Goal: Task Accomplishment & Management: Use online tool/utility

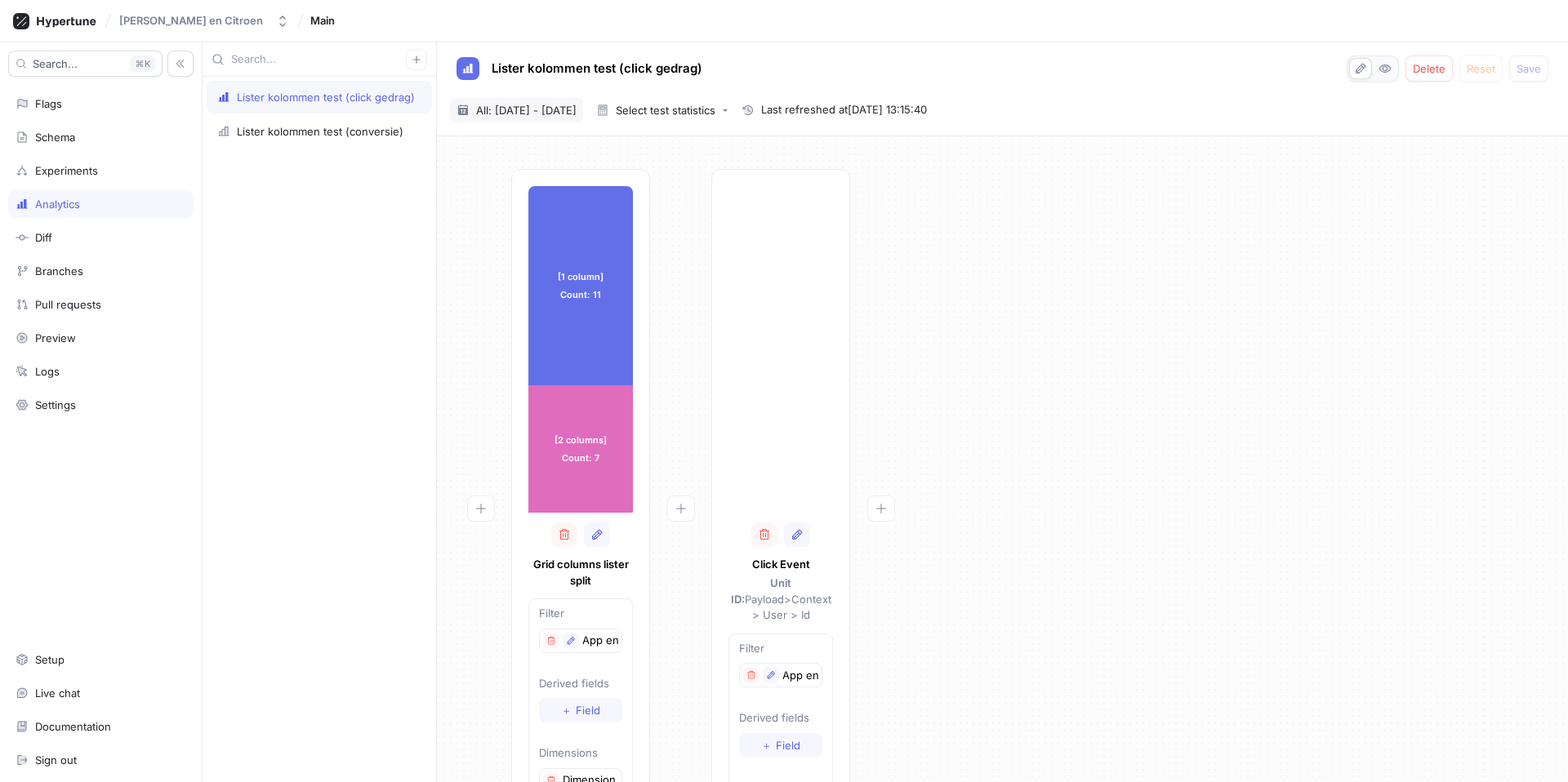
click at [577, 105] on span "All: [DATE] - [DATE]" at bounding box center [526, 110] width 100 height 16
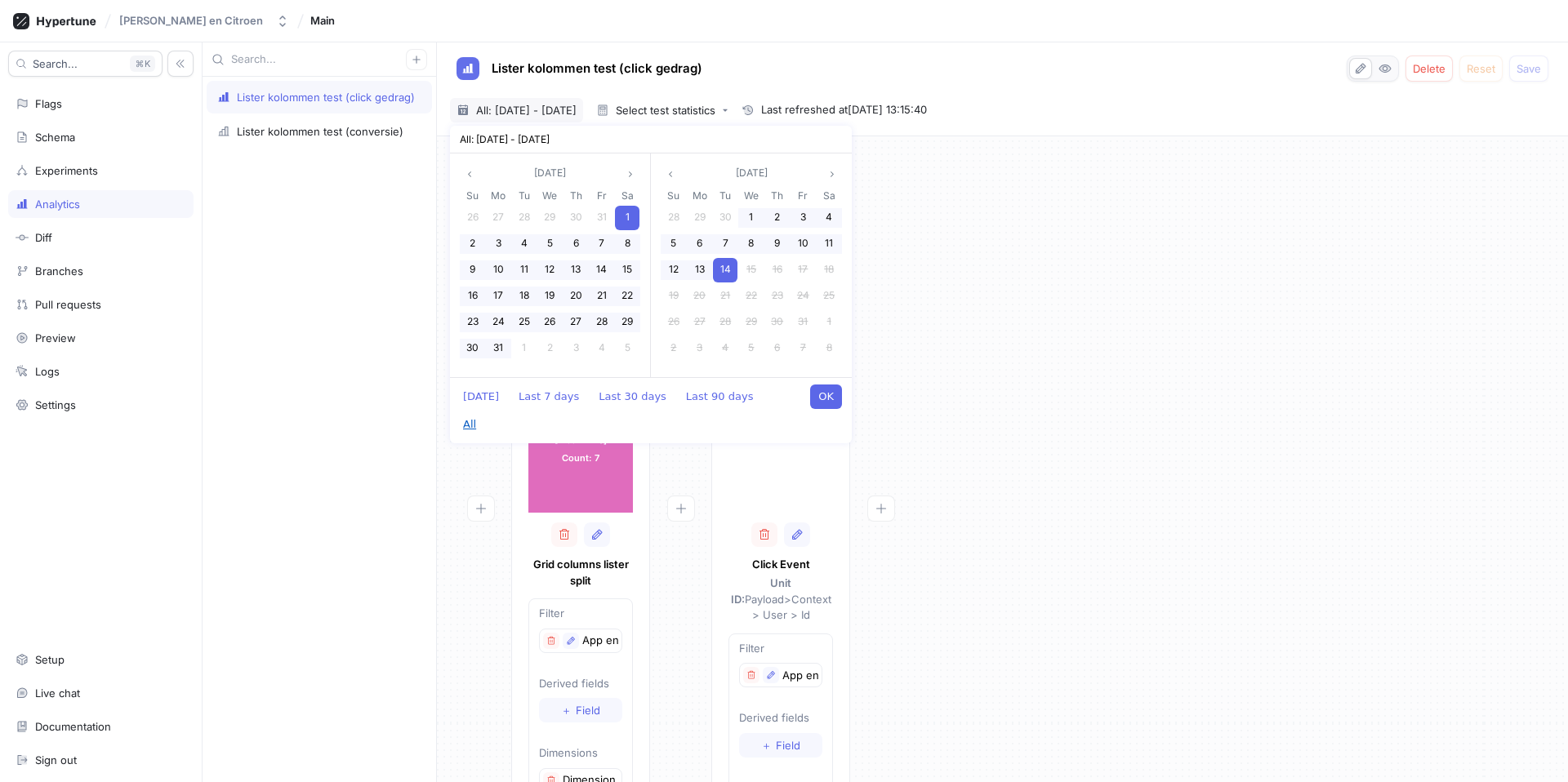
click at [485, 412] on button "All" at bounding box center [469, 424] width 30 height 25
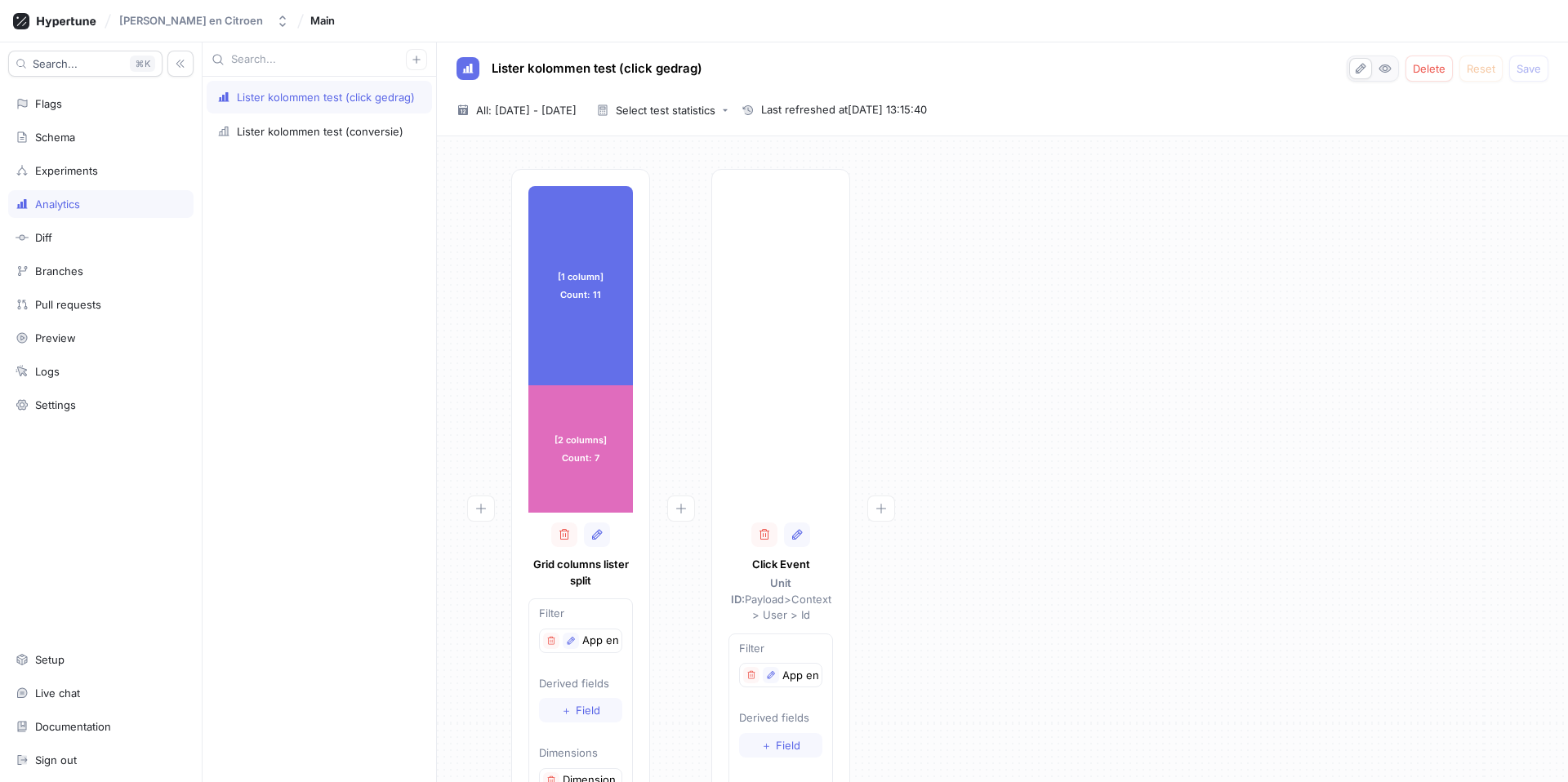
click at [1002, 368] on div "[1 column] Count: 11 [1 column] Count: 11 [2 columns] Count: 7 [2 columns] Coun…" at bounding box center [1003, 533] width 1105 height 728
click at [266, 137] on div "Lister kolommen test (conversie)" at bounding box center [321, 131] width 167 height 13
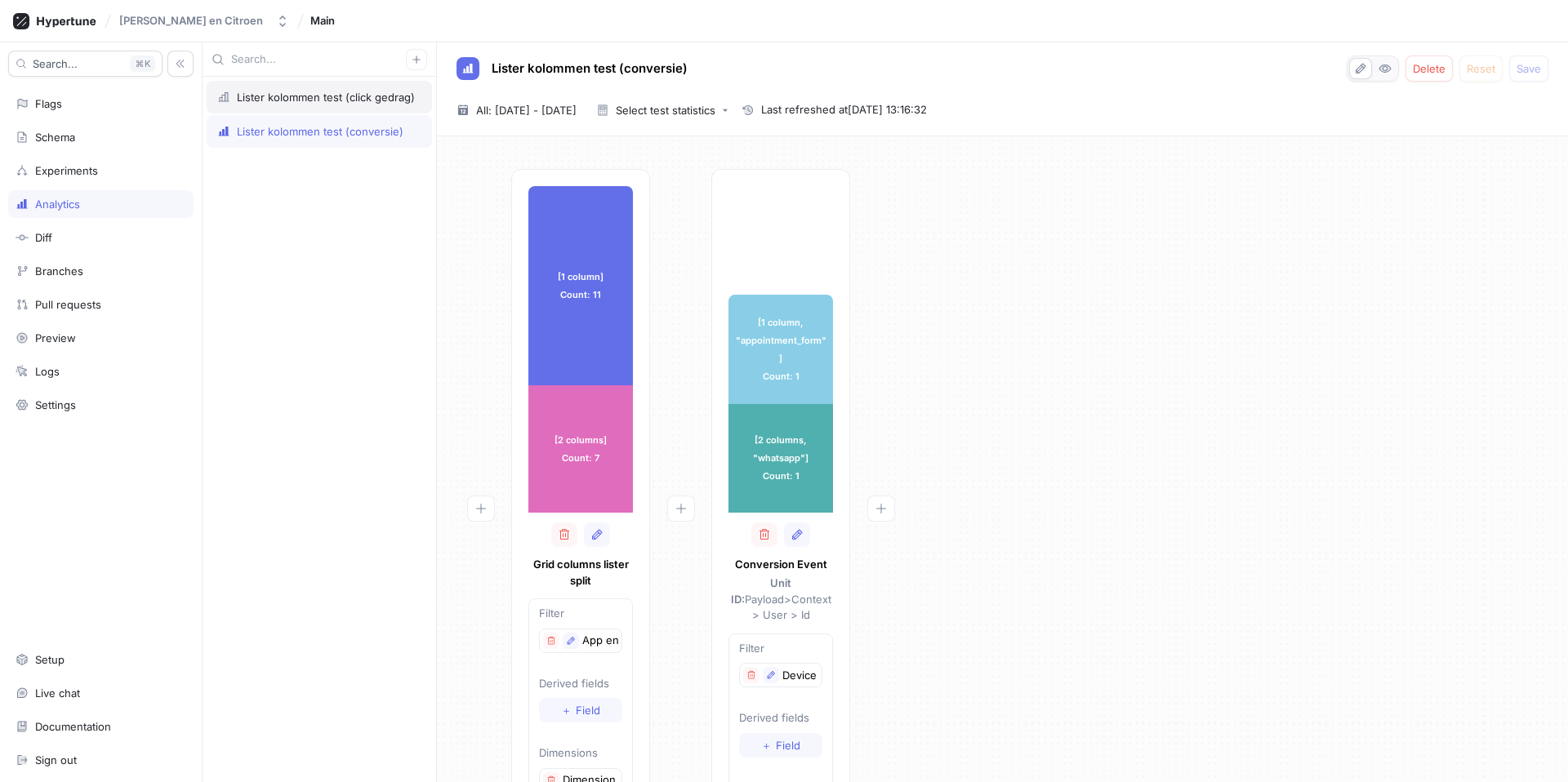
click at [313, 113] on div "Lister kolommen test (click gedrag)" at bounding box center [319, 97] width 225 height 32
type textarea "x"
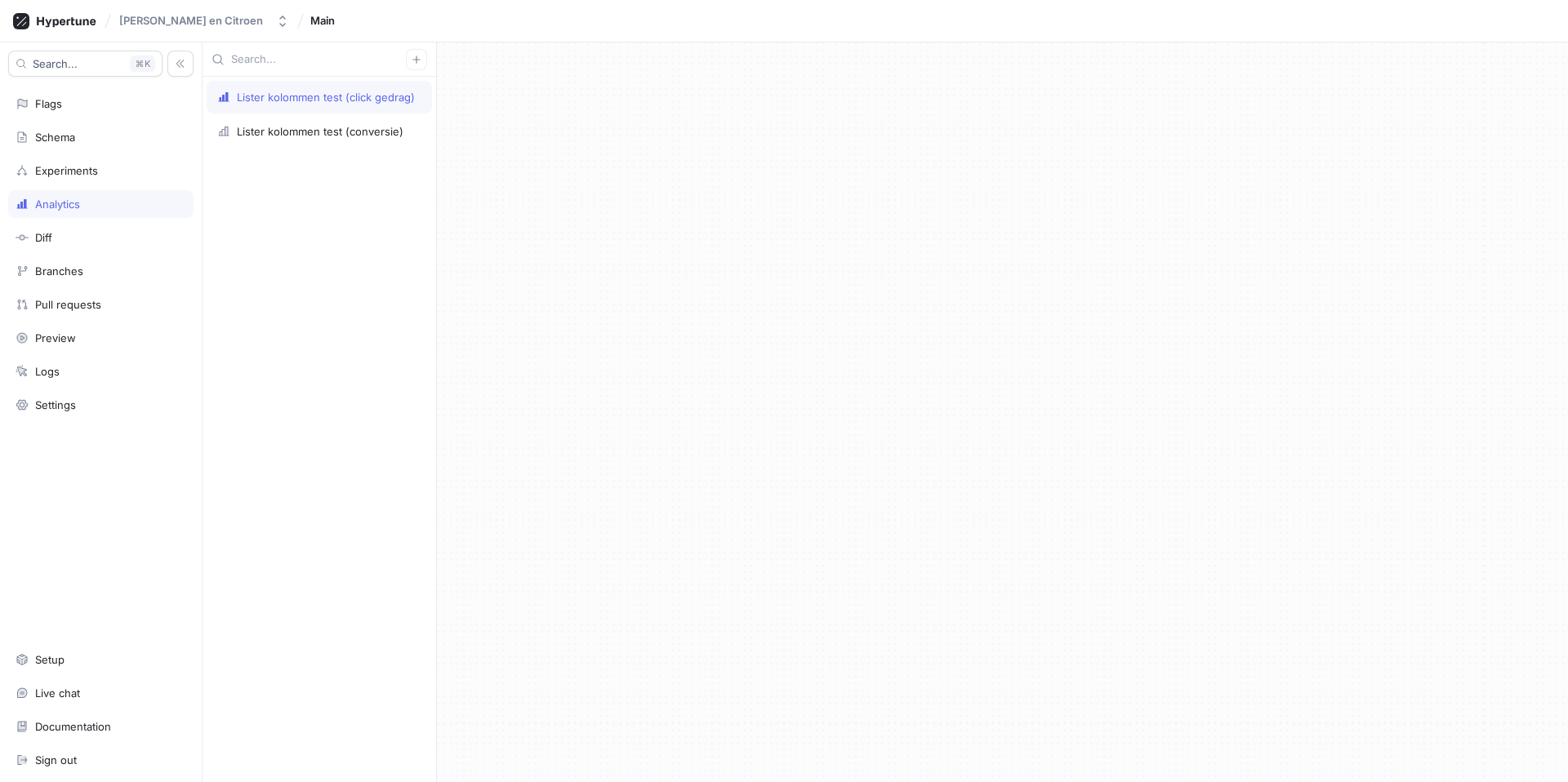
type textarea "x"
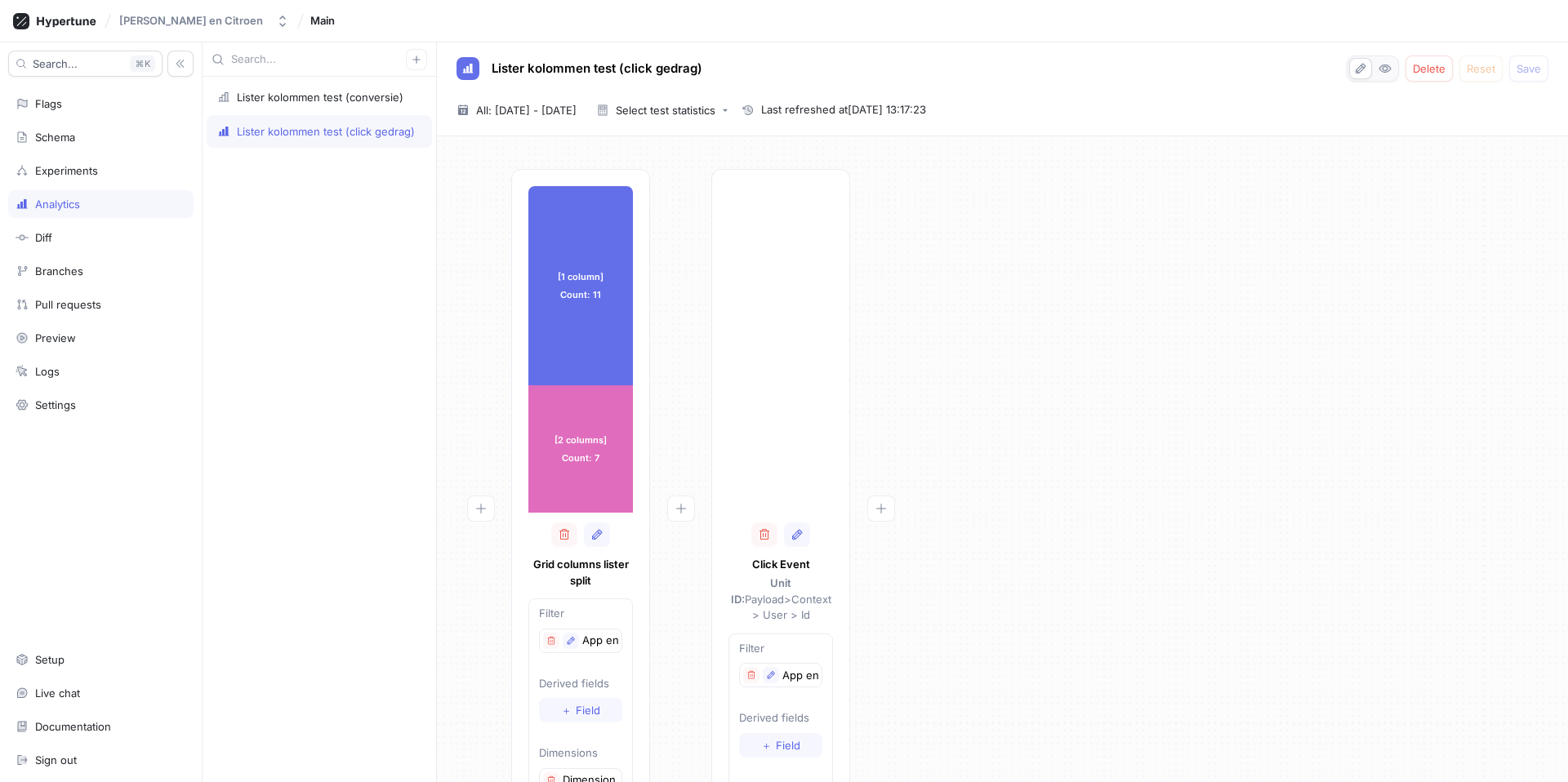
type textarea "x"
click at [982, 279] on div "[1 column] Count: 11 [1 column] Count: 11 [2 columns] Count: 7 [2 columns] Coun…" at bounding box center [1003, 533] width 1105 height 728
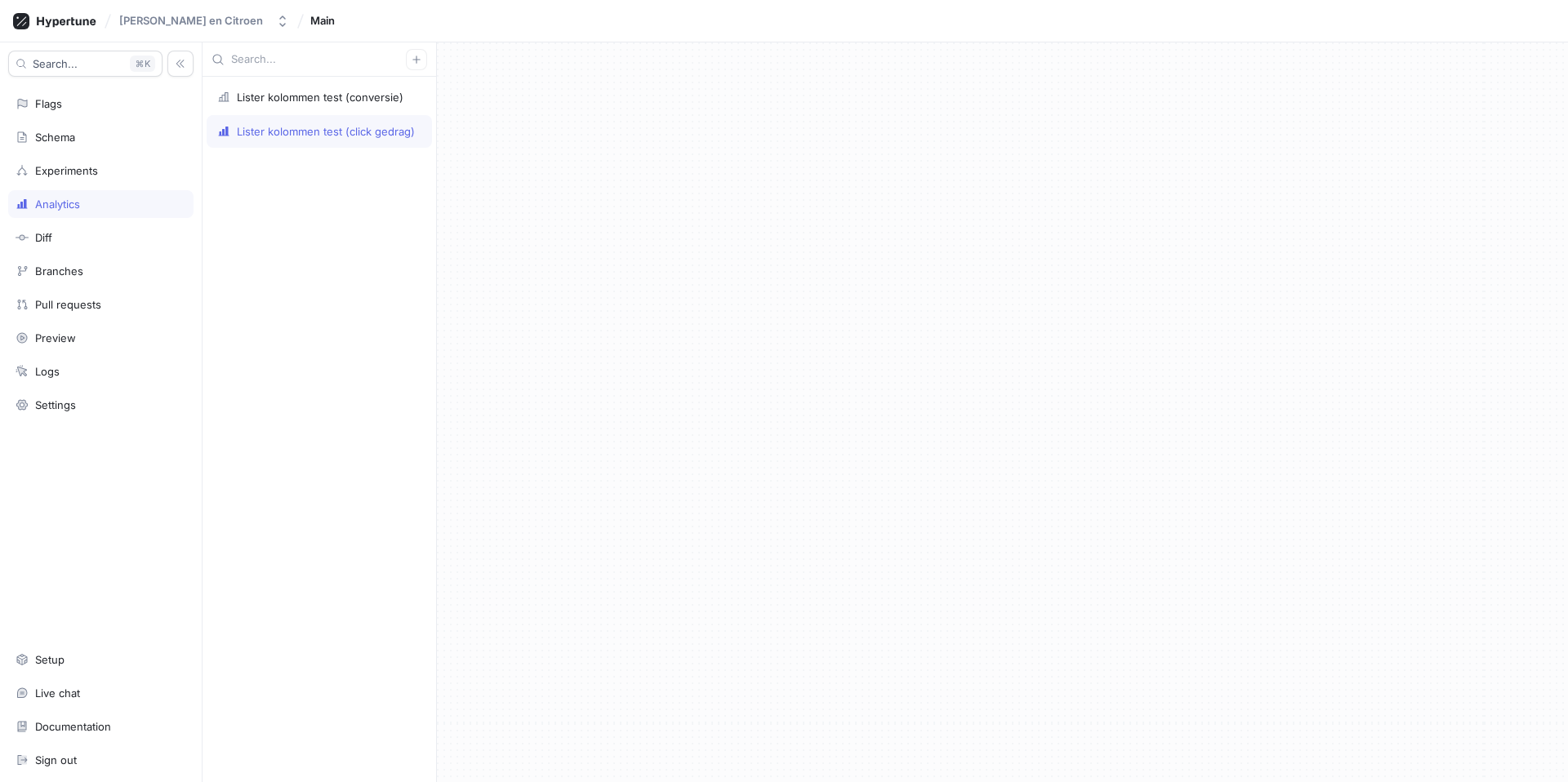
type textarea "x"
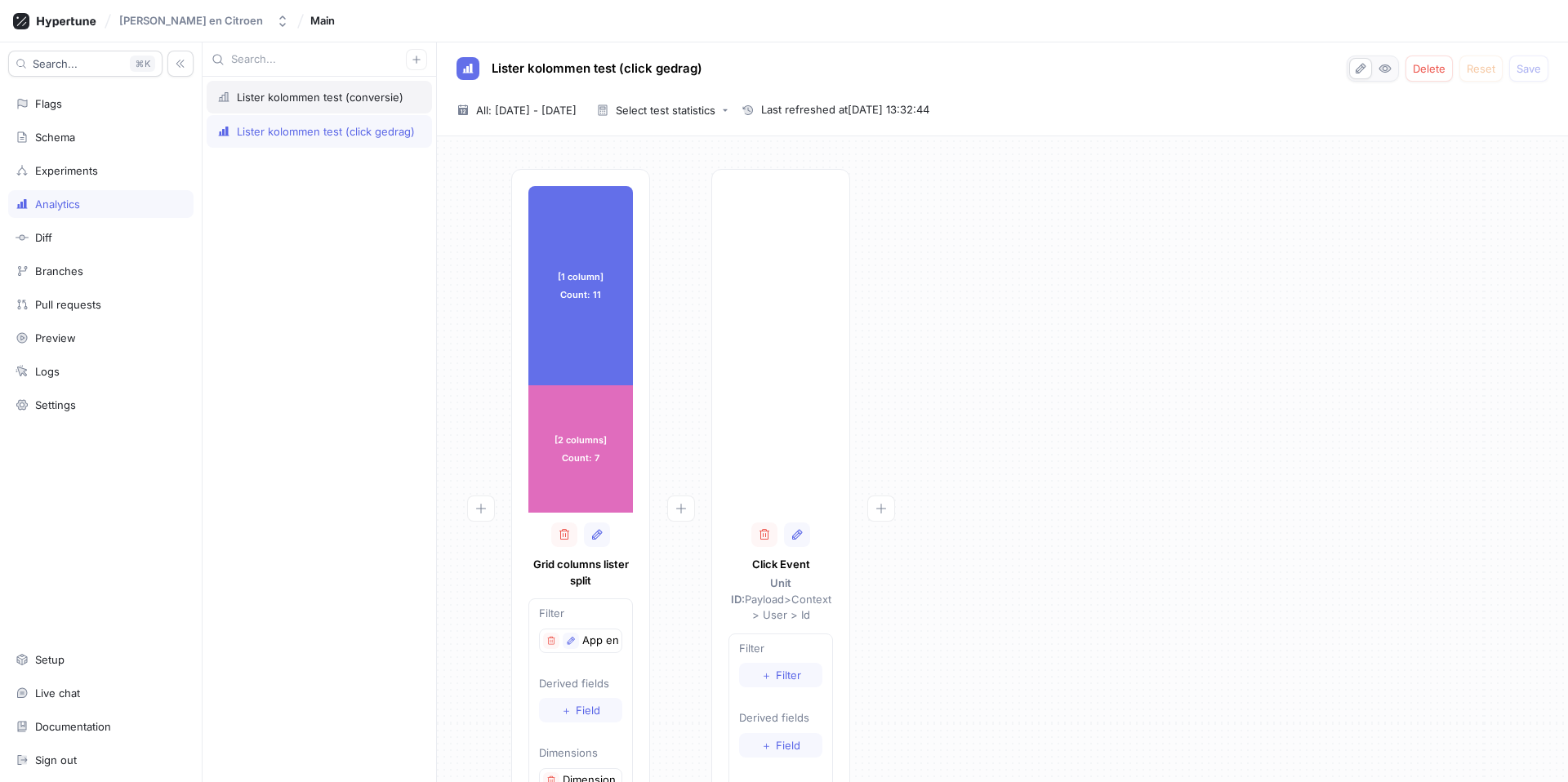
click at [355, 88] on div "Lister kolommen test (conversie)" at bounding box center [319, 97] width 225 height 32
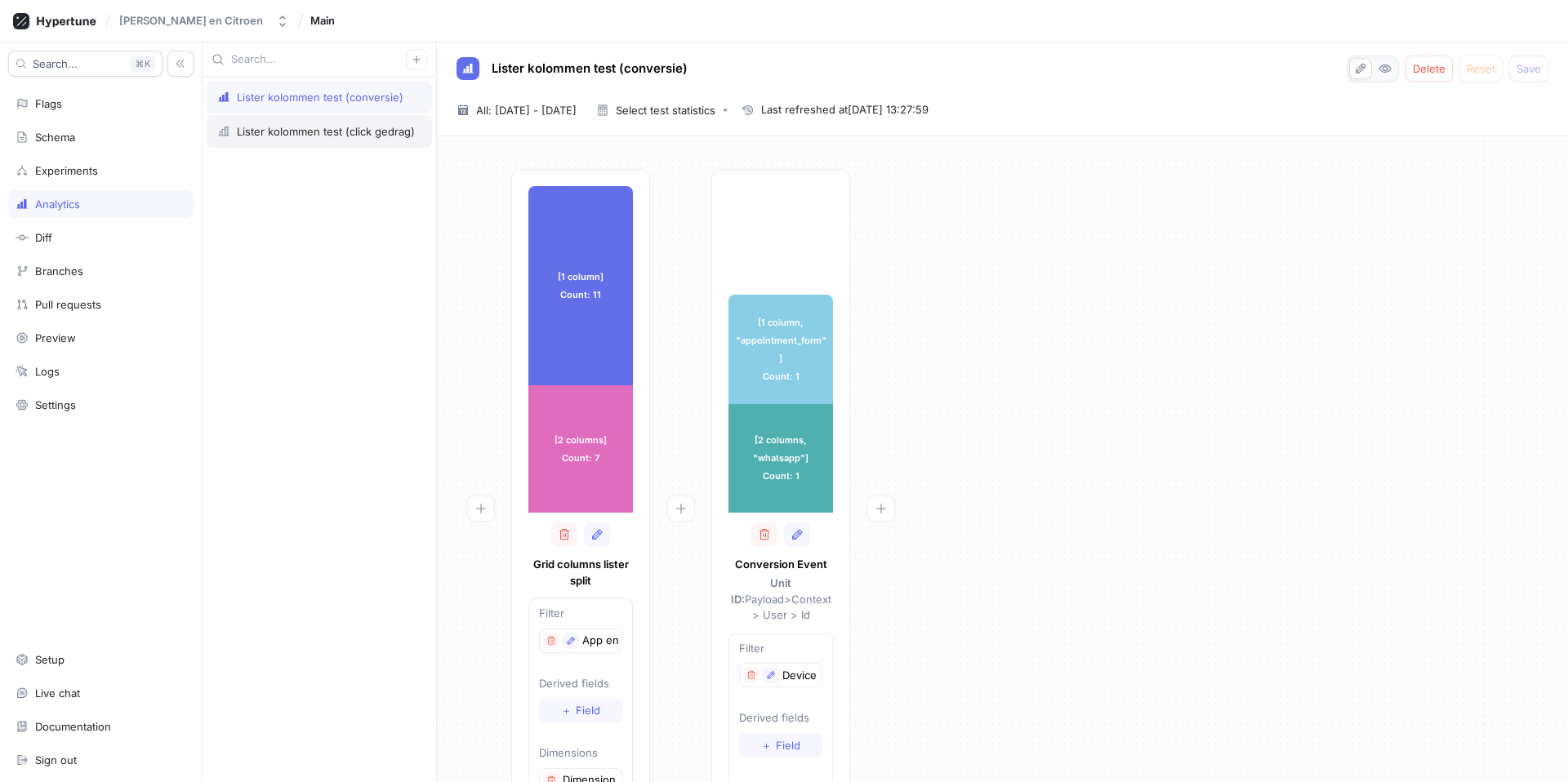
click at [310, 127] on div "Lister kolommen test (click gedrag)" at bounding box center [326, 131] width 178 height 13
type textarea "x"
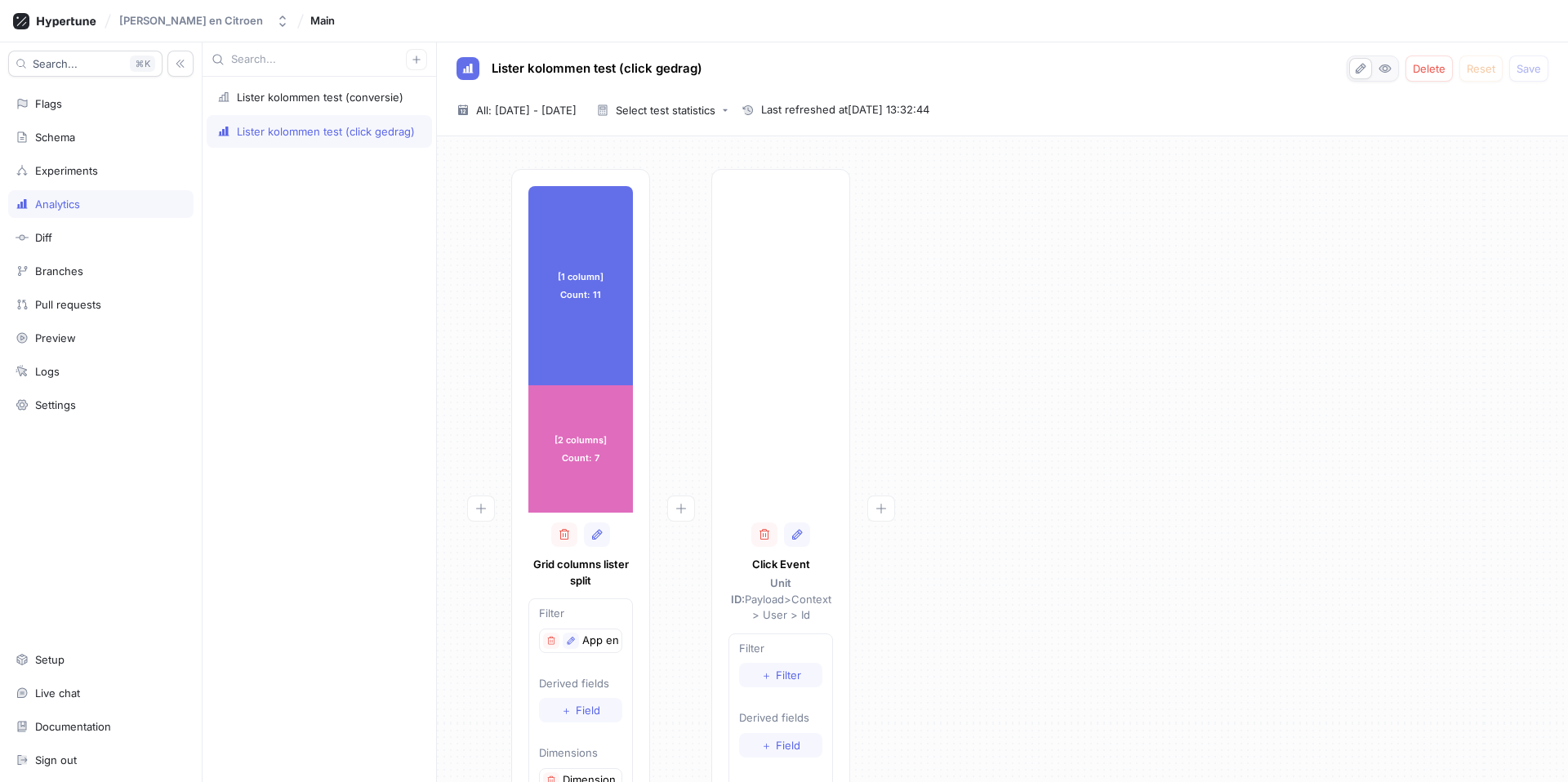
drag, startPoint x: 1003, startPoint y: 251, endPoint x: 979, endPoint y: 230, distance: 31.9
click at [1003, 250] on div "[1 column] Count: 11 [1 column] Count: 11 [2 columns] Count: 7 [2 columns] Coun…" at bounding box center [1003, 533] width 1105 height 728
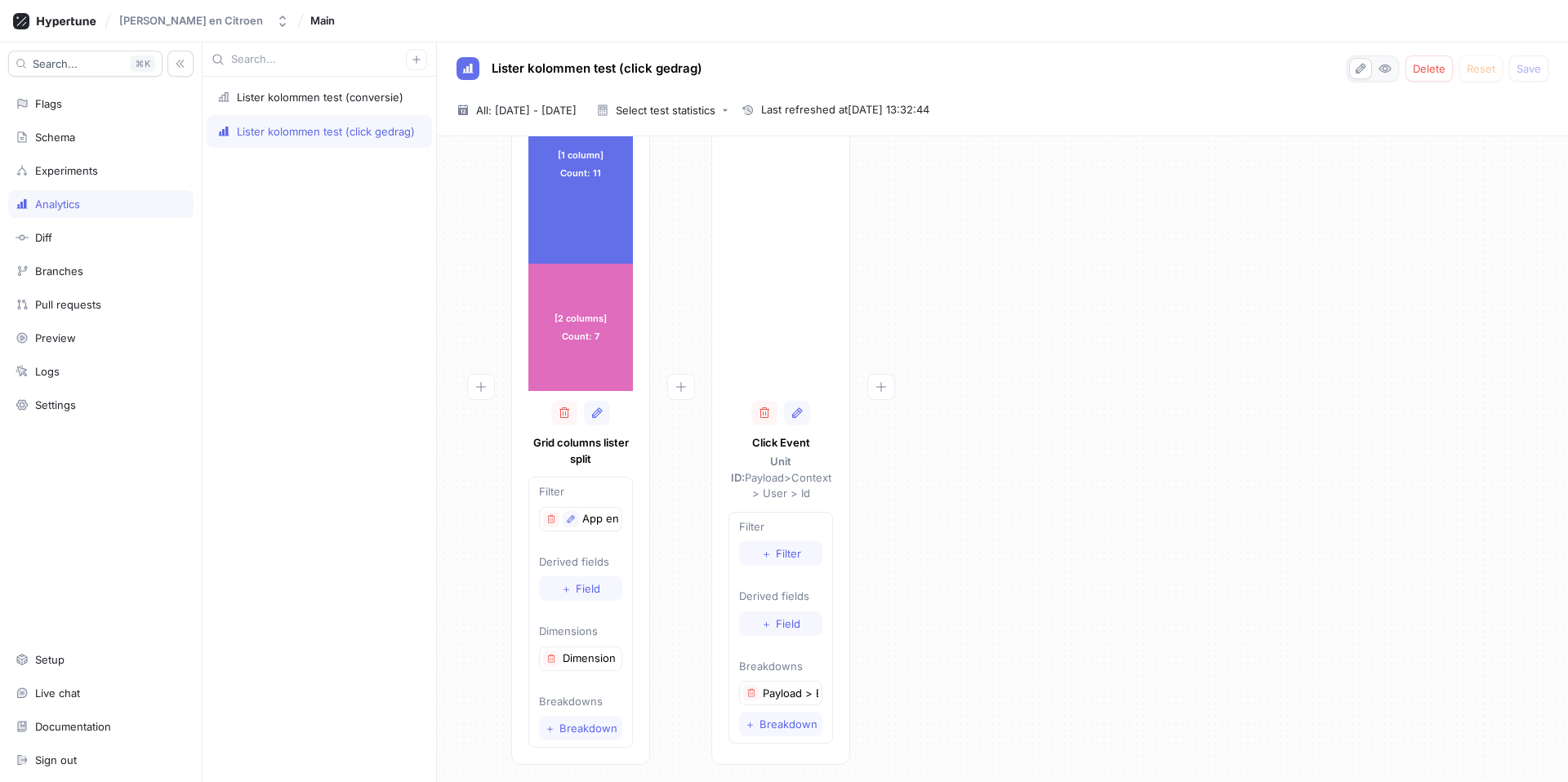
scroll to position [122, 0]
click at [593, 420] on button "button" at bounding box center [597, 412] width 26 height 25
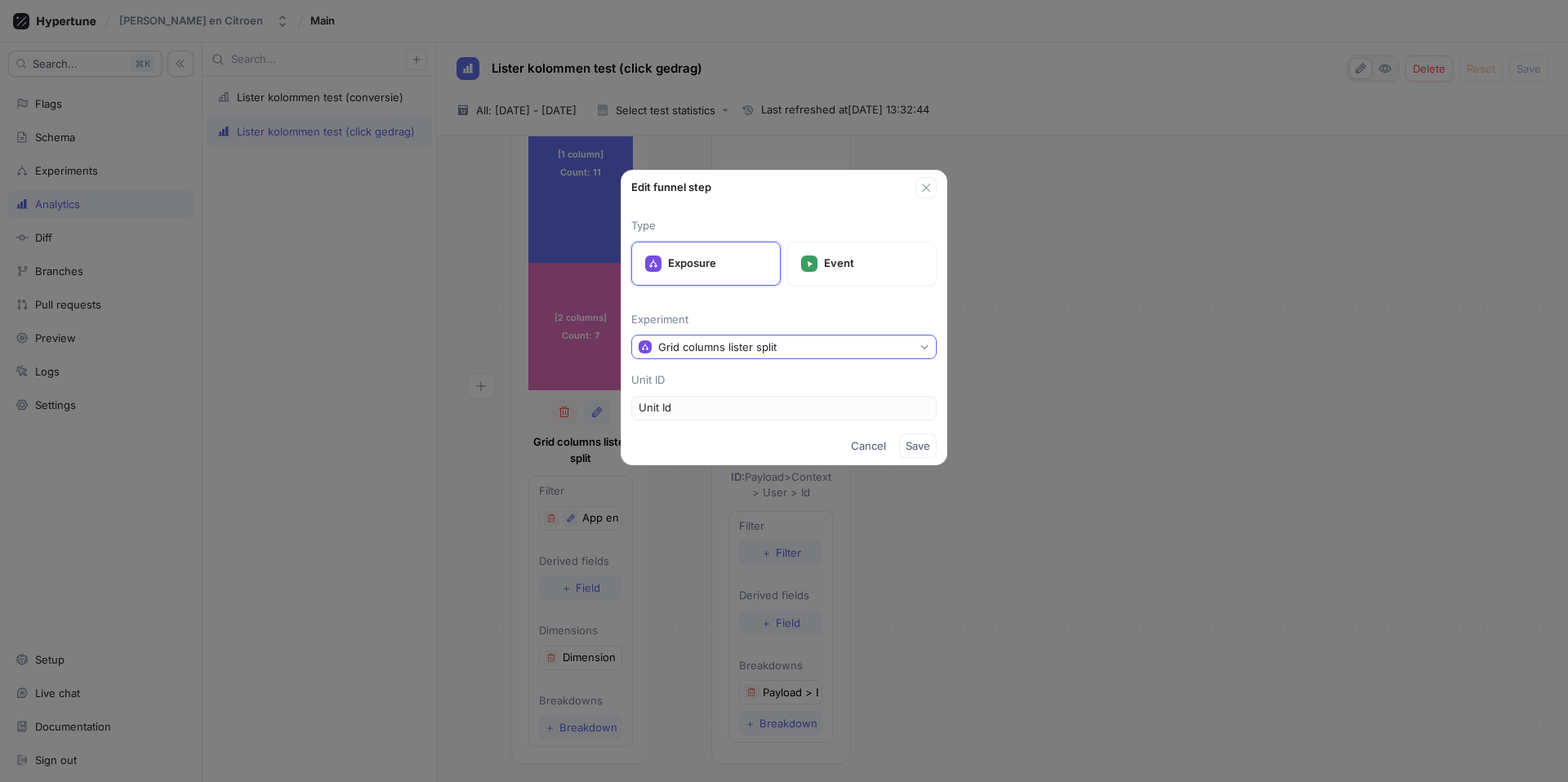
click at [844, 348] on button "Grid columns lister split" at bounding box center [783, 347] width 305 height 25
click at [1048, 362] on div "Edit funnel step Type Exposure Event Experiment Grid columns lister split Unit …" at bounding box center [784, 391] width 1568 height 782
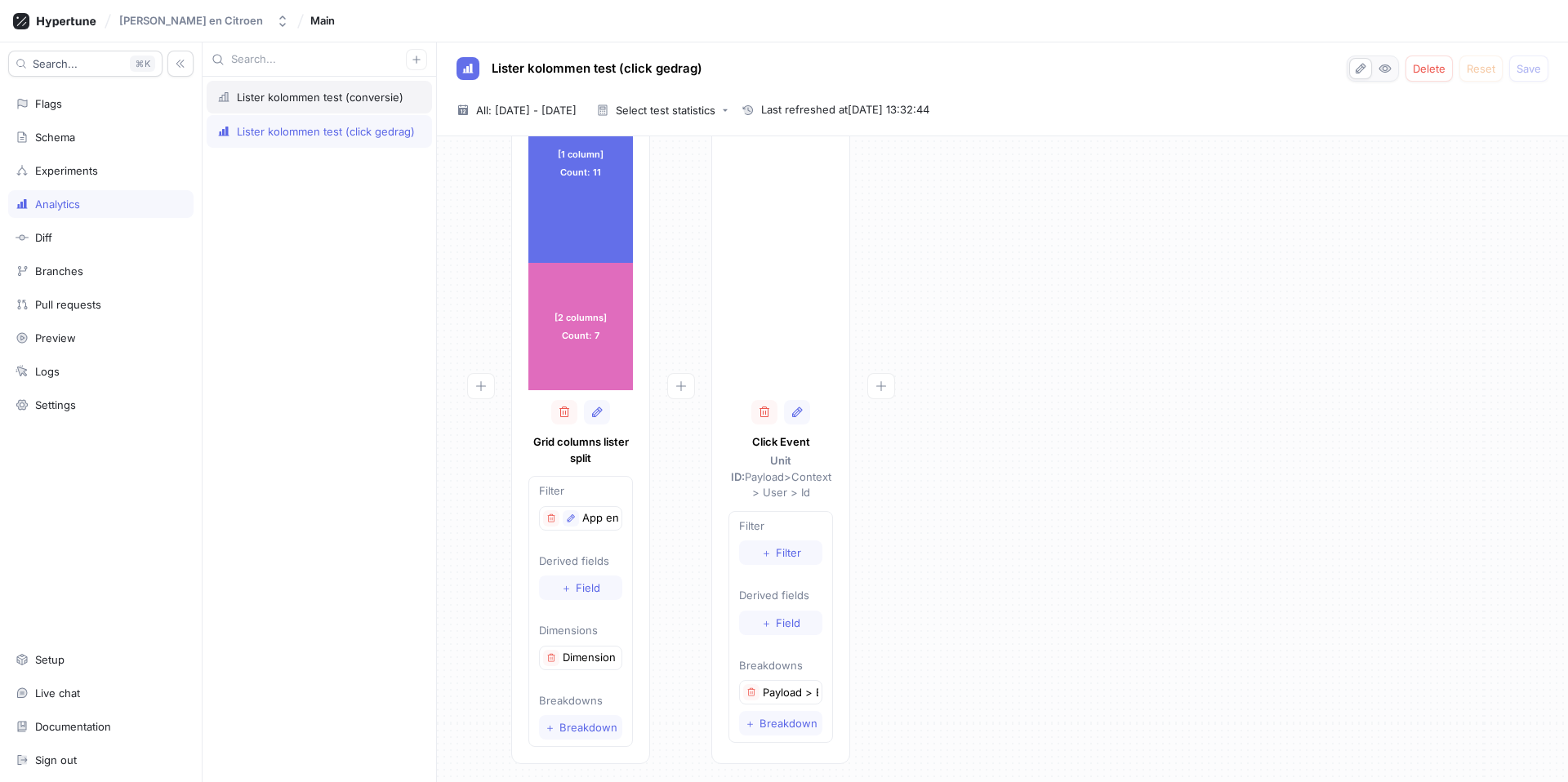
click at [349, 94] on div "Lister kolommen test (conversie)" at bounding box center [321, 97] width 167 height 13
type textarea "x"
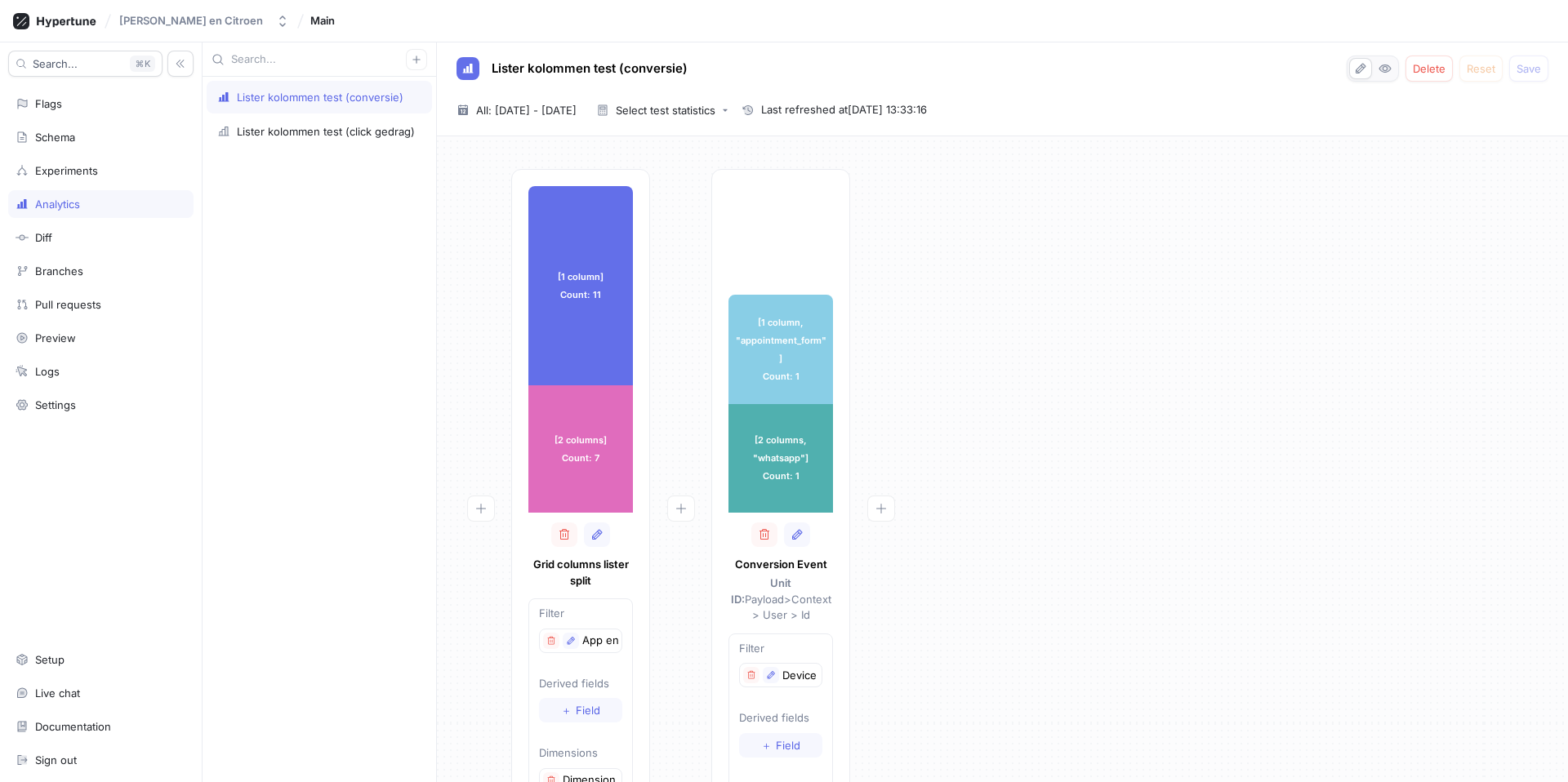
click at [633, 396] on div "[1 column] Count: 11 [1 column] Count: 11 [2 columns] Count: 7 [2 columns] Coun…" at bounding box center [580, 528] width 139 height 717
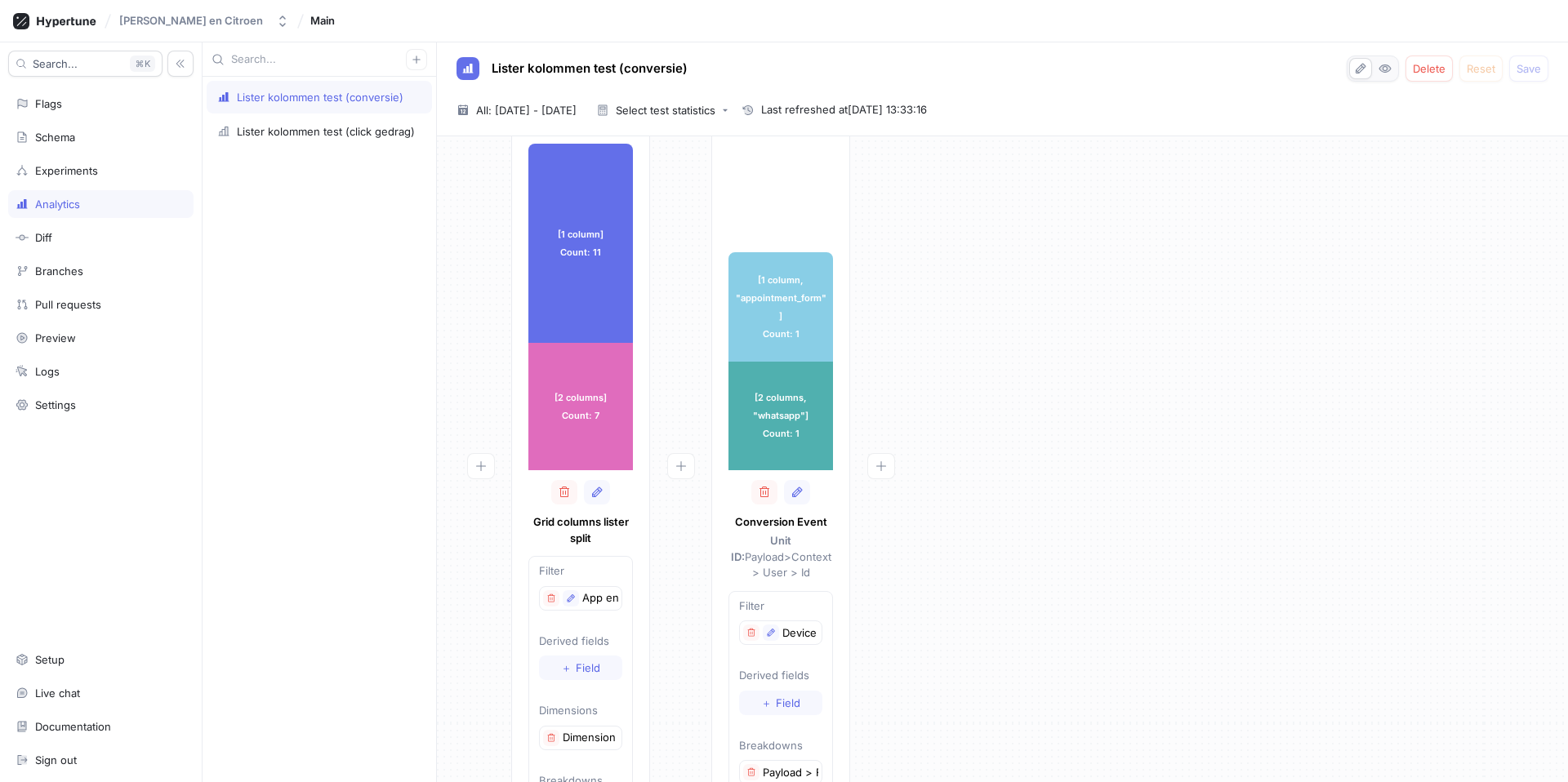
scroll to position [54, 0]
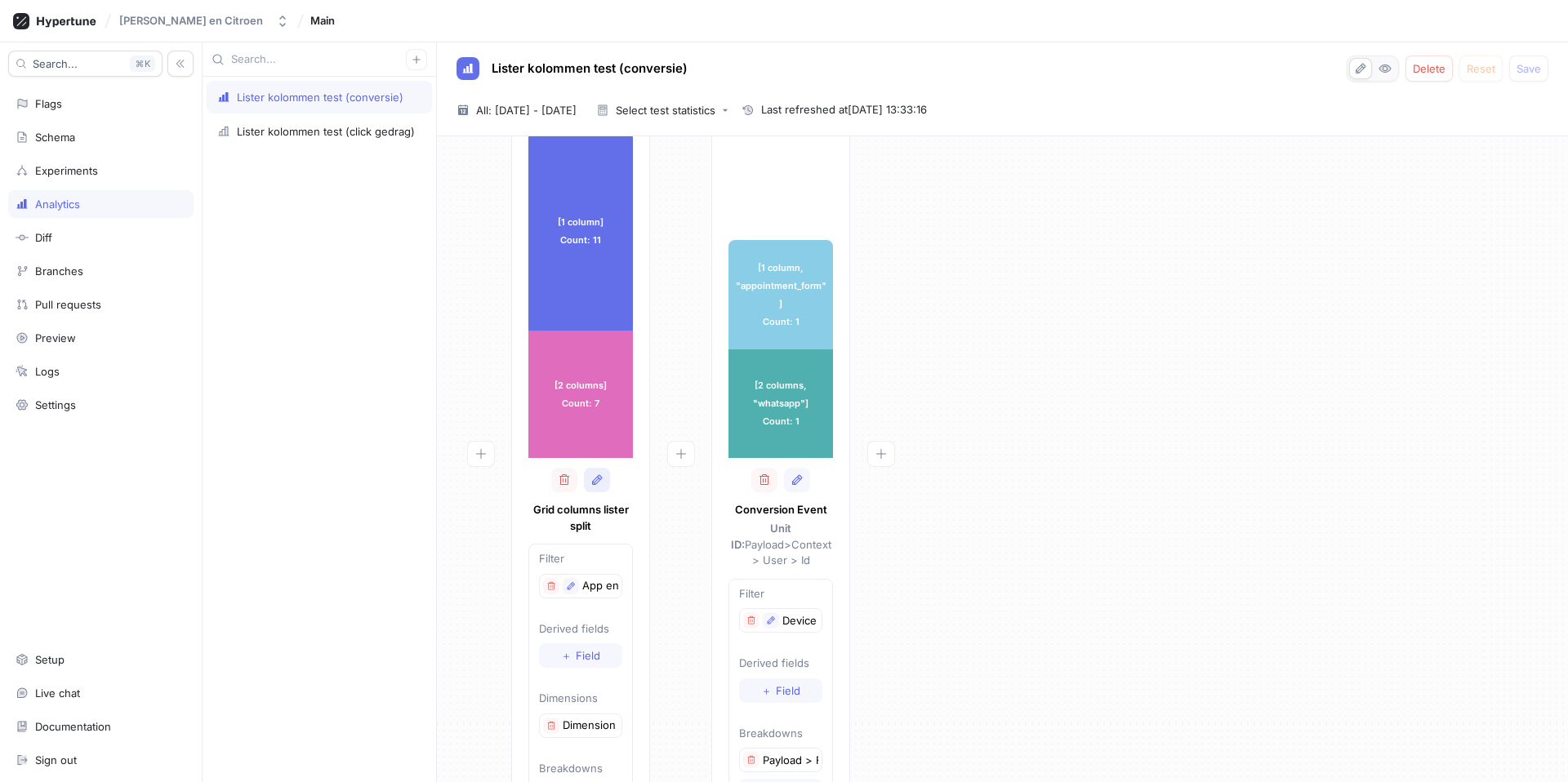
click at [595, 484] on icon "button" at bounding box center [596, 479] width 13 height 13
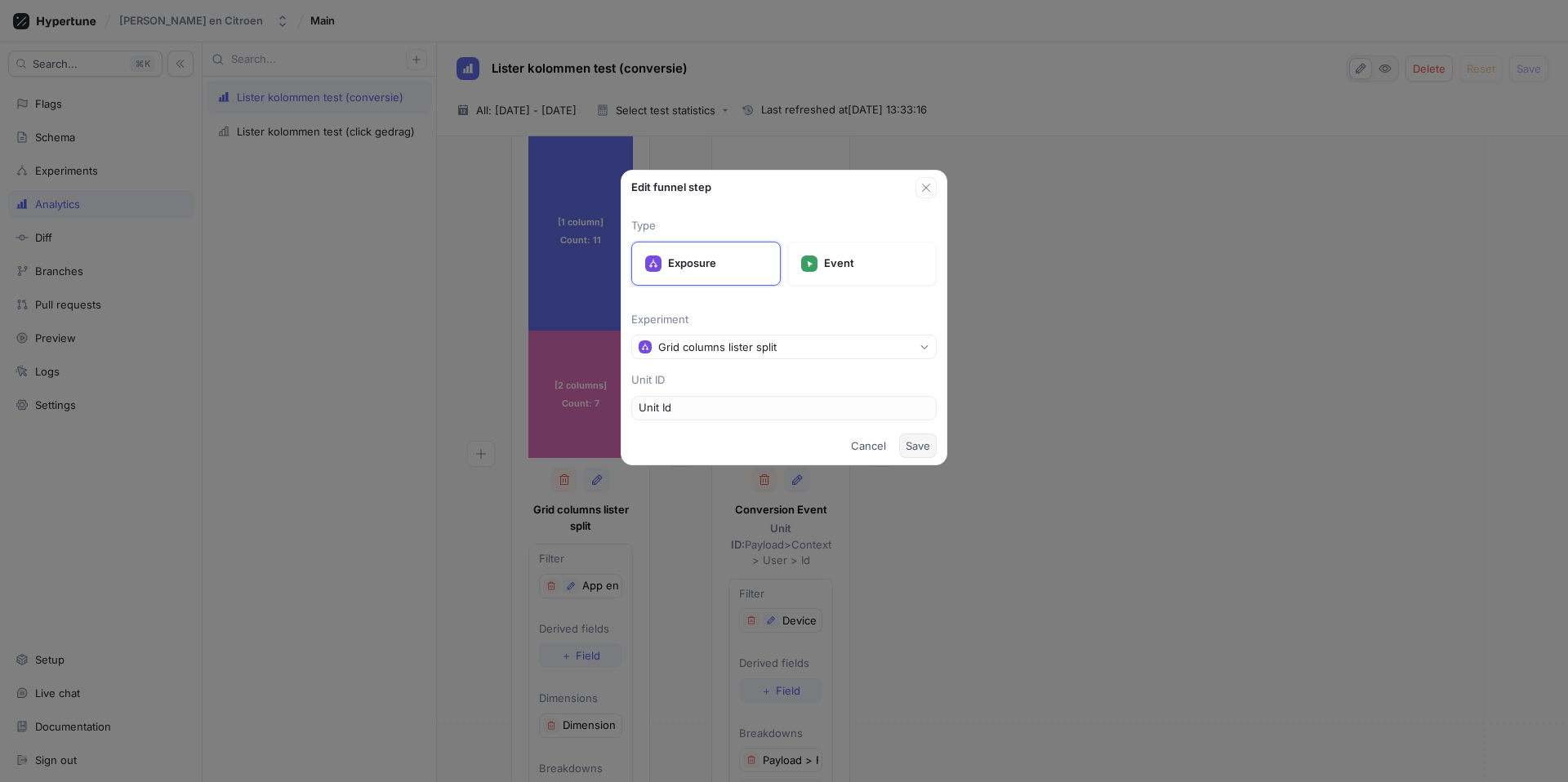
click at [925, 450] on span "Save" at bounding box center [918, 446] width 25 height 10
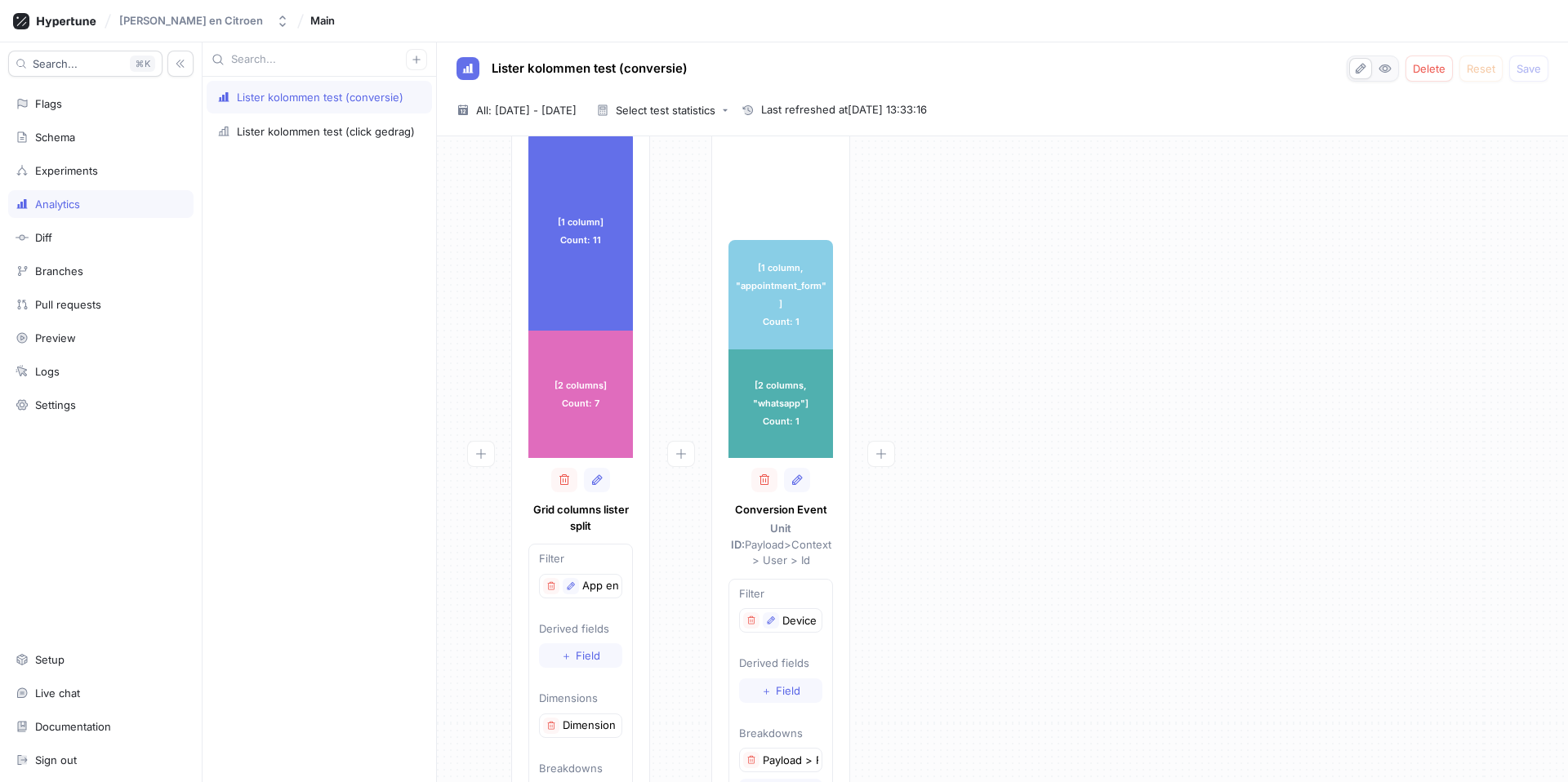
click at [1002, 308] on div "[1 column] Count: 11 [1 column] Count: 11 [2 columns] Count: 7 [2 columns] Coun…" at bounding box center [1003, 478] width 1105 height 728
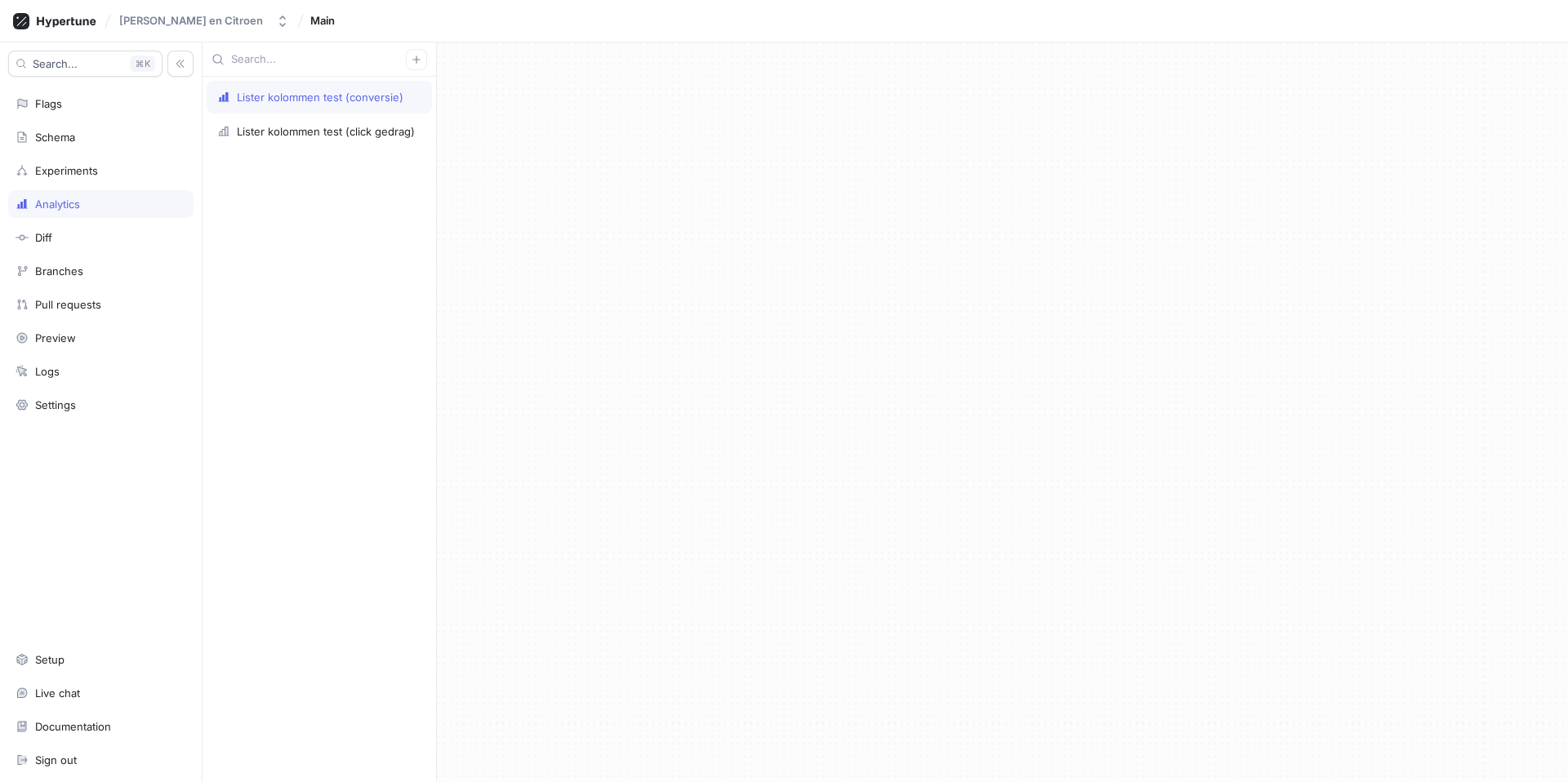
type textarea "x"
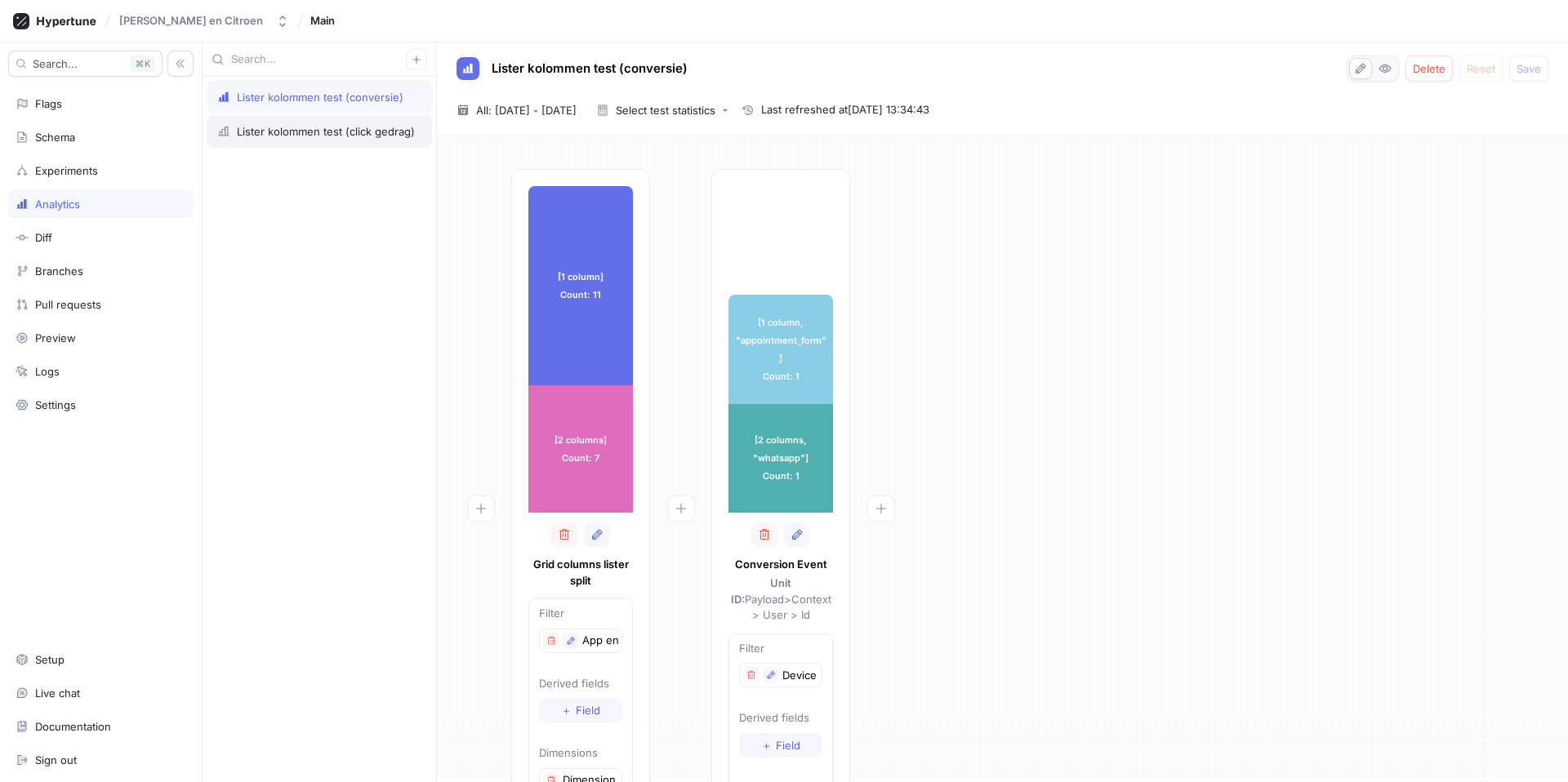
click at [327, 128] on div "Lister kolommen test (click gedrag)" at bounding box center [326, 131] width 178 height 13
type textarea "x"
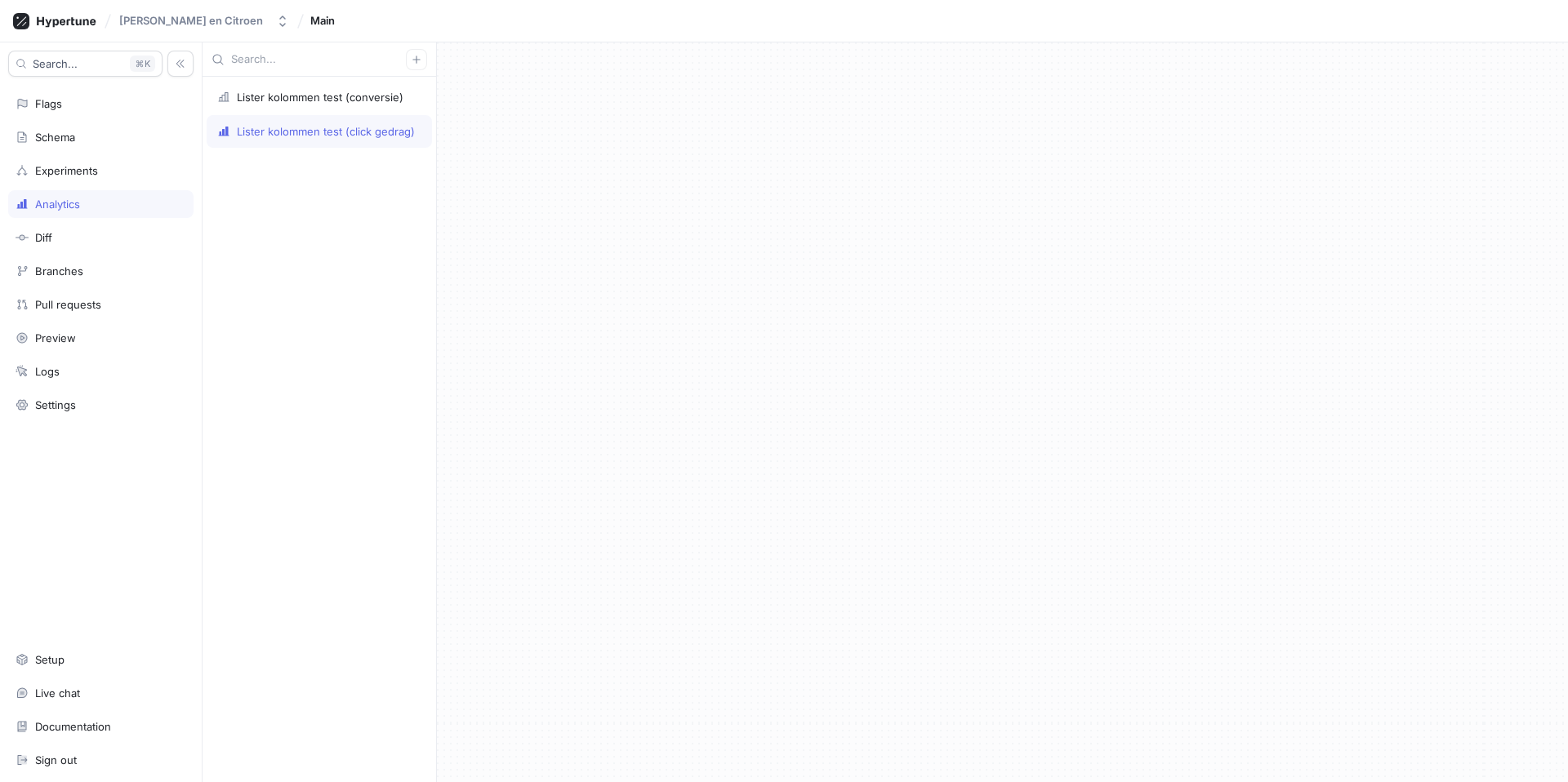
type textarea "x"
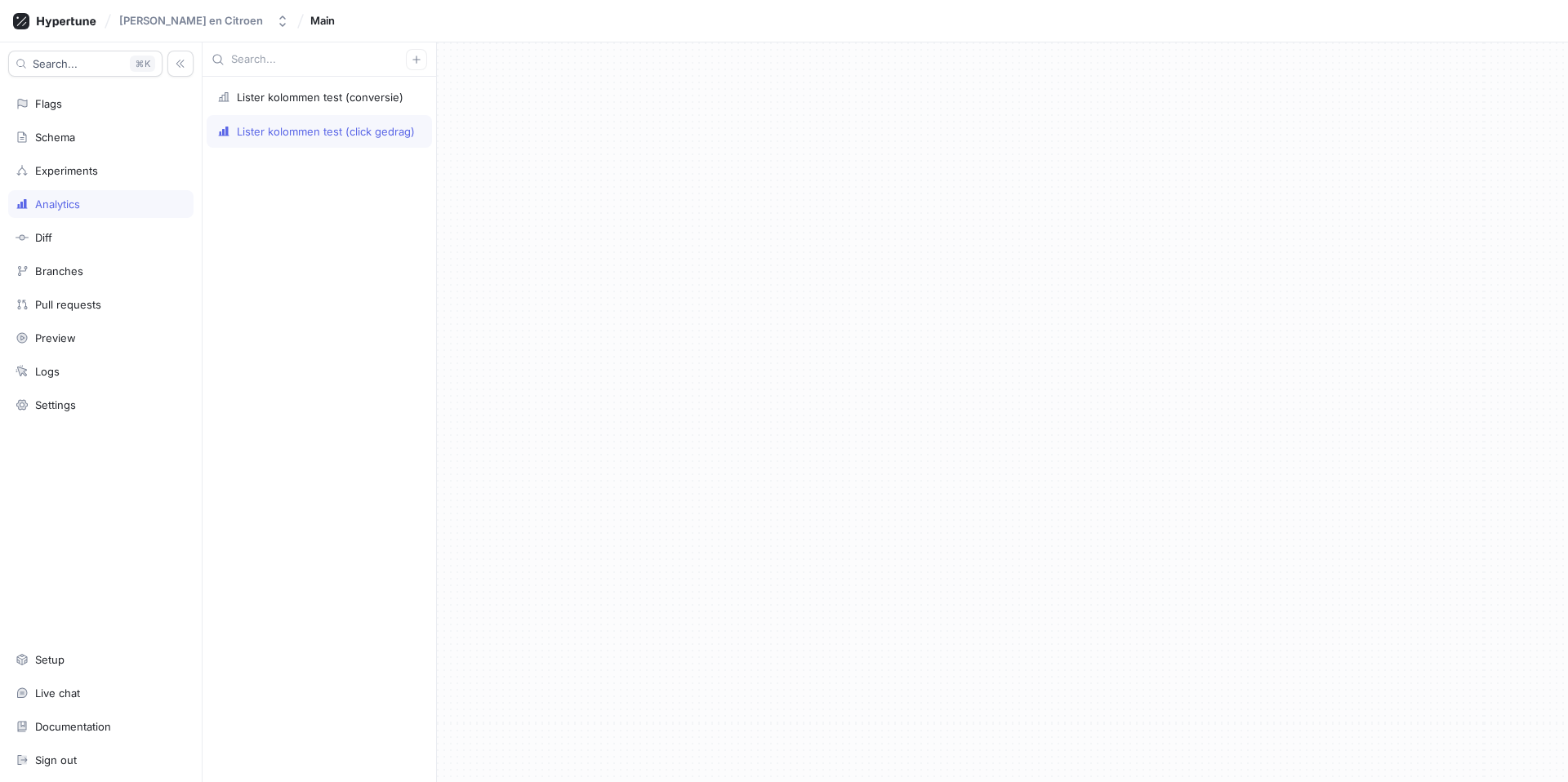
type textarea "x"
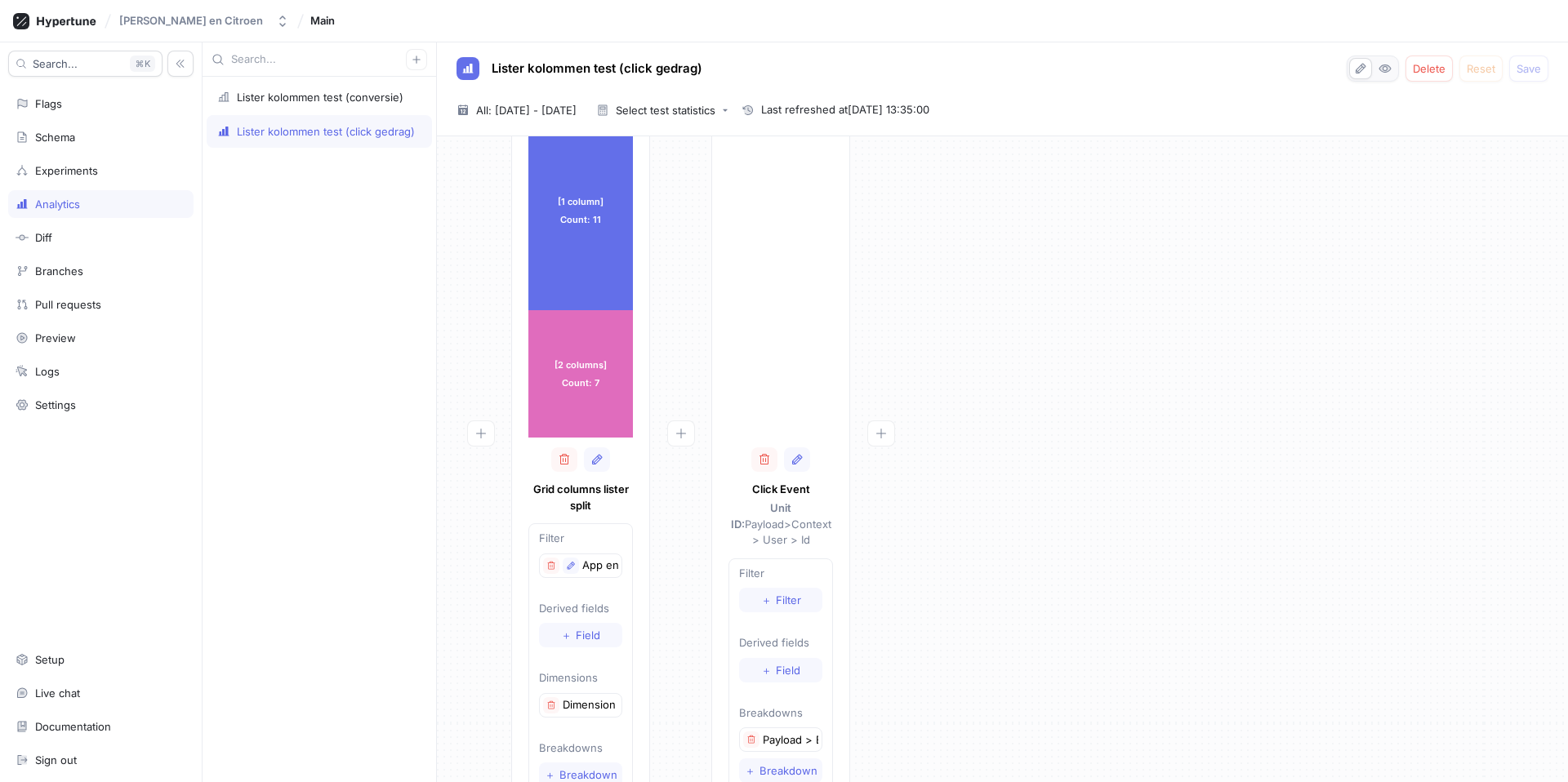
scroll to position [76, 0]
click at [564, 116] on span "All: [DATE] - [DATE]" at bounding box center [526, 110] width 100 height 16
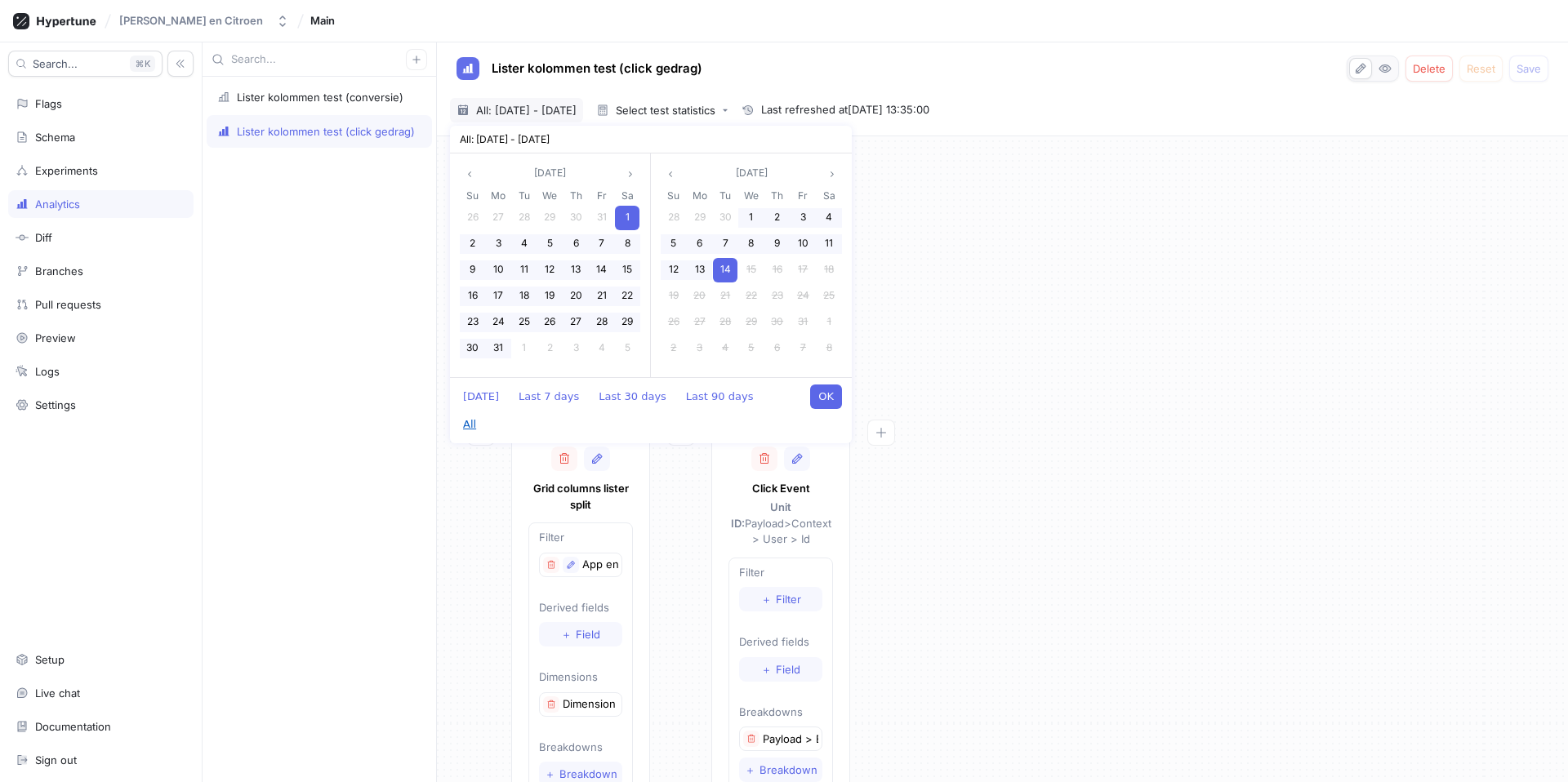
click at [485, 412] on button "All" at bounding box center [469, 424] width 30 height 25
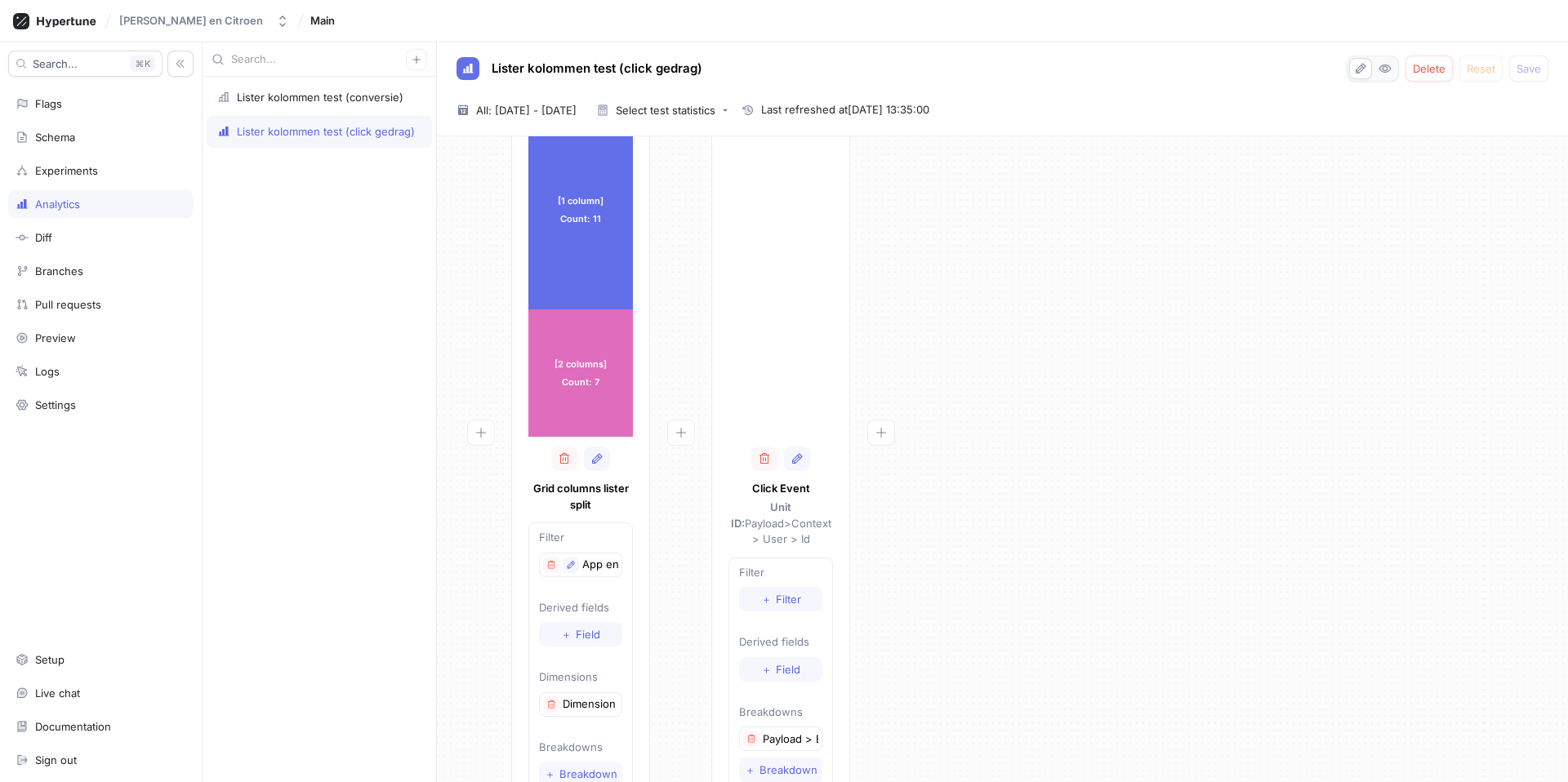
click at [1083, 285] on div "[1 column] Count: 11 [1 column] Count: 11 [2 columns] Count: 7 [2 columns] Coun…" at bounding box center [1003, 456] width 1105 height 728
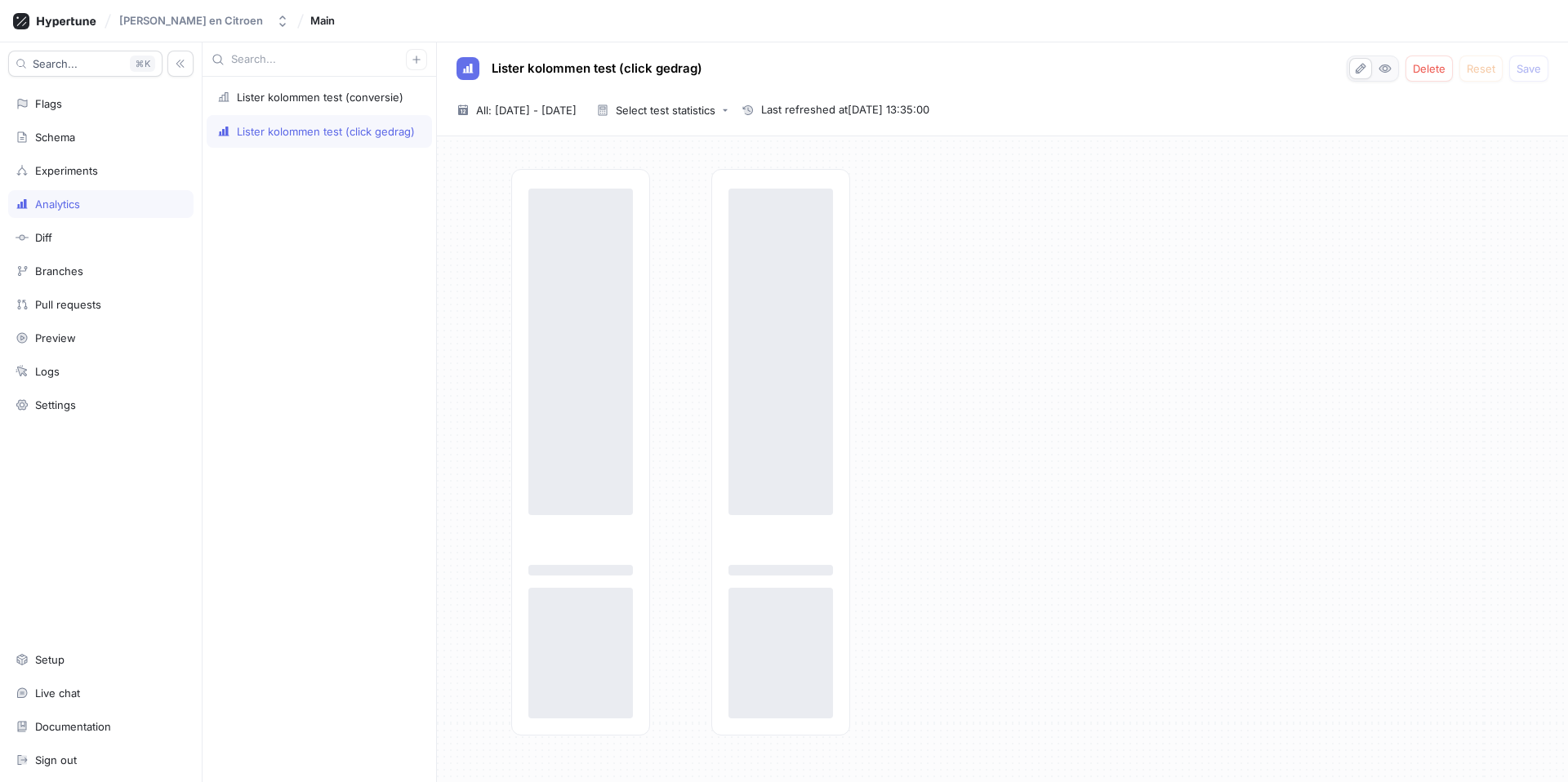
type textarea "x"
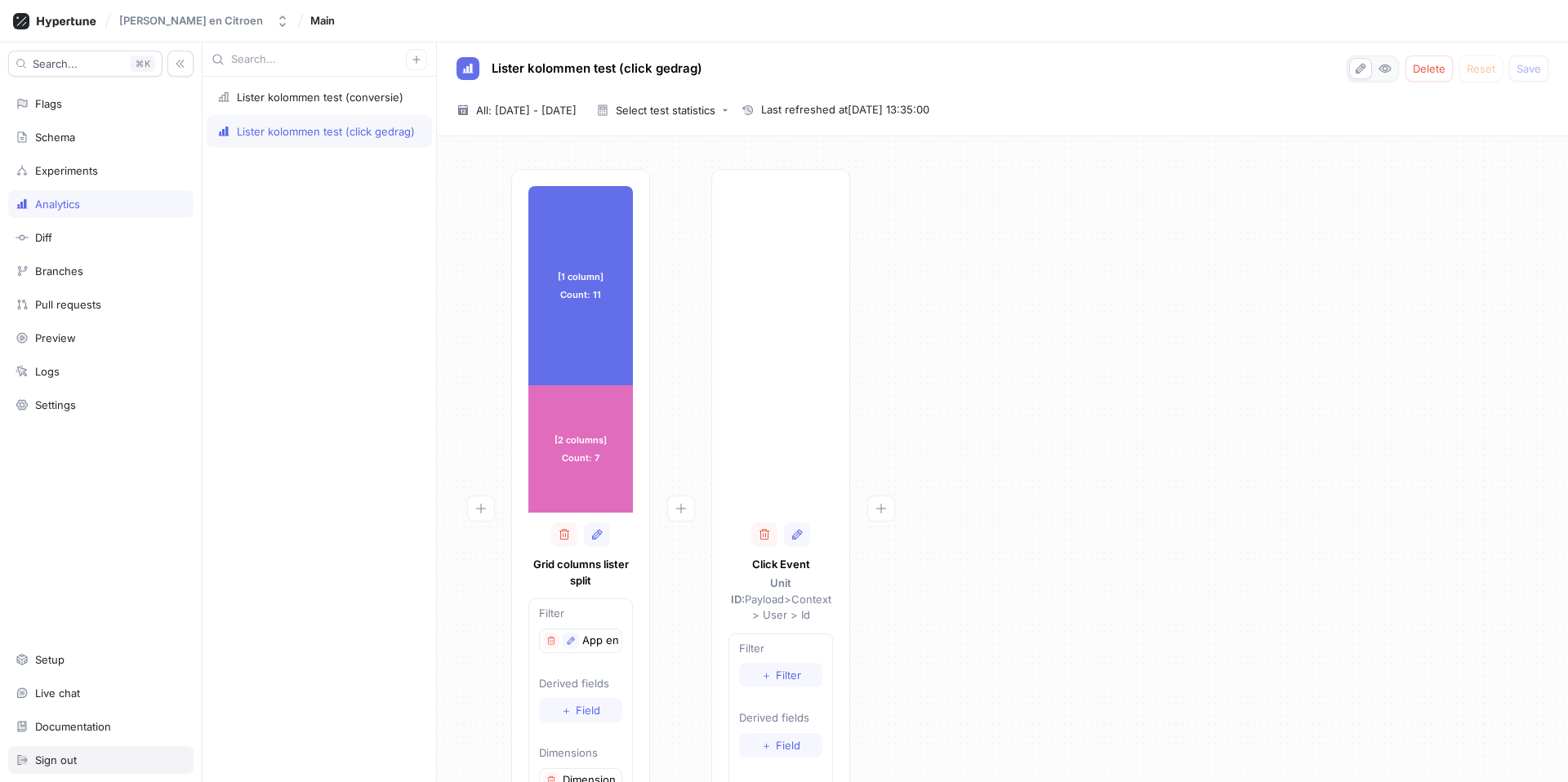
click at [54, 761] on div "Sign out" at bounding box center [55, 760] width 42 height 13
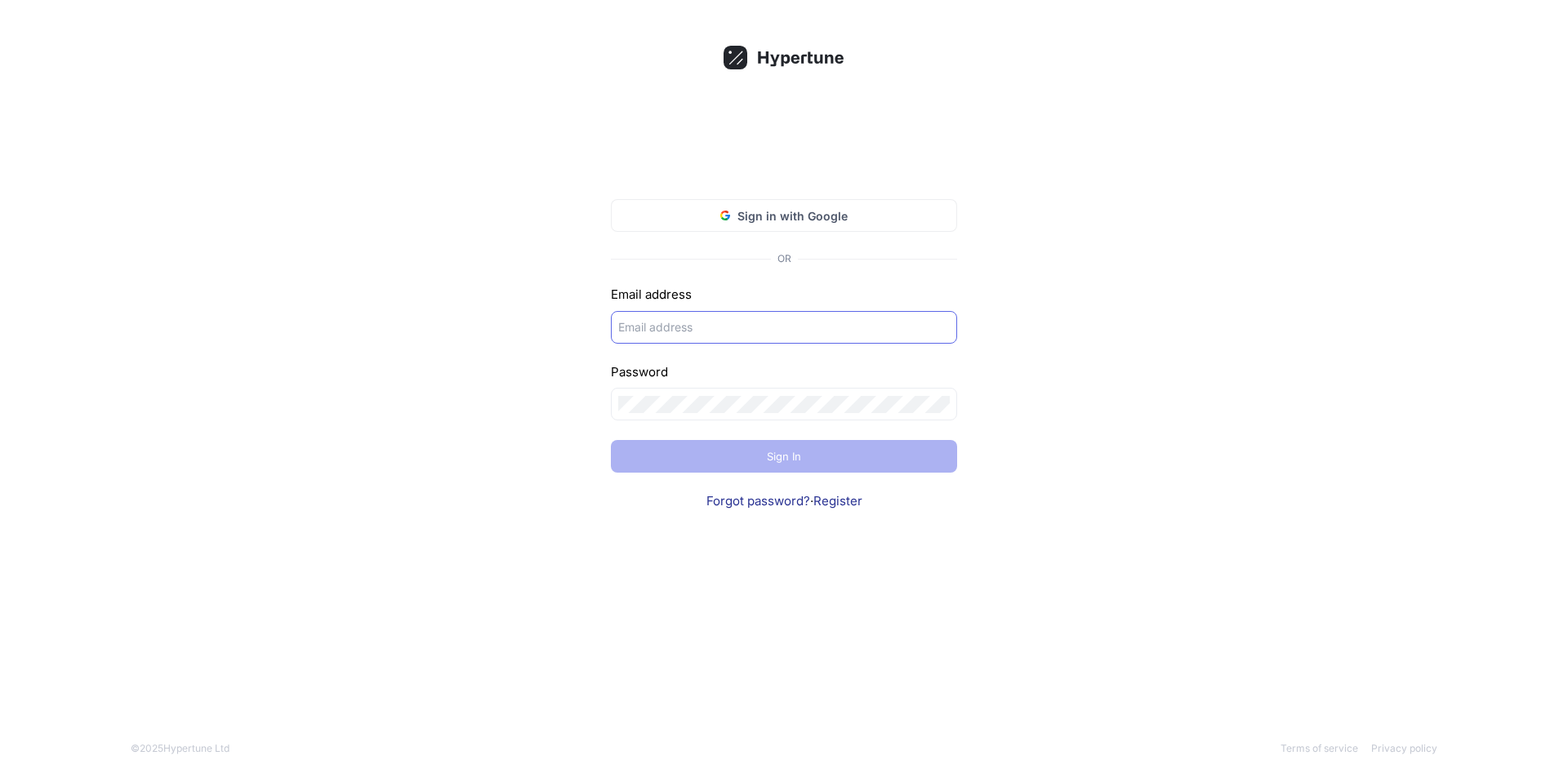
type input "ruben.de.bruijn@schaapcitroen.nl"
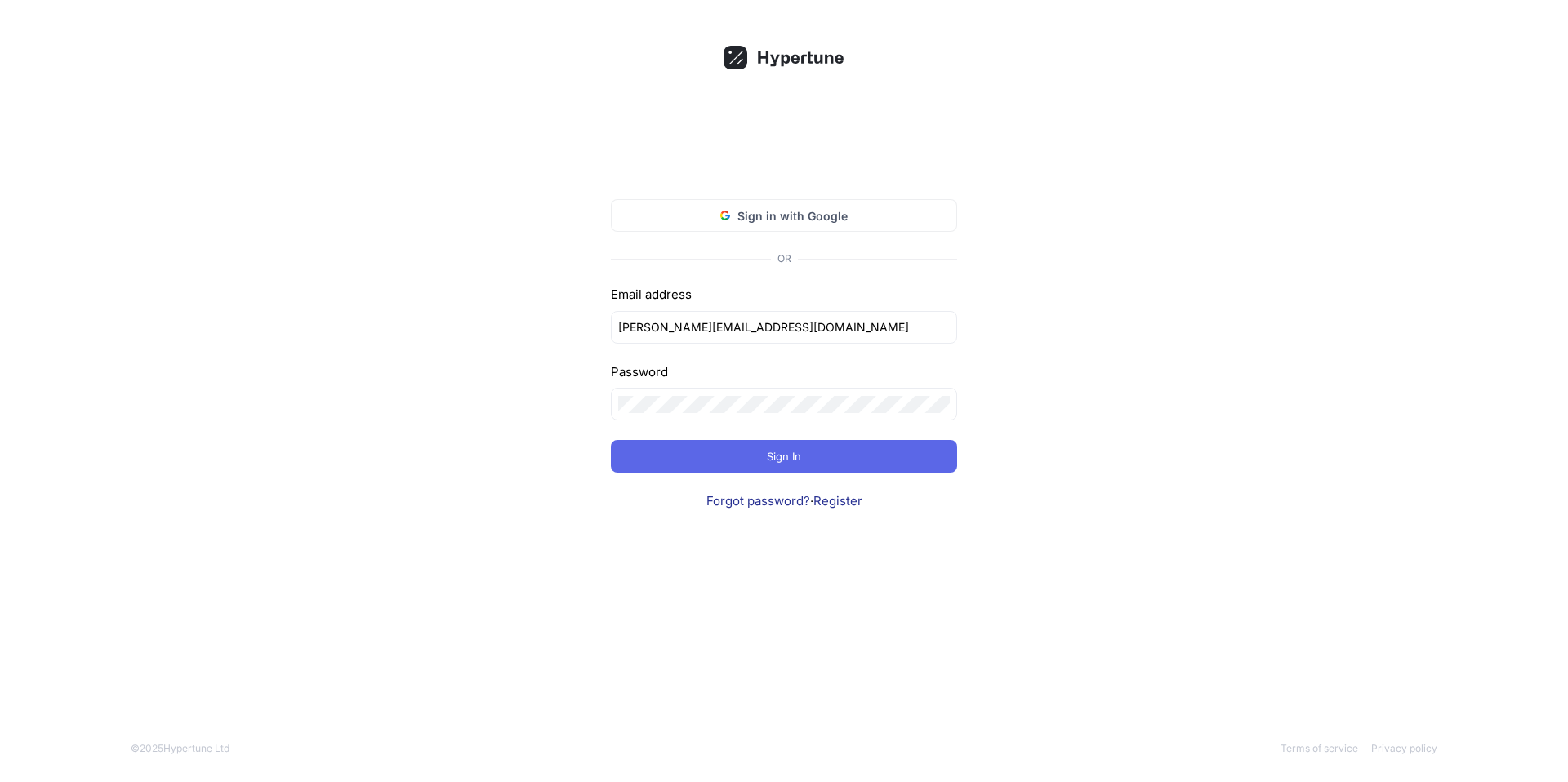
click at [1113, 362] on div "Sign in with Google OR Email address ruben.de.bruijn@schaapcitroen.nl Password …" at bounding box center [784, 391] width 1568 height 782
click at [809, 454] on button "Sign In" at bounding box center [783, 456] width 346 height 32
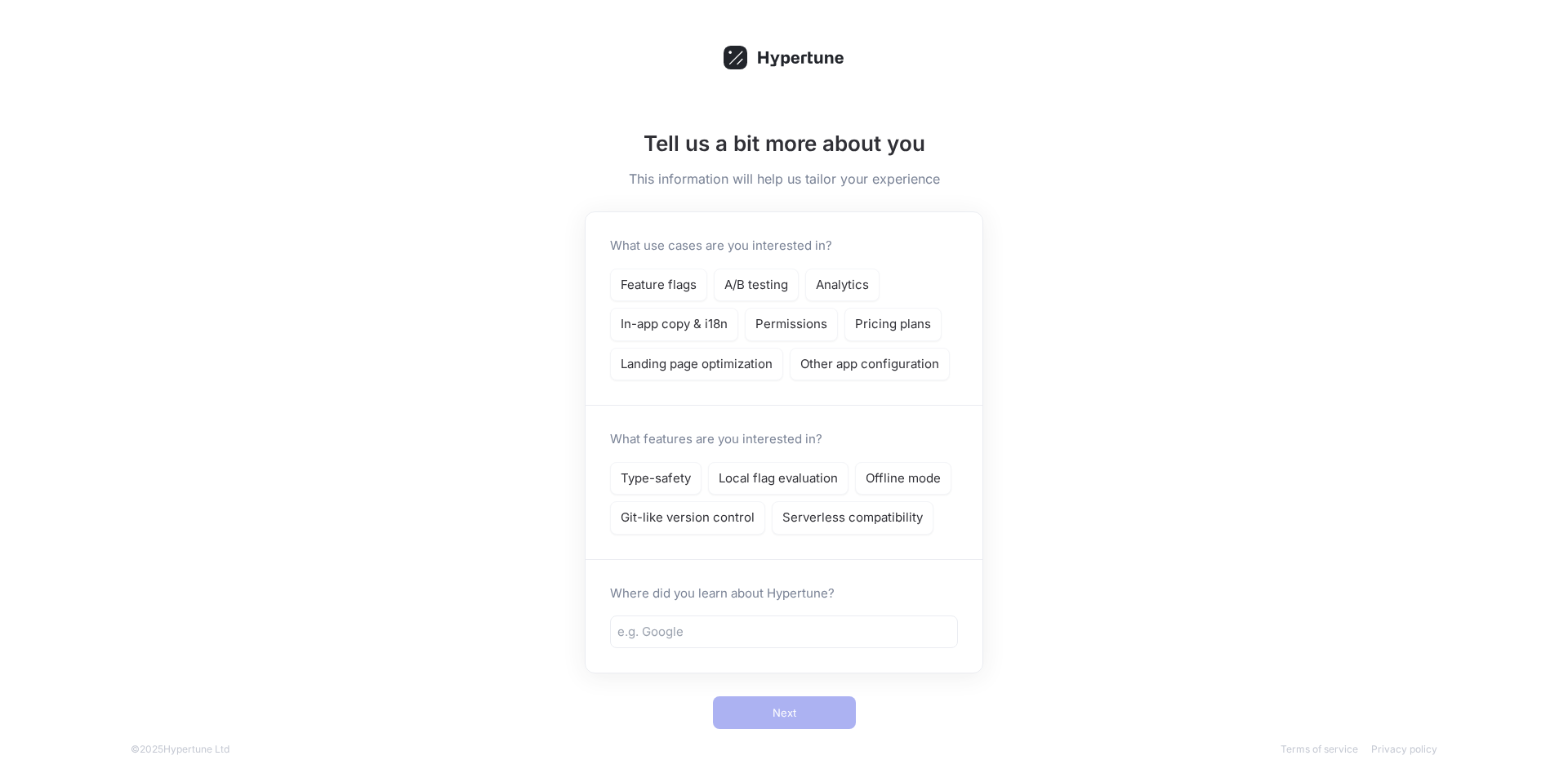
click at [1044, 290] on div "Tell us a bit more about you This information will help us tailor your experien…" at bounding box center [784, 391] width 1568 height 783
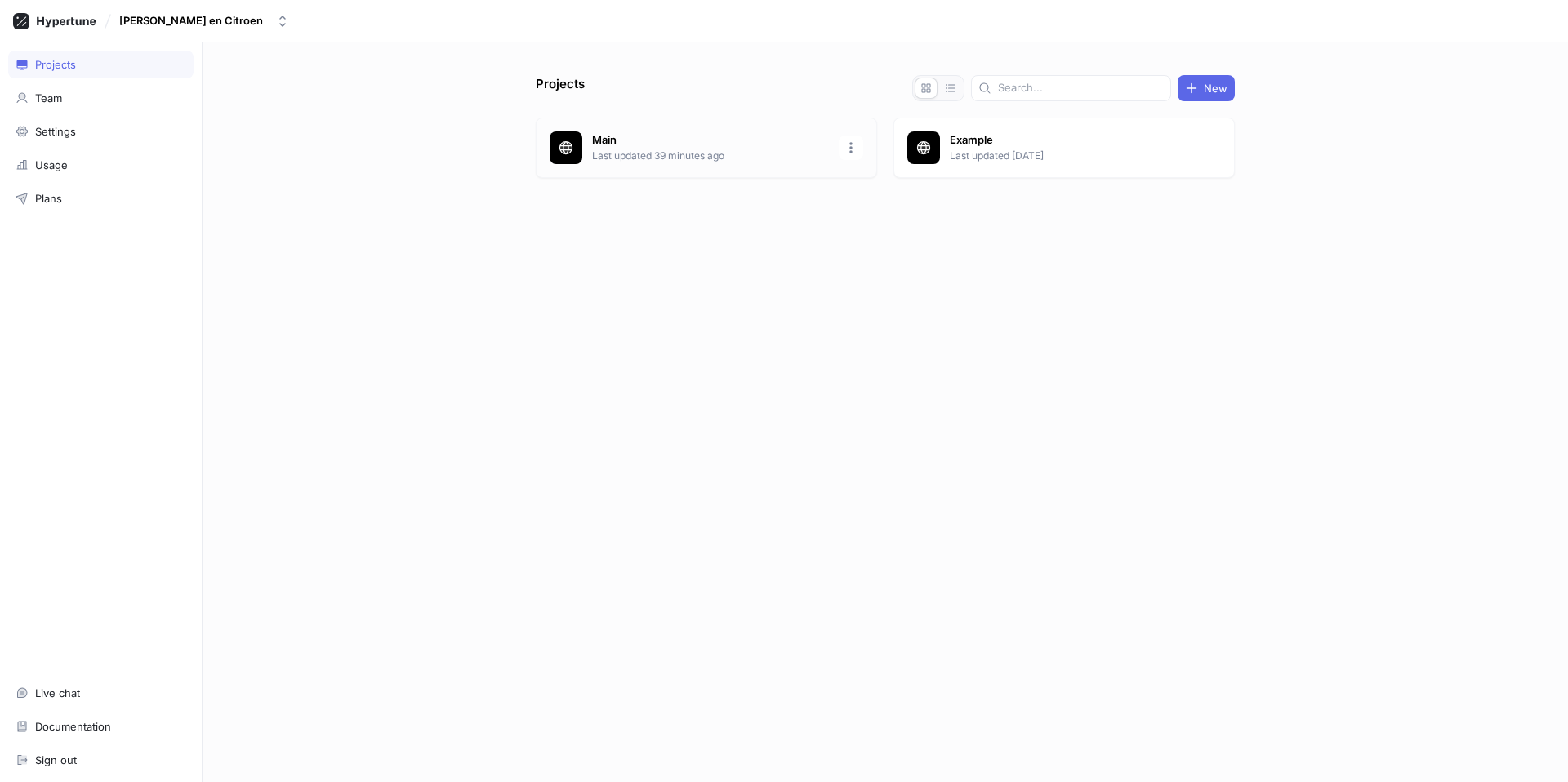
click at [635, 144] on p "Main" at bounding box center [710, 140] width 237 height 16
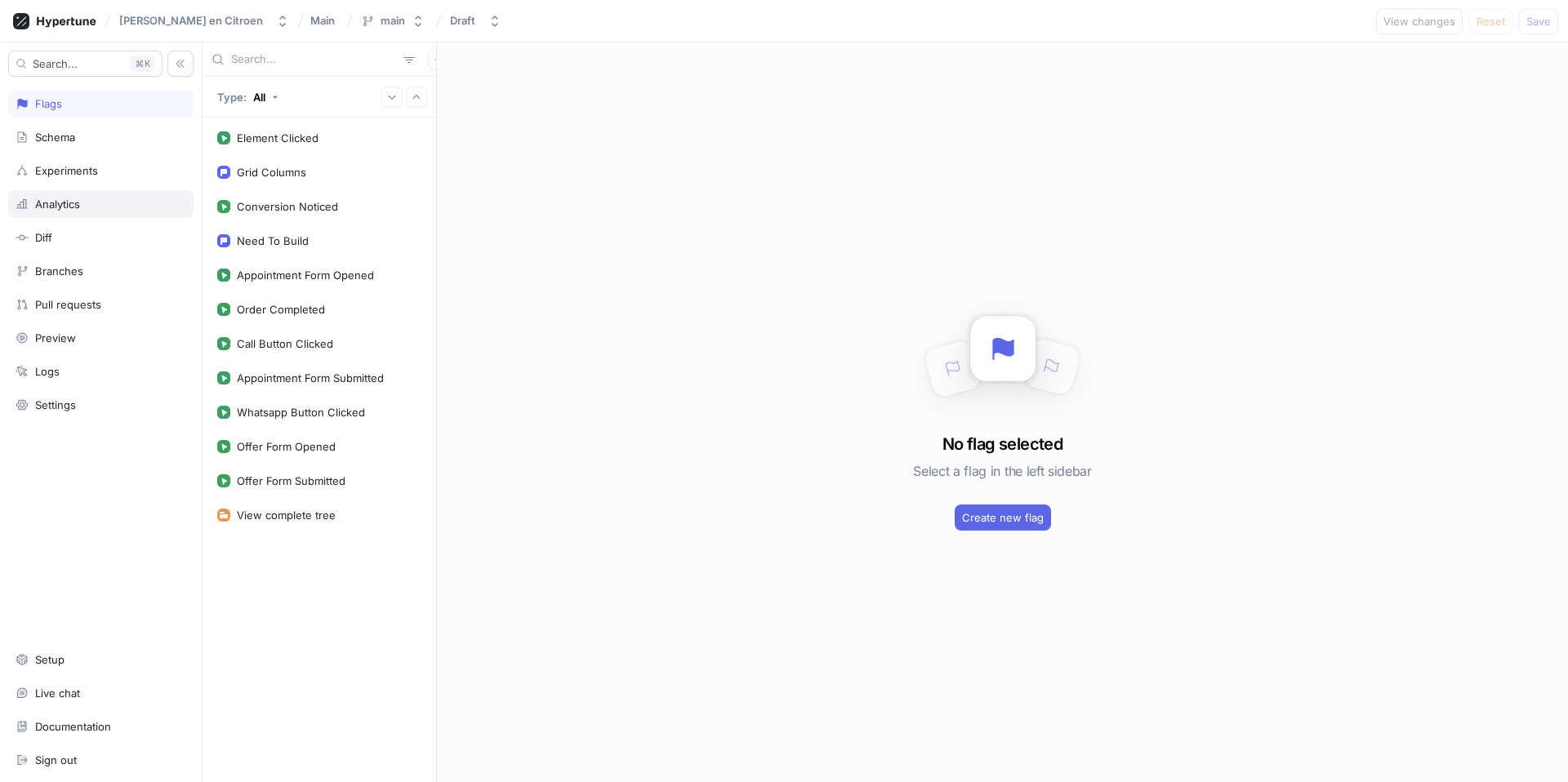
click at [50, 213] on div "Analytics" at bounding box center [101, 204] width 185 height 28
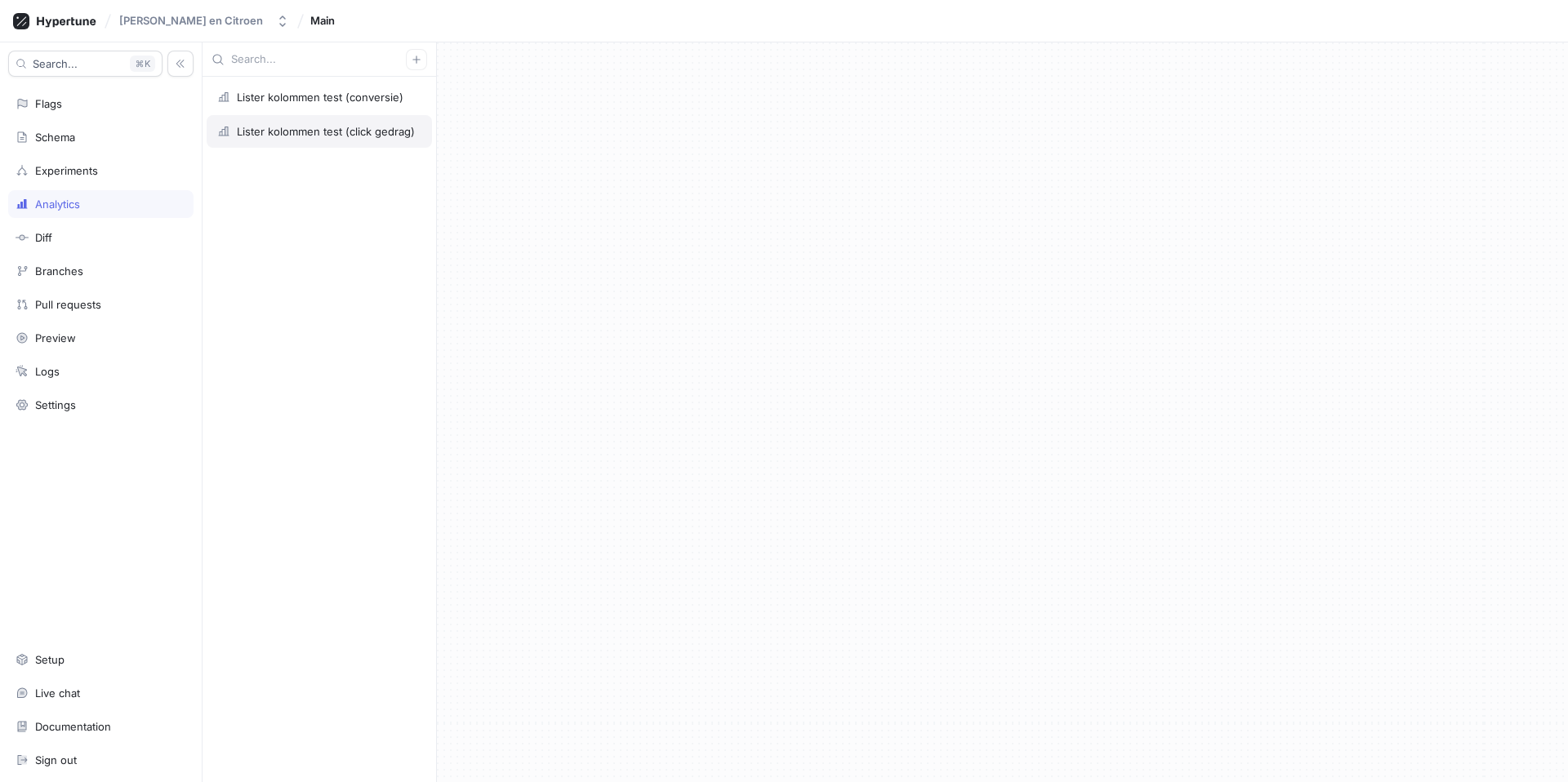
click at [324, 122] on div "Lister kolommen test (click gedrag)" at bounding box center [319, 131] width 225 height 32
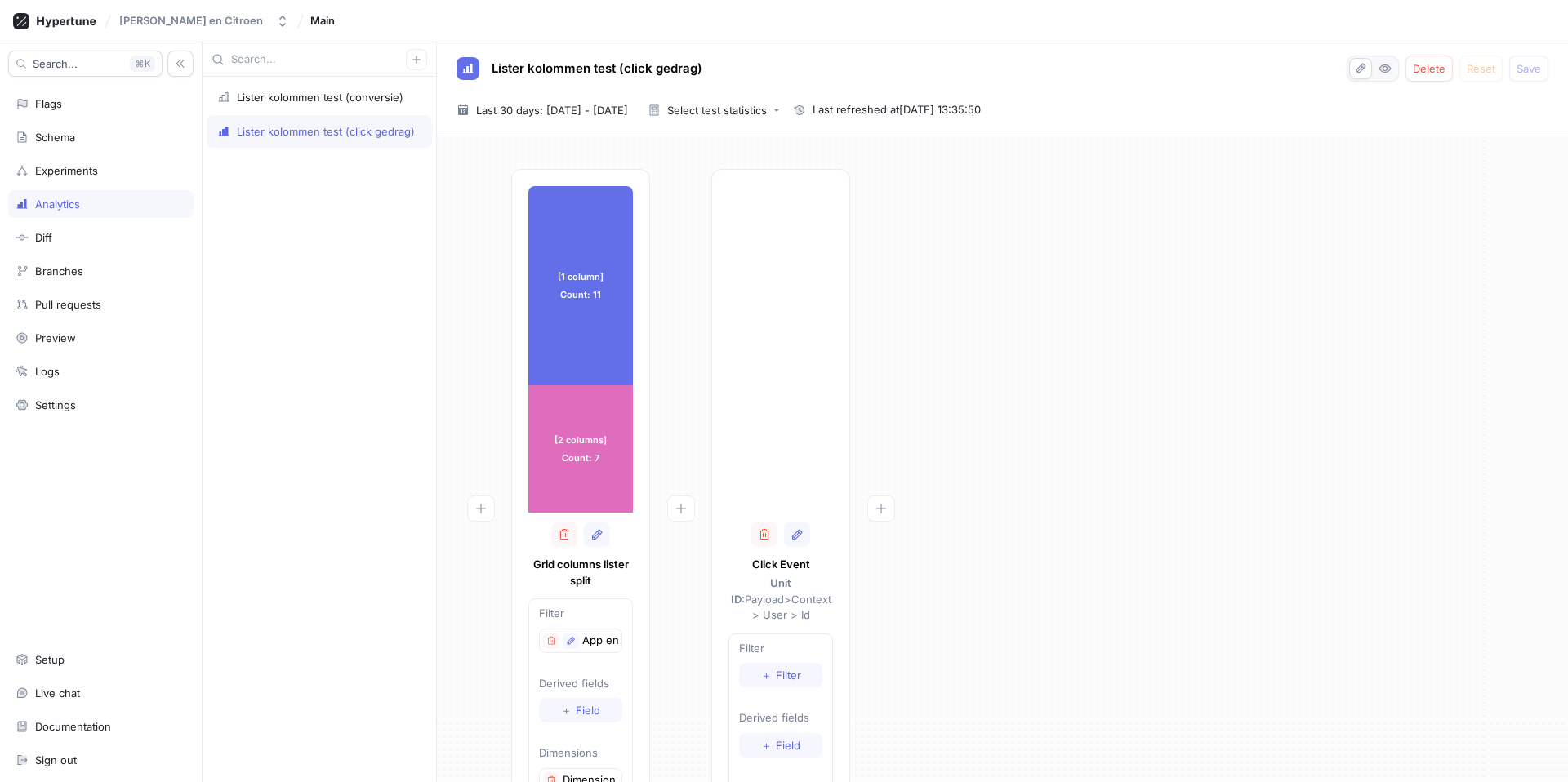
click at [1111, 249] on div "[1 column] Count: 11 [1 column] Count: 11 [2 columns] Count: 7 [2 columns] Coun…" at bounding box center [1003, 533] width 1105 height 728
click at [1034, 235] on div "[1 column] Count: 11 [1 column] Count: 11 [2 columns] Count: 7 [2 columns] Coun…" at bounding box center [1003, 533] width 1105 height 728
click at [82, 156] on div "Experiments" at bounding box center [101, 170] width 185 height 28
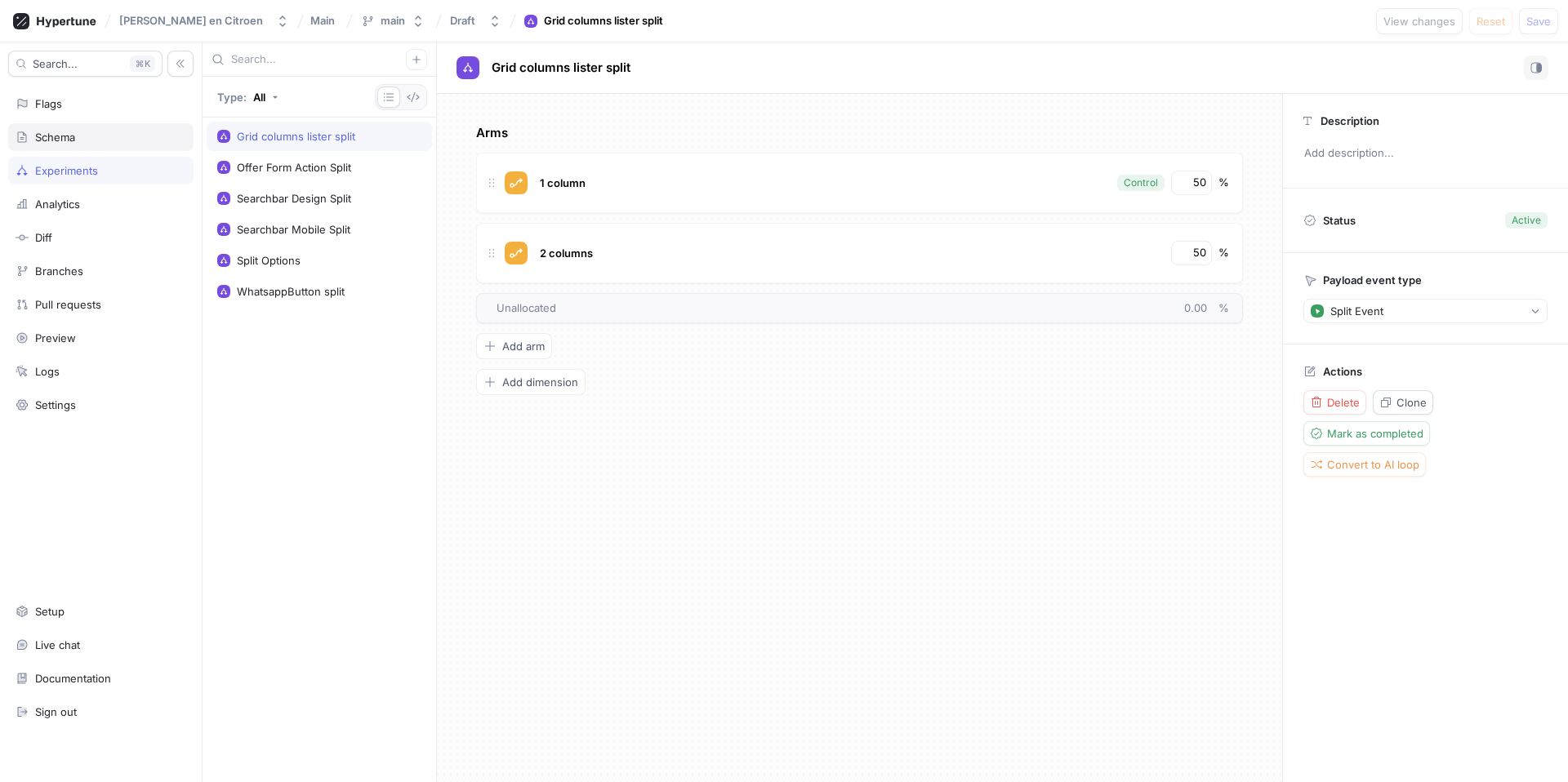
click at [48, 141] on div "Schema" at bounding box center [54, 137] width 40 height 13
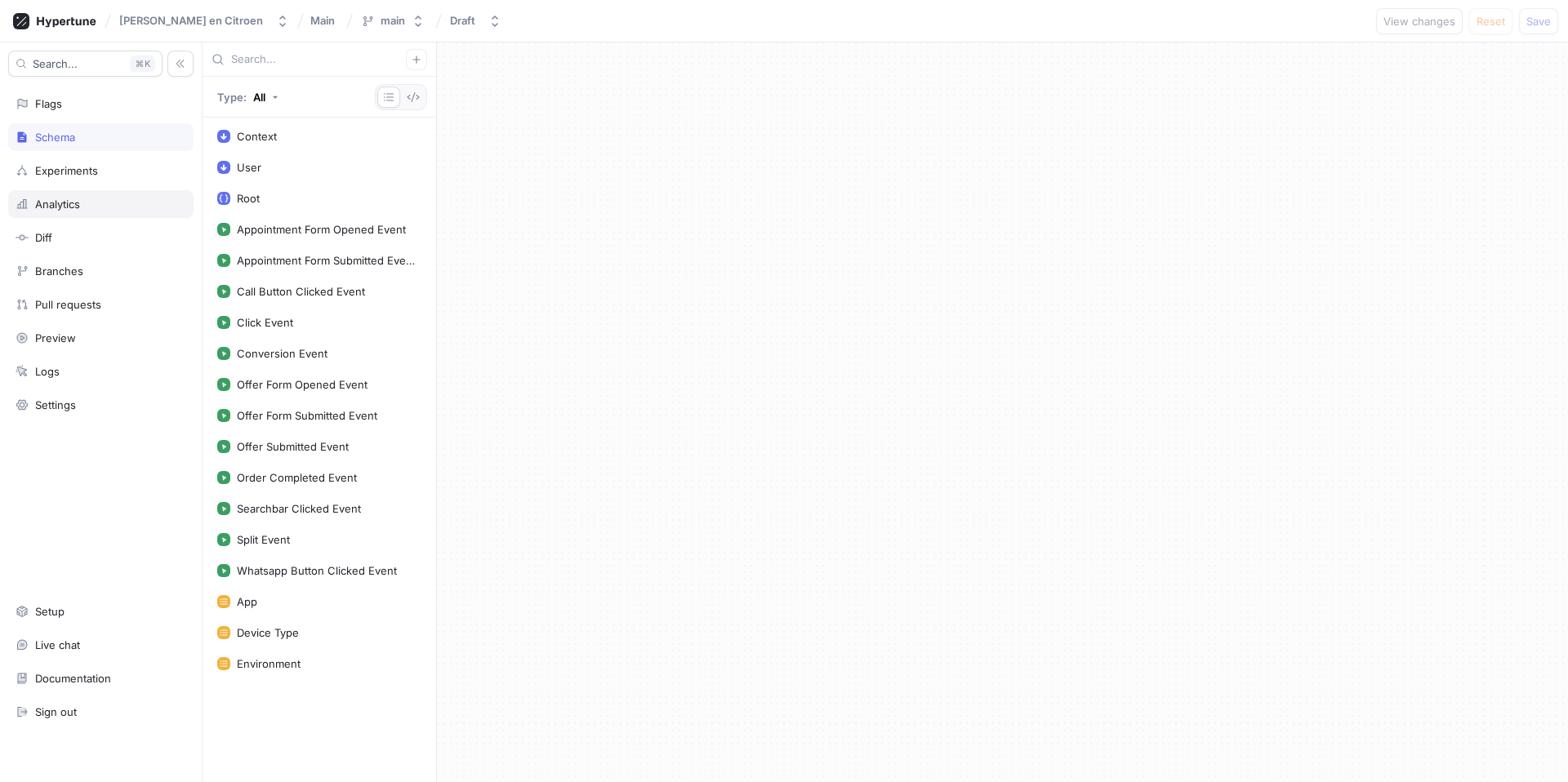
click at [66, 198] on div "Analytics" at bounding box center [57, 203] width 45 height 13
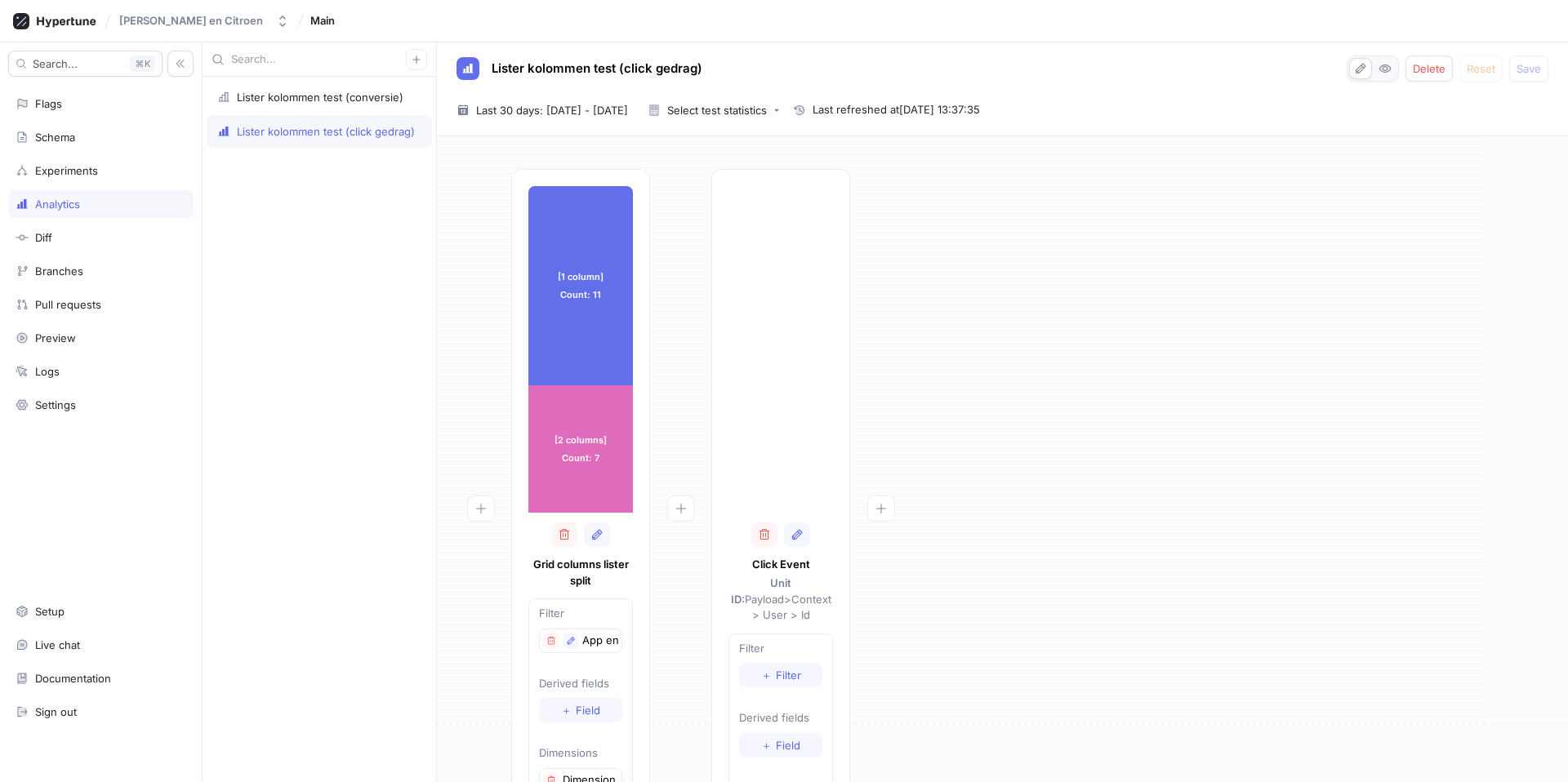
drag, startPoint x: 1030, startPoint y: 186, endPoint x: 765, endPoint y: 139, distance: 269.1
click at [1031, 186] on div "[1 column] Count: 11 [1 column] Count: 11 [2 columns] Count: 7 [2 columns] Coun…" at bounding box center [1003, 533] width 1105 height 728
click at [301, 102] on div "Lister kolommen test (conversie)" at bounding box center [321, 97] width 167 height 13
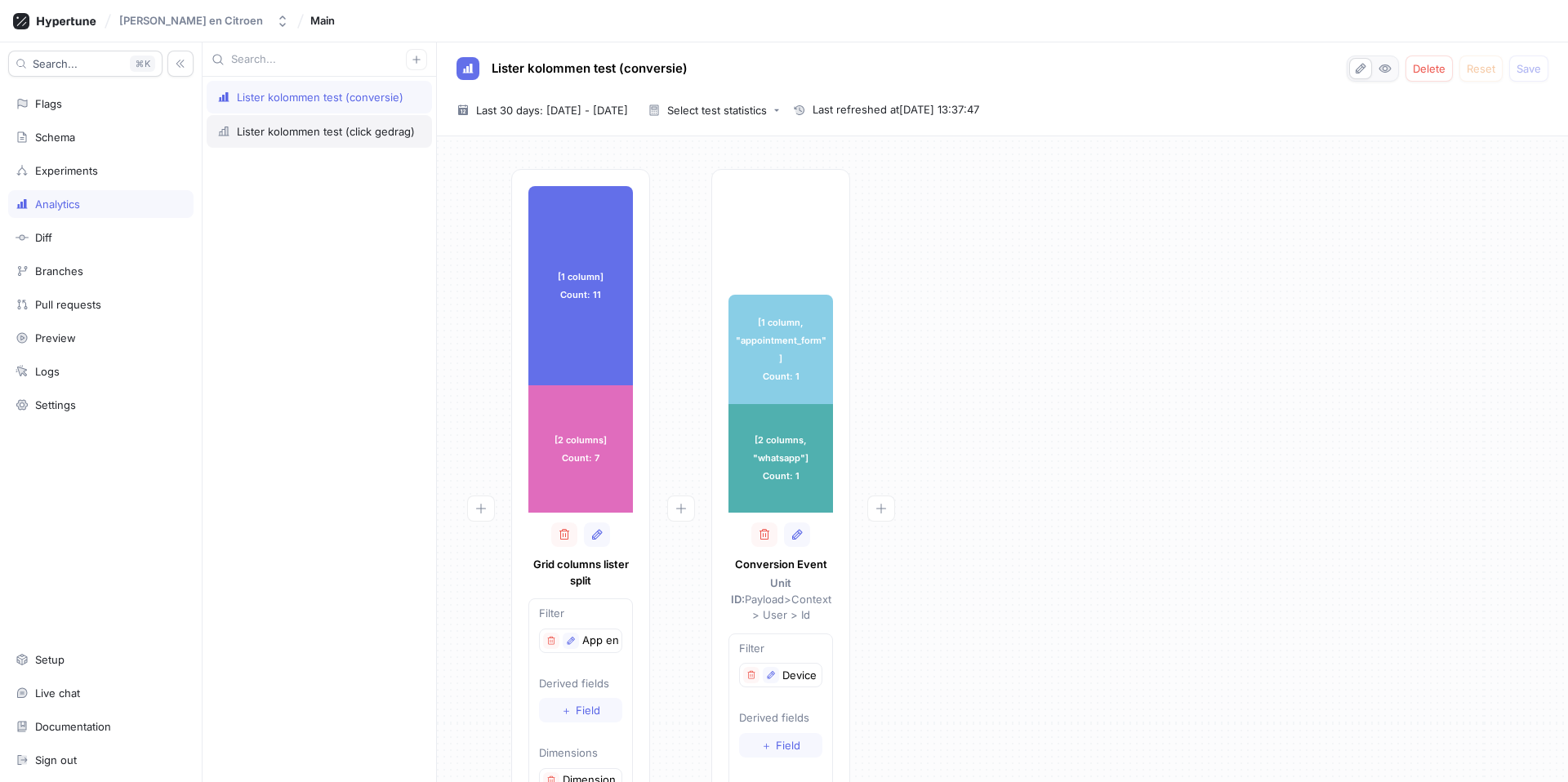
click at [300, 134] on div "Lister kolommen test (click gedrag)" at bounding box center [326, 131] width 178 height 13
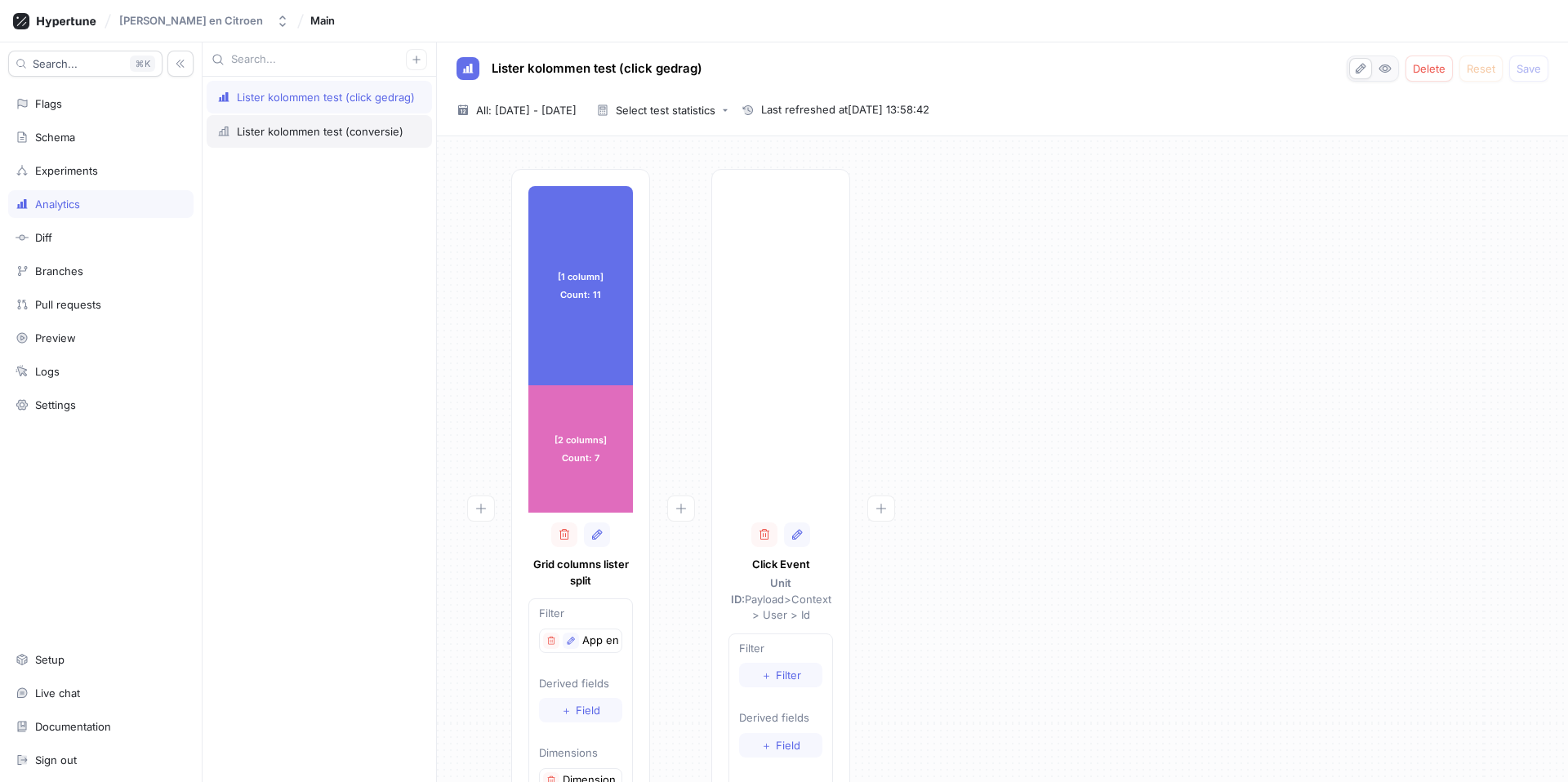
drag, startPoint x: 284, startPoint y: 140, endPoint x: 276, endPoint y: 133, distance: 10.6
click at [284, 140] on div "Lister kolommen test (conversie)" at bounding box center [319, 131] width 225 height 32
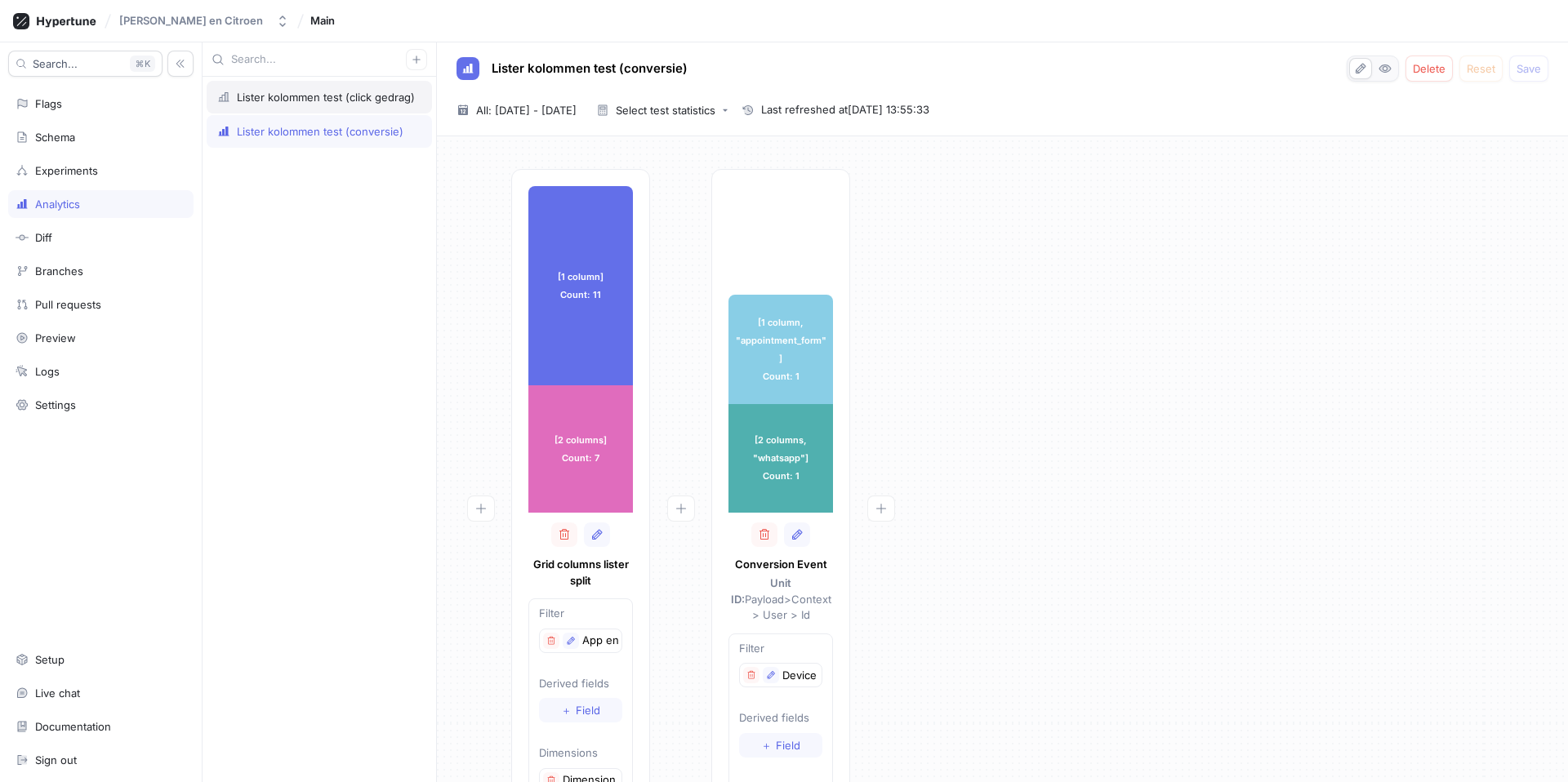
click at [293, 99] on div "Lister kolommen test (click gedrag)" at bounding box center [326, 97] width 178 height 13
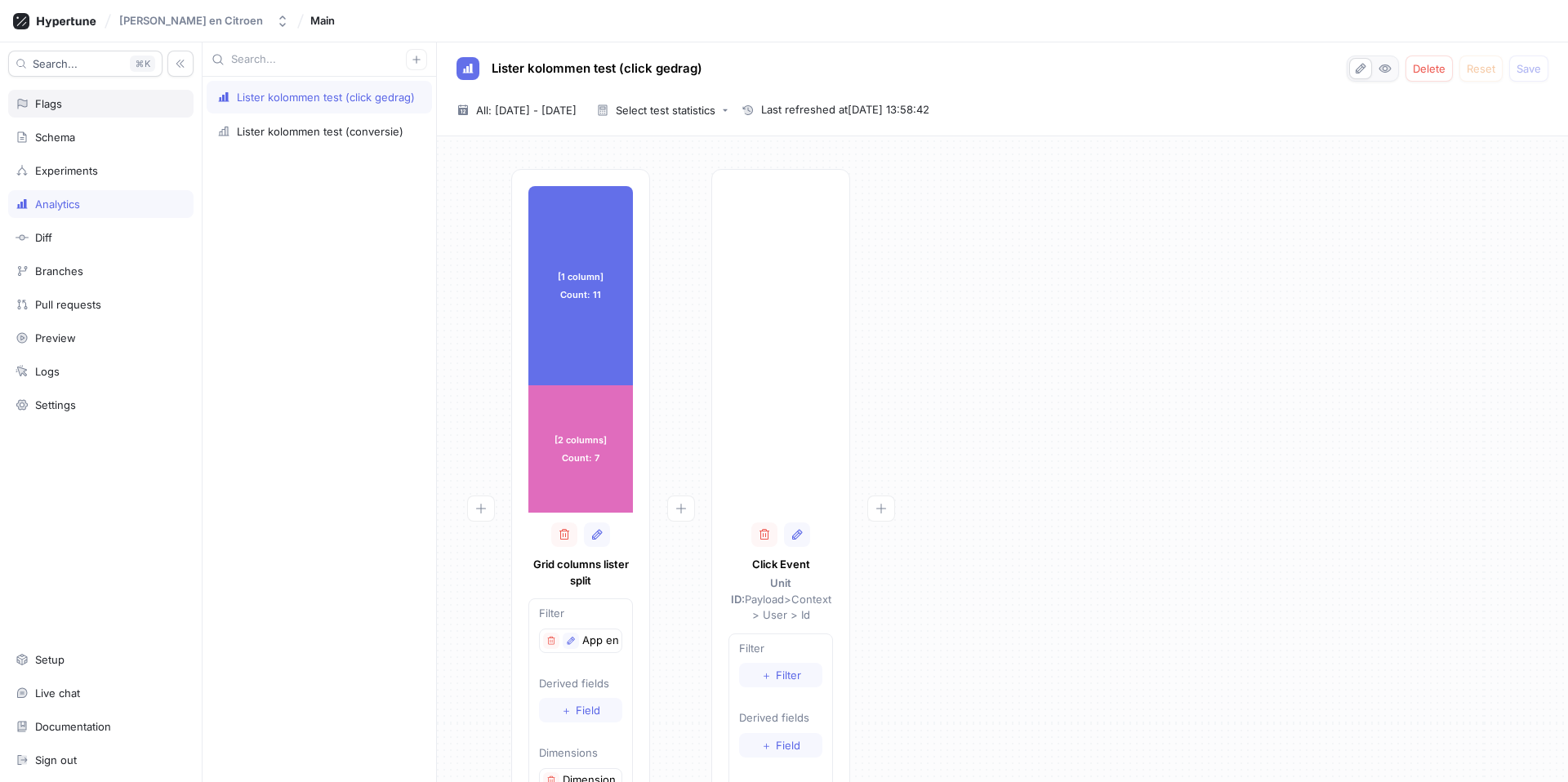
click at [79, 99] on div "Flags" at bounding box center [100, 103] width 171 height 13
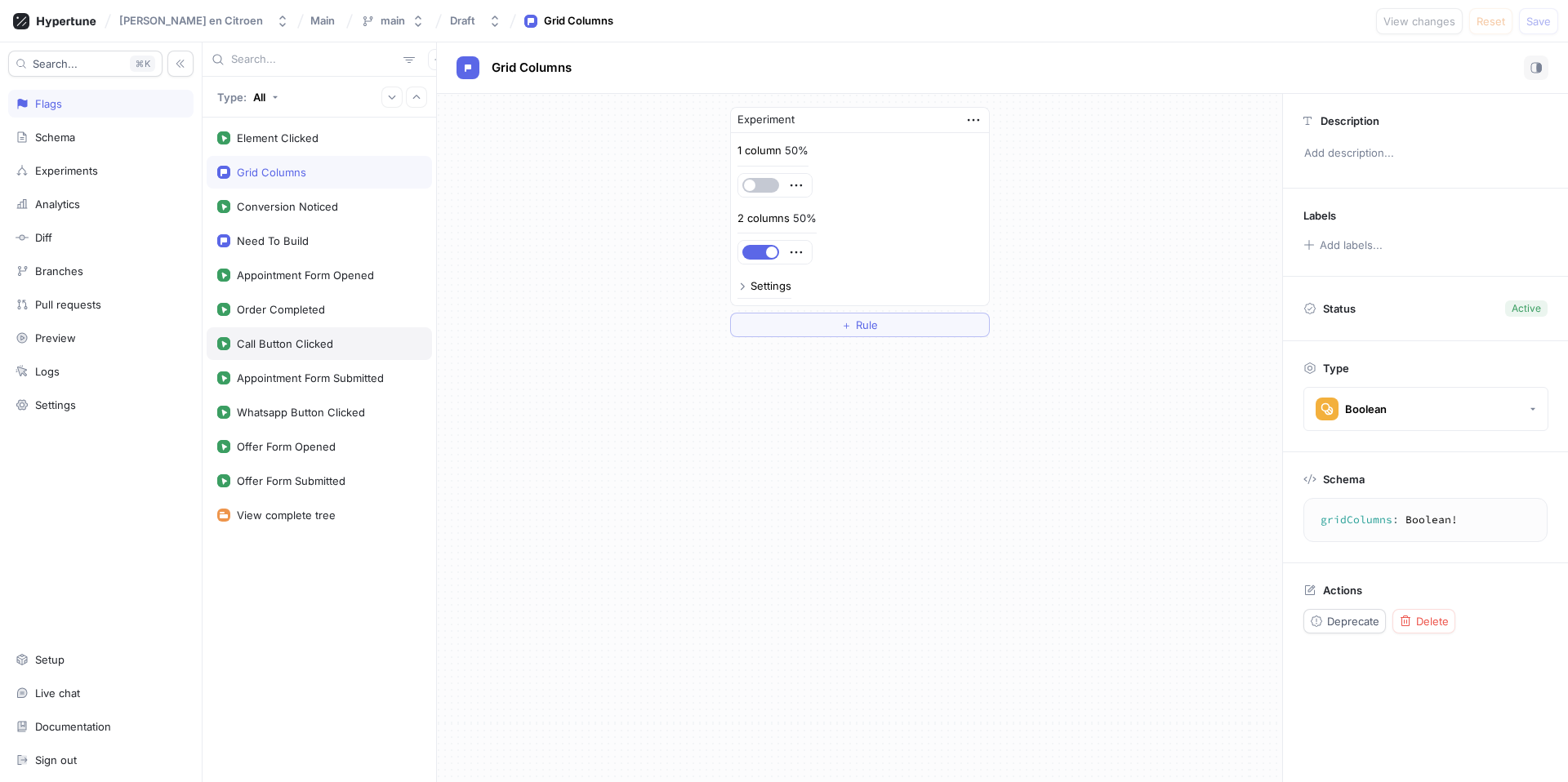
drag, startPoint x: 603, startPoint y: 354, endPoint x: 375, endPoint y: 341, distance: 228.4
click at [588, 353] on div "Experiment 1 column 50% 2 columns 50% Settings ＋ Rule" at bounding box center [860, 438] width 845 height 688
click at [99, 194] on div "Analytics" at bounding box center [101, 204] width 185 height 28
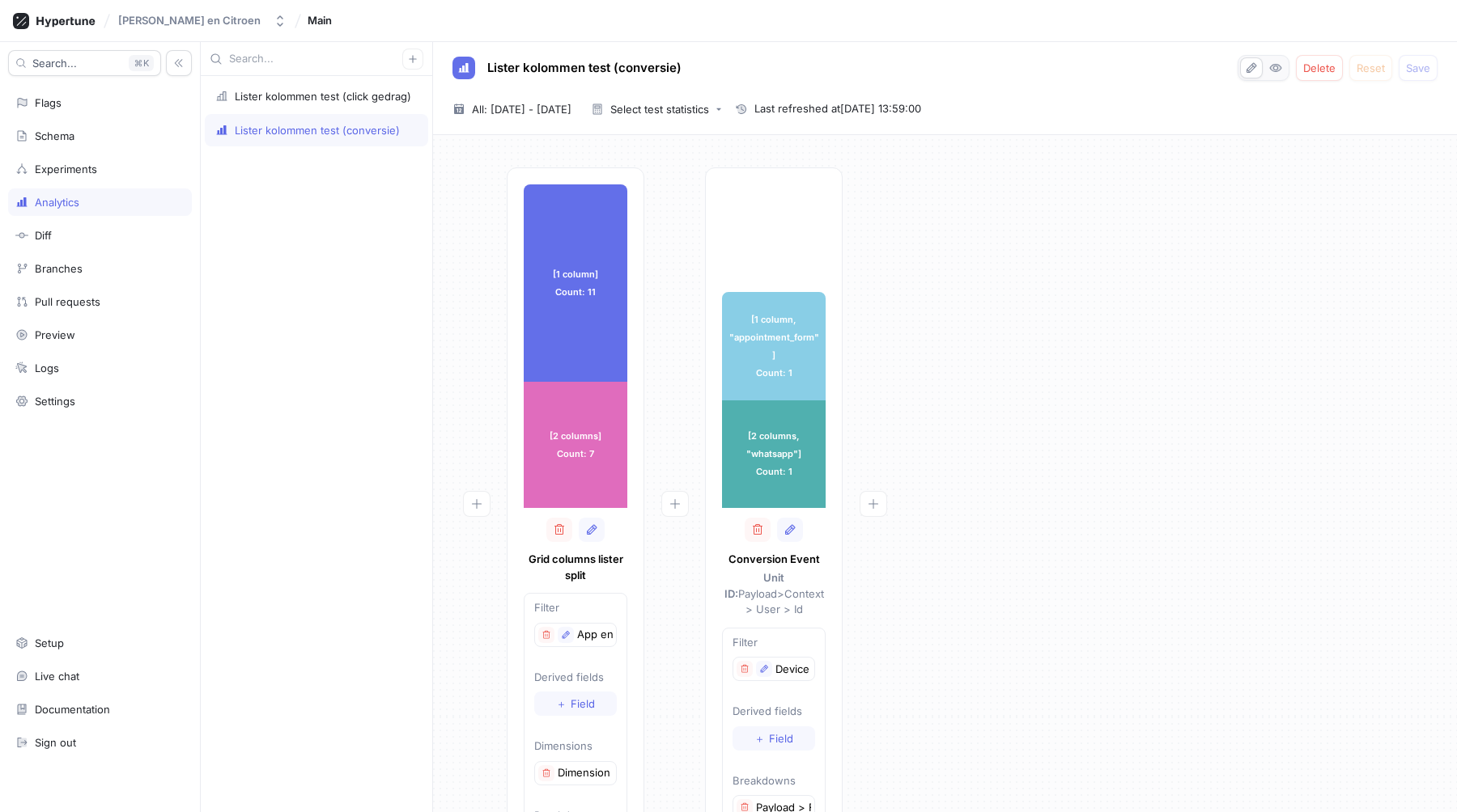
click at [1021, 457] on div "[1 column] Count: 11 [1 column] Count: 11 [2 columns] Count: 7 [2 columns] Coun…" at bounding box center [945, 528] width 998 height 721
click at [306, 85] on div "Lister kolommen test (click gedrag)" at bounding box center [316, 96] width 223 height 32
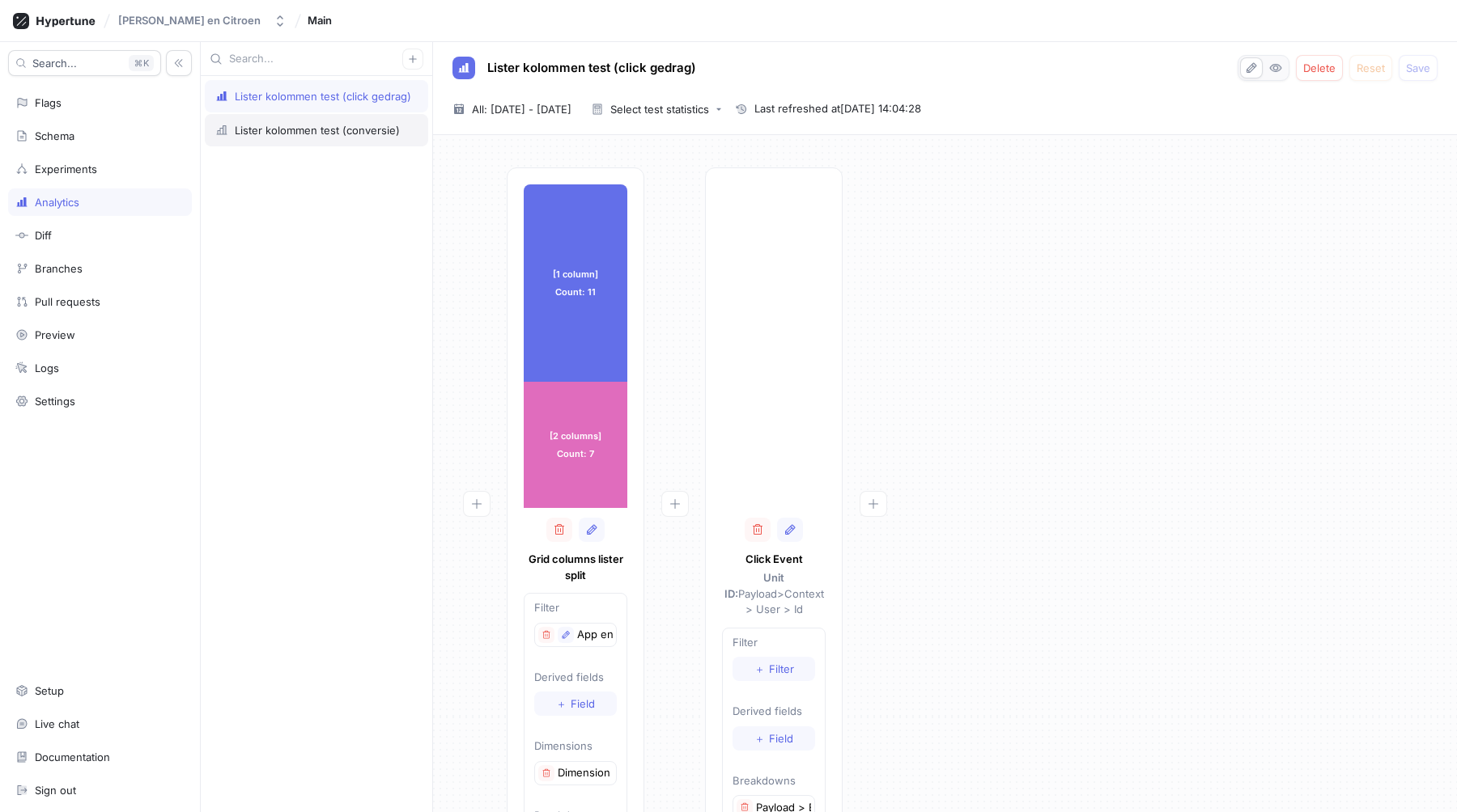
click at [301, 124] on div "Lister kolommen test (conversie)" at bounding box center [318, 130] width 165 height 13
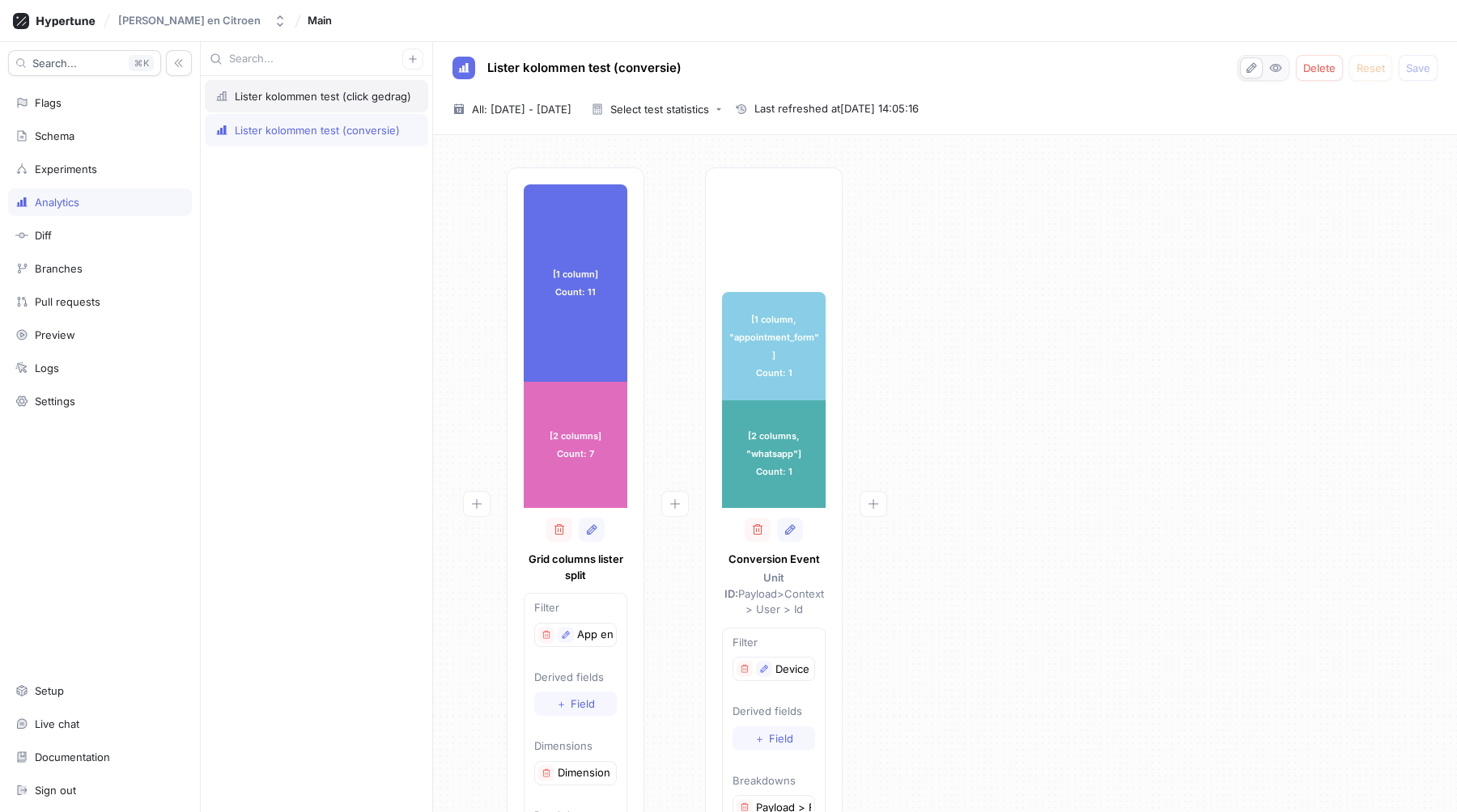
click at [327, 93] on div "Lister kolommen test (click gedrag)" at bounding box center [323, 96] width 176 height 13
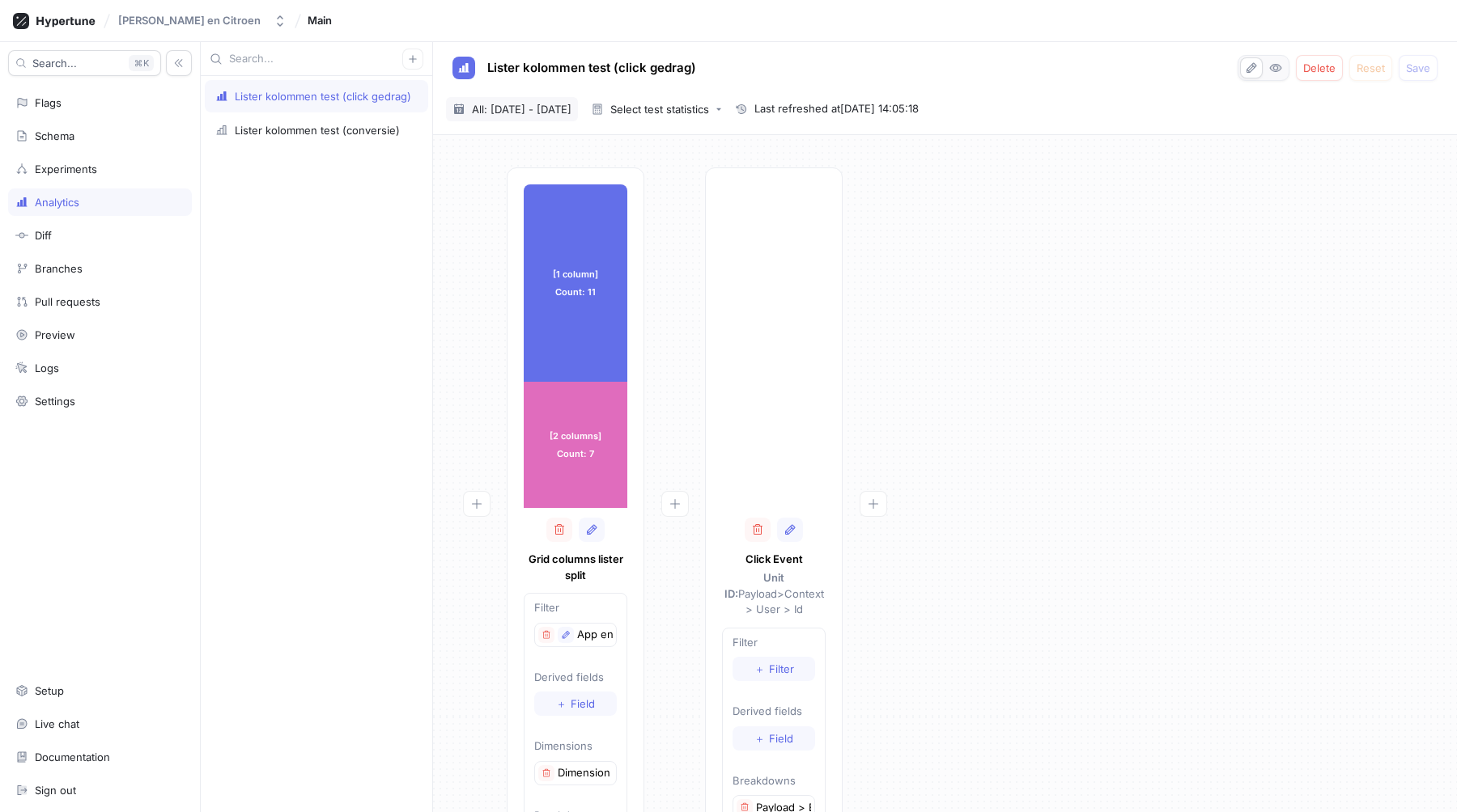
click at [571, 109] on span "All: [DATE] - [DATE]" at bounding box center [522, 109] width 99 height 16
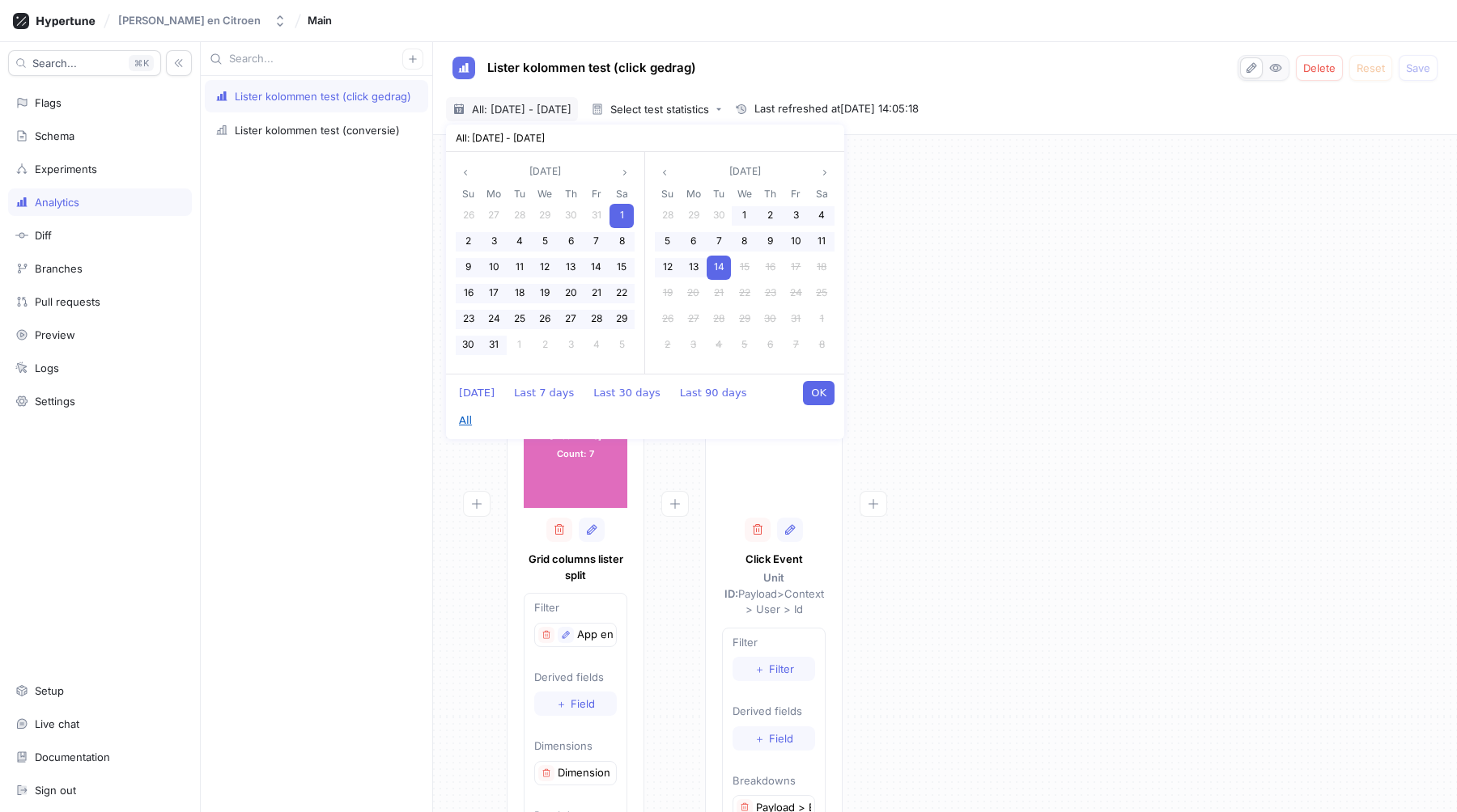
click at [480, 409] on button "All" at bounding box center [465, 420] width 29 height 24
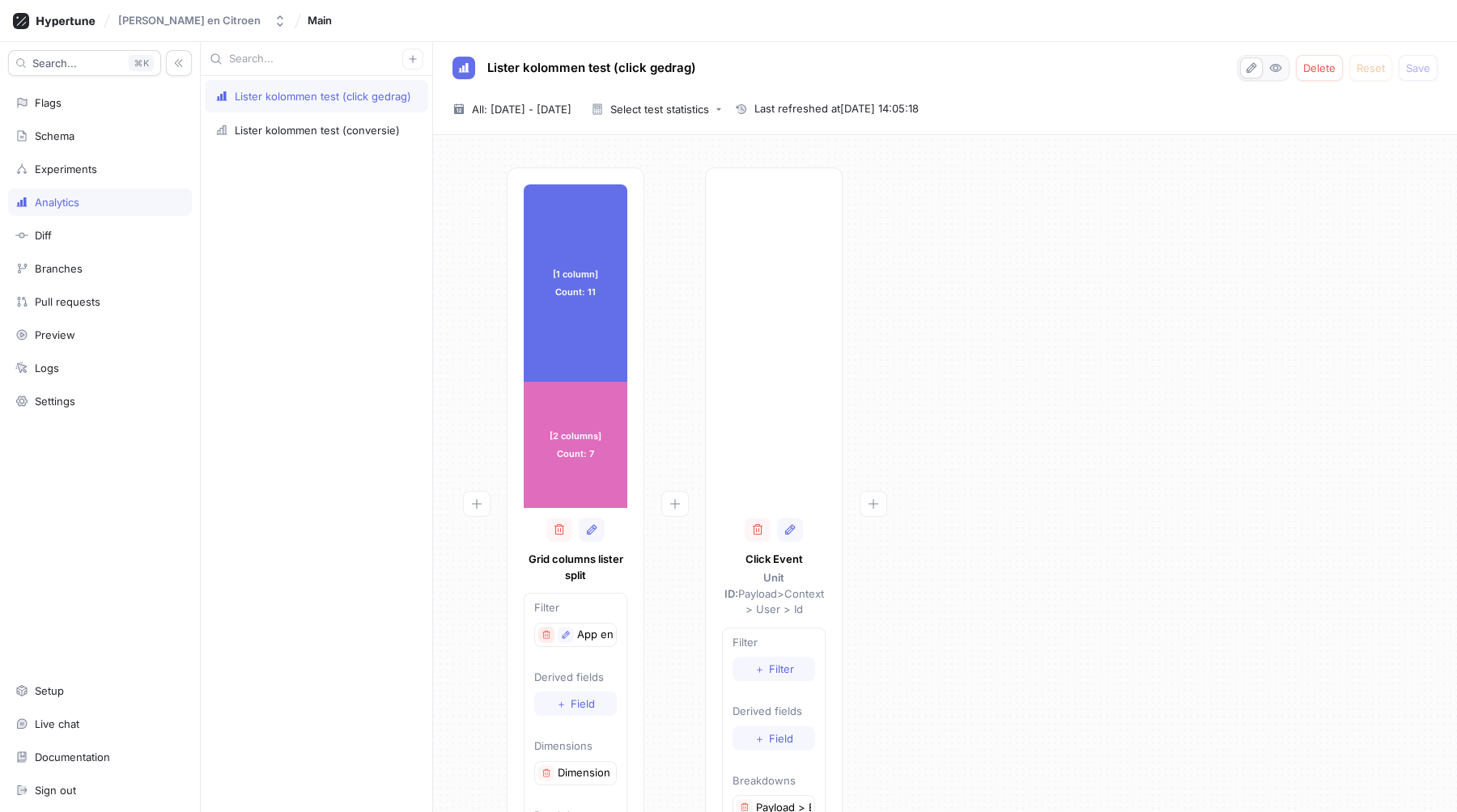
click at [546, 636] on icon "button" at bounding box center [547, 635] width 10 height 10
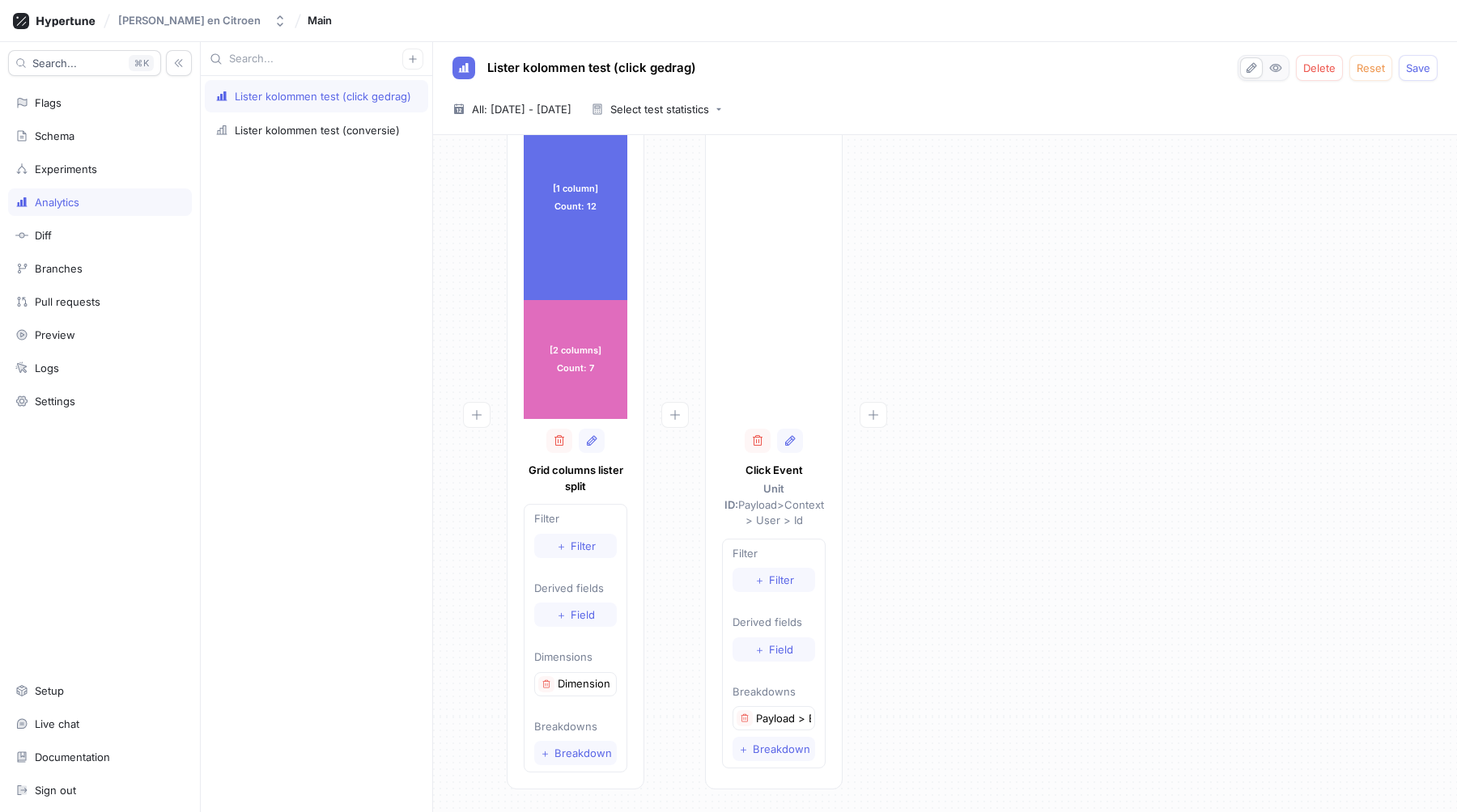
scroll to position [88, 0]
click at [547, 686] on icon "button" at bounding box center [547, 686] width 10 height 10
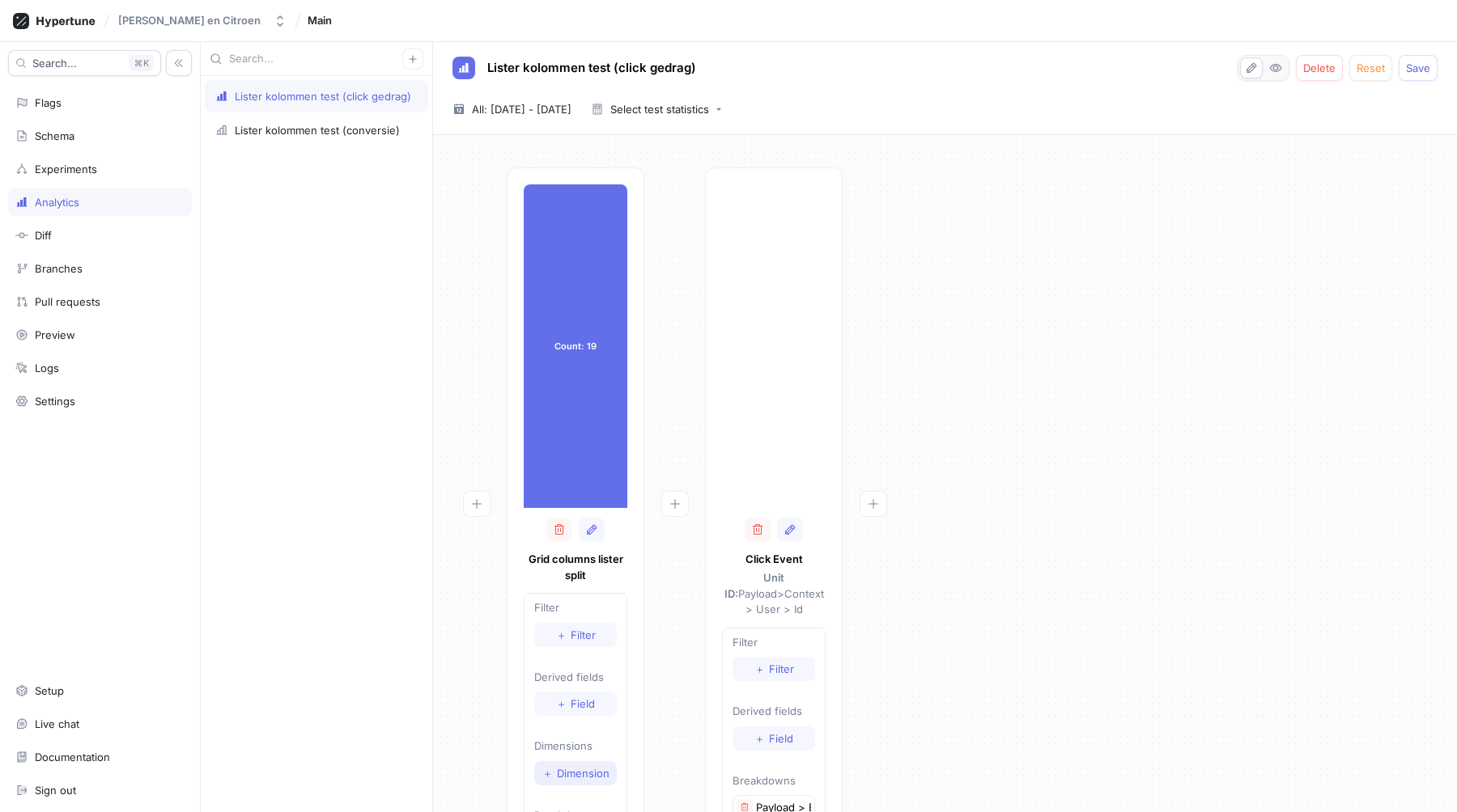
click at [565, 762] on button "＋ Dimension" at bounding box center [576, 773] width 83 height 24
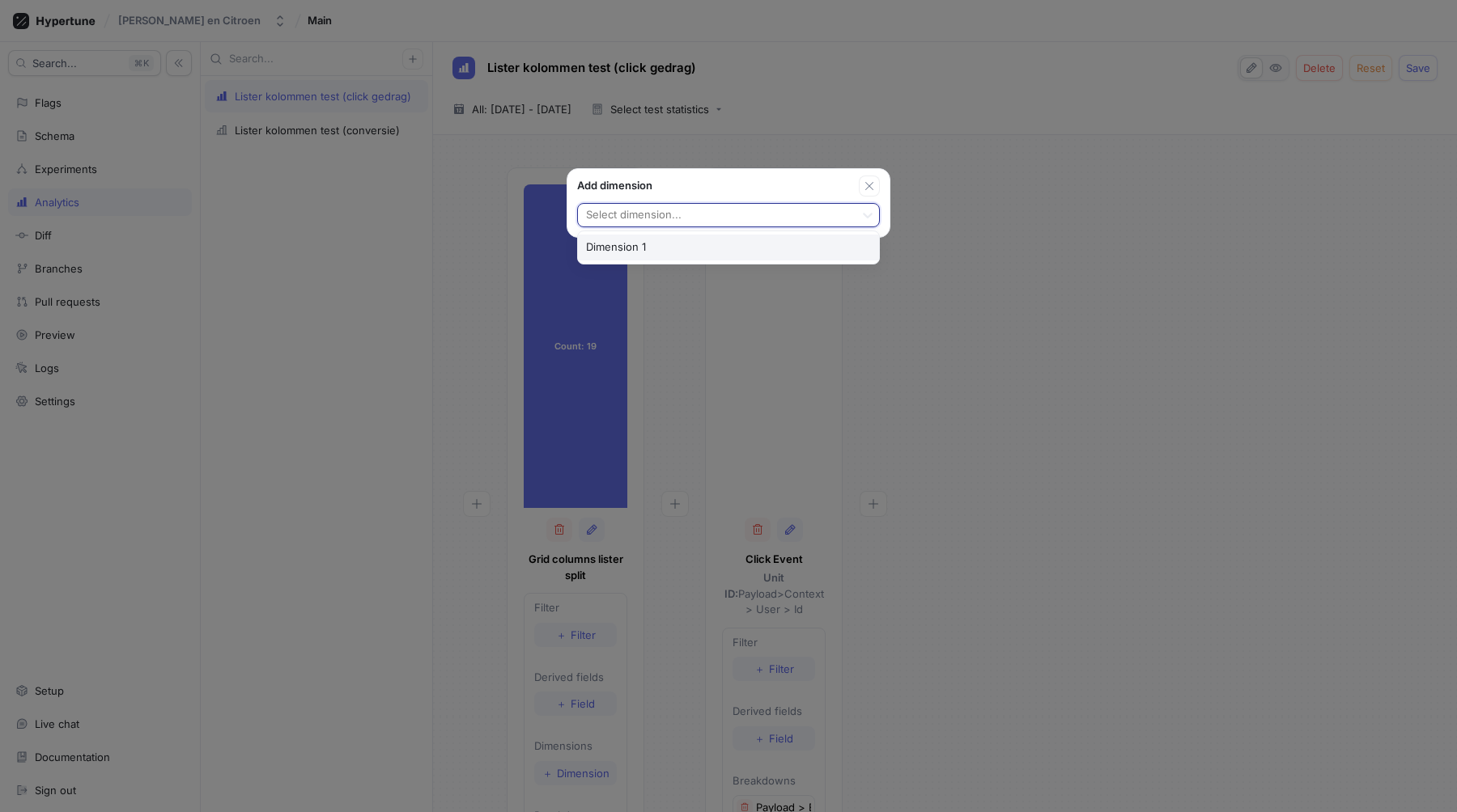
click at [697, 214] on div at bounding box center [715, 216] width 264 height 19
click at [667, 248] on div "Dimension 1" at bounding box center [728, 248] width 301 height 26
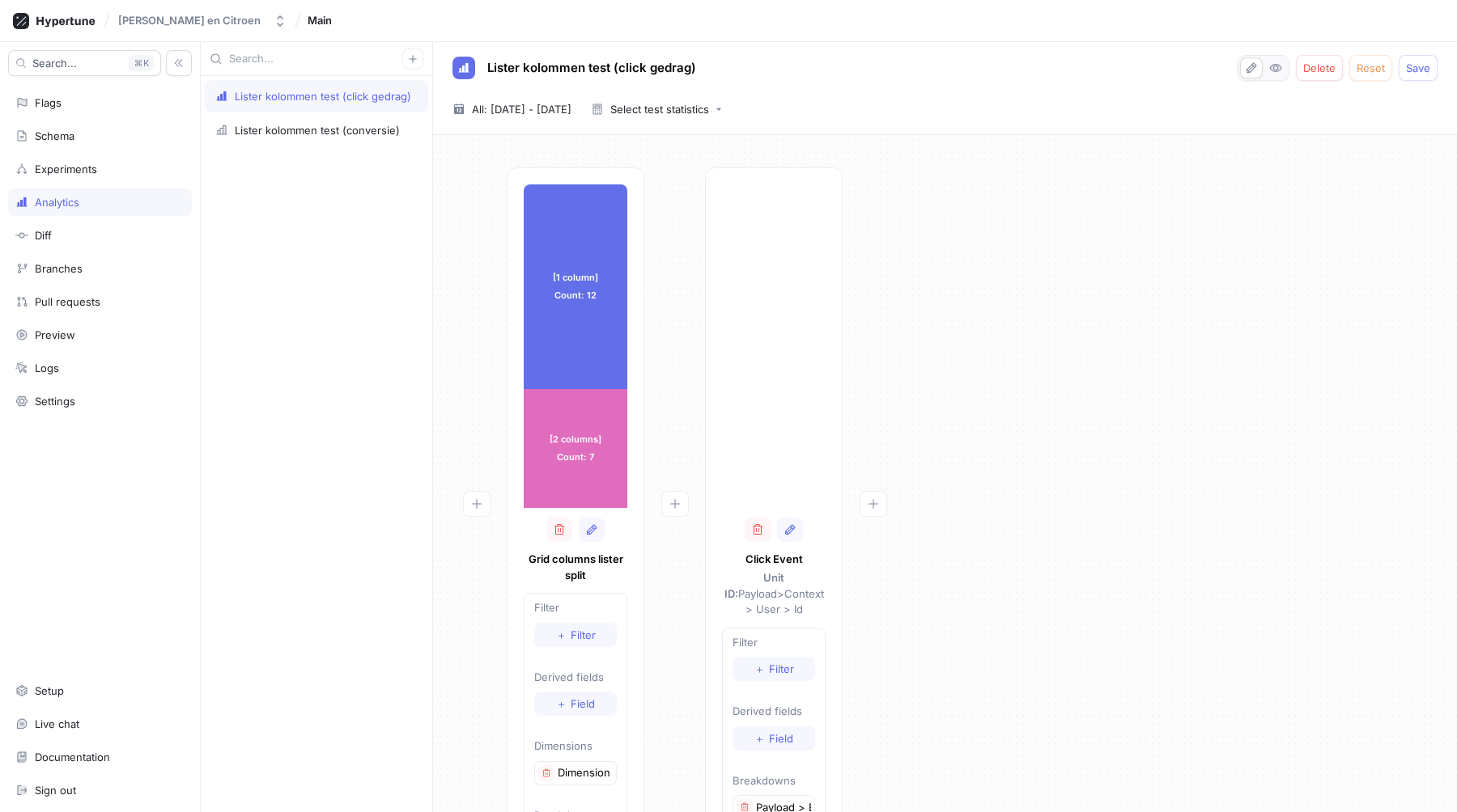
click at [1218, 377] on div "[1 column] Count: 12 [1 column] Count: 12 [2 columns] Count: 7 [2 columns] Coun…" at bounding box center [945, 528] width 998 height 721
click at [921, 324] on div "[1 column] Count: 12 [1 column] Count: 12 [2 columns] Count: 7 [2 columns] Coun…" at bounding box center [945, 528] width 998 height 721
click at [1049, 436] on div "[1 column] Count: 11 [1 column] Count: 11 [2 columns] Count: 7 [2 columns] Coun…" at bounding box center [945, 528] width 998 height 721
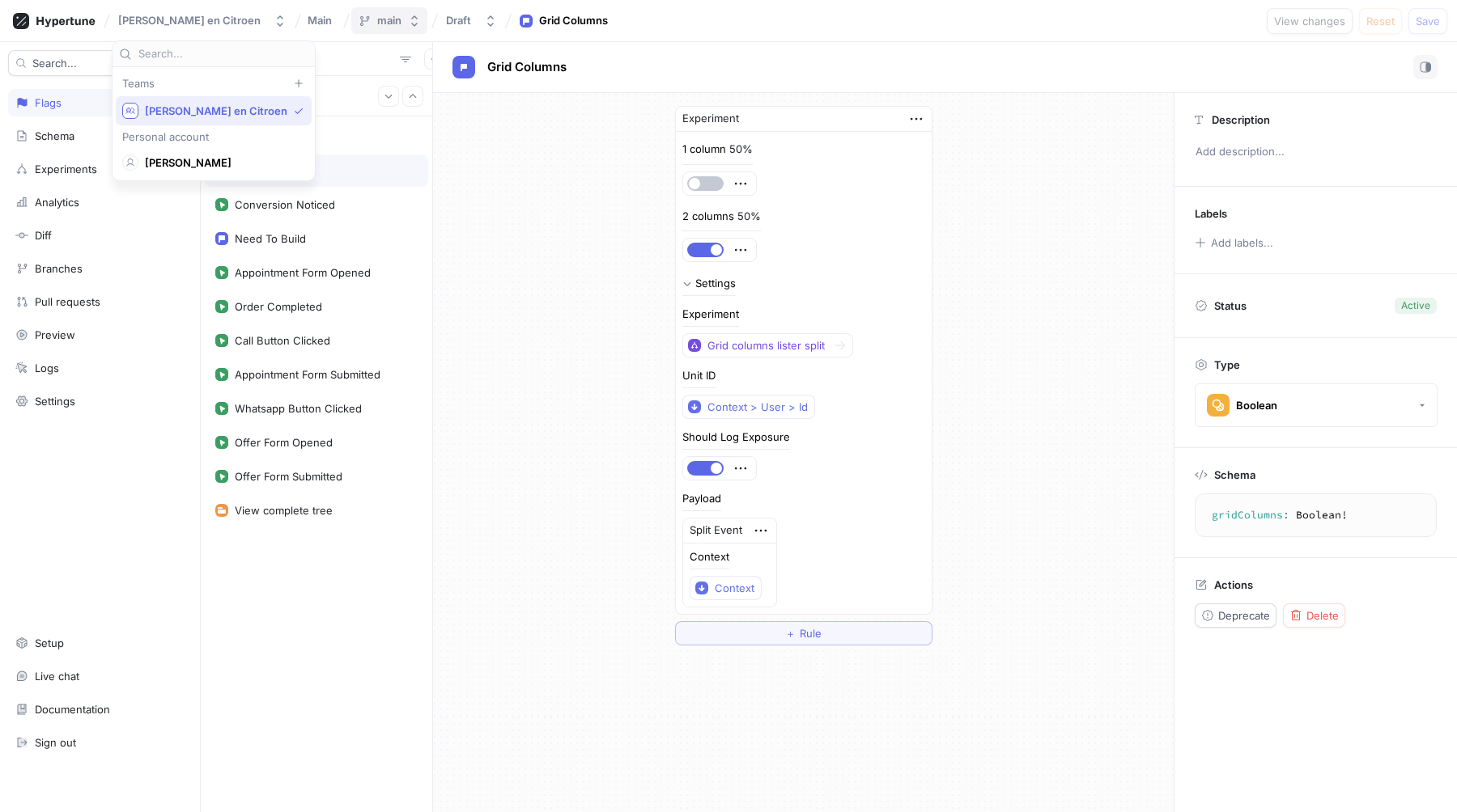
click at [408, 27] on icon "button" at bounding box center [414, 20] width 13 height 13
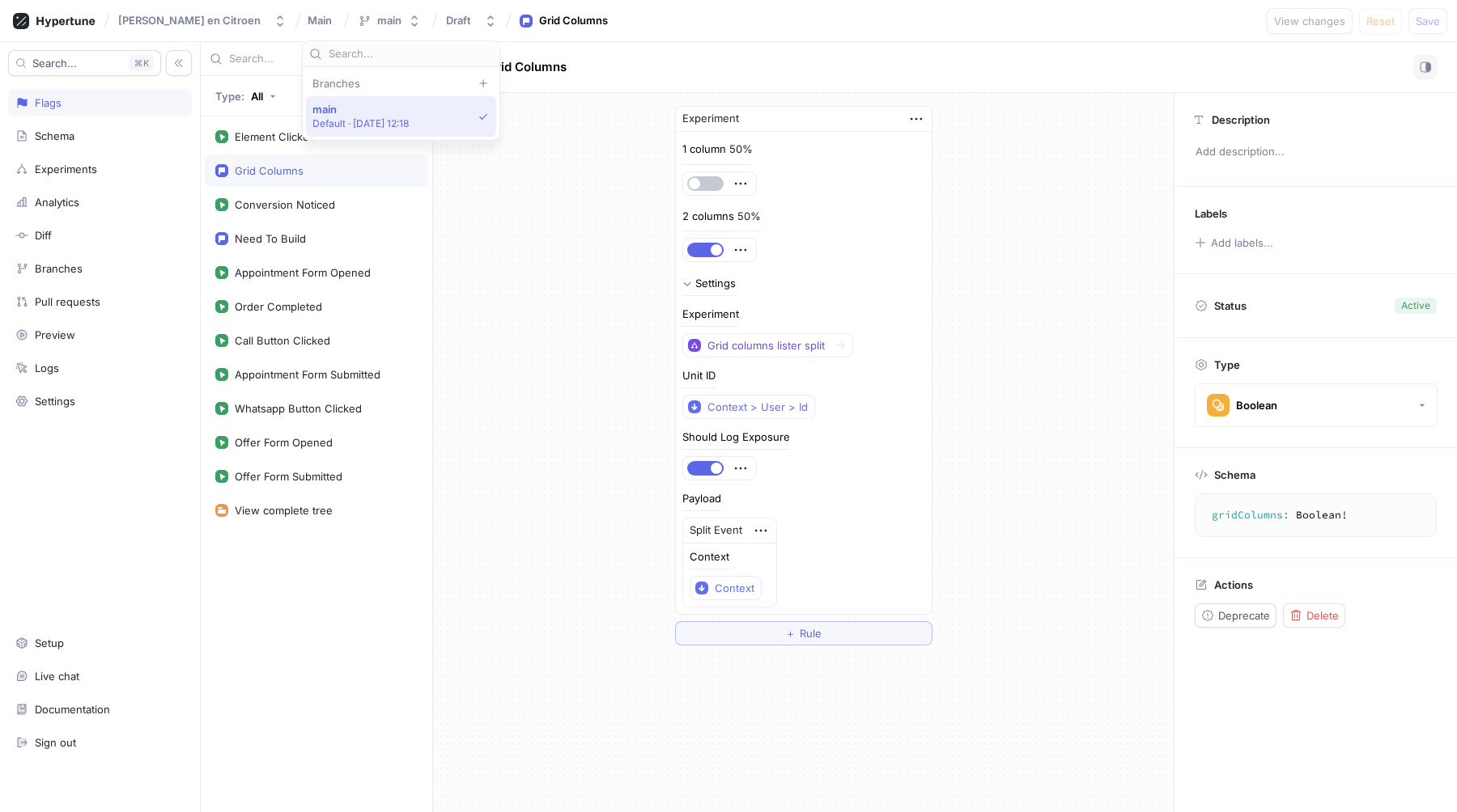
click at [353, 120] on p "Default ‧ 2024-09-17 at 12:18" at bounding box center [361, 123] width 97 height 13
click at [440, 28] on button "Draft" at bounding box center [472, 21] width 64 height 27
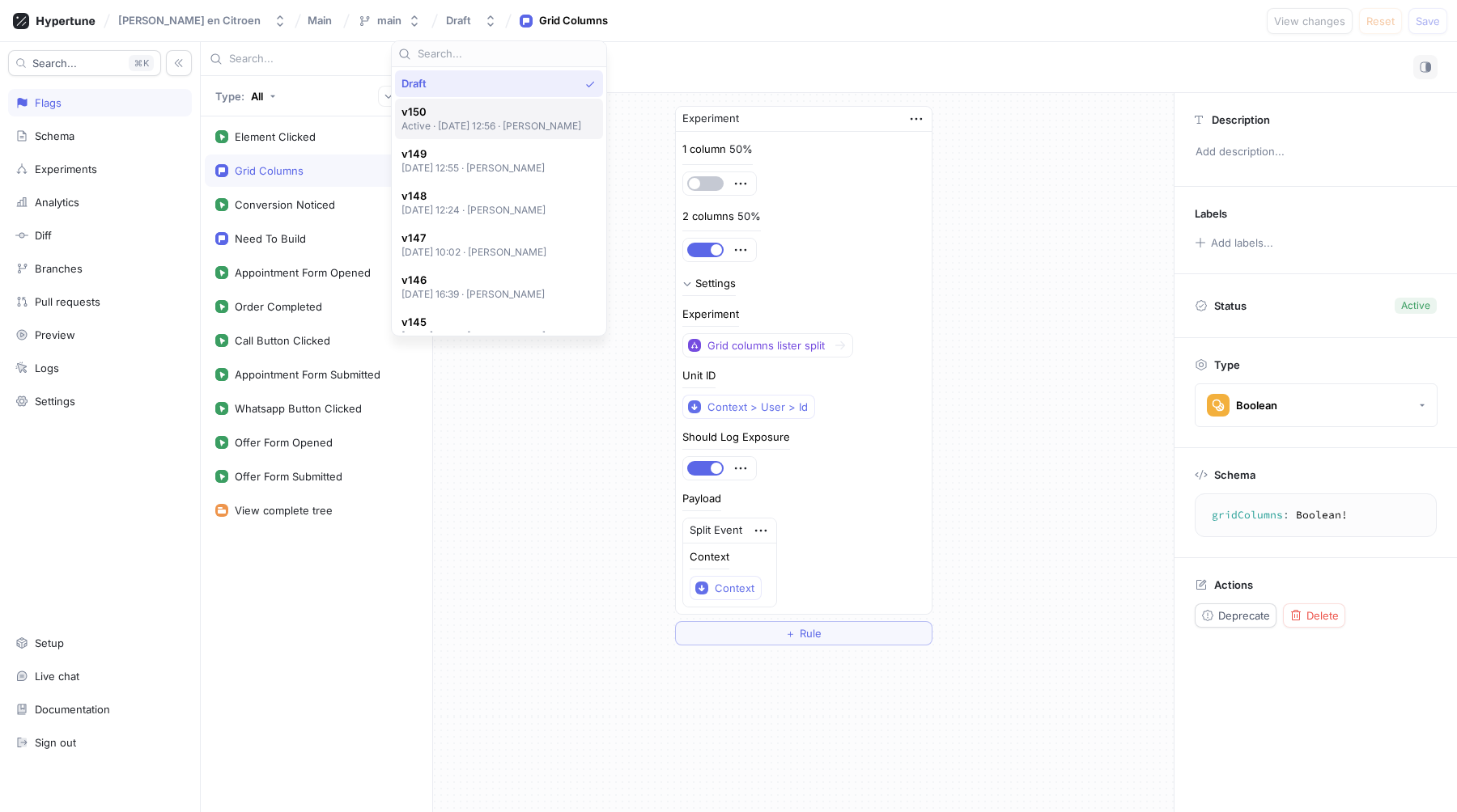
click at [454, 117] on span "v150" at bounding box center [491, 112] width 180 height 13
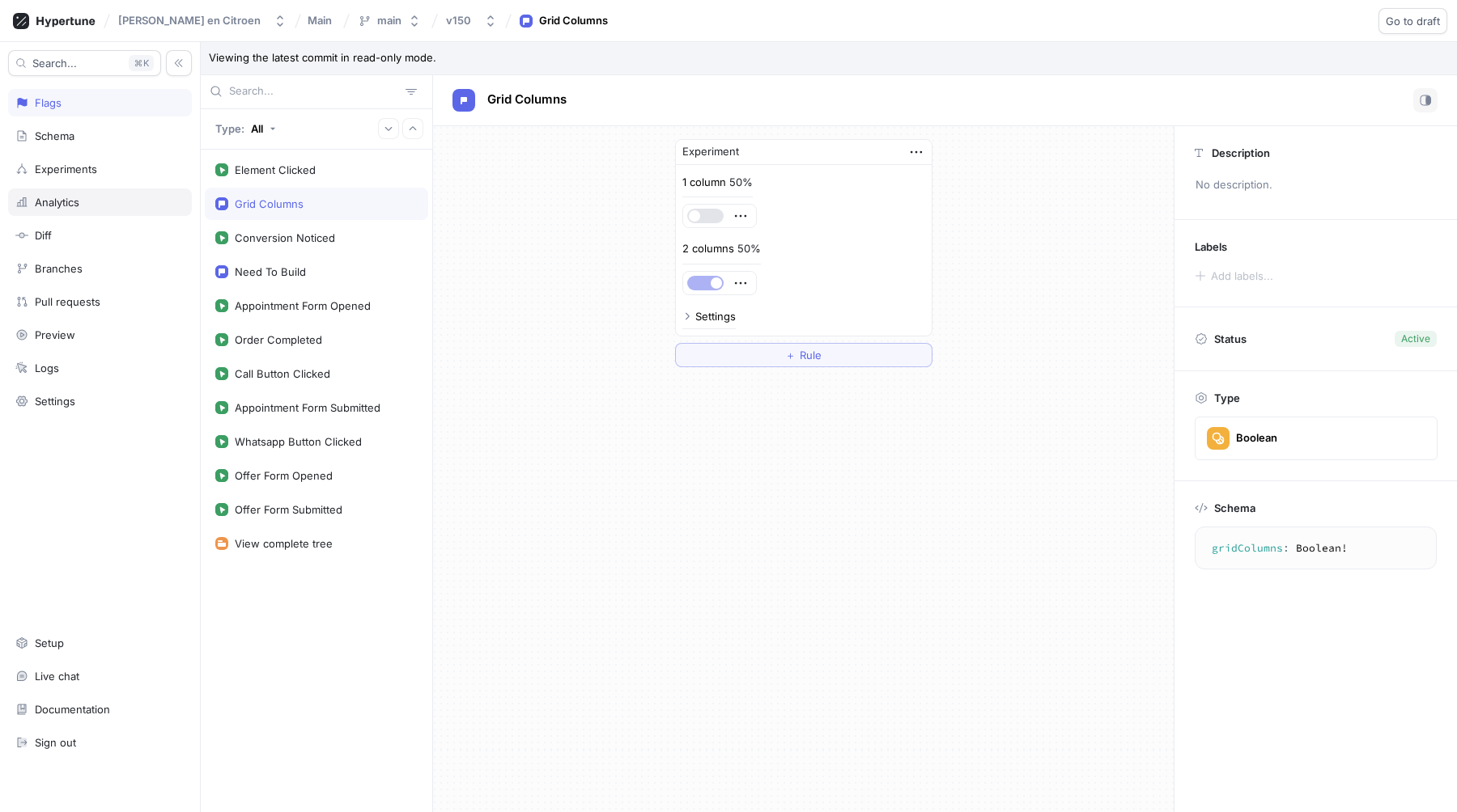
click at [98, 212] on div "Analytics" at bounding box center [100, 202] width 184 height 28
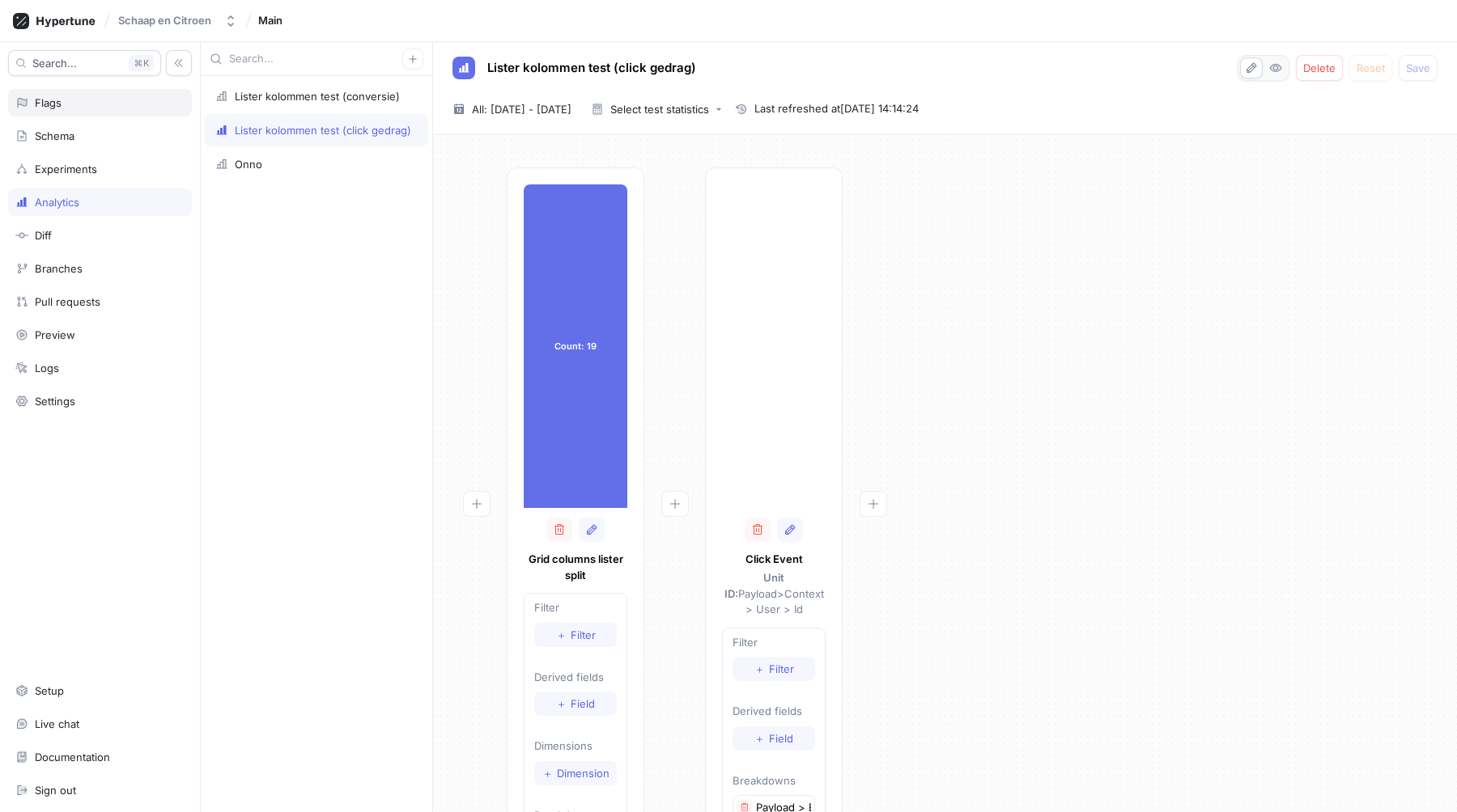
click at [64, 113] on div "Flags" at bounding box center [100, 103] width 184 height 28
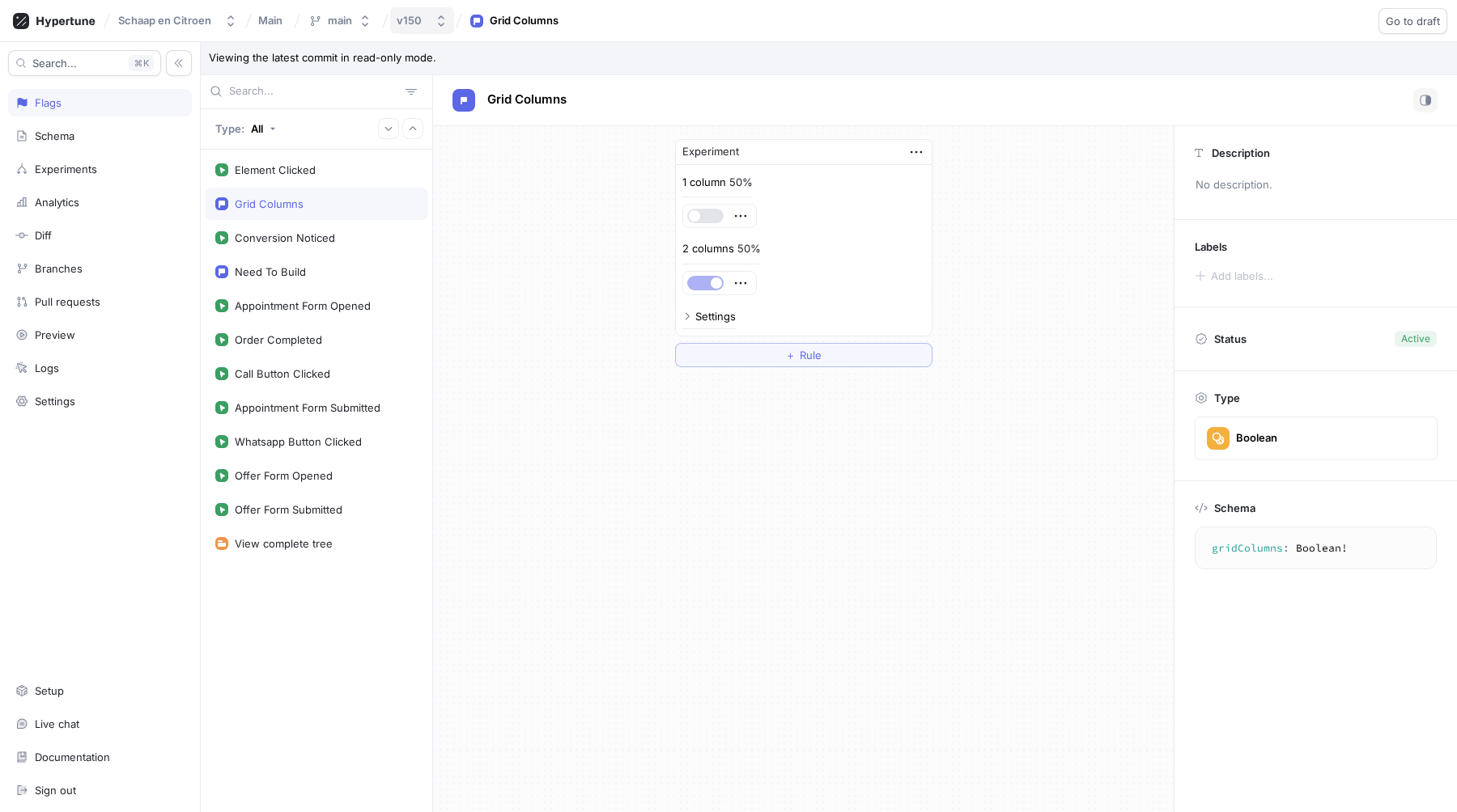
click at [435, 14] on icon "button" at bounding box center [441, 20] width 13 height 13
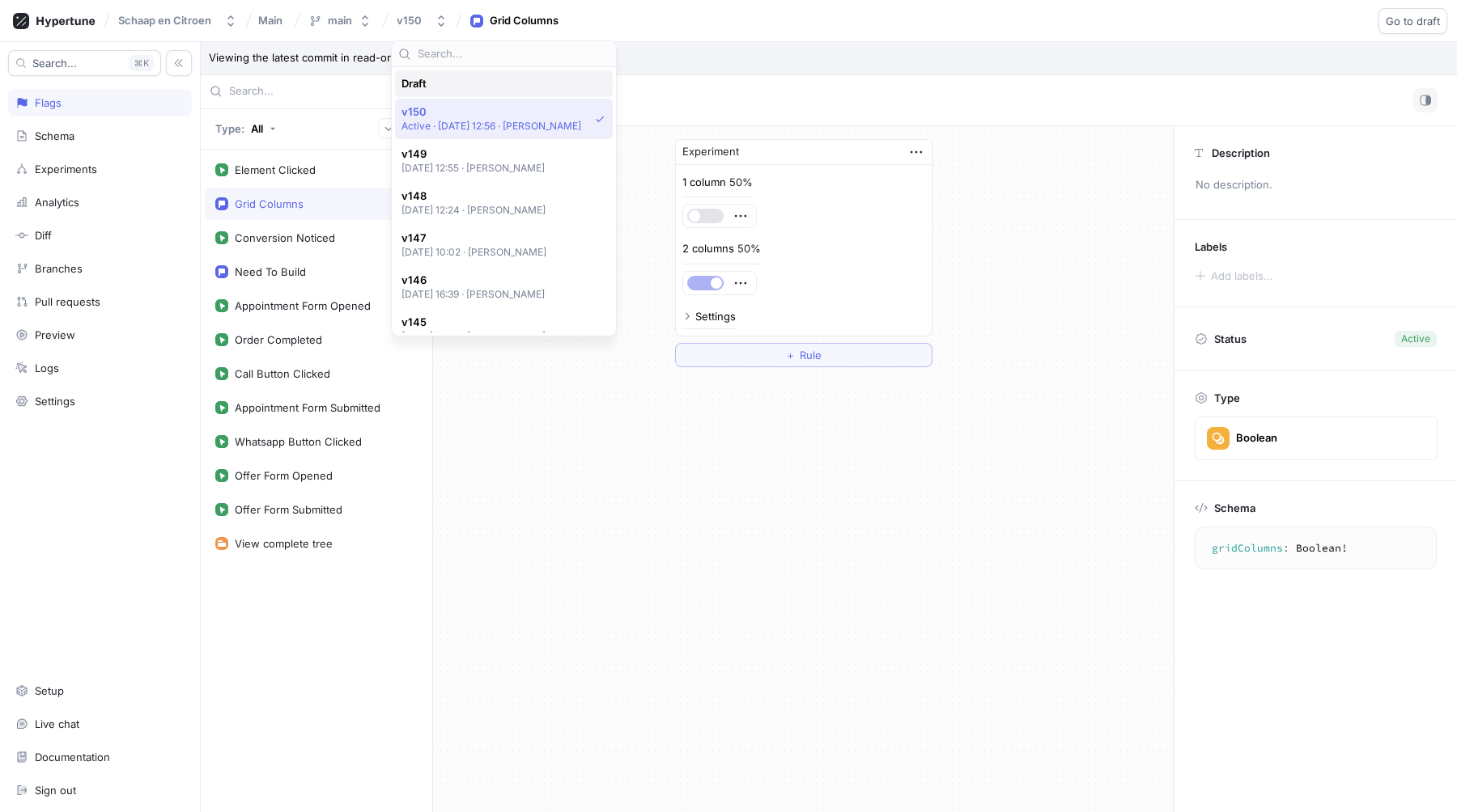
click at [455, 85] on div "Draft" at bounding box center [499, 83] width 196 height 13
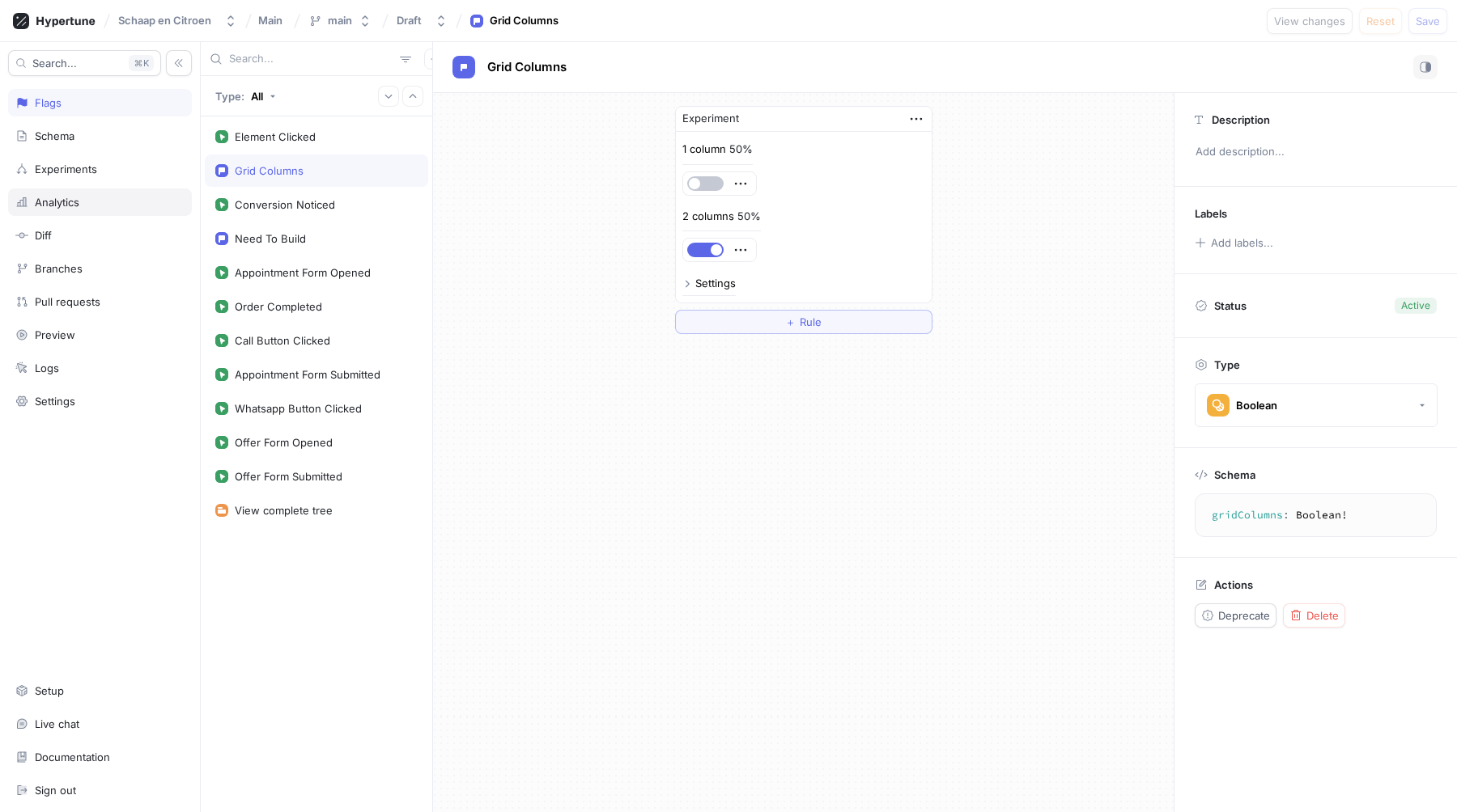
click at [83, 204] on div "Analytics" at bounding box center [99, 201] width 169 height 13
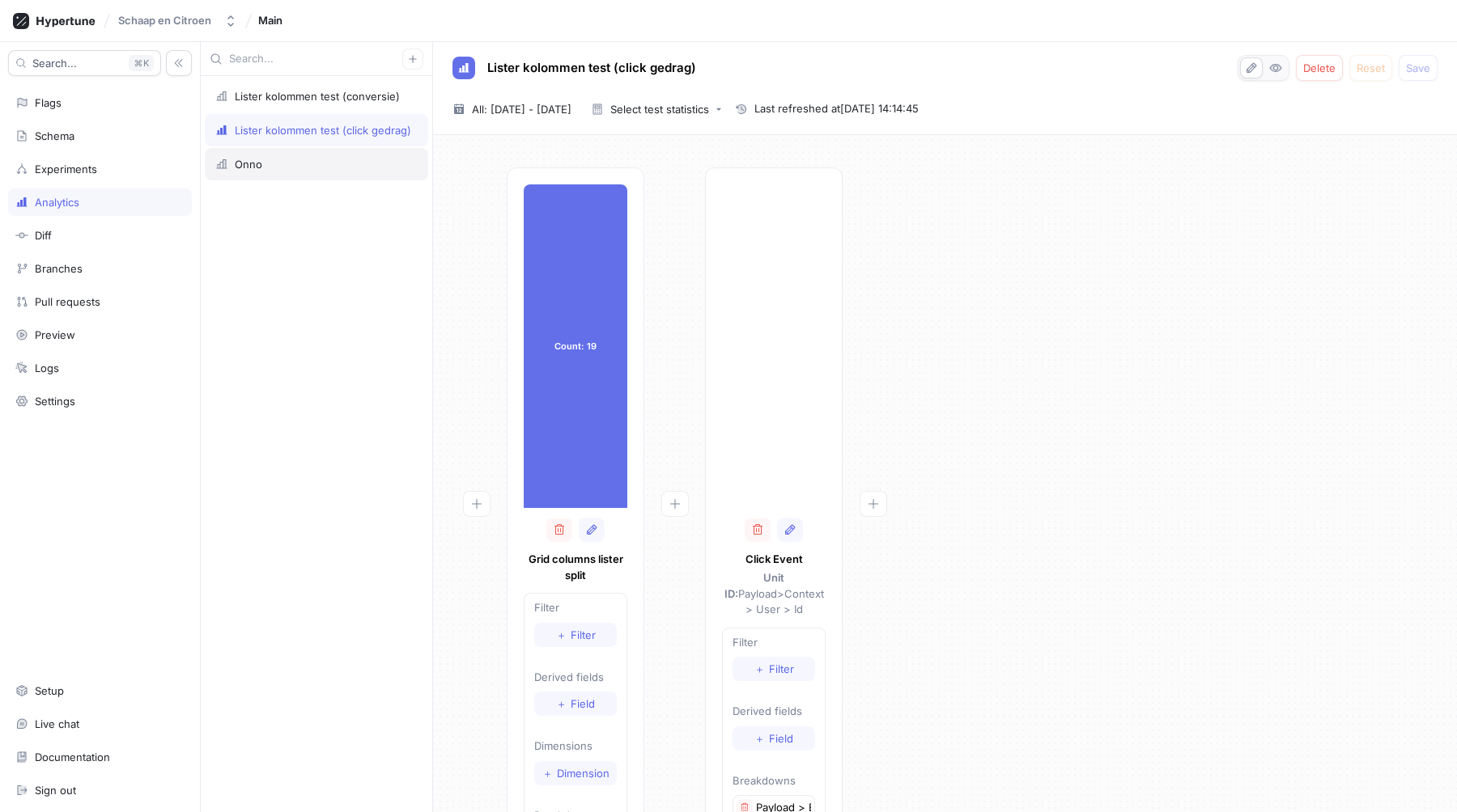
click at [337, 154] on div "Onno" at bounding box center [316, 164] width 223 height 32
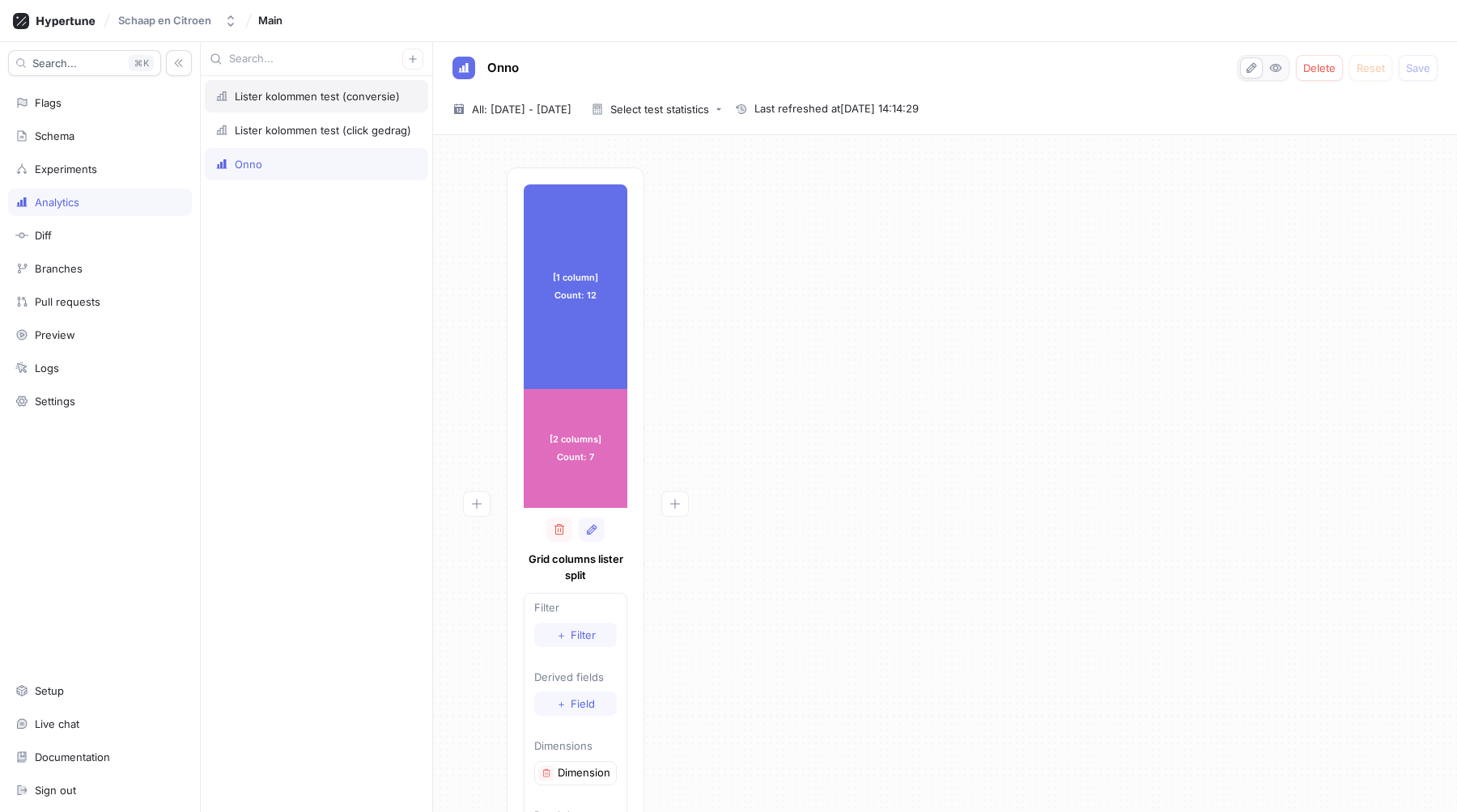
click at [319, 101] on div "Lister kolommen test (conversie)" at bounding box center [318, 96] width 165 height 13
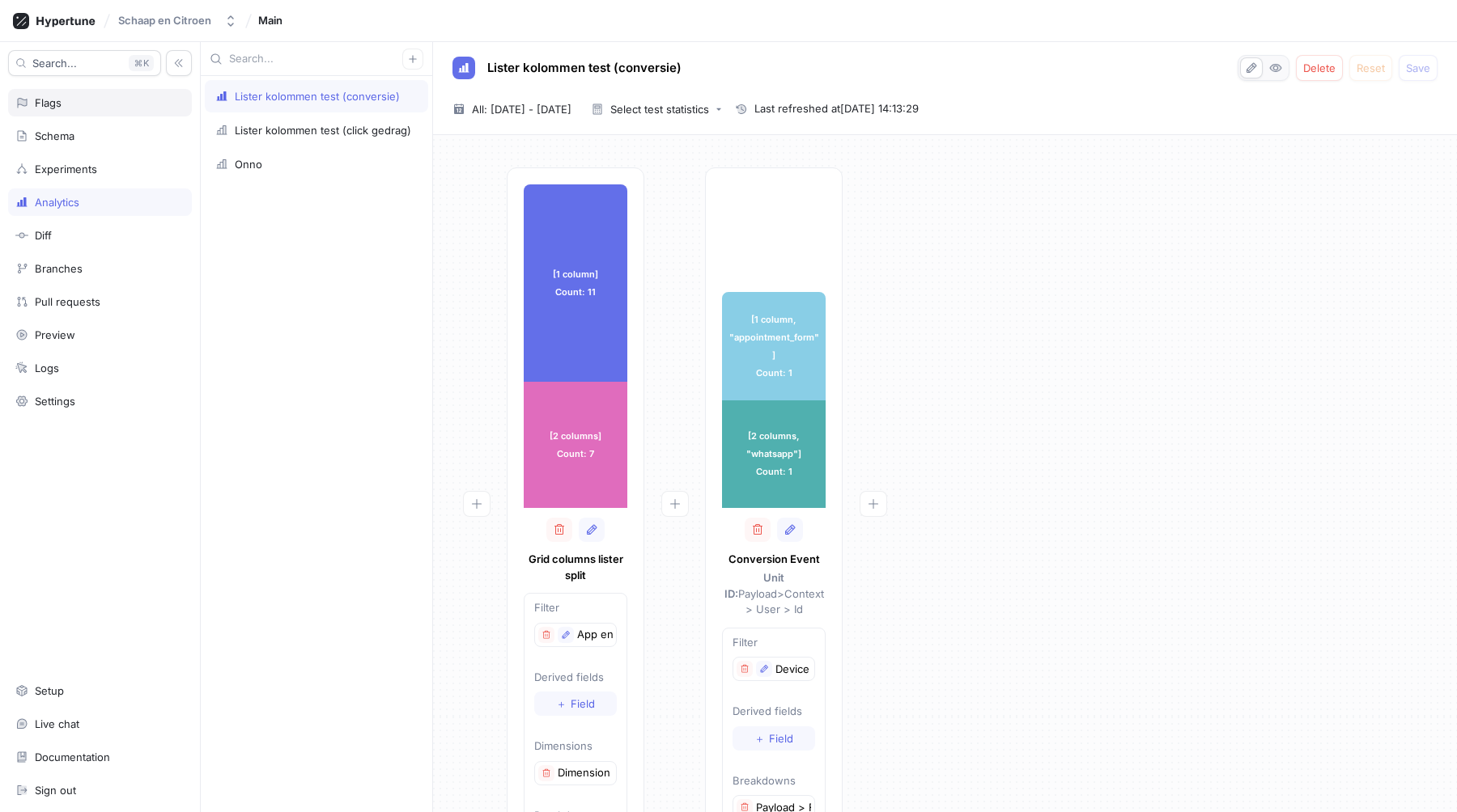
click at [94, 110] on div "Flags" at bounding box center [100, 103] width 184 height 28
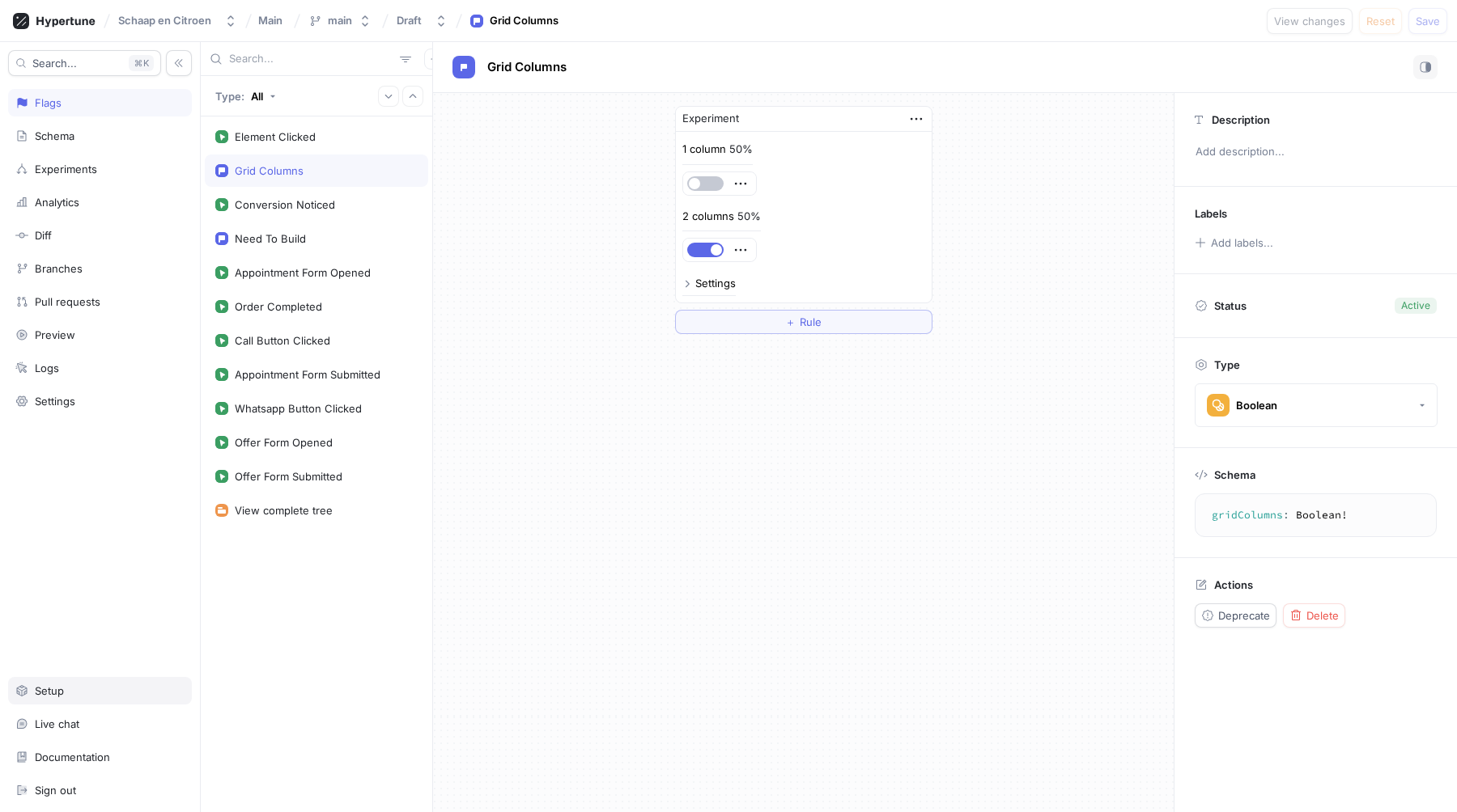
click at [110, 697] on div "Setup" at bounding box center [99, 691] width 169 height 13
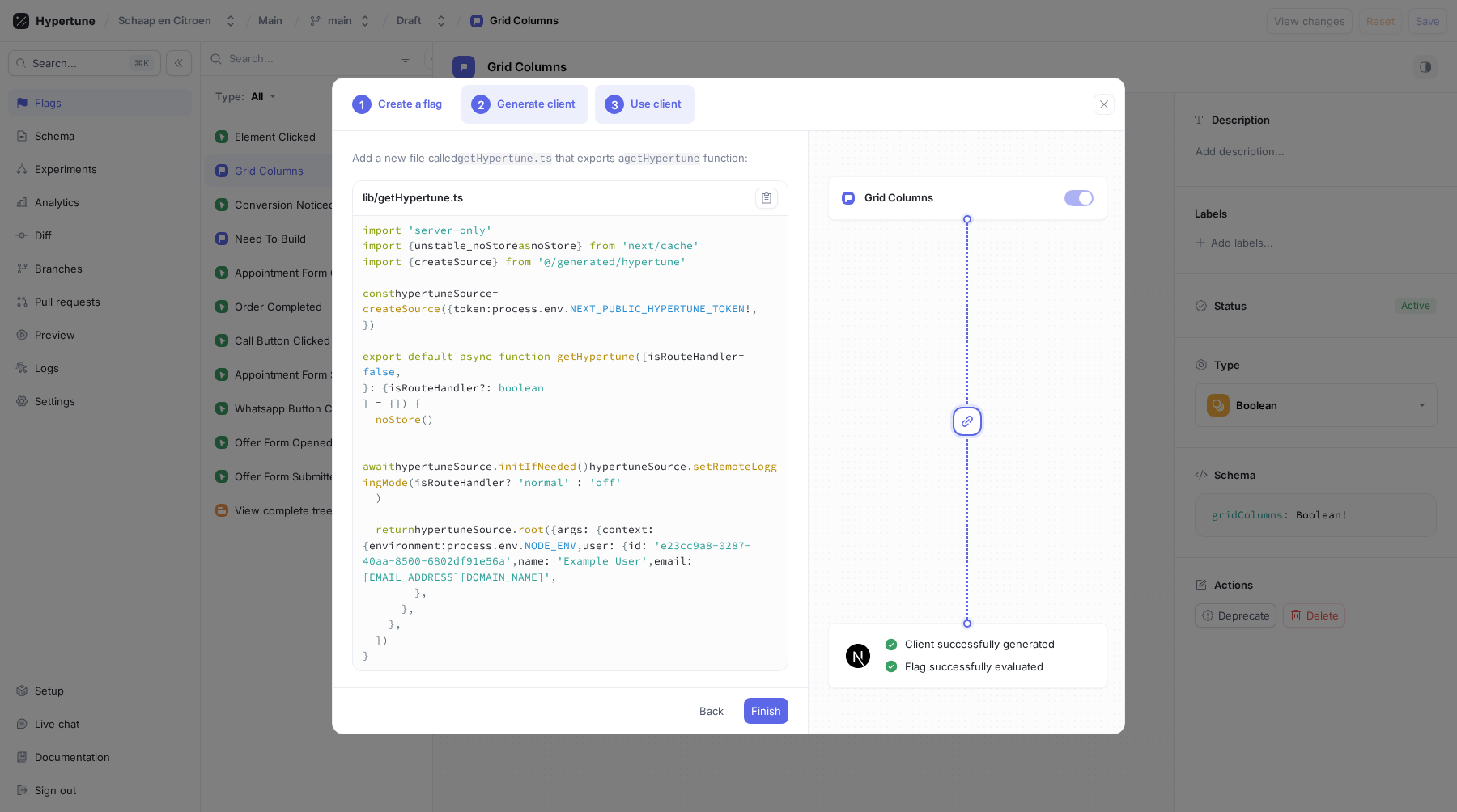
click at [523, 108] on div "2 Generate client" at bounding box center [524, 104] width 127 height 39
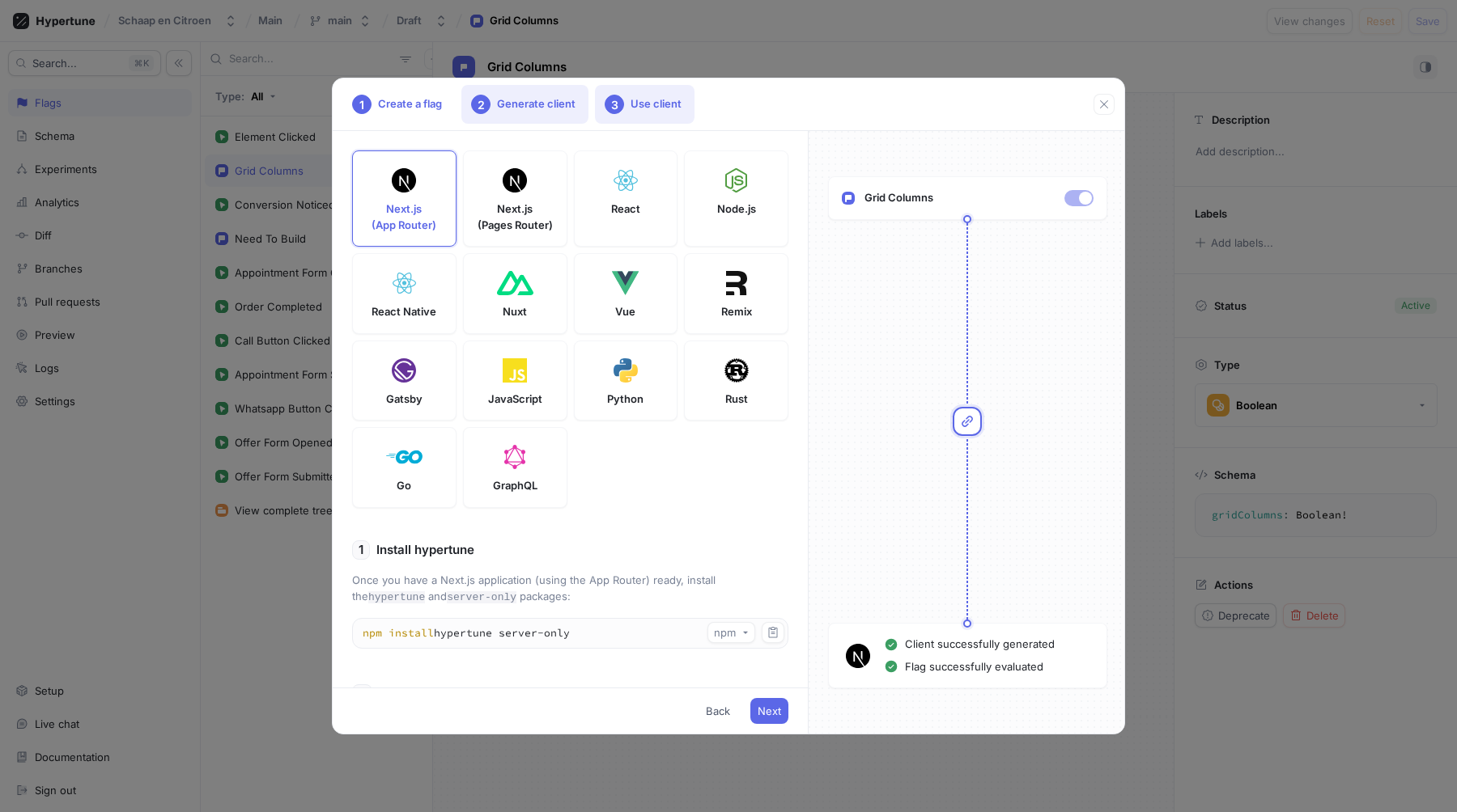
click at [637, 113] on div "3 Use client" at bounding box center [645, 104] width 99 height 39
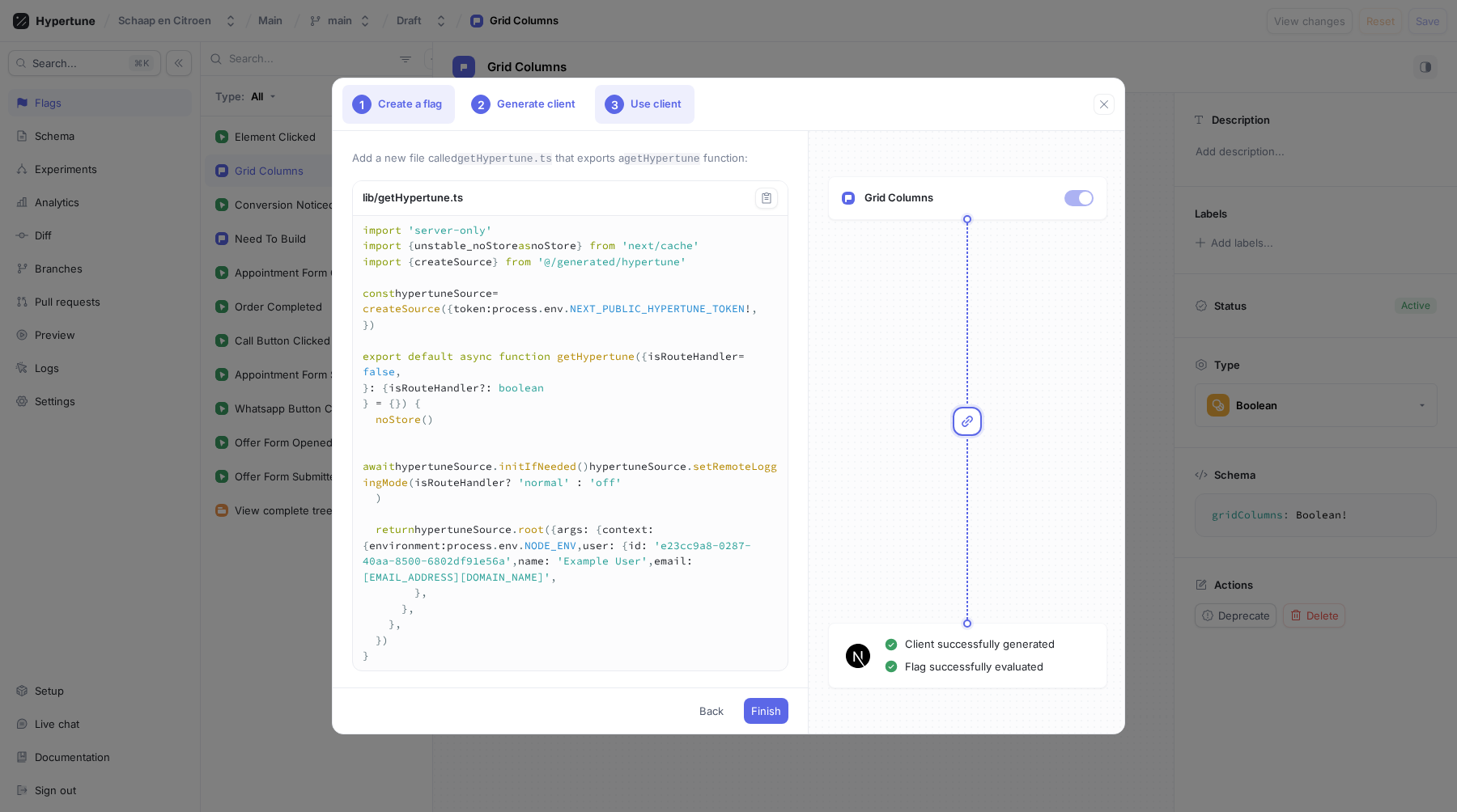
click at [399, 93] on div "1 Create a flag" at bounding box center [399, 104] width 113 height 39
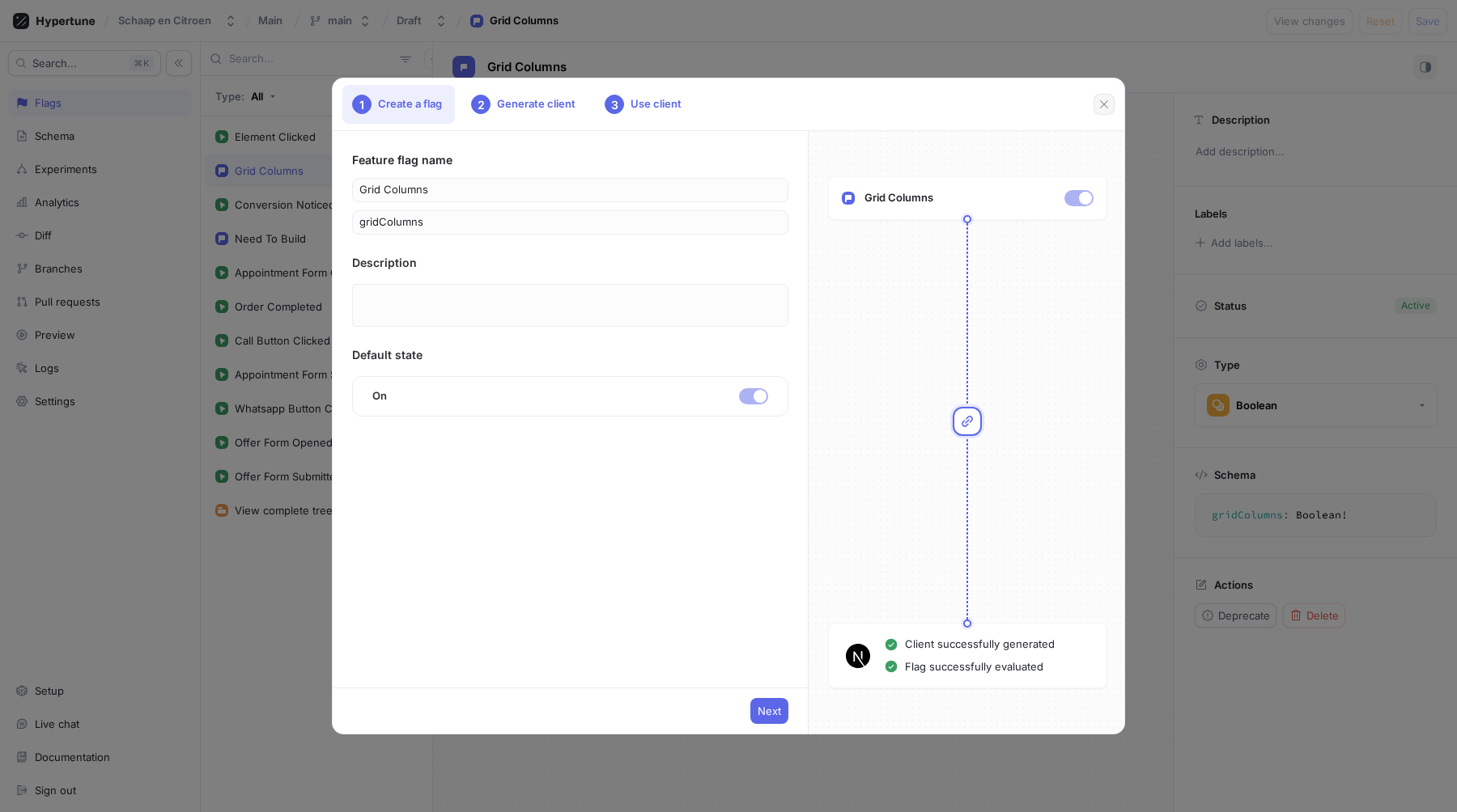
click at [1102, 99] on icon "button" at bounding box center [1103, 104] width 13 height 13
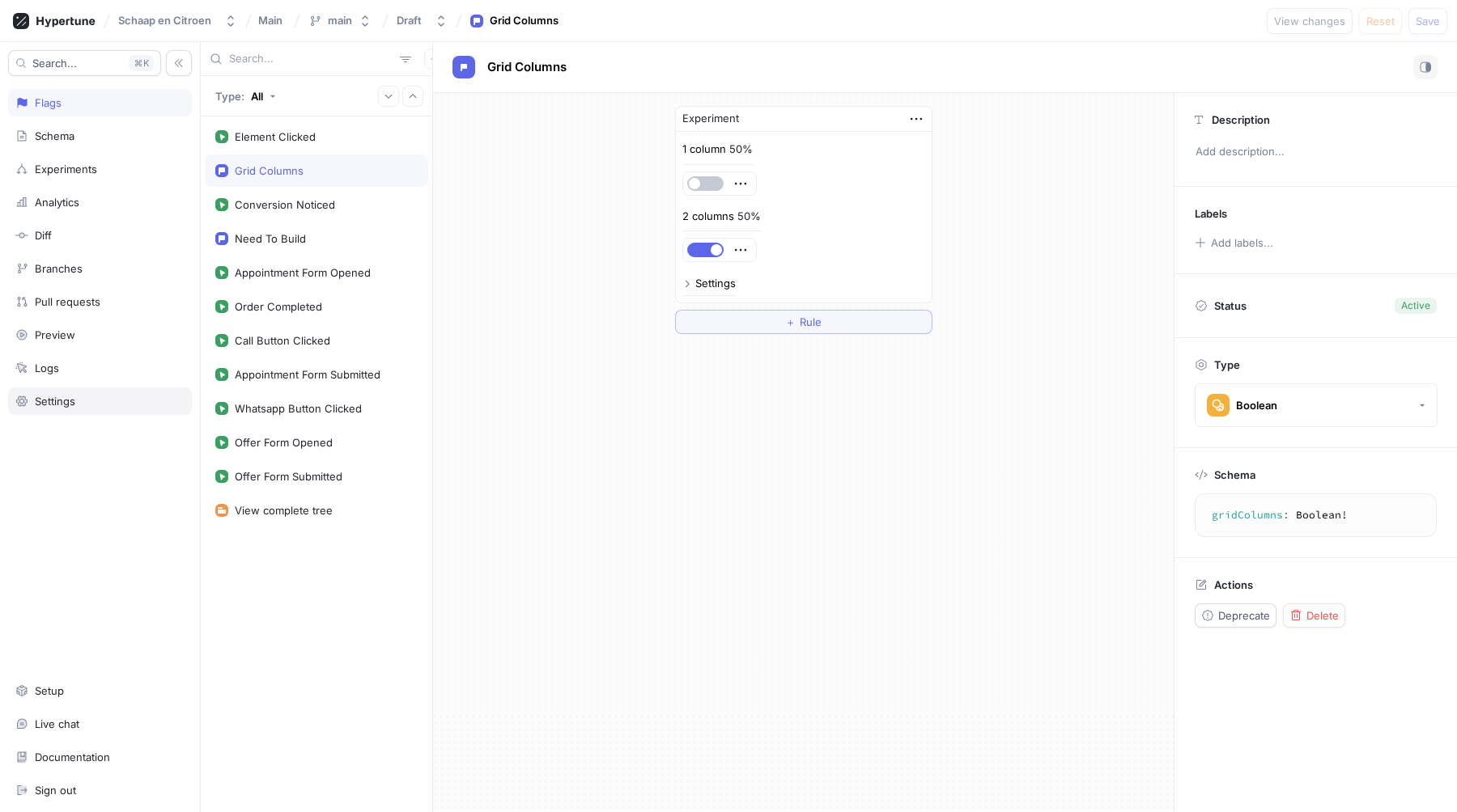
click at [86, 410] on div "Settings" at bounding box center [100, 401] width 184 height 28
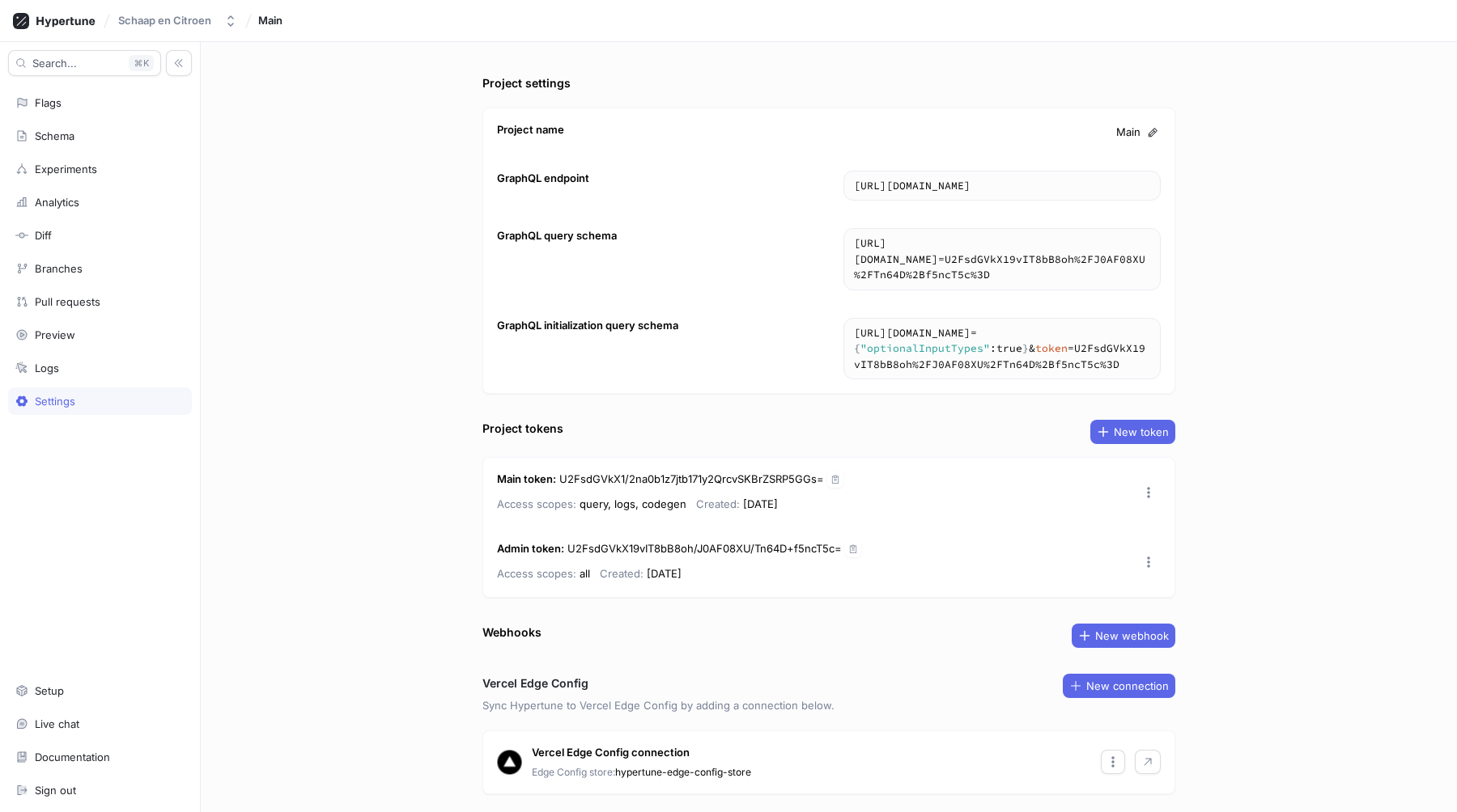
scroll to position [47, 0]
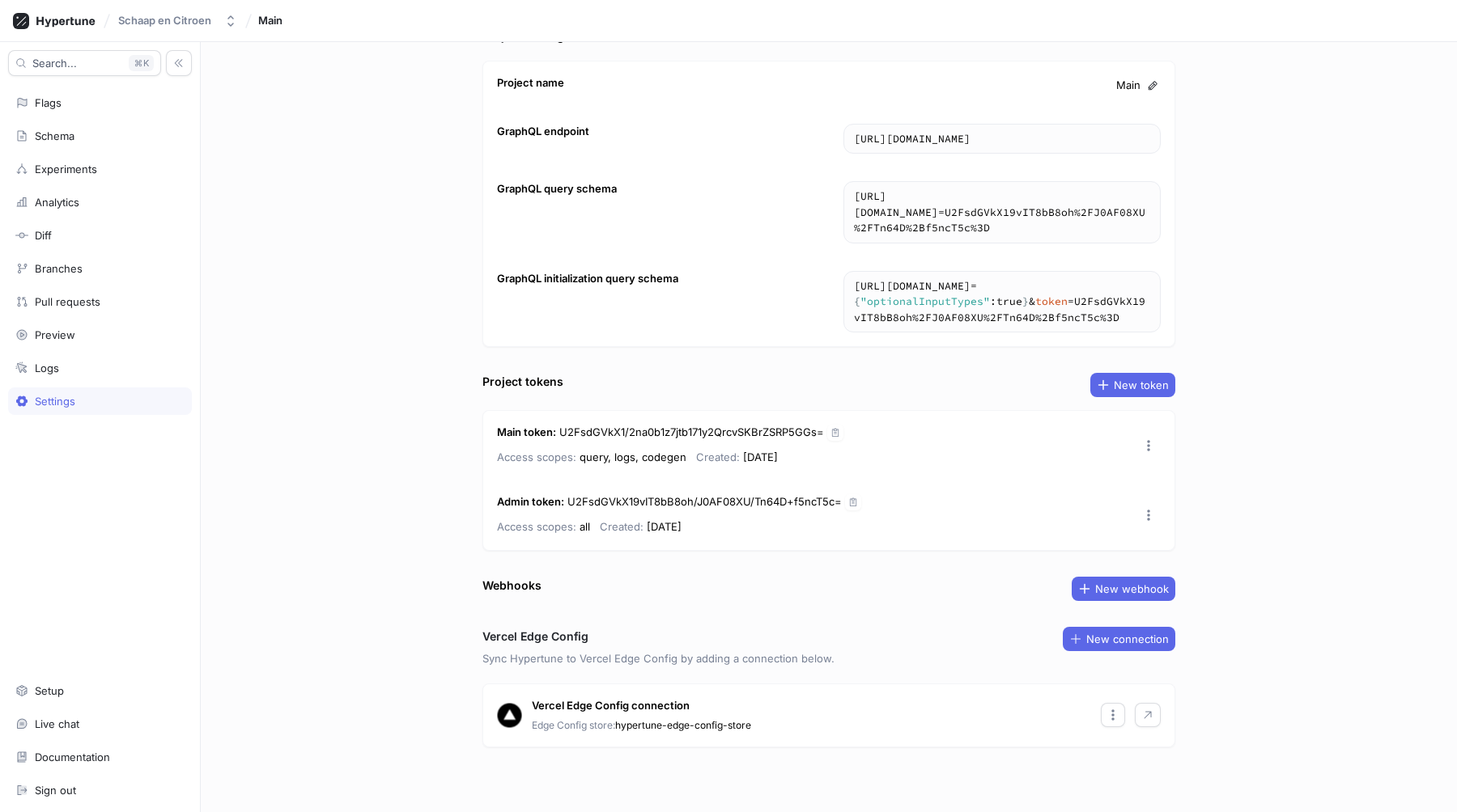
click at [751, 729] on p "Edge Config store: hypertune-edge-config-store" at bounding box center [641, 725] width 219 height 14
click at [1105, 723] on button "button" at bounding box center [1112, 715] width 24 height 24
click at [1015, 700] on div "Vercel Edge Config connection Edge Config store: hypertune-edge-config-store" at bounding box center [828, 716] width 691 height 63
click at [1148, 717] on icon "button" at bounding box center [1147, 714] width 13 height 13
click at [1119, 720] on button "button" at bounding box center [1112, 715] width 24 height 24
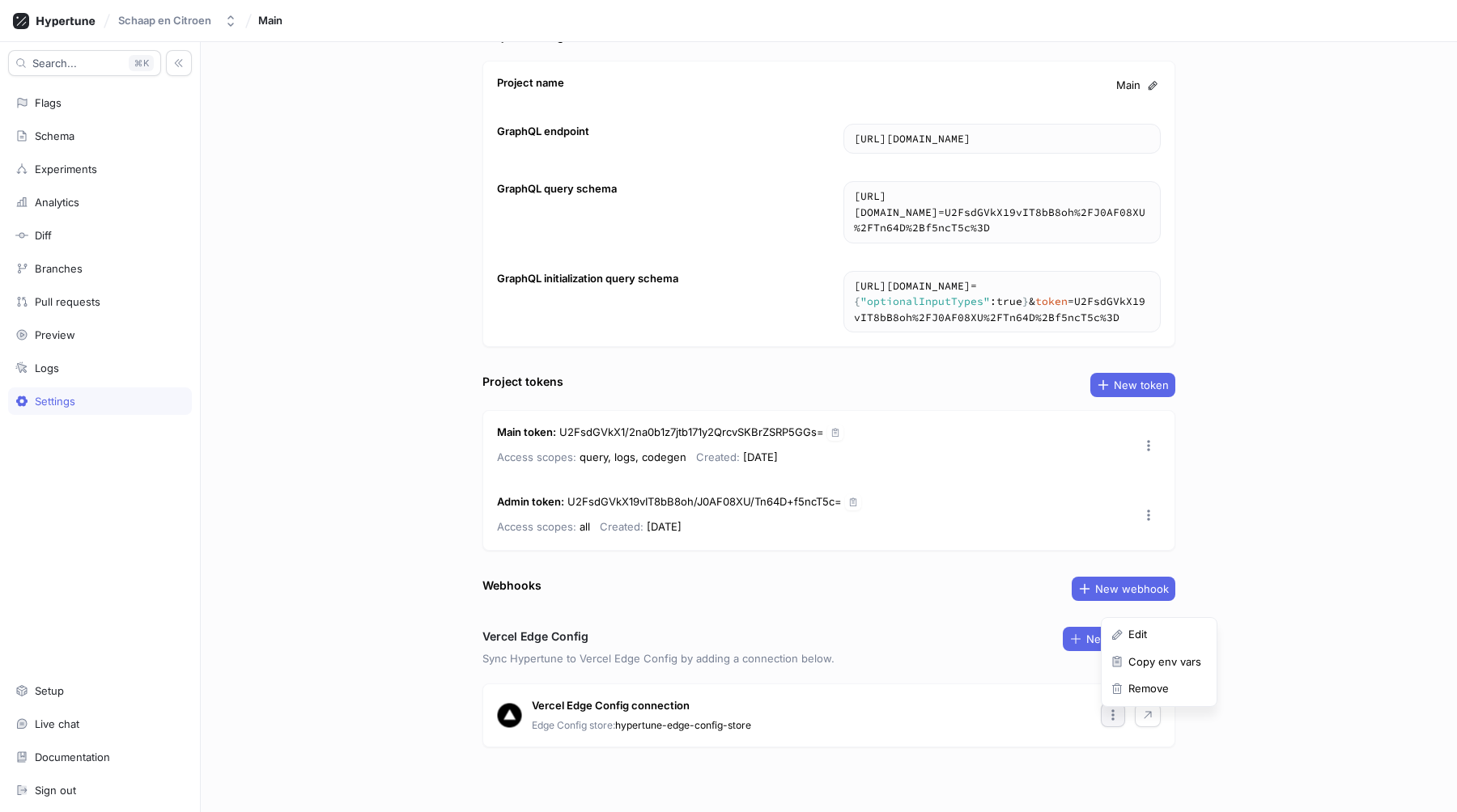
click at [1276, 706] on div "Project settings Project name Main GraphQL endpoint https://edge.hypertune.com/…" at bounding box center [828, 427] width 1256 height 770
click at [1148, 716] on icon "button" at bounding box center [1147, 714] width 13 height 13
click at [1224, 714] on div "Project settings Project name Main GraphQL endpoint https://edge.hypertune.com/…" at bounding box center [828, 427] width 1256 height 770
click at [1124, 636] on span "New connection" at bounding box center [1128, 639] width 83 height 10
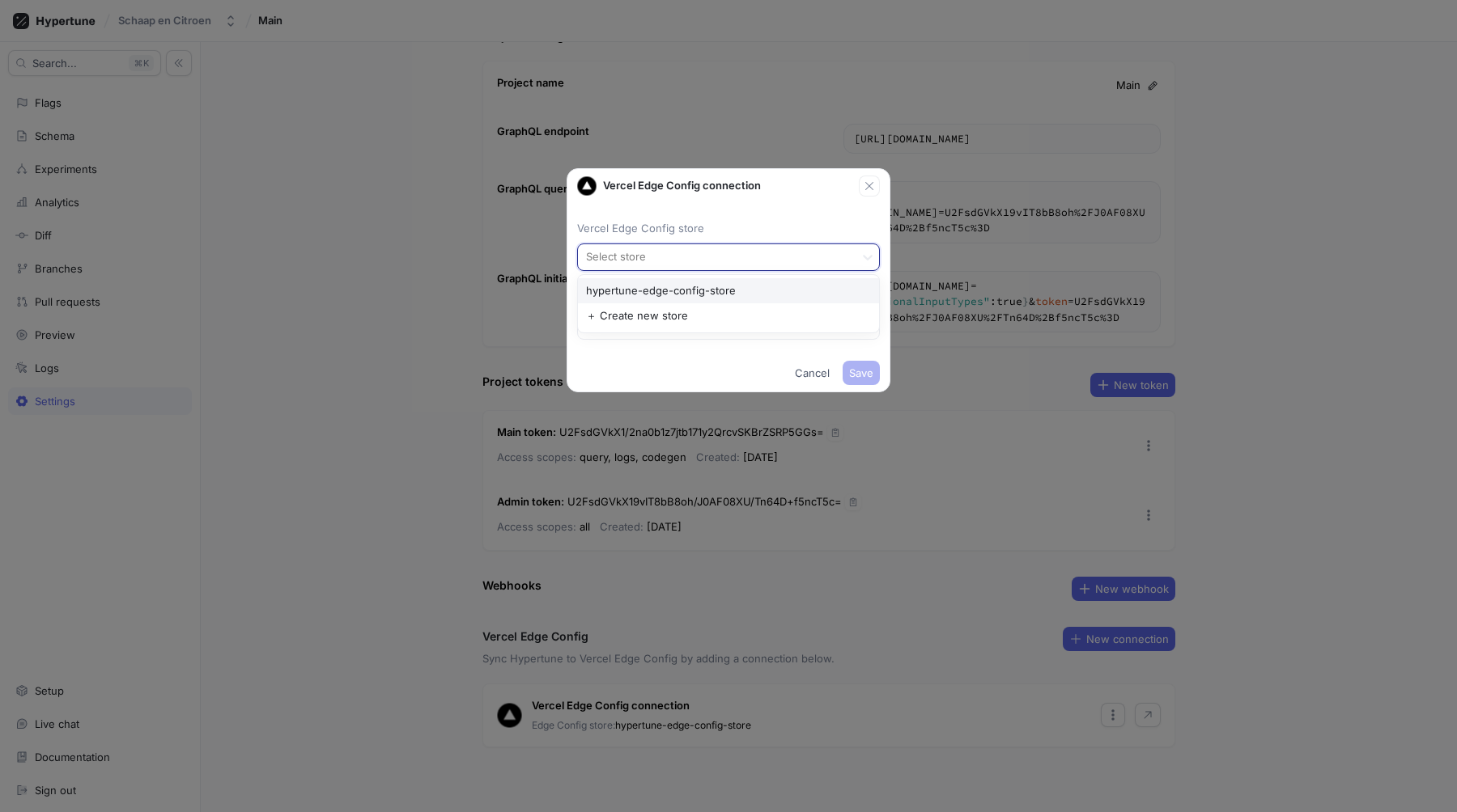
click at [720, 246] on div "Select store" at bounding box center [715, 257] width 276 height 26
click at [680, 297] on div "hypertune-edge-config-store" at bounding box center [728, 291] width 301 height 26
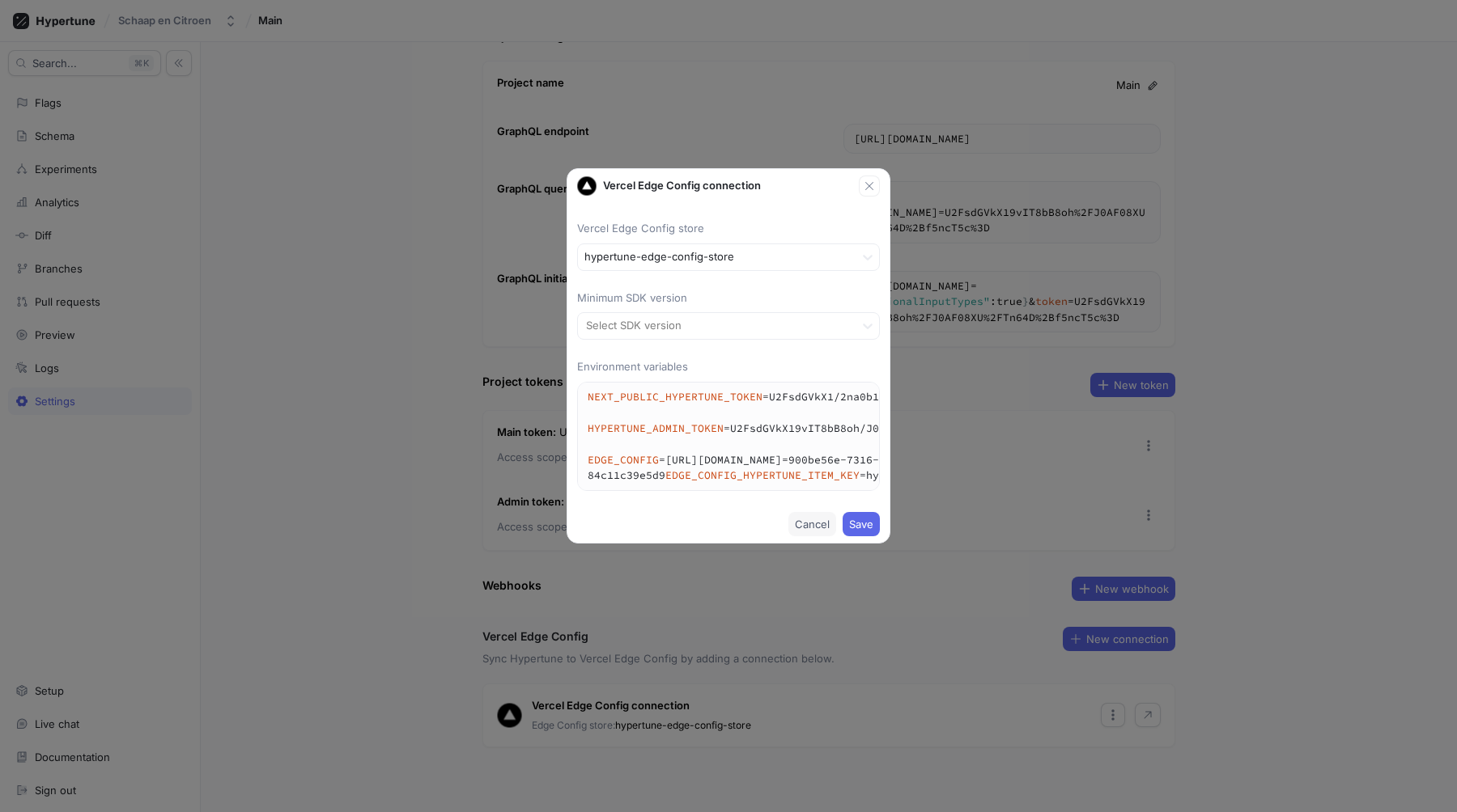
click at [813, 529] on span "Cancel" at bounding box center [812, 525] width 35 height 10
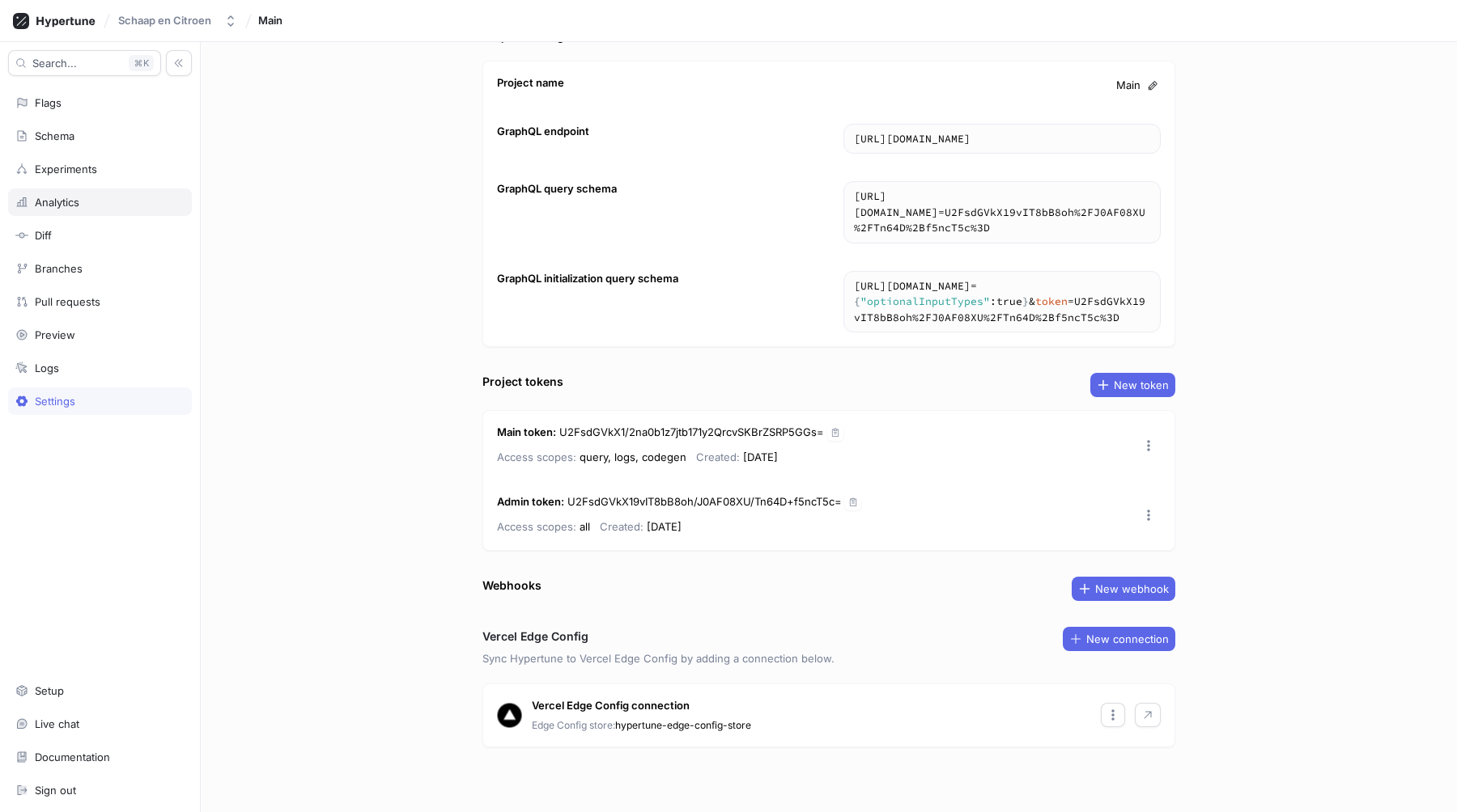
click at [45, 206] on div "Analytics" at bounding box center [56, 201] width 45 height 13
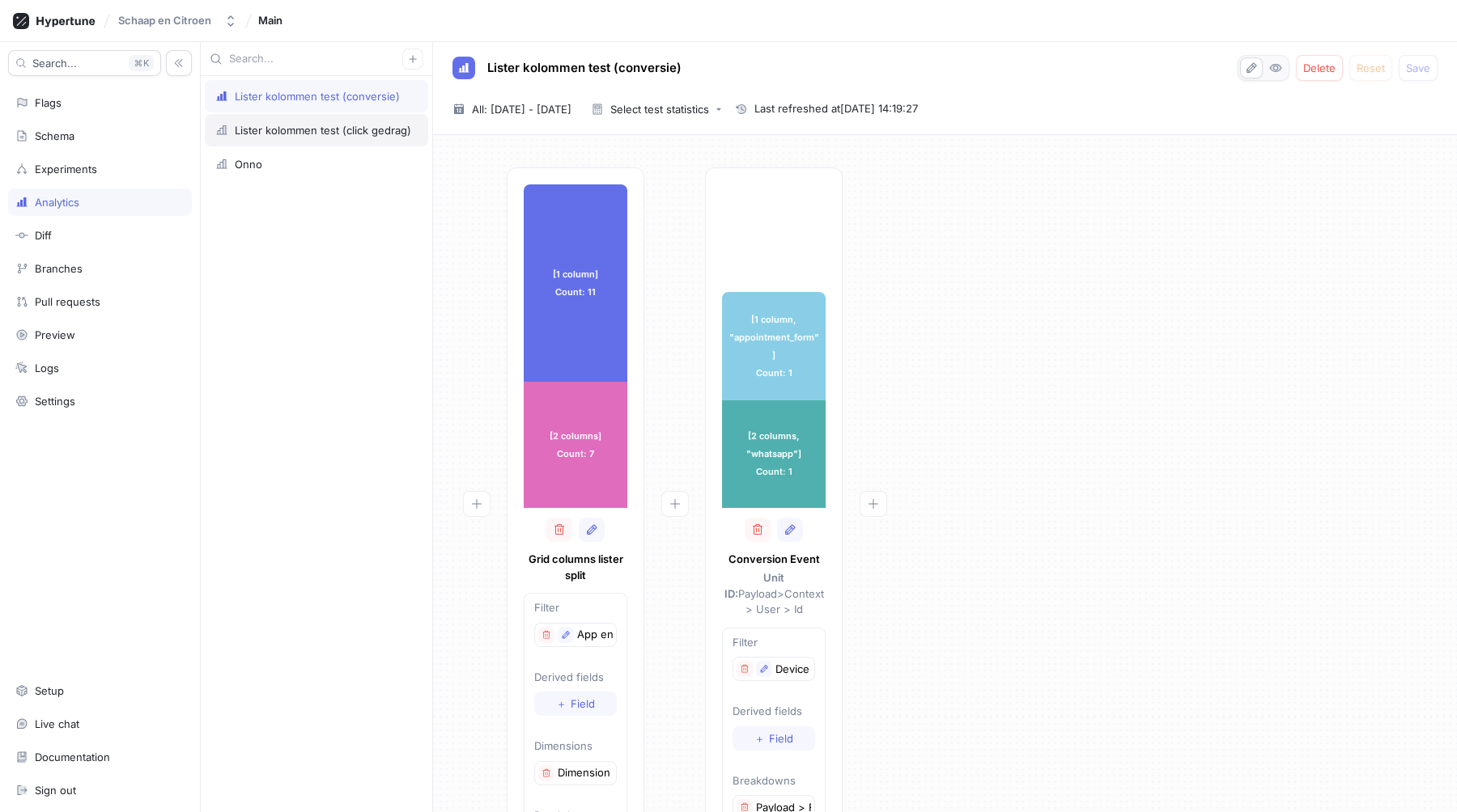
click at [264, 128] on div "Lister kolommen test (click gedrag)" at bounding box center [323, 130] width 176 height 13
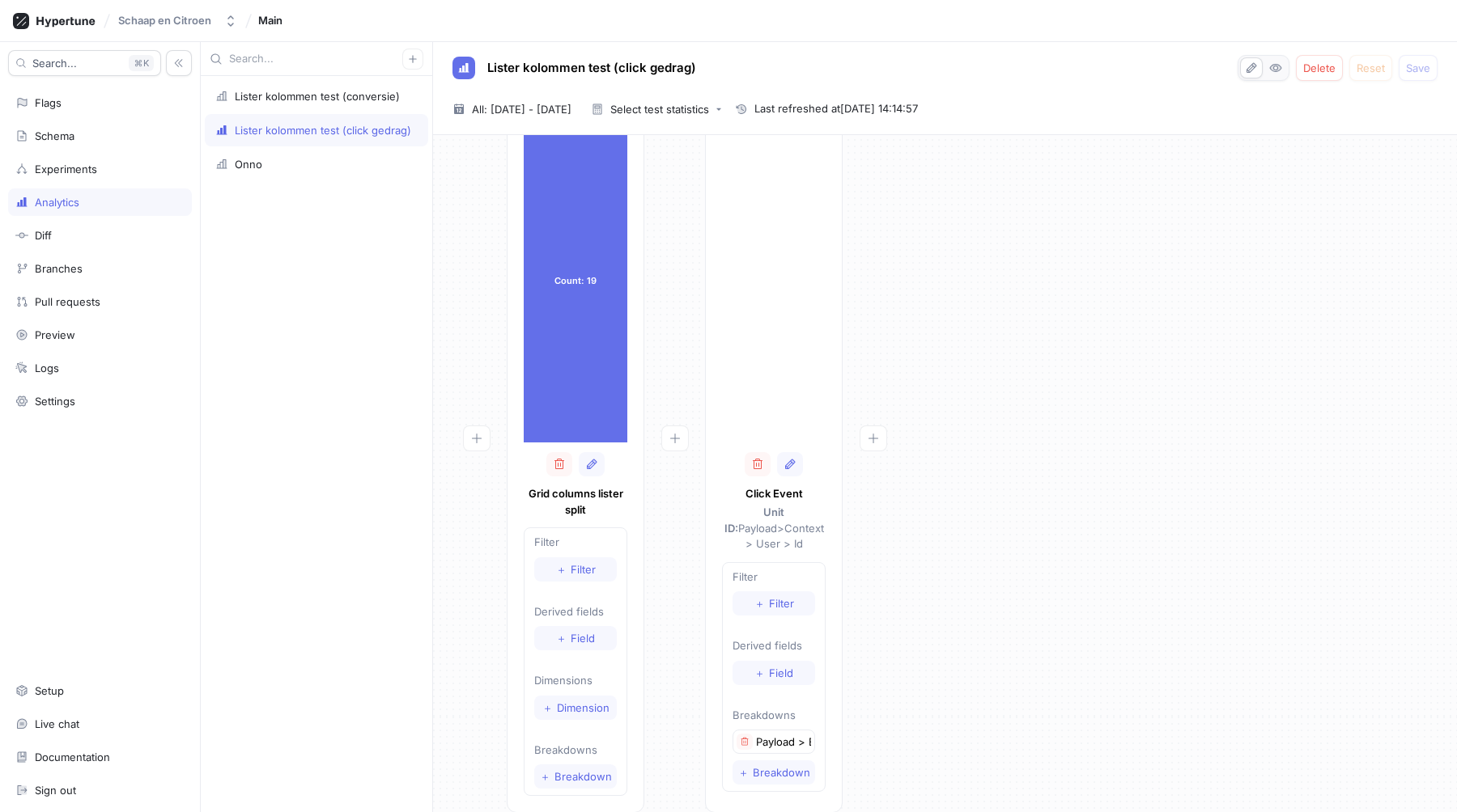
scroll to position [67, 0]
click at [584, 711] on span "Dimension" at bounding box center [583, 708] width 52 height 10
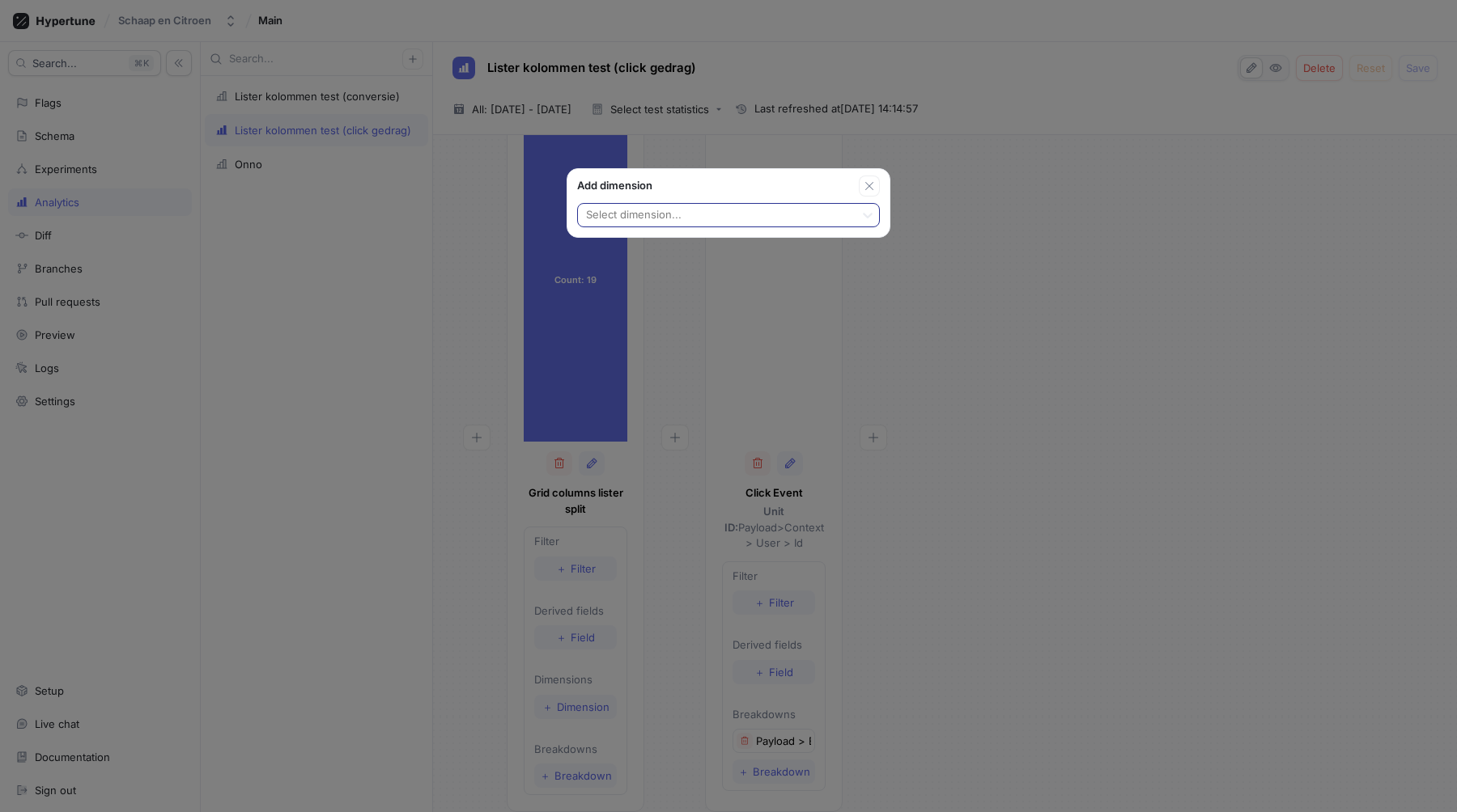
click at [669, 216] on div at bounding box center [715, 216] width 264 height 19
click at [648, 245] on div "Dimension 1" at bounding box center [728, 248] width 301 height 26
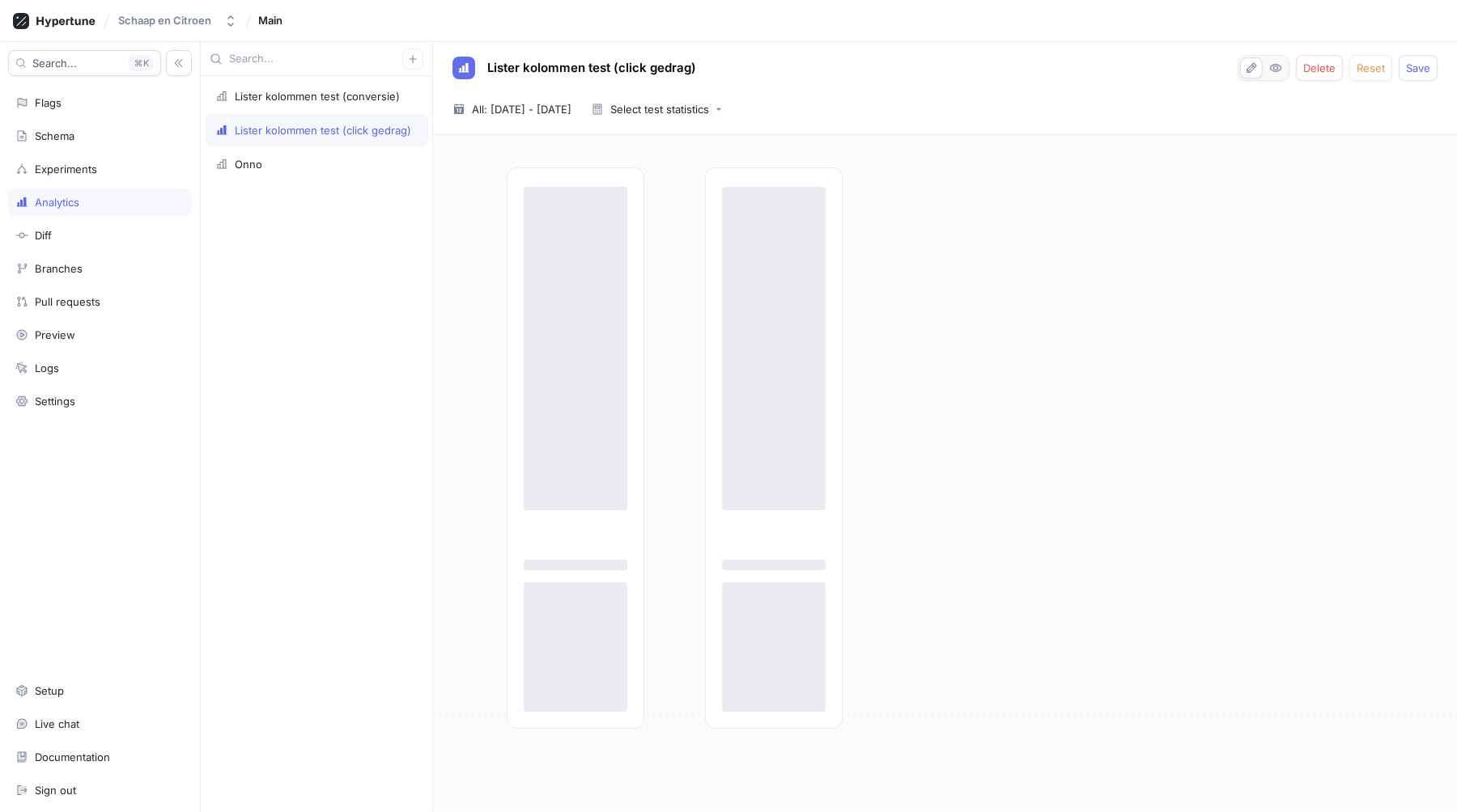
scroll to position [0, 0]
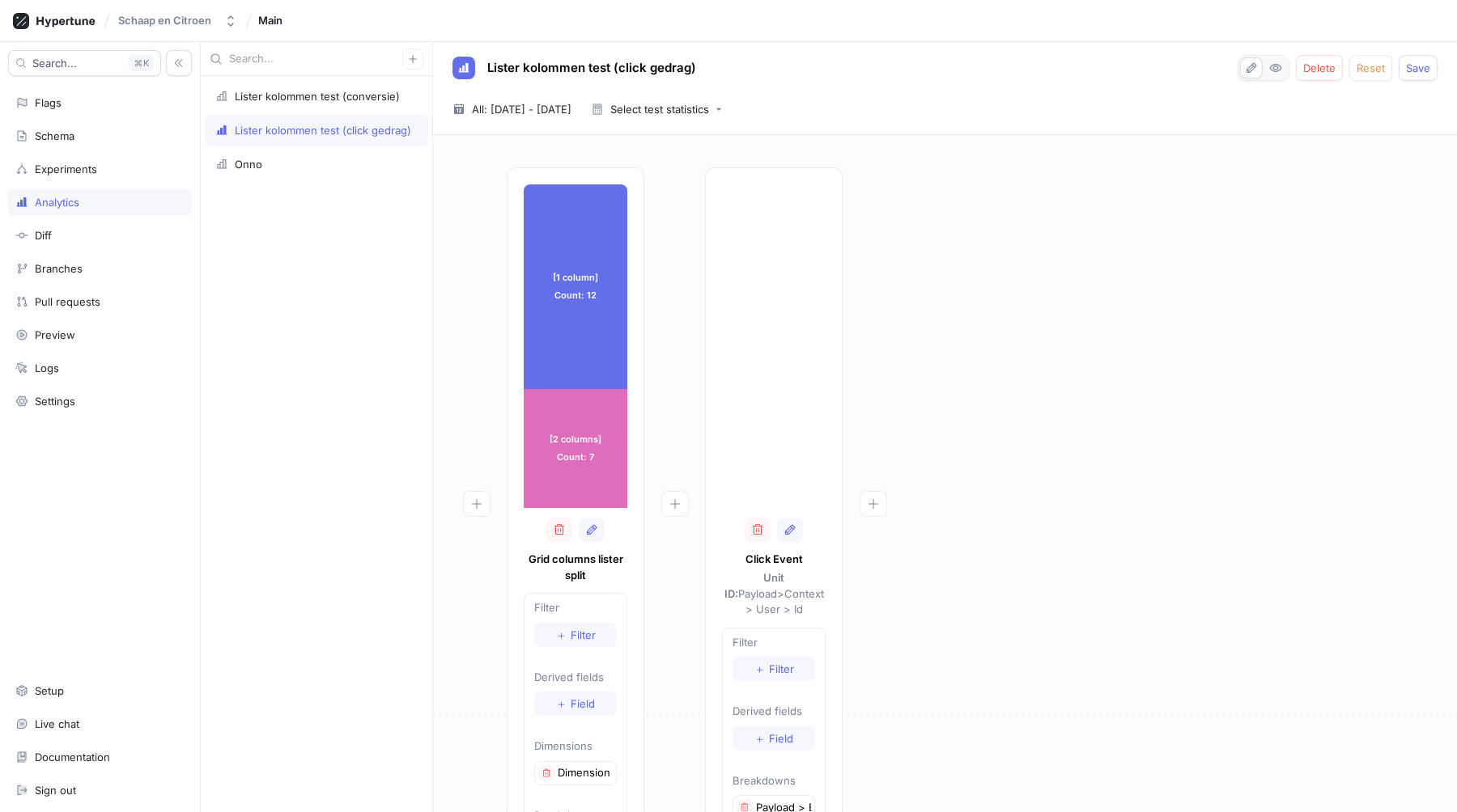
click at [982, 512] on div "[1 column] Count: 12 [1 column] Count: 12 [2 columns] Count: 7 [2 columns] Coun…" at bounding box center [945, 528] width 998 height 721
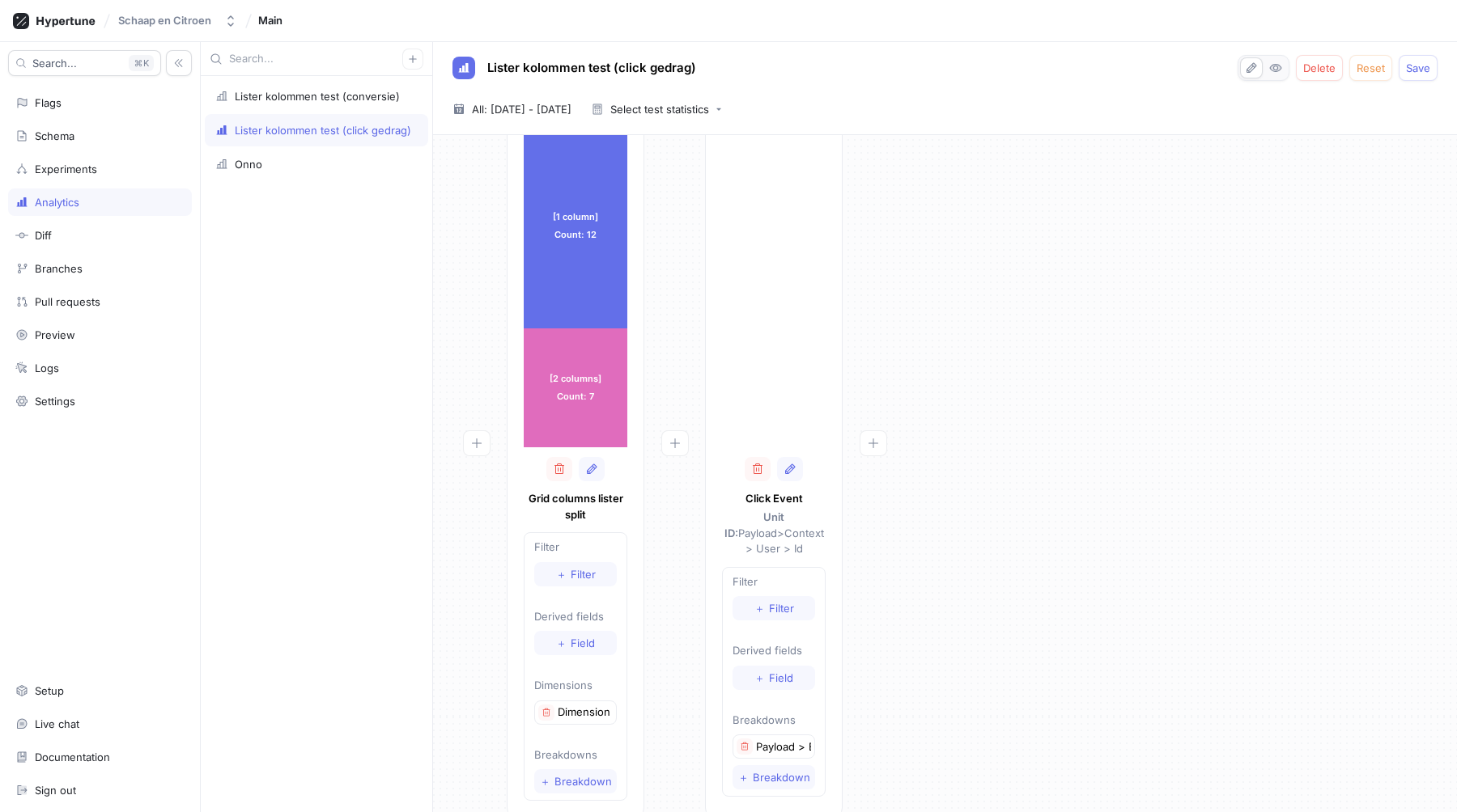
scroll to position [89, 0]
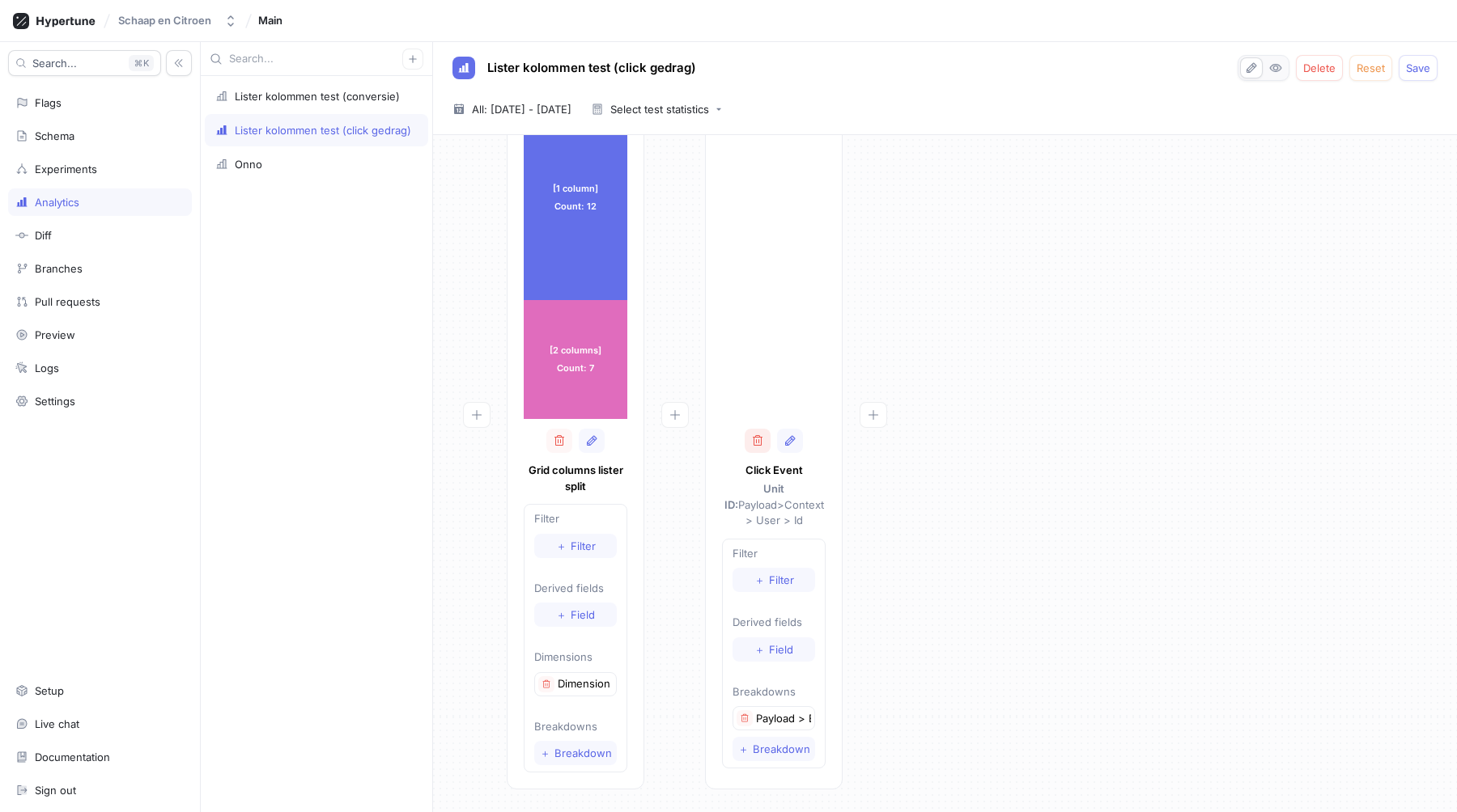
click at [763, 440] on icon "button" at bounding box center [757, 441] width 13 height 13
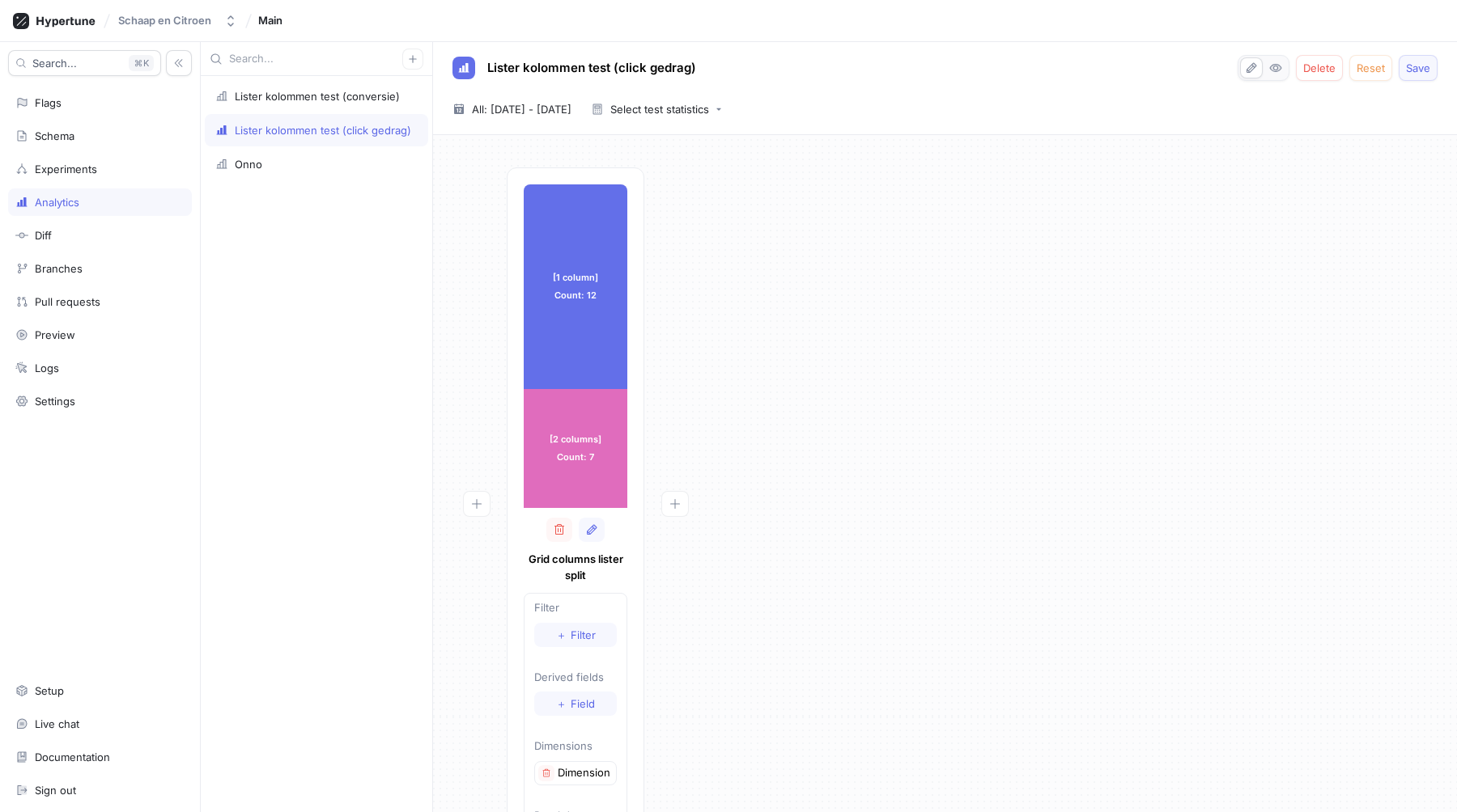
click at [1421, 66] on span "Save" at bounding box center [1417, 68] width 24 height 10
click at [92, 395] on div "Settings" at bounding box center [99, 401] width 169 height 13
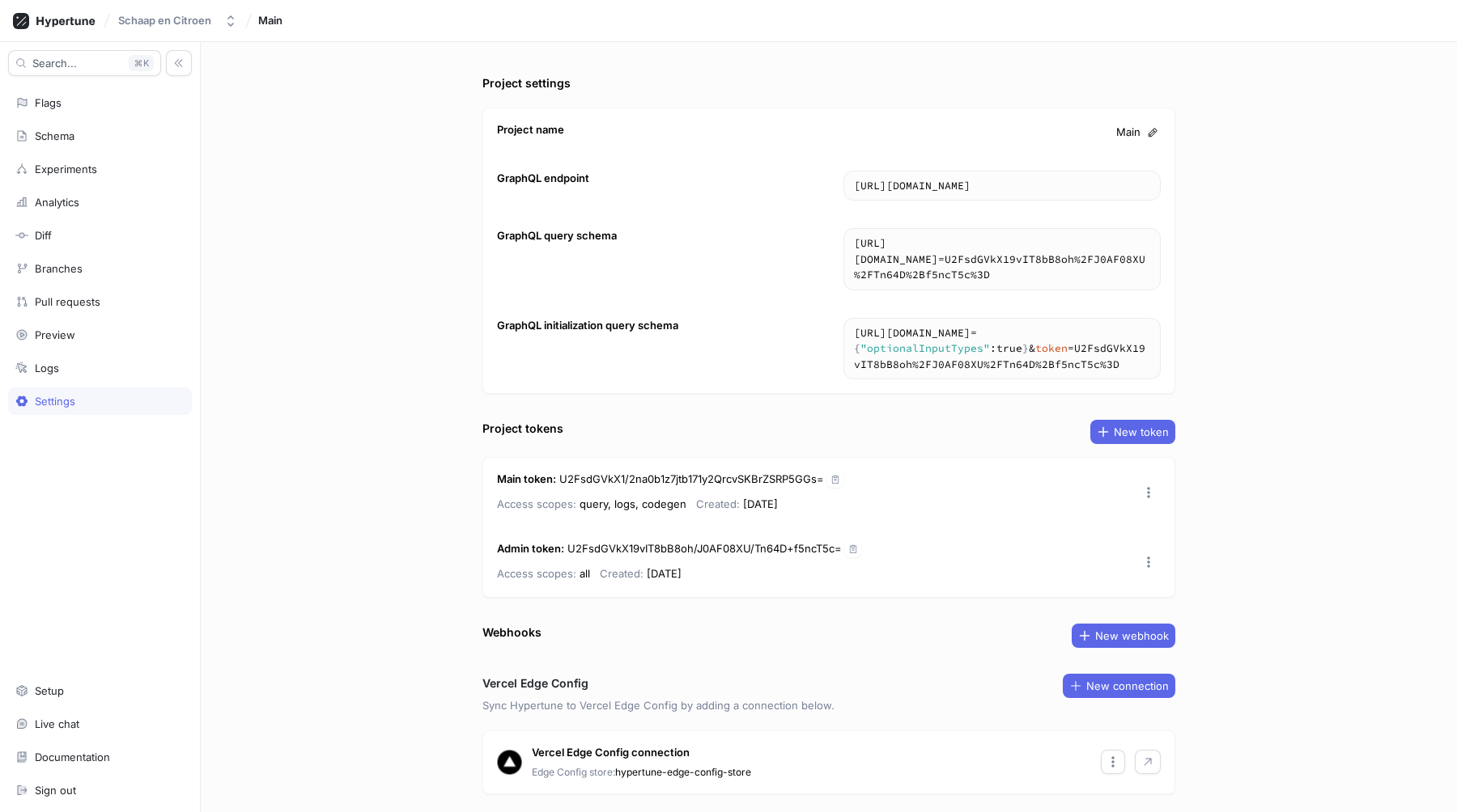
scroll to position [47, 0]
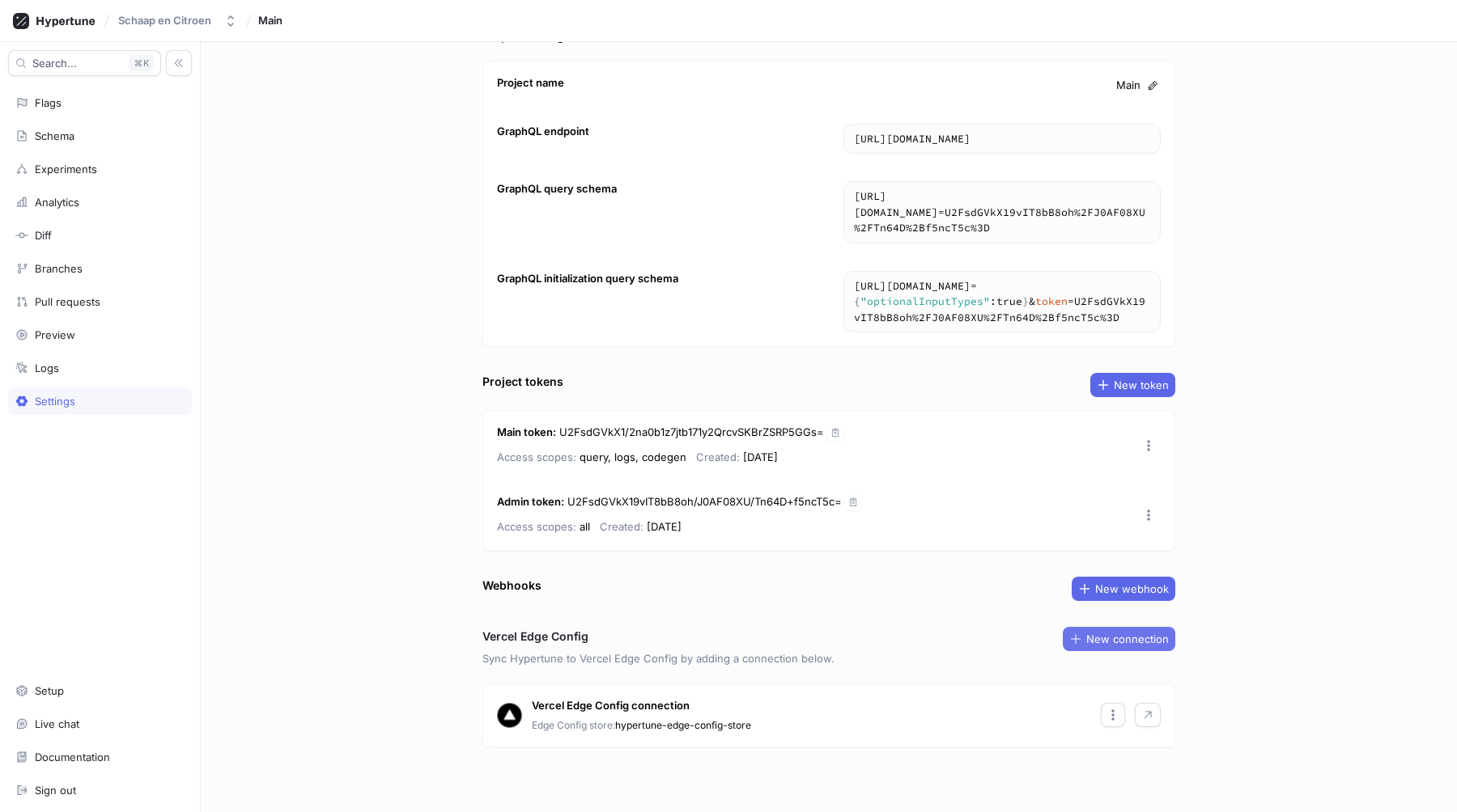
click at [1105, 647] on button "New connection" at bounding box center [1119, 638] width 113 height 24
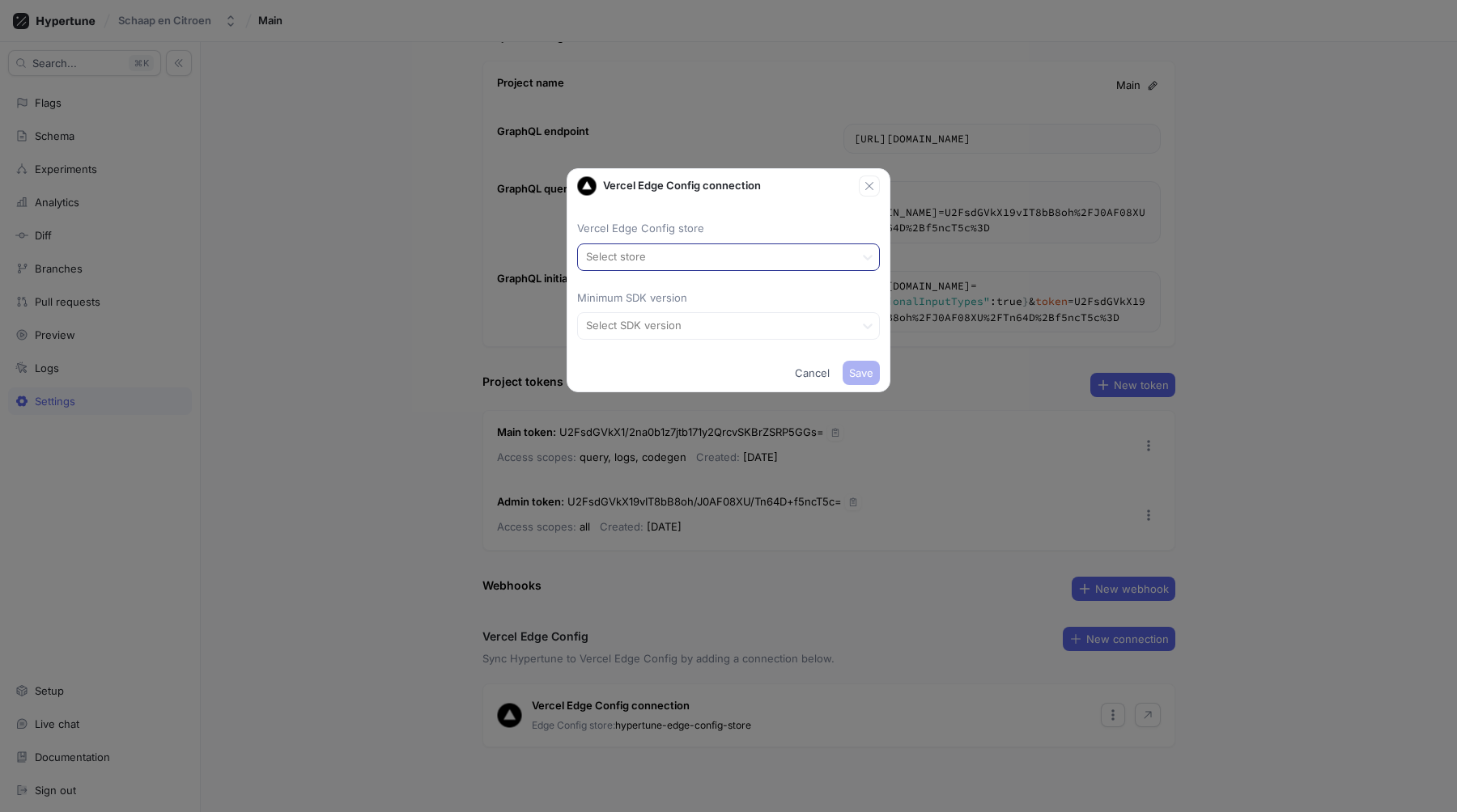
click at [639, 254] on div at bounding box center [715, 257] width 264 height 19
click at [637, 296] on div "hypertune-edge-config-store" at bounding box center [728, 291] width 301 height 26
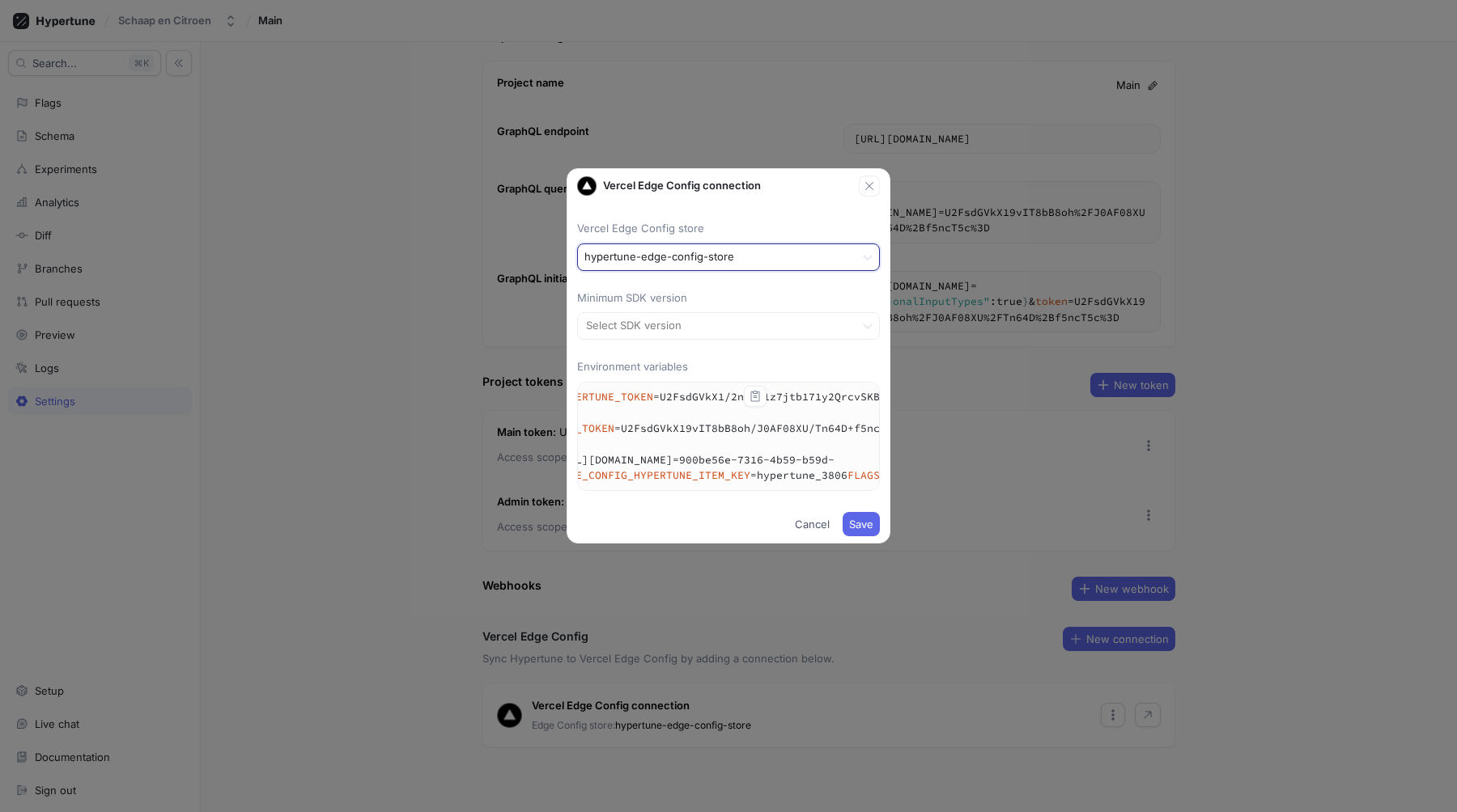
scroll to position [0, 0]
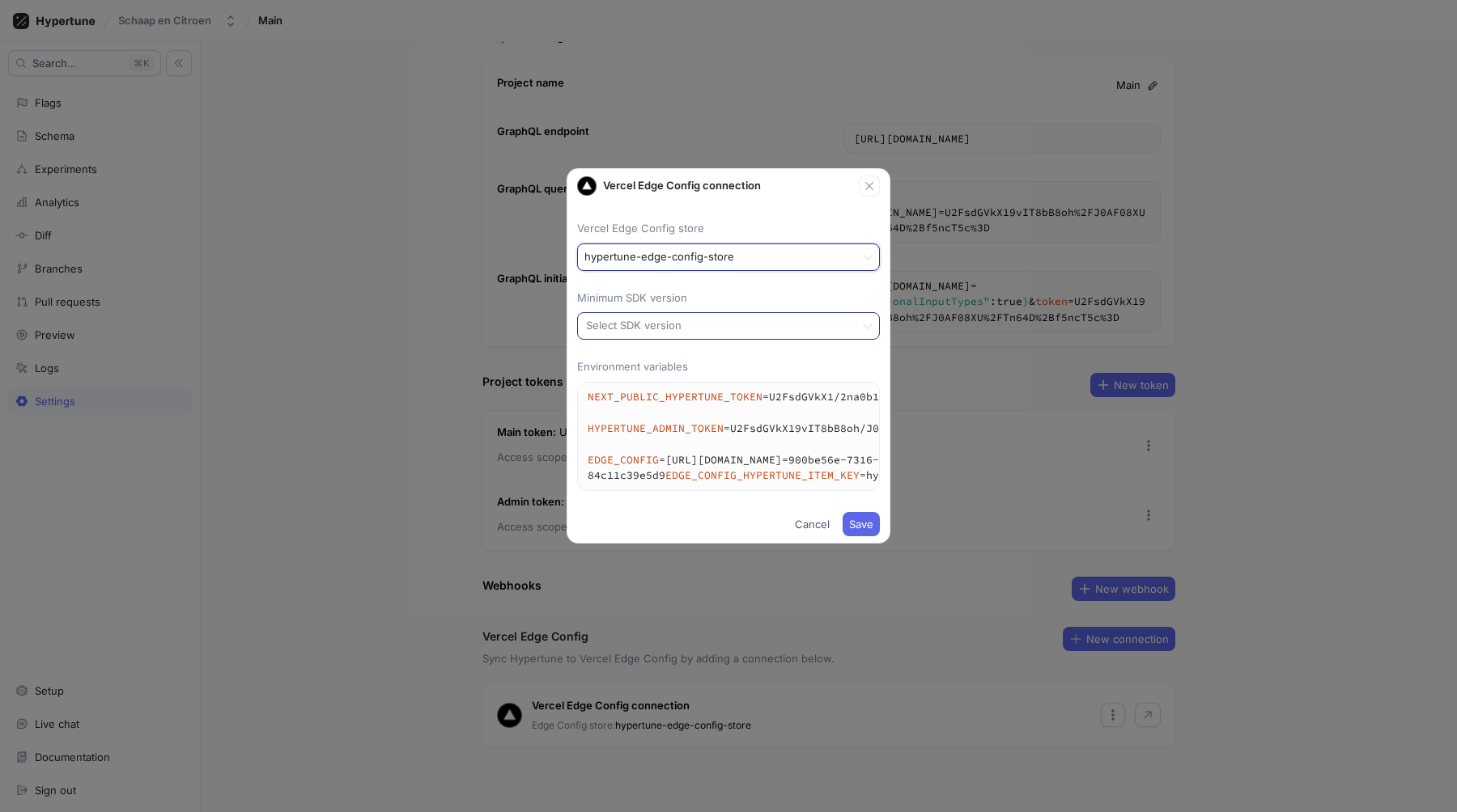
click at [740, 318] on div at bounding box center [715, 327] width 264 height 19
click at [744, 261] on div at bounding box center [715, 257] width 264 height 19
click at [723, 354] on div "Vercel Edge Config store ＋ Create new store, 2 of 2. 2 results available. Use U…" at bounding box center [728, 351] width 303 height 296
drag, startPoint x: 846, startPoint y: 522, endPoint x: 534, endPoint y: 374, distance: 345.3
click at [534, 374] on div "Vercel Edge Config connection Vercel Edge Config store hypertune-edge-config-st…" at bounding box center [728, 406] width 1457 height 812
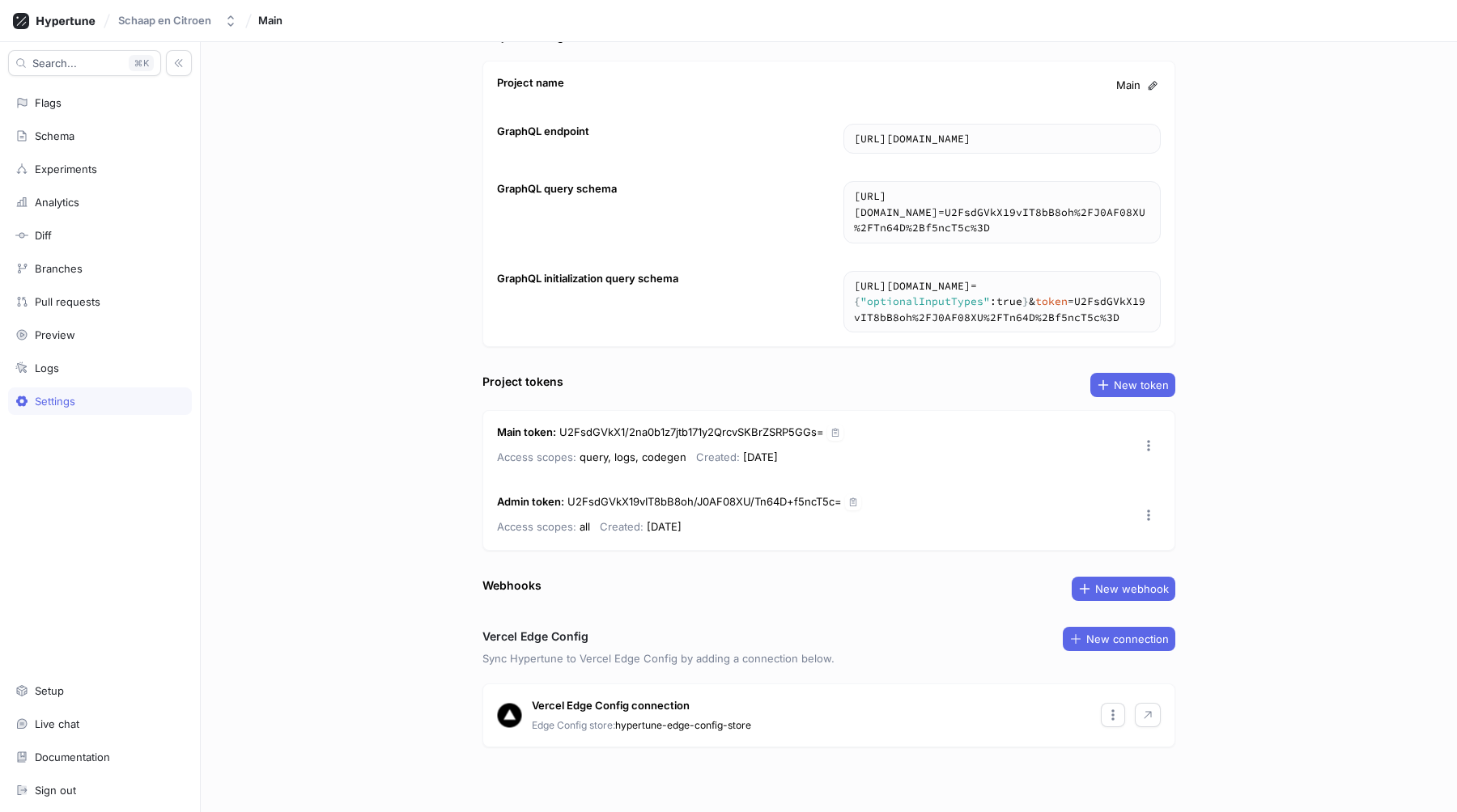
click at [1294, 666] on div "Project settings Project name Main GraphQL endpoint https://edge.hypertune.com/…" at bounding box center [828, 427] width 1256 height 770
click at [62, 139] on div "Schema" at bounding box center [54, 136] width 40 height 13
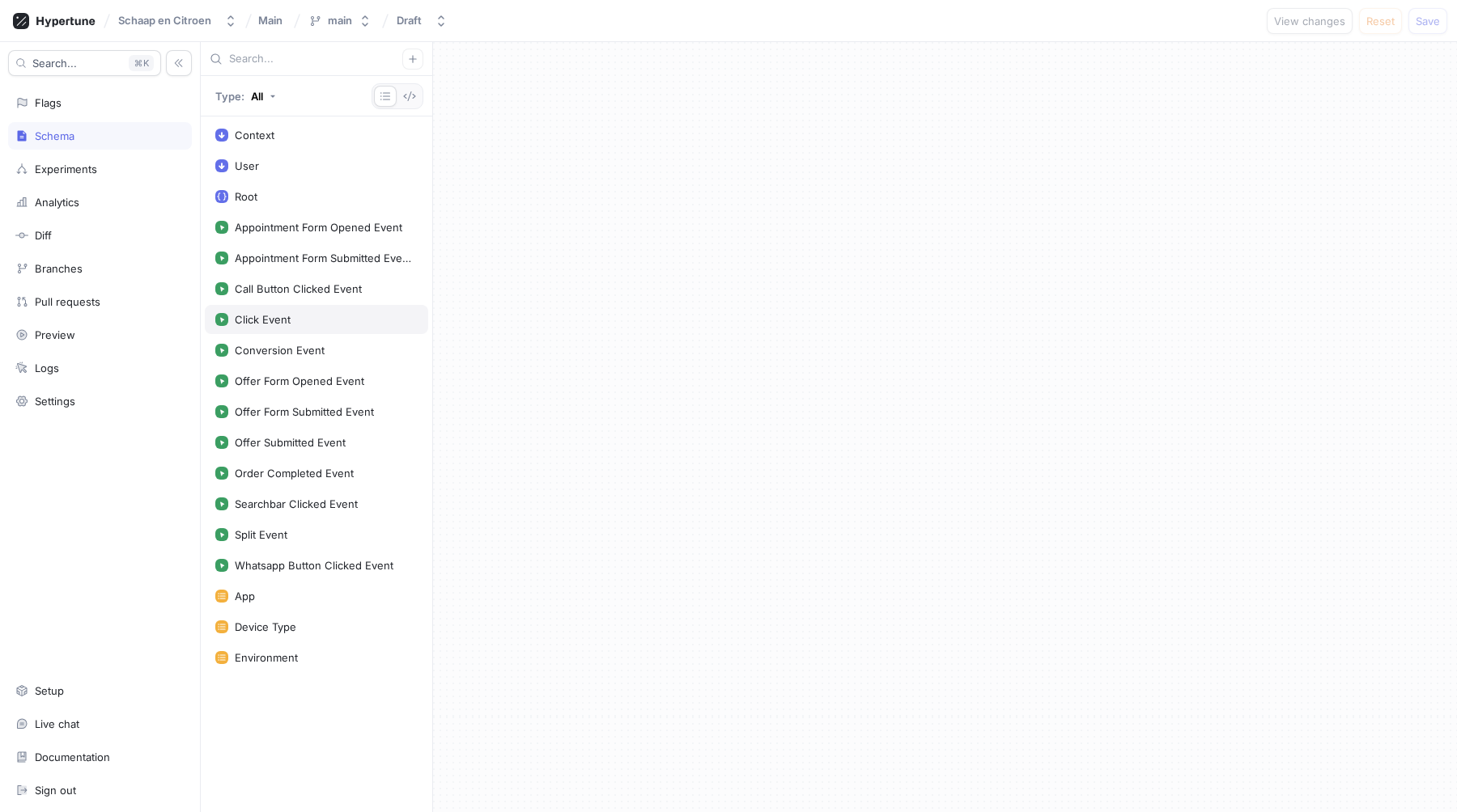
click at [281, 326] on div "Click Event" at bounding box center [263, 319] width 56 height 13
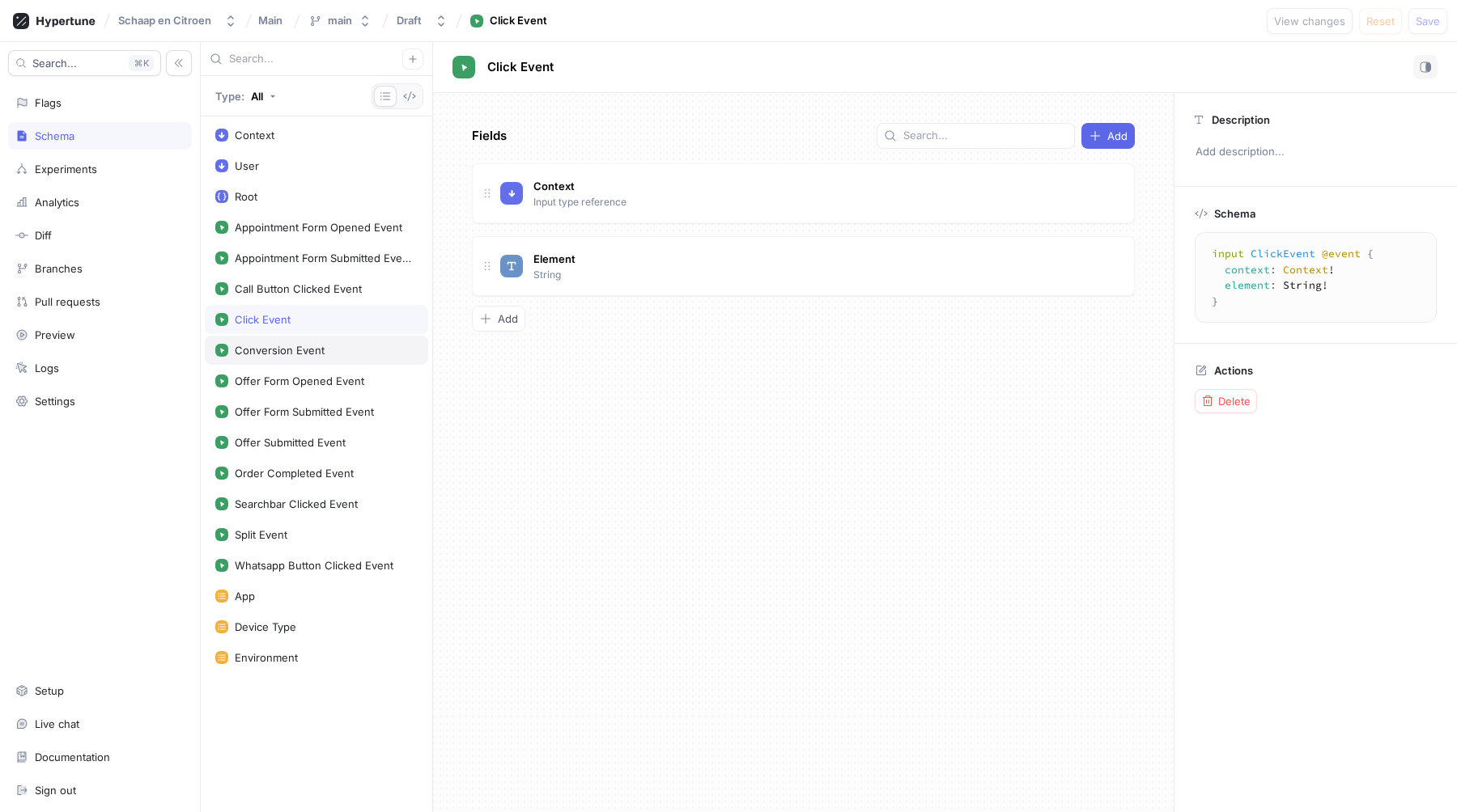
click at [287, 344] on div "Conversion Event" at bounding box center [280, 350] width 90 height 13
type textarea "input ConversionEvent @event { context: Context! form: String! }"
click at [97, 112] on div "Flags" at bounding box center [100, 103] width 184 height 28
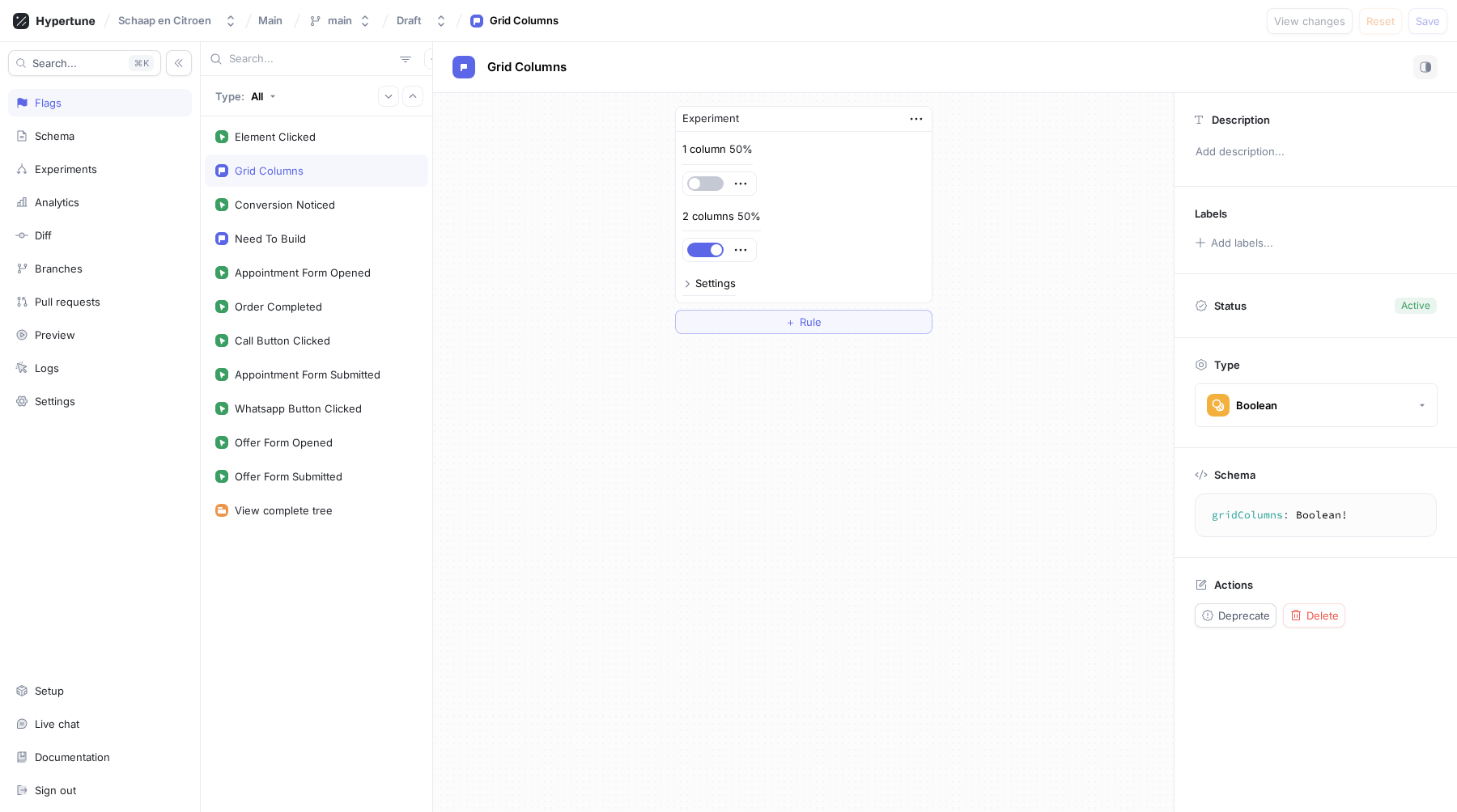
click at [318, 164] on div "Grid Columns" at bounding box center [316, 170] width 202 height 13
drag, startPoint x: 491, startPoint y: 209, endPoint x: 240, endPoint y: 153, distance: 257.2
click at [240, 153] on div "Type: All Element Clicked Grid Columns Conversion Noticed Need To Build Appoint…" at bounding box center [828, 427] width 1256 height 770
click at [478, 181] on div "Experiment 1 column 50% 2 columns 50% Settings ＋ Rule" at bounding box center [803, 220] width 741 height 254
click at [64, 207] on div "Analytics" at bounding box center [56, 201] width 45 height 13
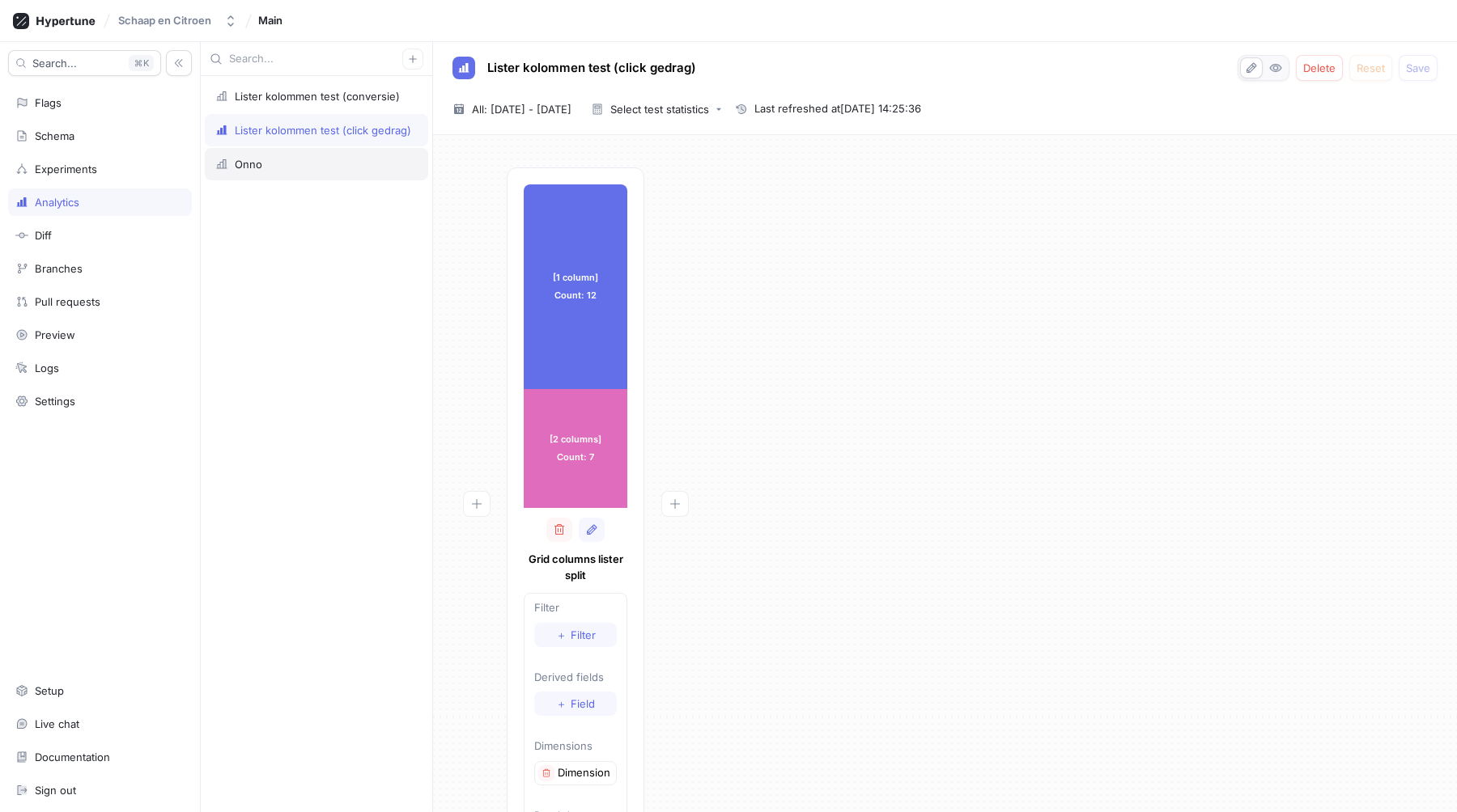
click at [246, 169] on div "Onno" at bounding box center [249, 163] width 28 height 13
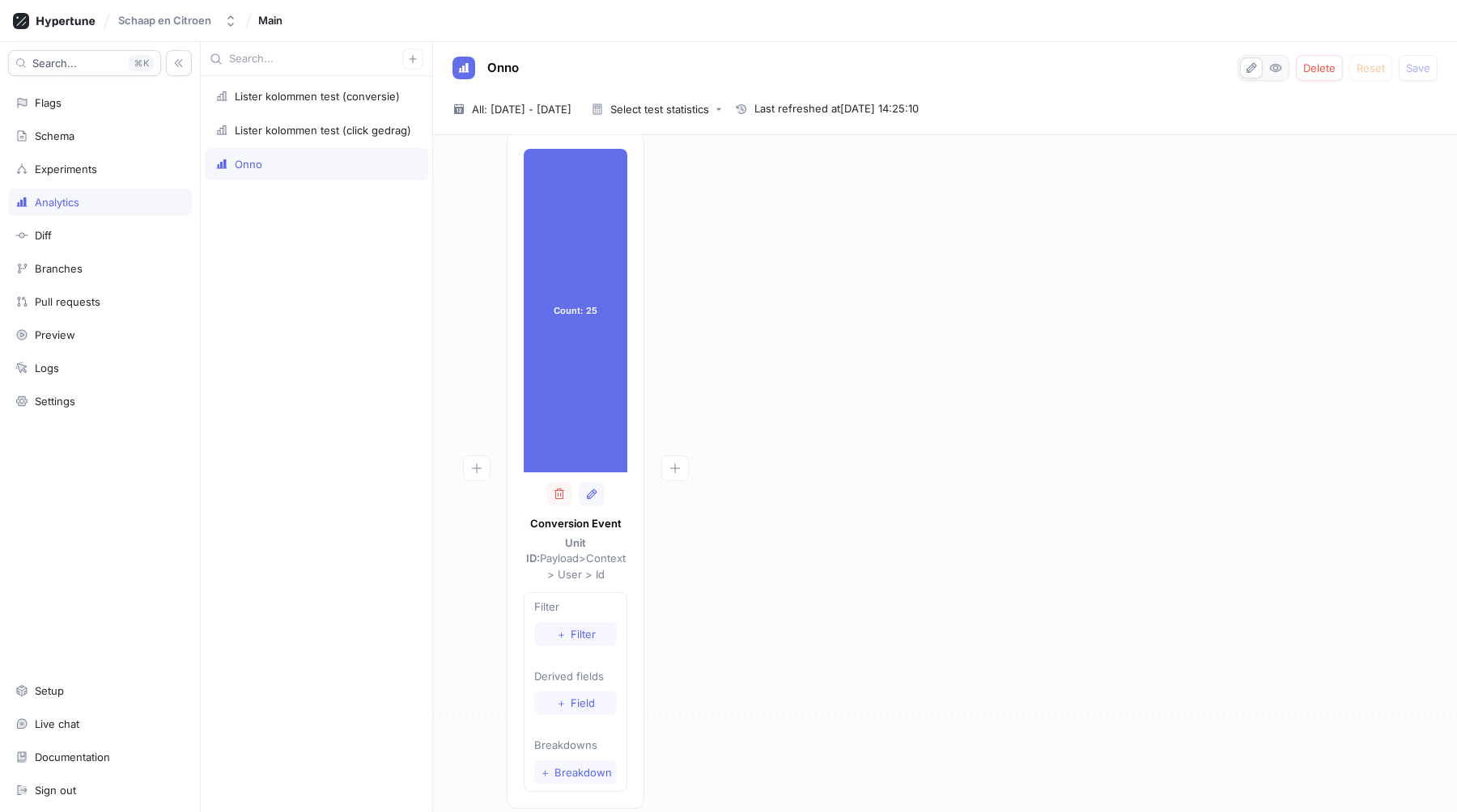
scroll to position [39, 0]
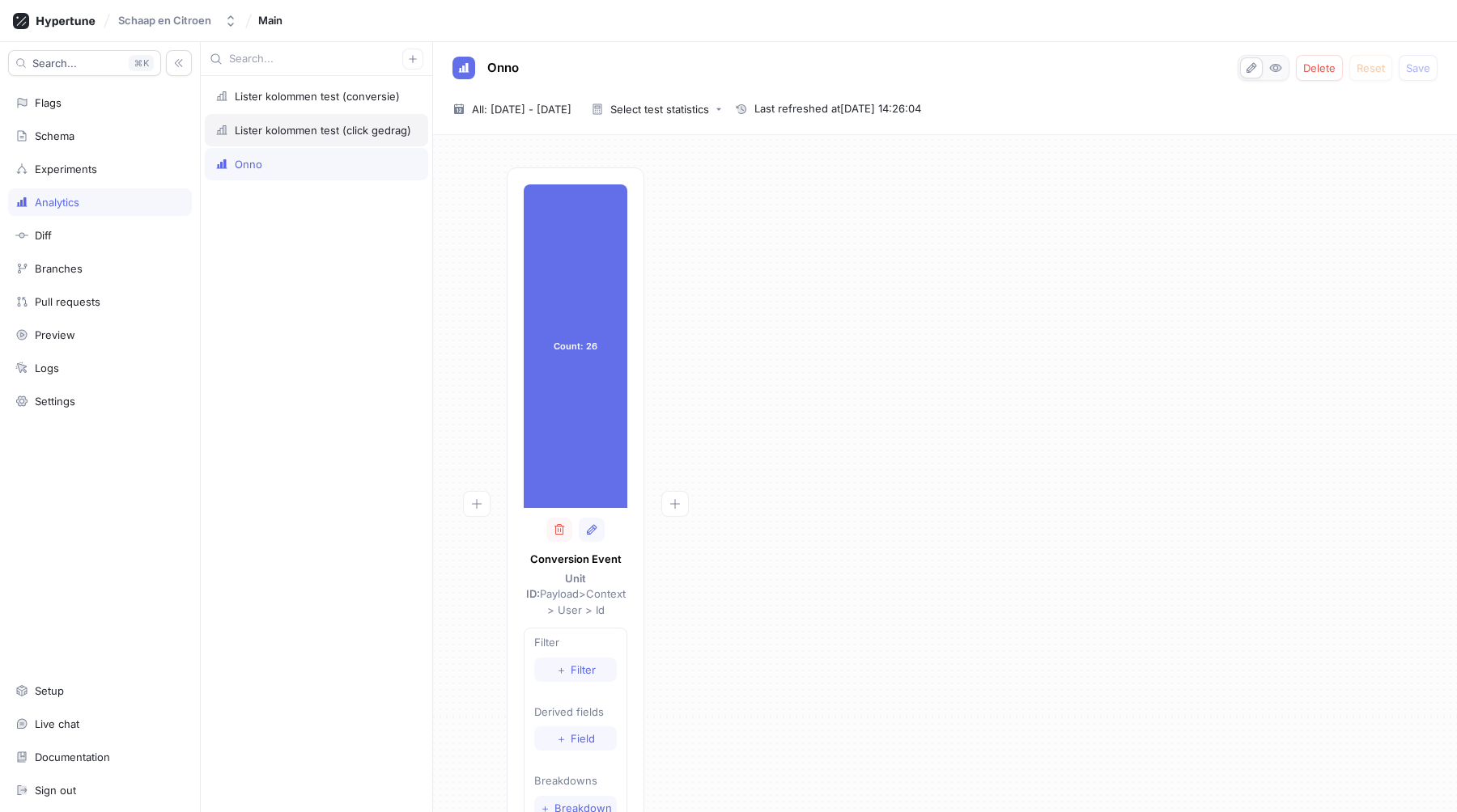
click at [330, 129] on div "Lister kolommen test (click gedrag)" at bounding box center [323, 130] width 176 height 13
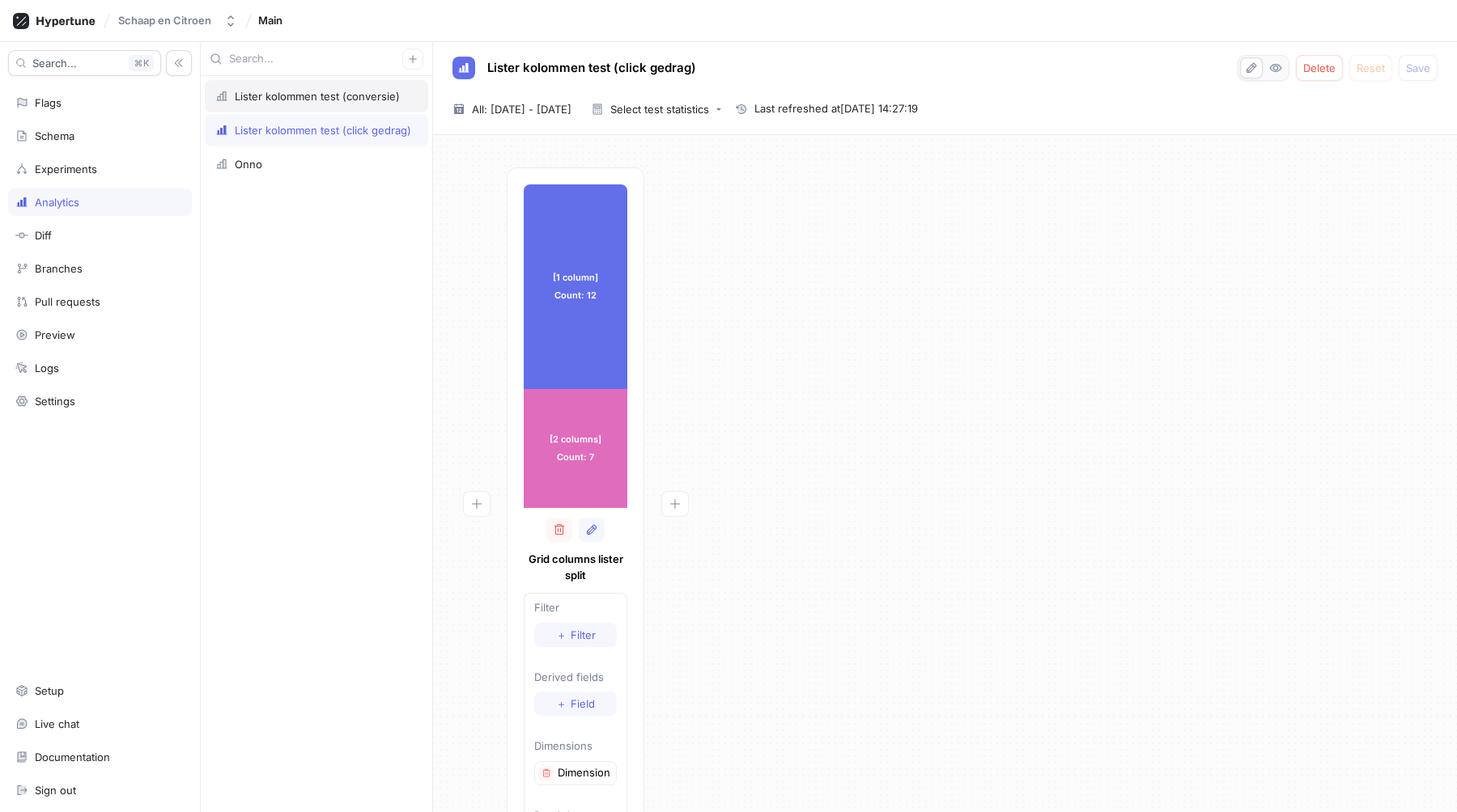
click at [320, 102] on div "Lister kolommen test (conversie)" at bounding box center [318, 96] width 165 height 13
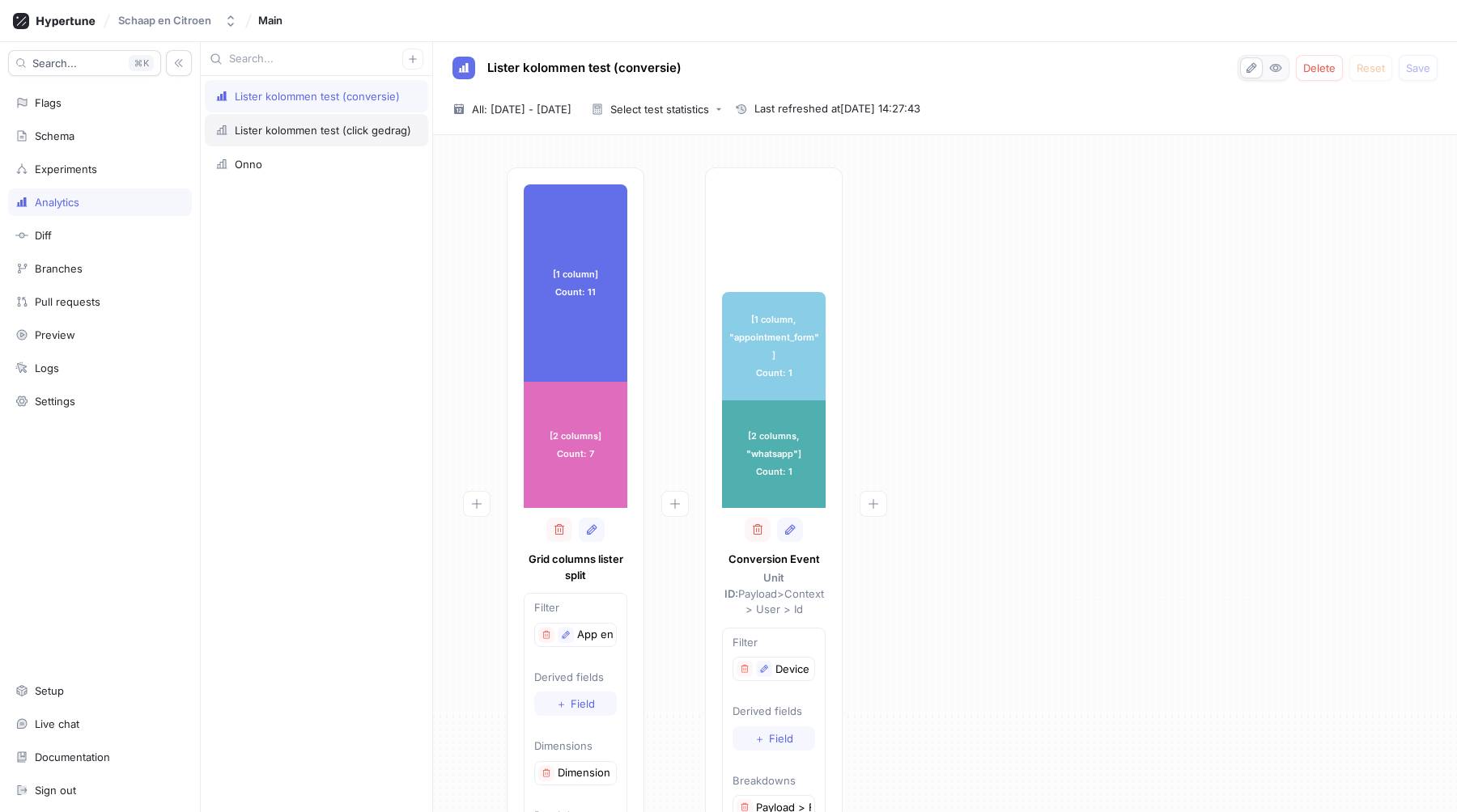
click at [343, 120] on div "Lister kolommen test (click gedrag)" at bounding box center [316, 130] width 223 height 32
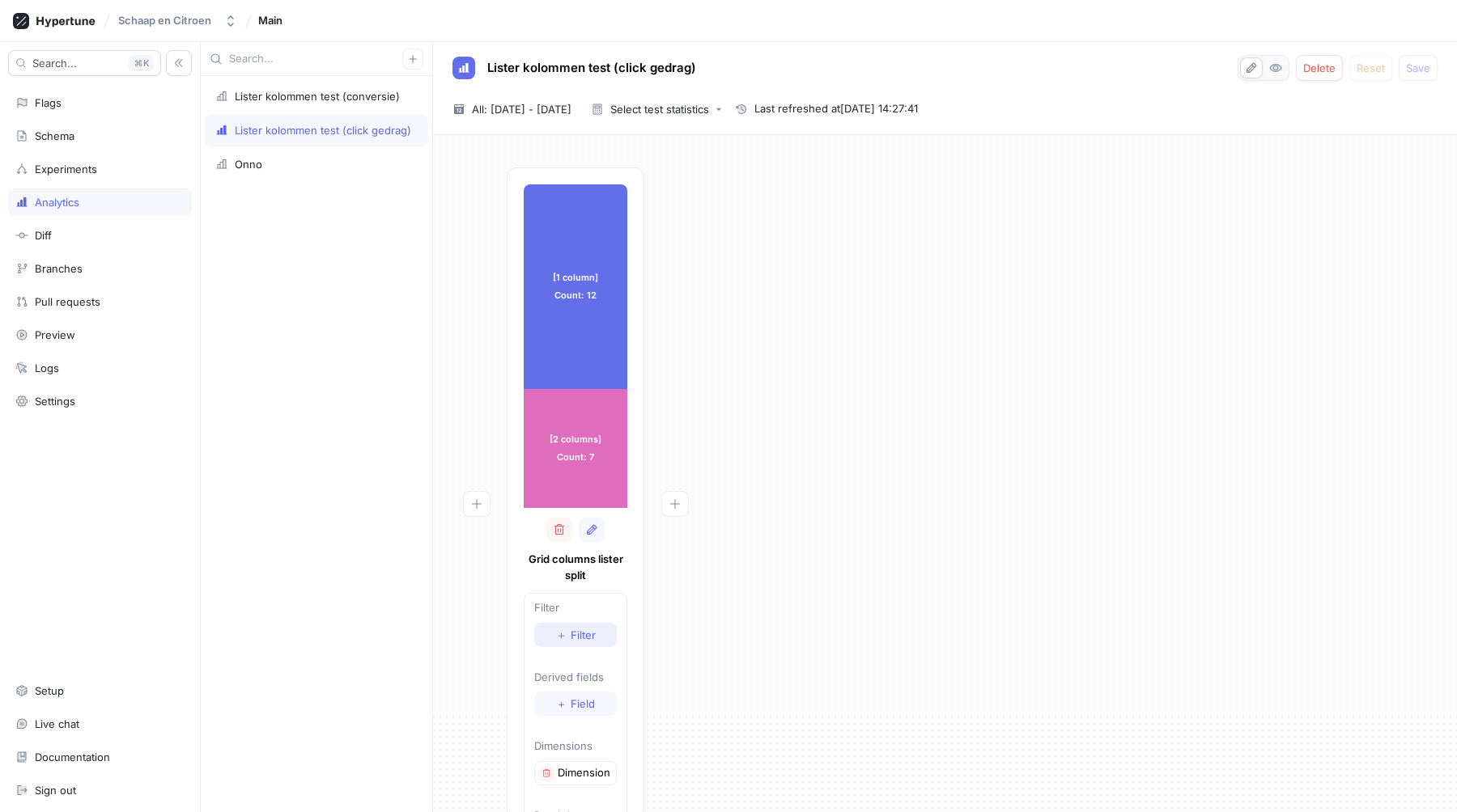
click at [576, 624] on button "＋ Filter" at bounding box center [576, 635] width 83 height 24
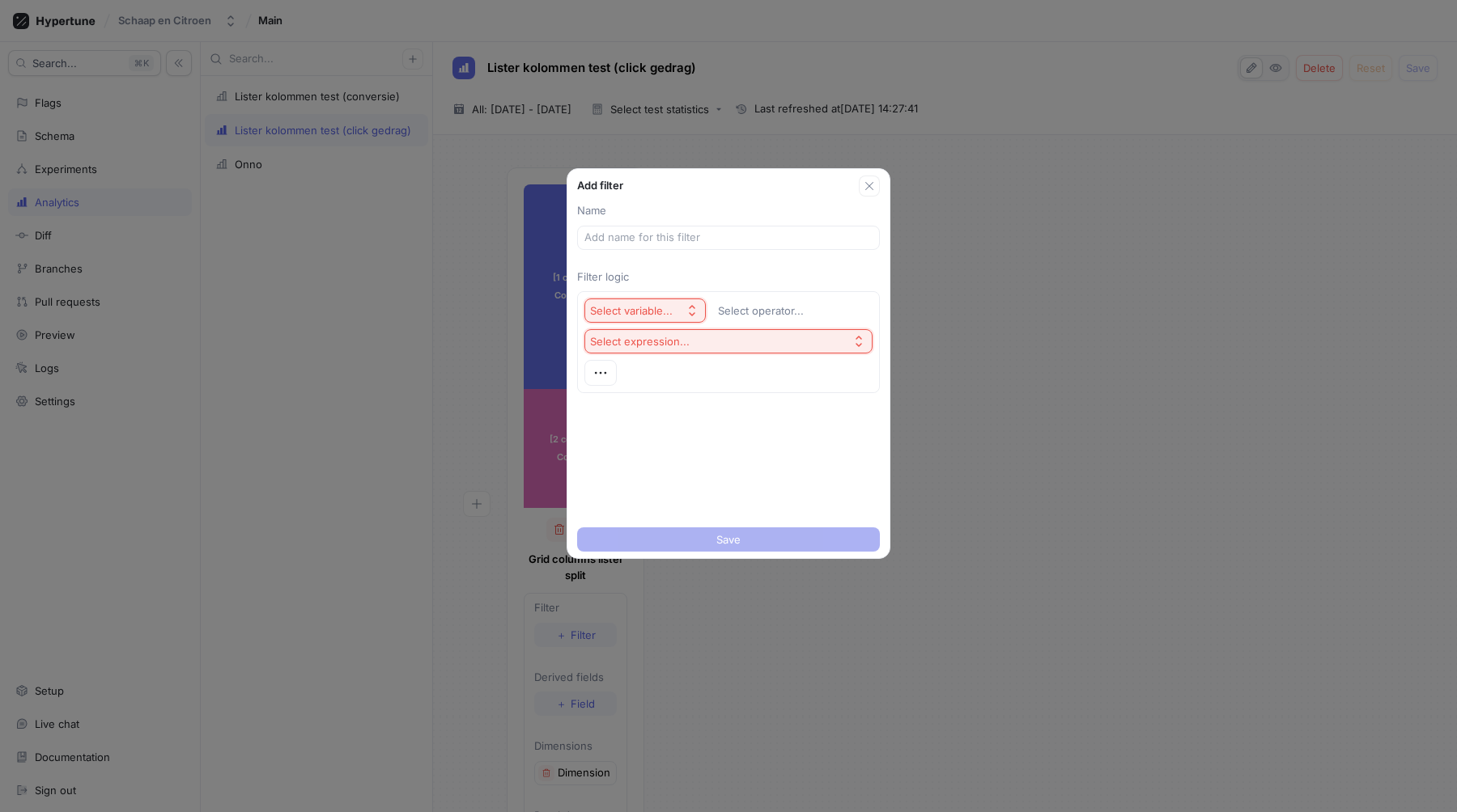
click at [661, 318] on button "Select variable..." at bounding box center [645, 310] width 121 height 24
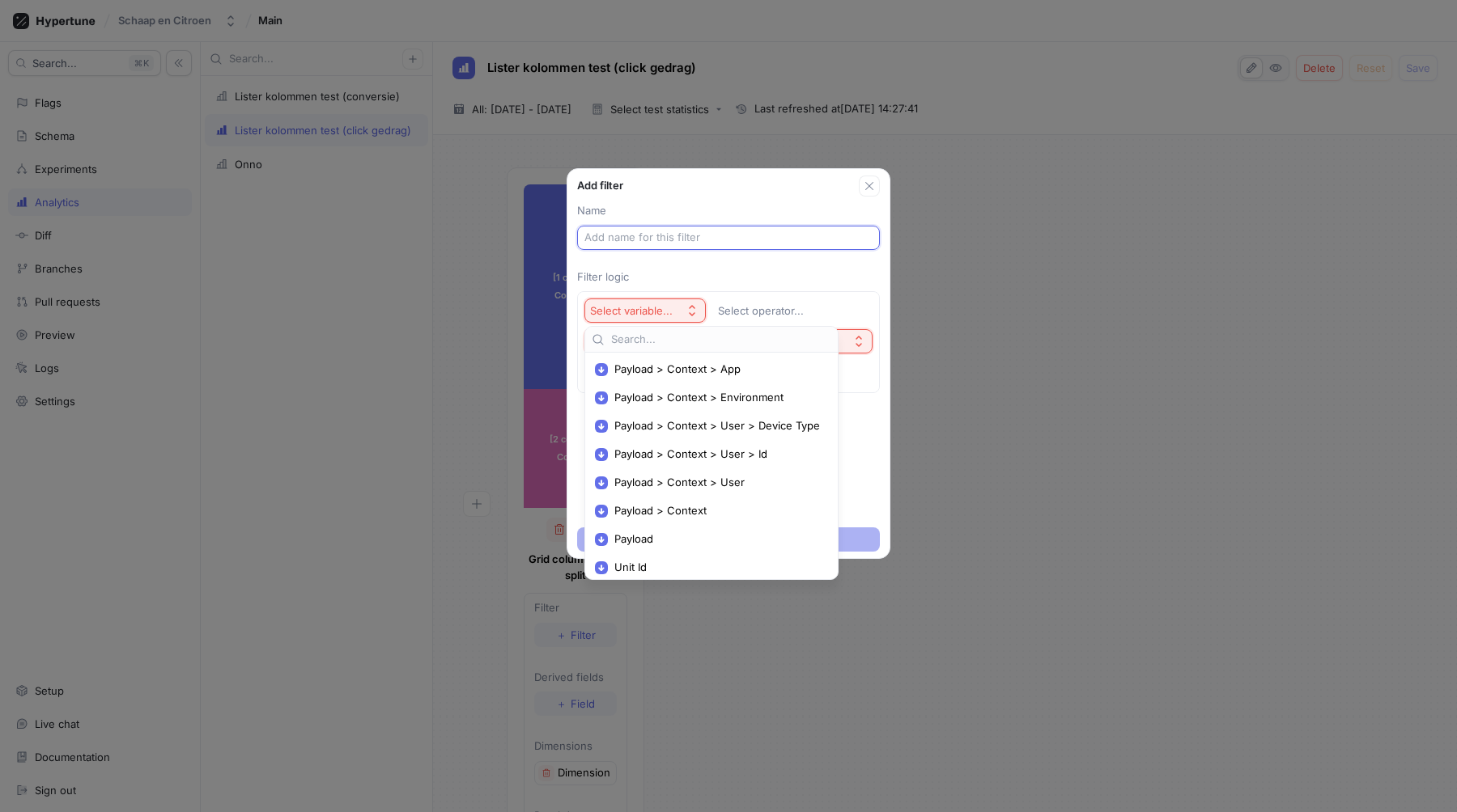
click at [670, 235] on input "text" at bounding box center [728, 238] width 288 height 16
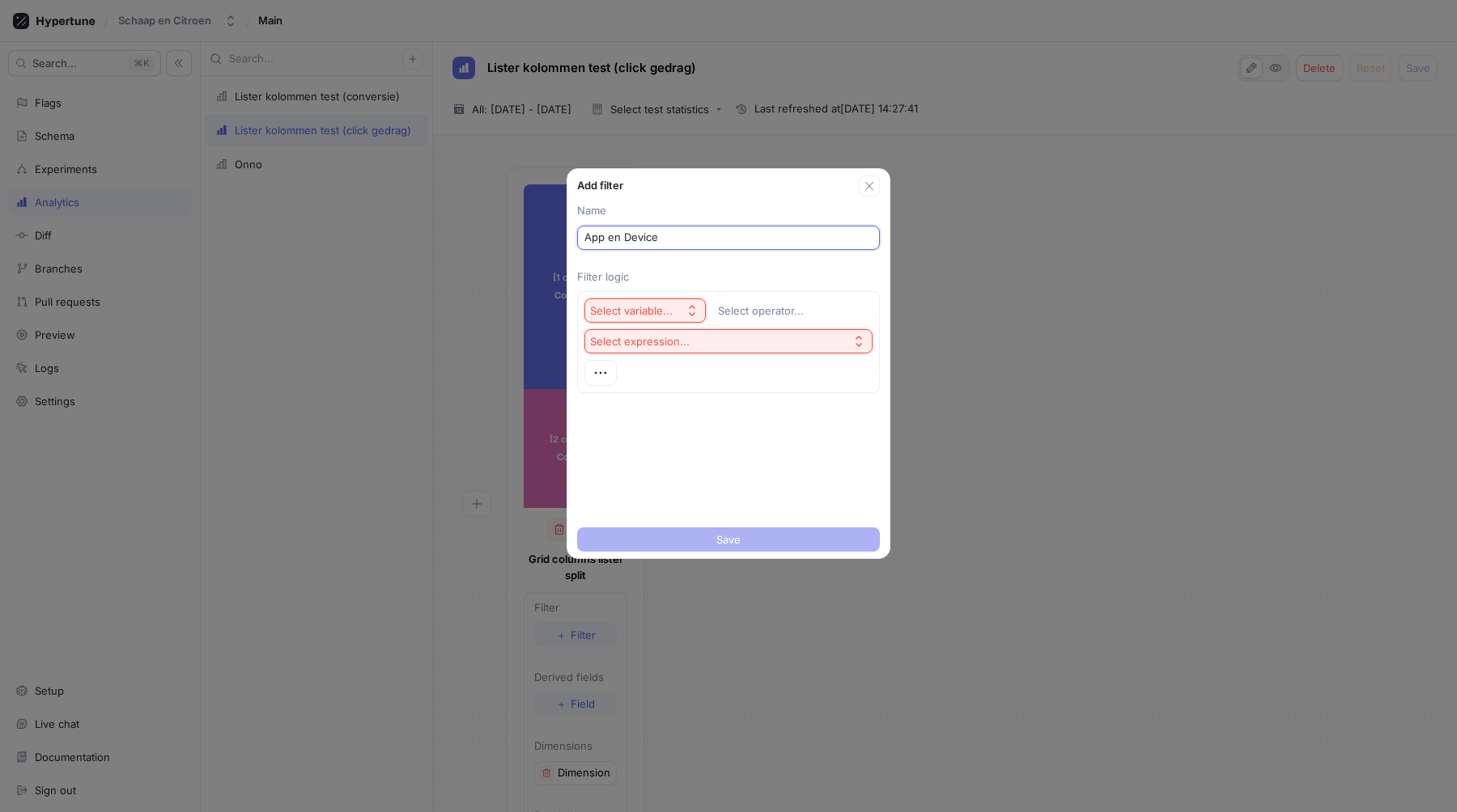
type input "App en Device"
click at [673, 291] on div "Select variable... Select operator... Select expression..." at bounding box center [728, 342] width 303 height 115
click at [668, 315] on div "Select variable..." at bounding box center [631, 311] width 83 height 13
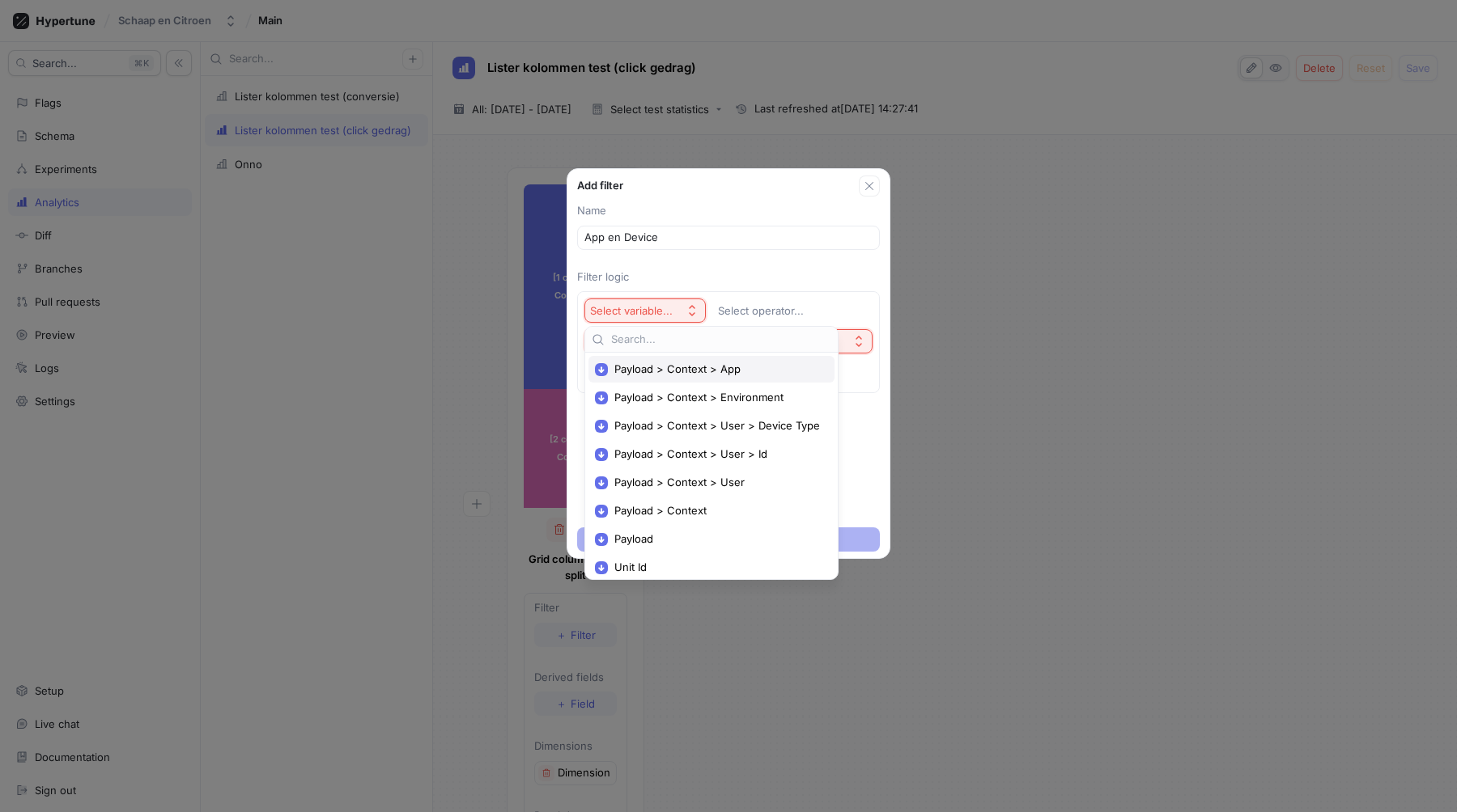
click at [678, 361] on div "Payload > Context > App" at bounding box center [711, 370] width 246 height 27
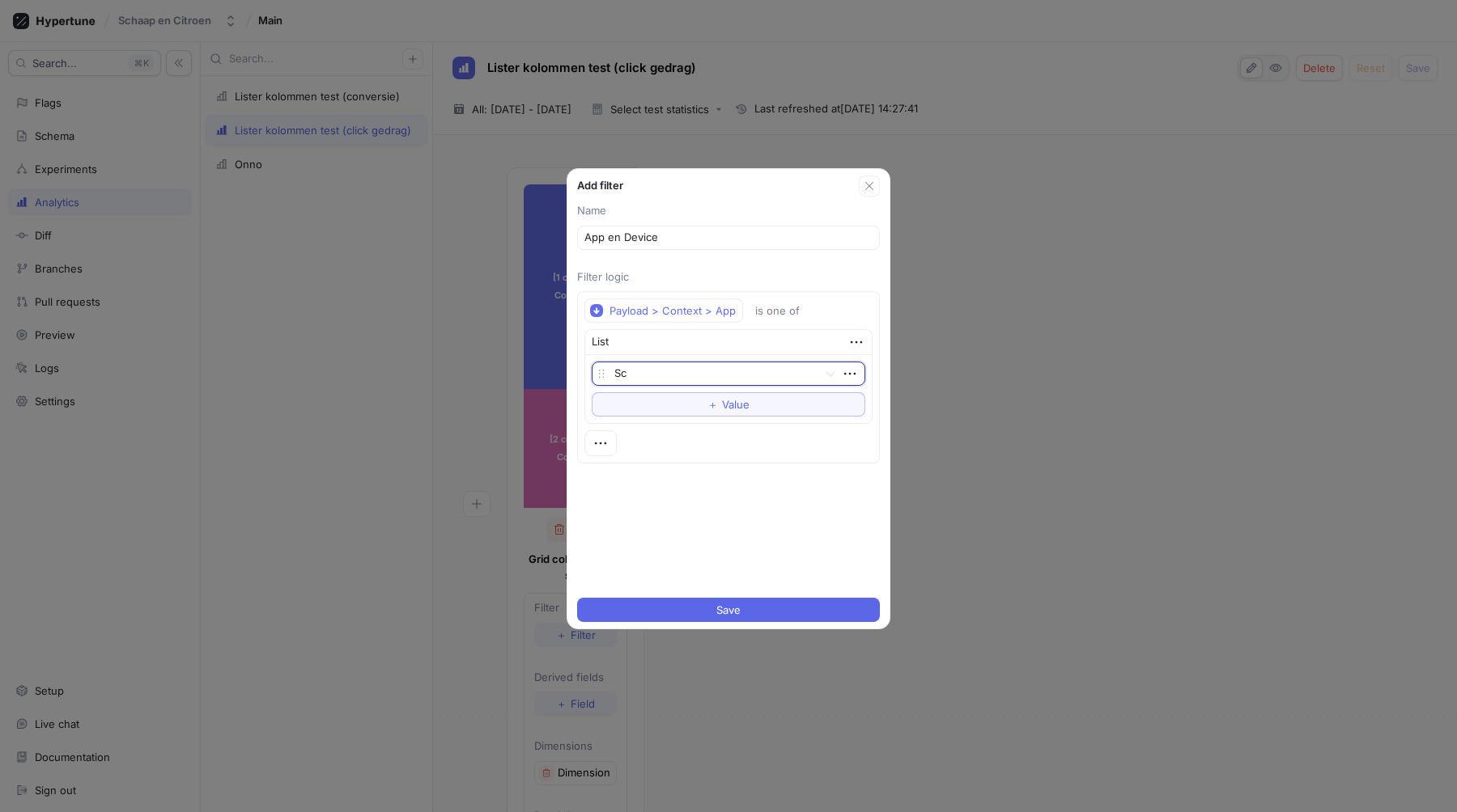
click at [610, 453] on div at bounding box center [600, 443] width 32 height 26
click at [598, 447] on icon "button" at bounding box center [600, 443] width 18 height 18
click at [610, 459] on div "&& AND | | OR Delete Insert experiment Add note" at bounding box center [664, 527] width 146 height 144
click at [631, 480] on p "AND" at bounding box center [627, 473] width 23 height 16
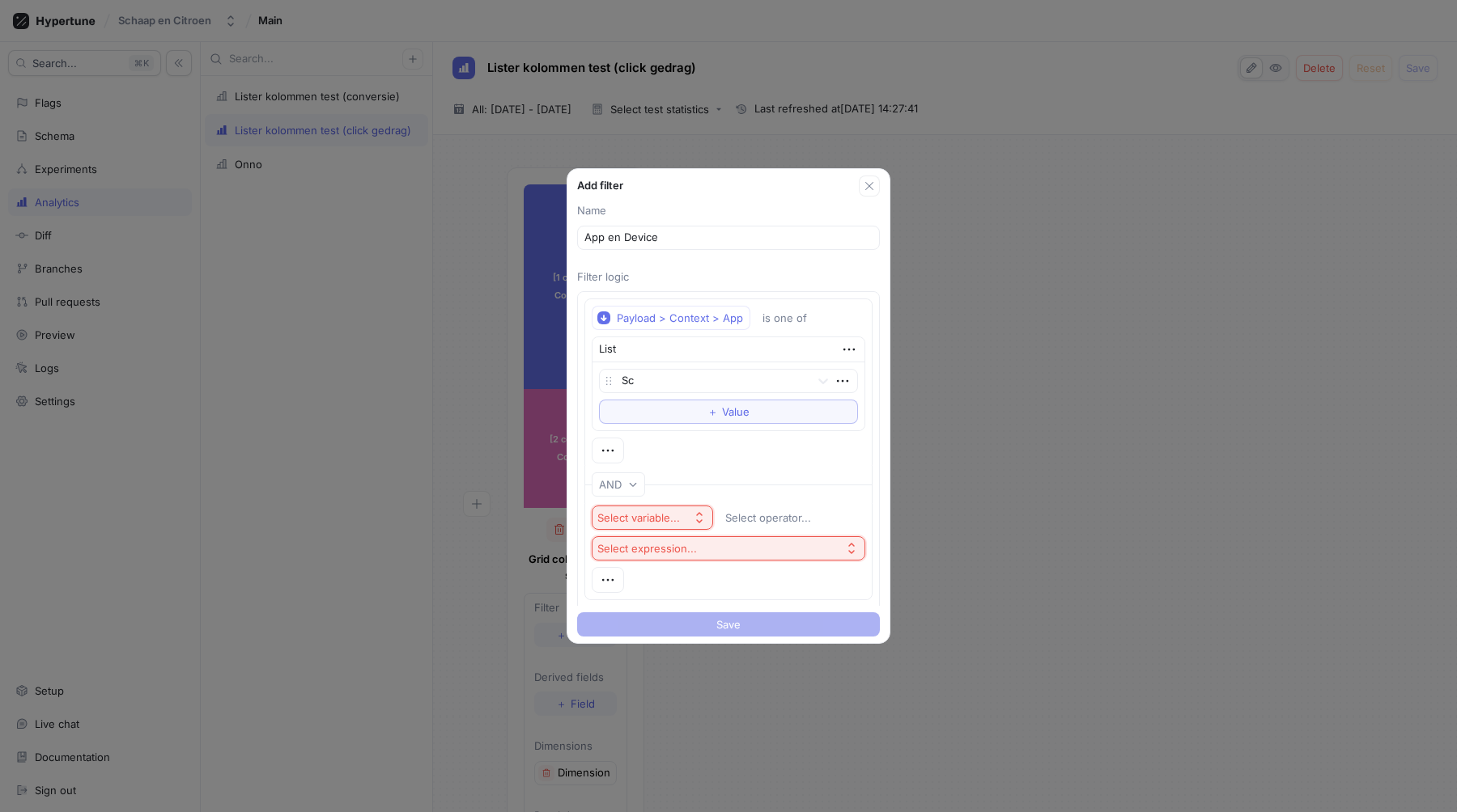
click at [672, 516] on div "Select variable..." at bounding box center [639, 518] width 83 height 13
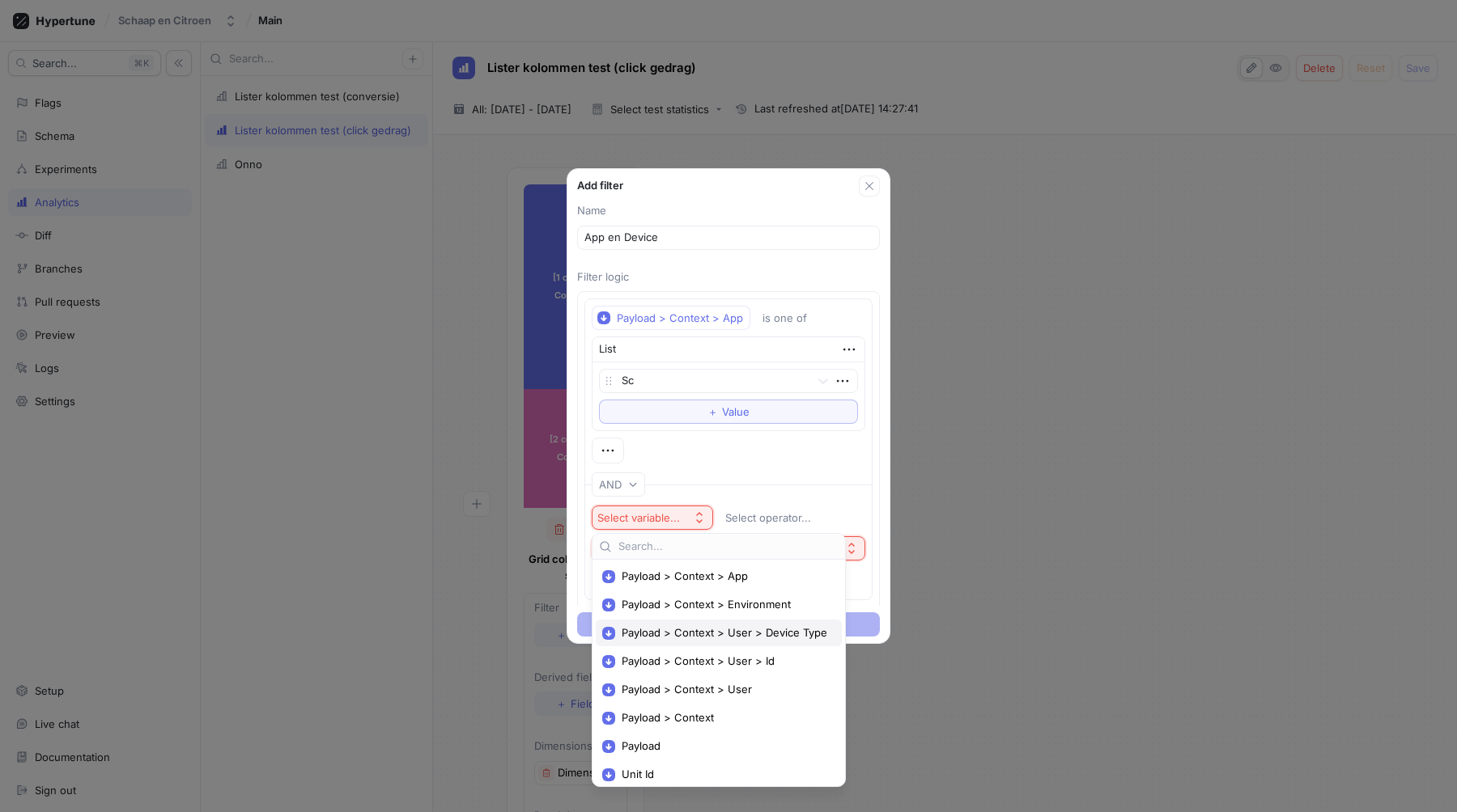
click at [694, 633] on span "Payload > Context > User > Device Type" at bounding box center [725, 633] width 206 height 13
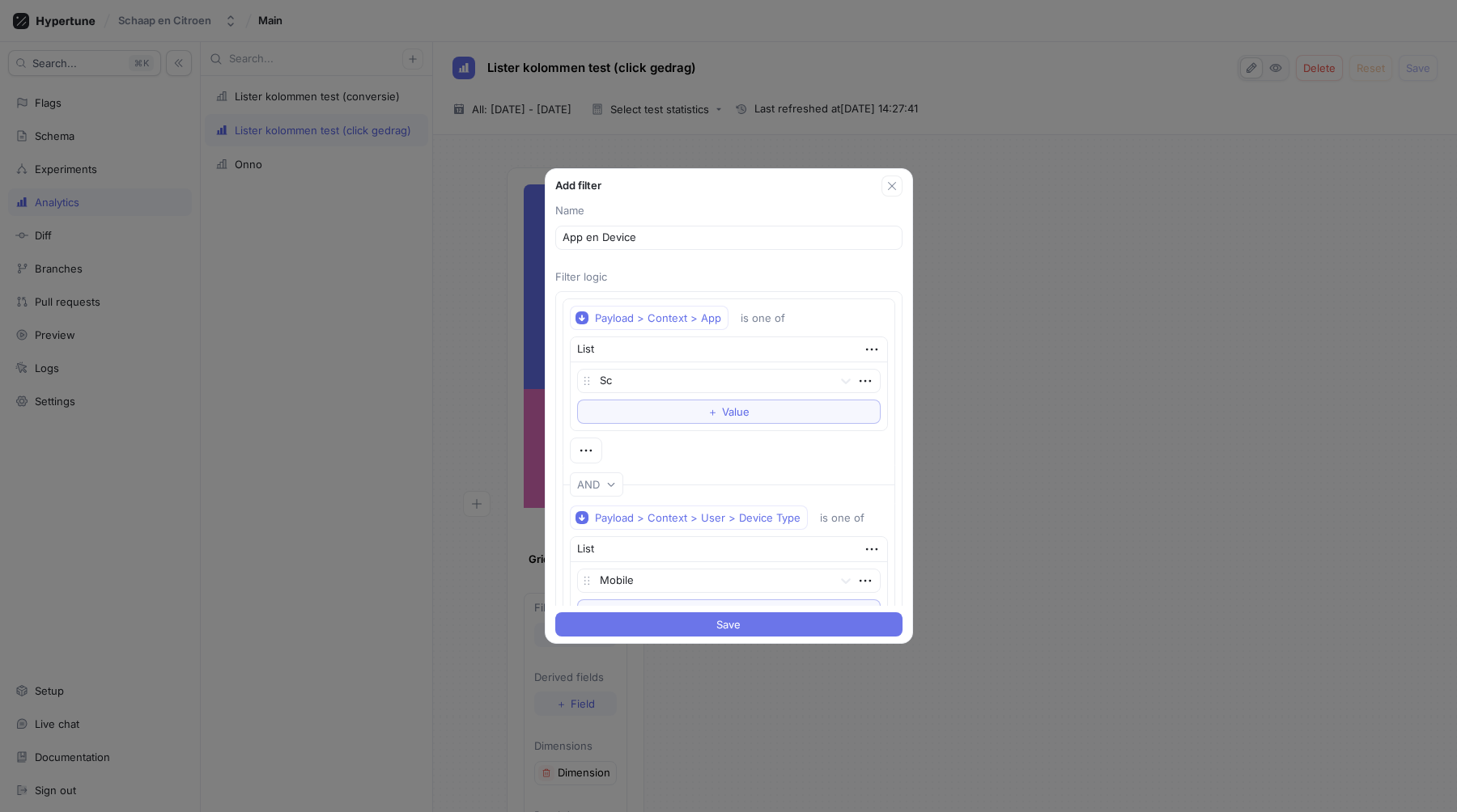
click at [713, 625] on button "Save" at bounding box center [729, 624] width 347 height 24
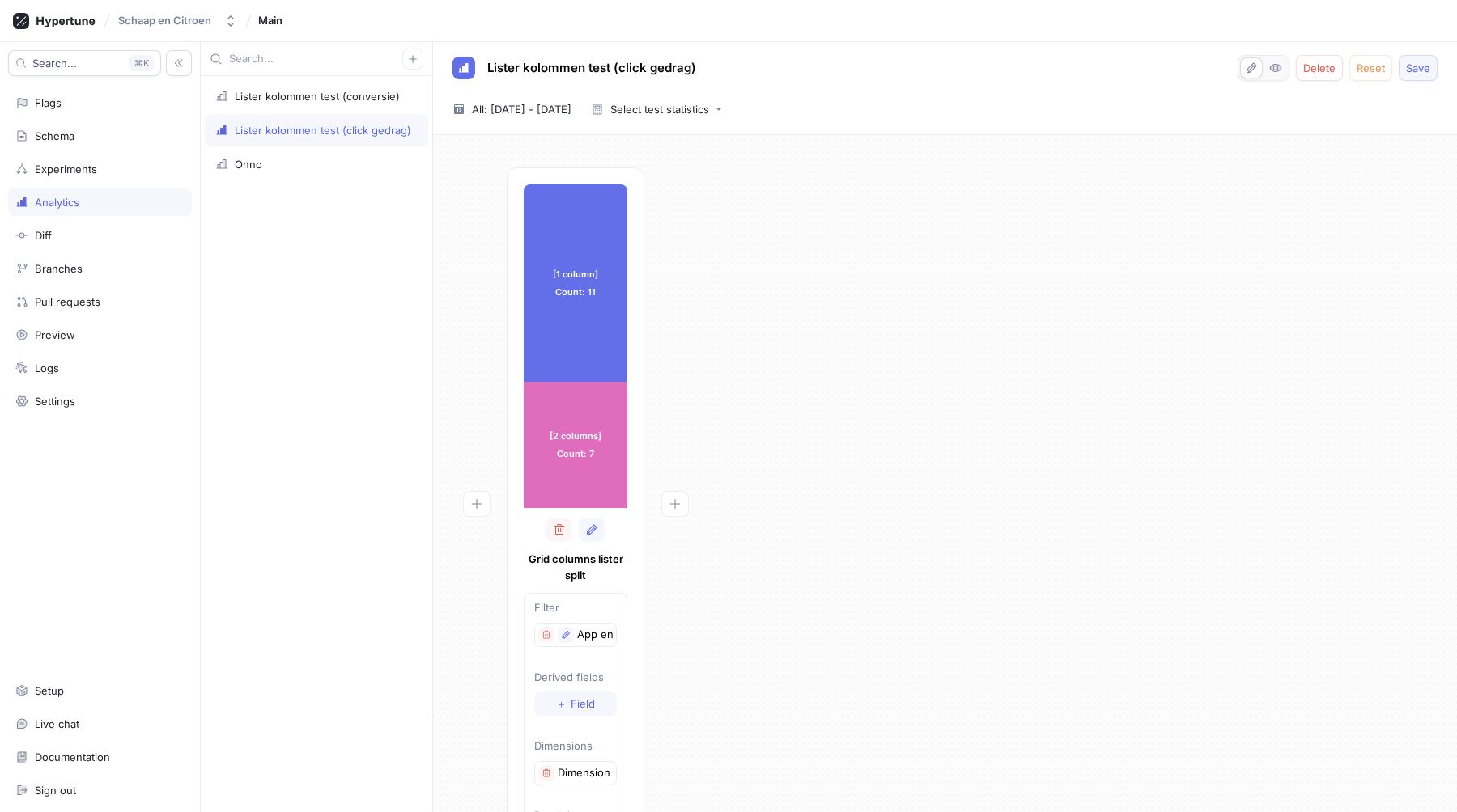
click at [1412, 74] on button "Save" at bounding box center [1418, 67] width 39 height 26
click at [899, 358] on div "[1 column] Count: 11 [1 column] Count: 11 [2 columns] Count: 7 [2 columns] Coun…" at bounding box center [945, 528] width 998 height 721
click at [860, 704] on div "[1 column] Count: 11 [1 column] Count: 11 [2 columns] Count: 7 [2 columns] Coun…" at bounding box center [945, 528] width 998 height 721
click at [673, 499] on icon "button" at bounding box center [674, 504] width 13 height 13
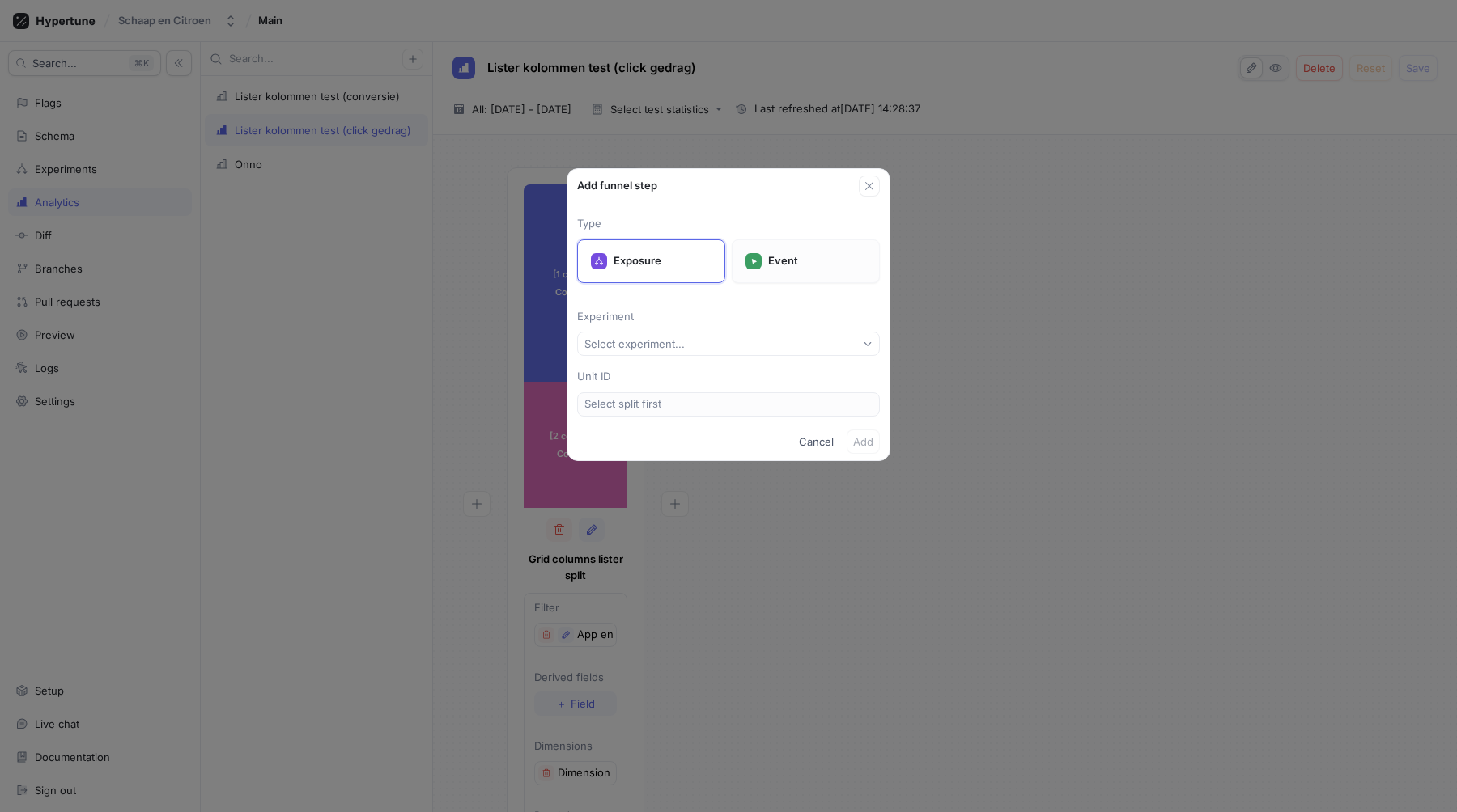
click at [788, 246] on div "Event" at bounding box center [806, 261] width 148 height 44
click at [698, 358] on div "Type Exposure Event Event type Select event type... Unit ID Select event type f…" at bounding box center [728, 309] width 322 height 227
click at [698, 353] on button "Select event type..." at bounding box center [728, 344] width 303 height 24
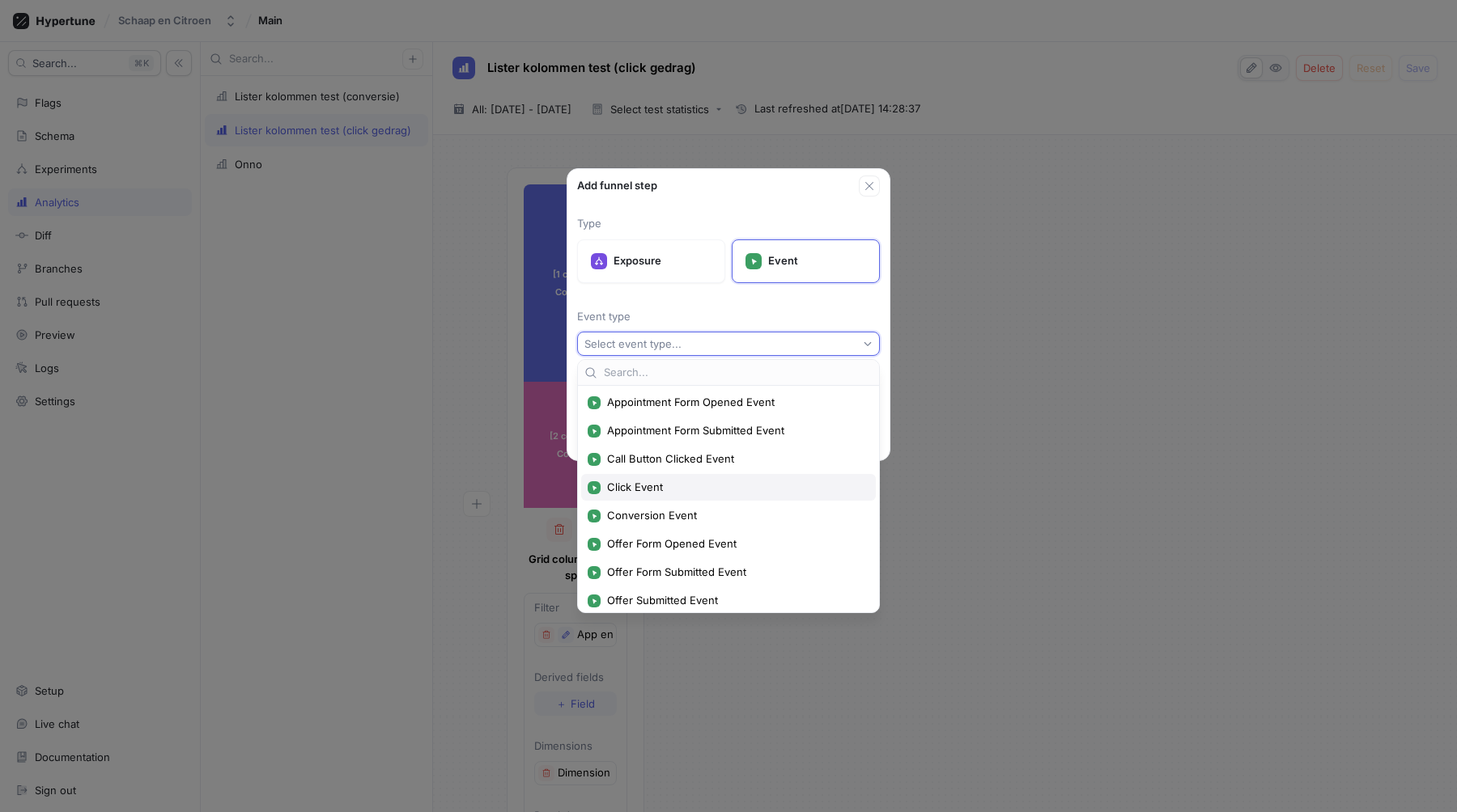
click at [667, 482] on span "Click Event" at bounding box center [734, 488] width 254 height 13
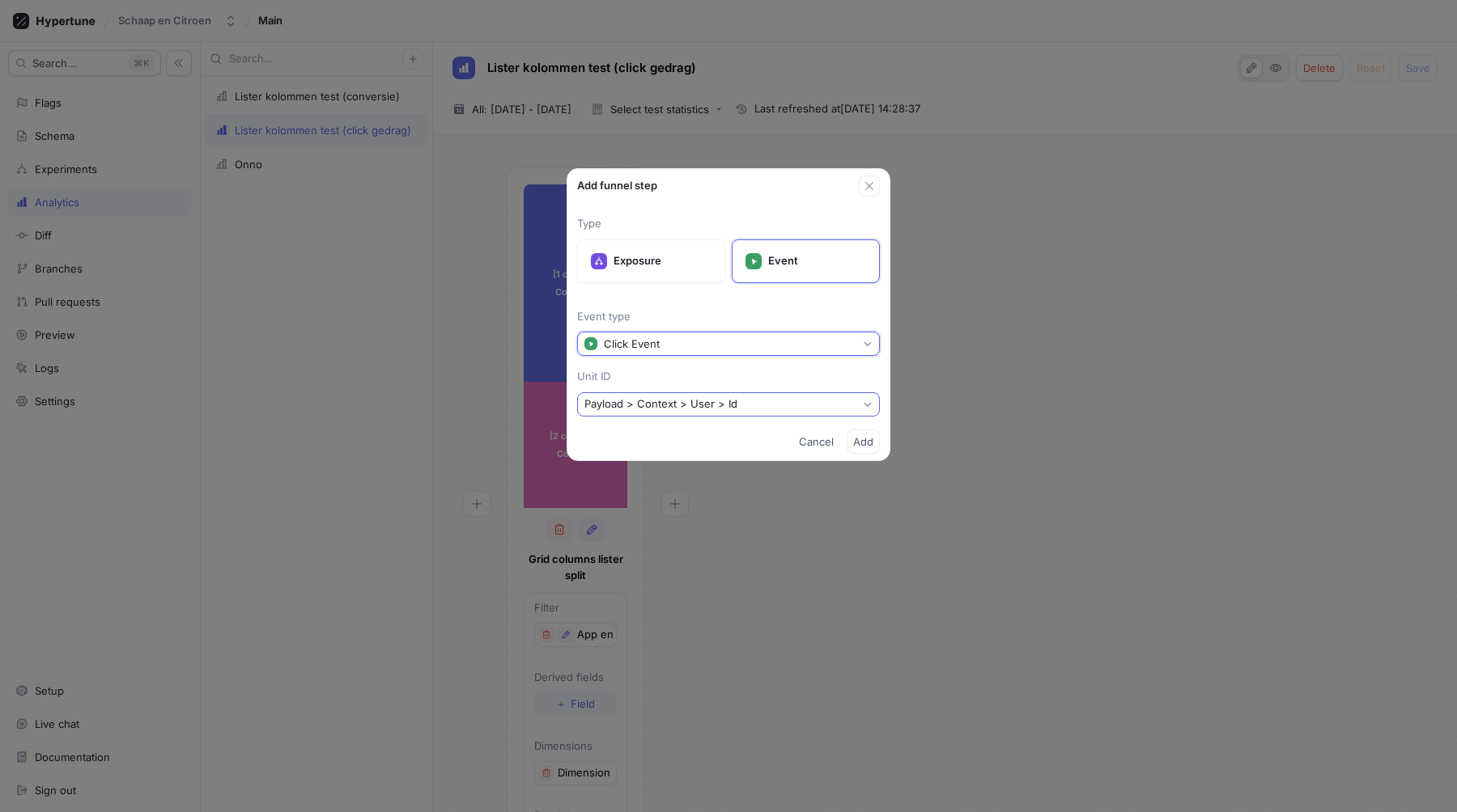
click at [667, 413] on button "Payload > Context > User > Id" at bounding box center [728, 404] width 303 height 24
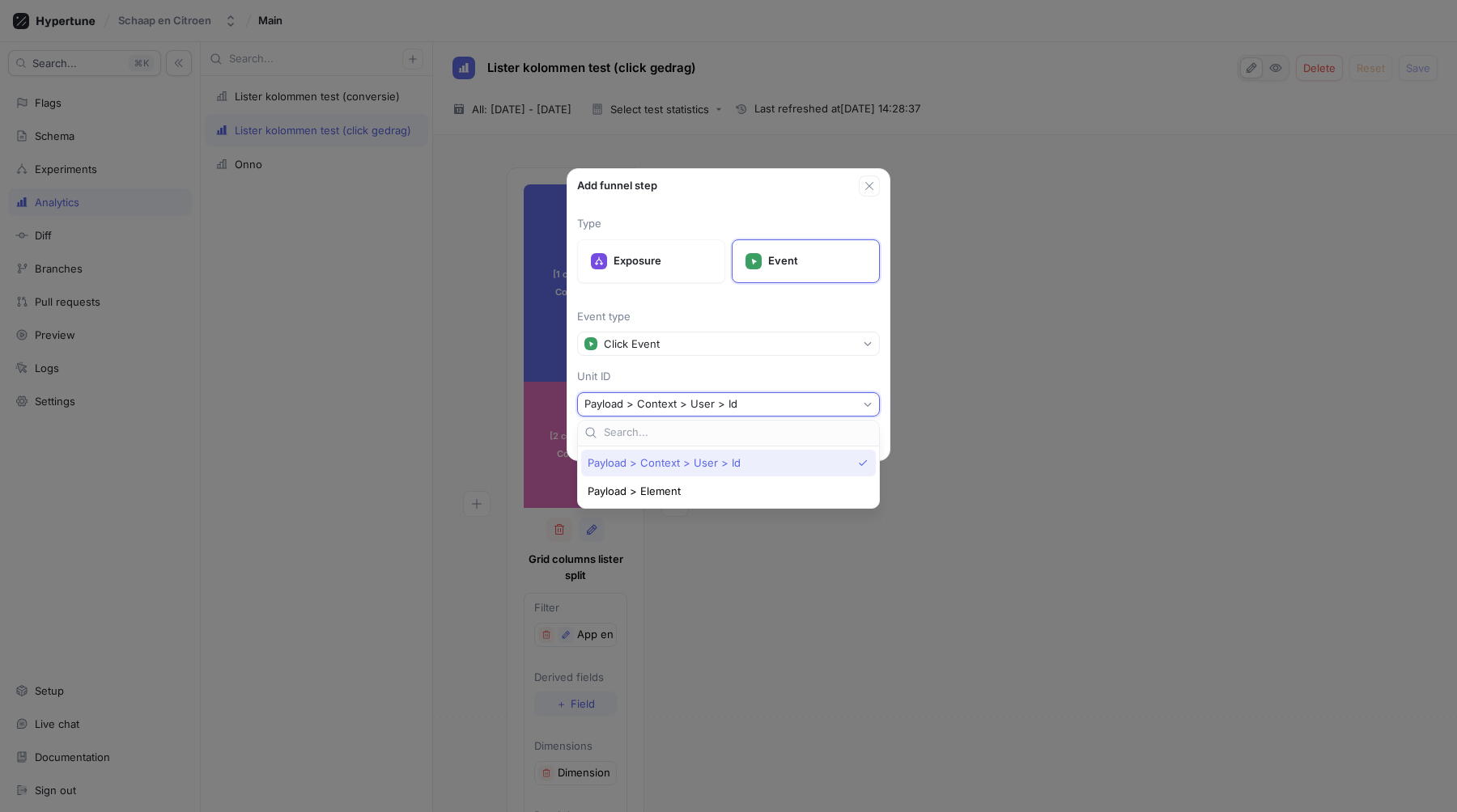
click at [665, 463] on span "Payload > Context > User > Id" at bounding box center [664, 463] width 153 height 13
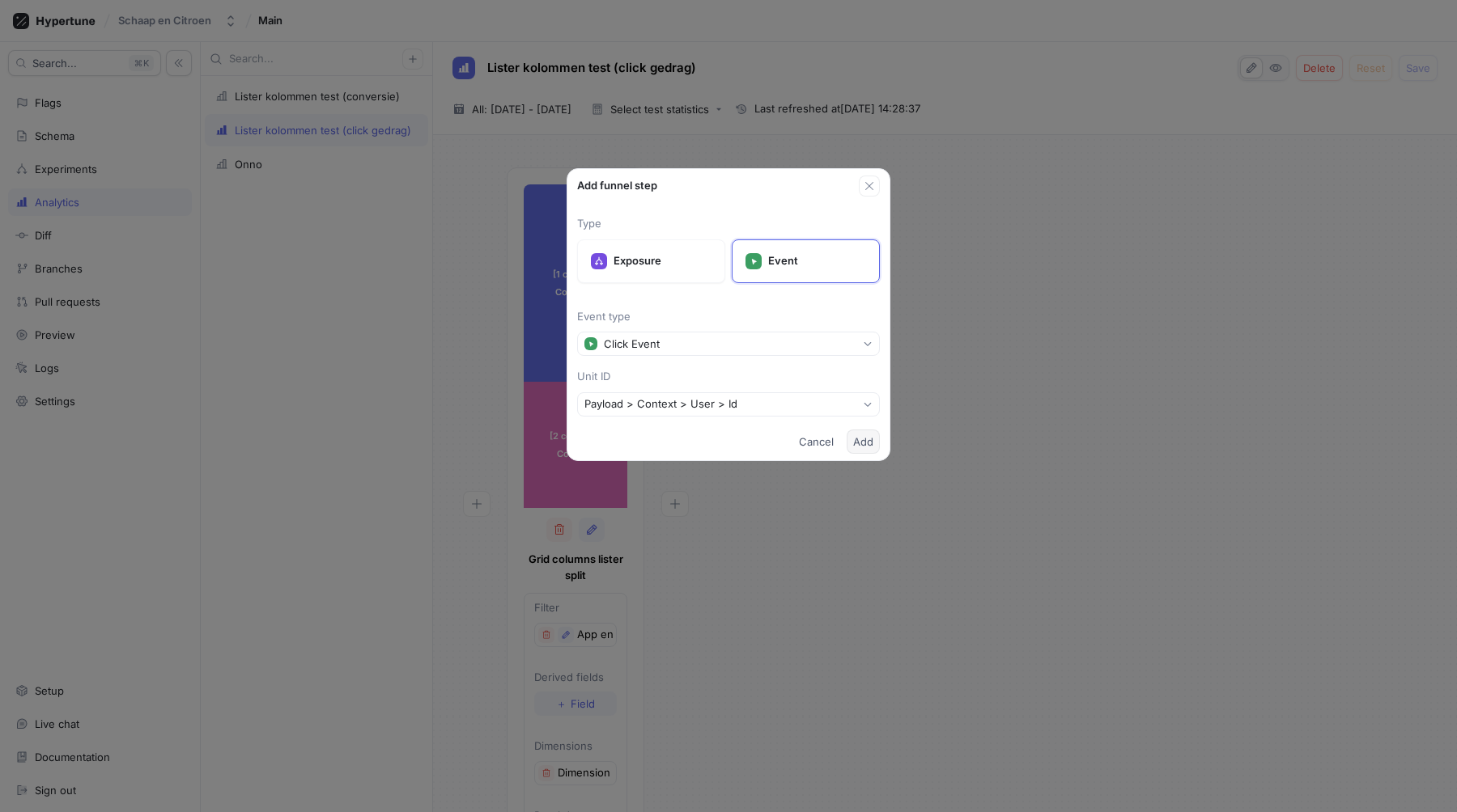
click at [857, 441] on span "Add" at bounding box center [863, 442] width 20 height 10
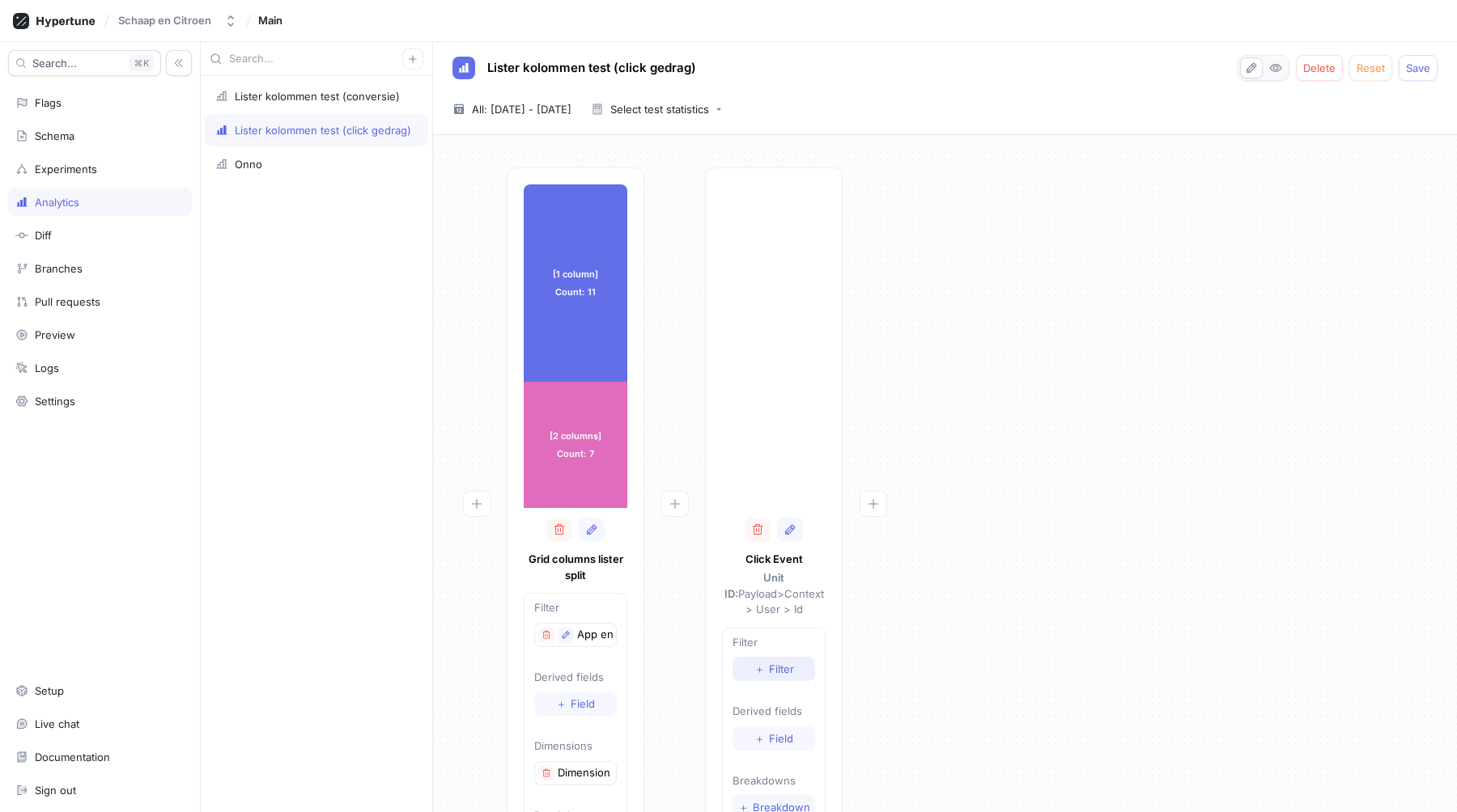
click at [783, 665] on span "Filter" at bounding box center [781, 670] width 25 height 10
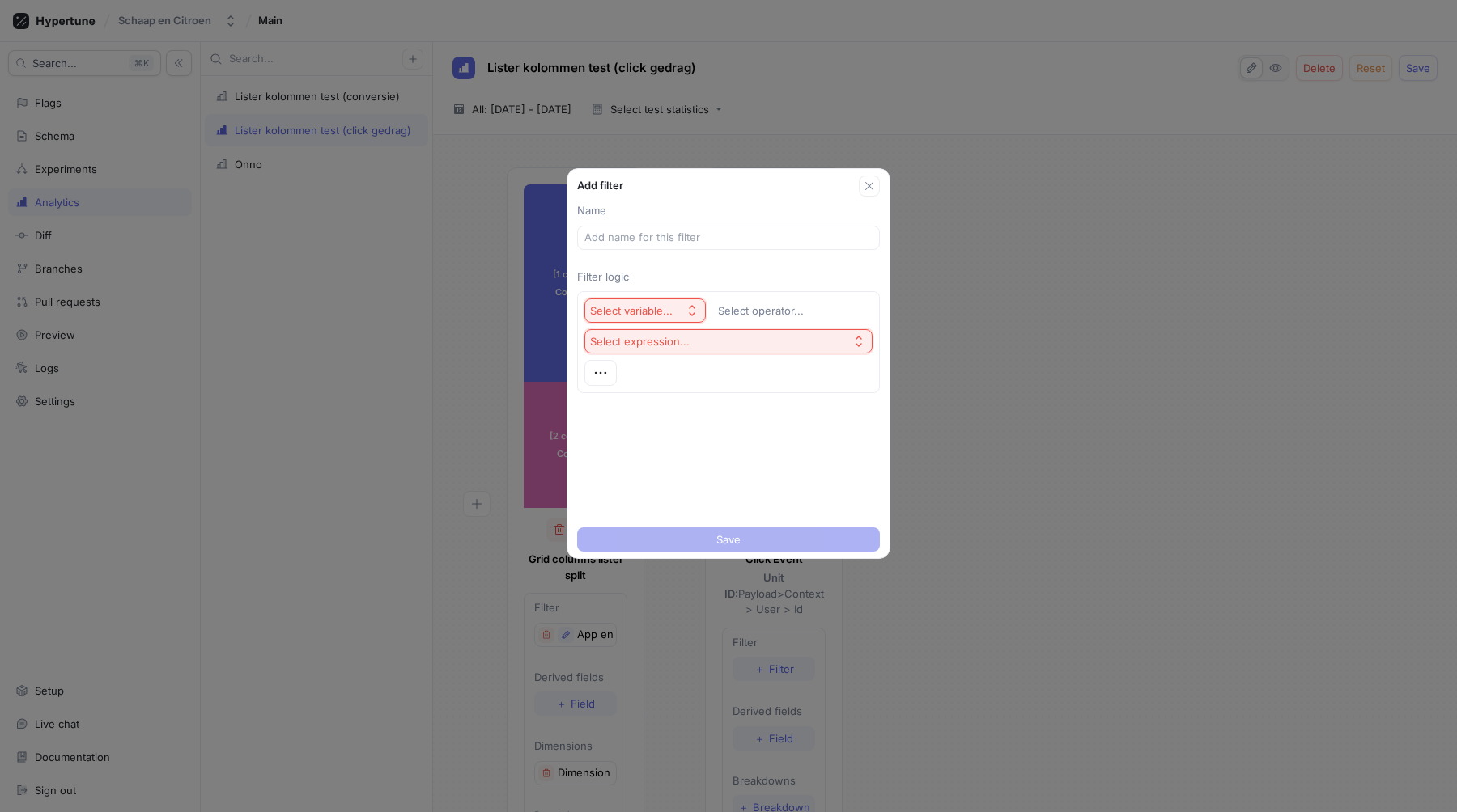
click at [914, 410] on div "Add filter Name Filter logic Select variable... Select operator... Select expre…" at bounding box center [728, 406] width 1457 height 812
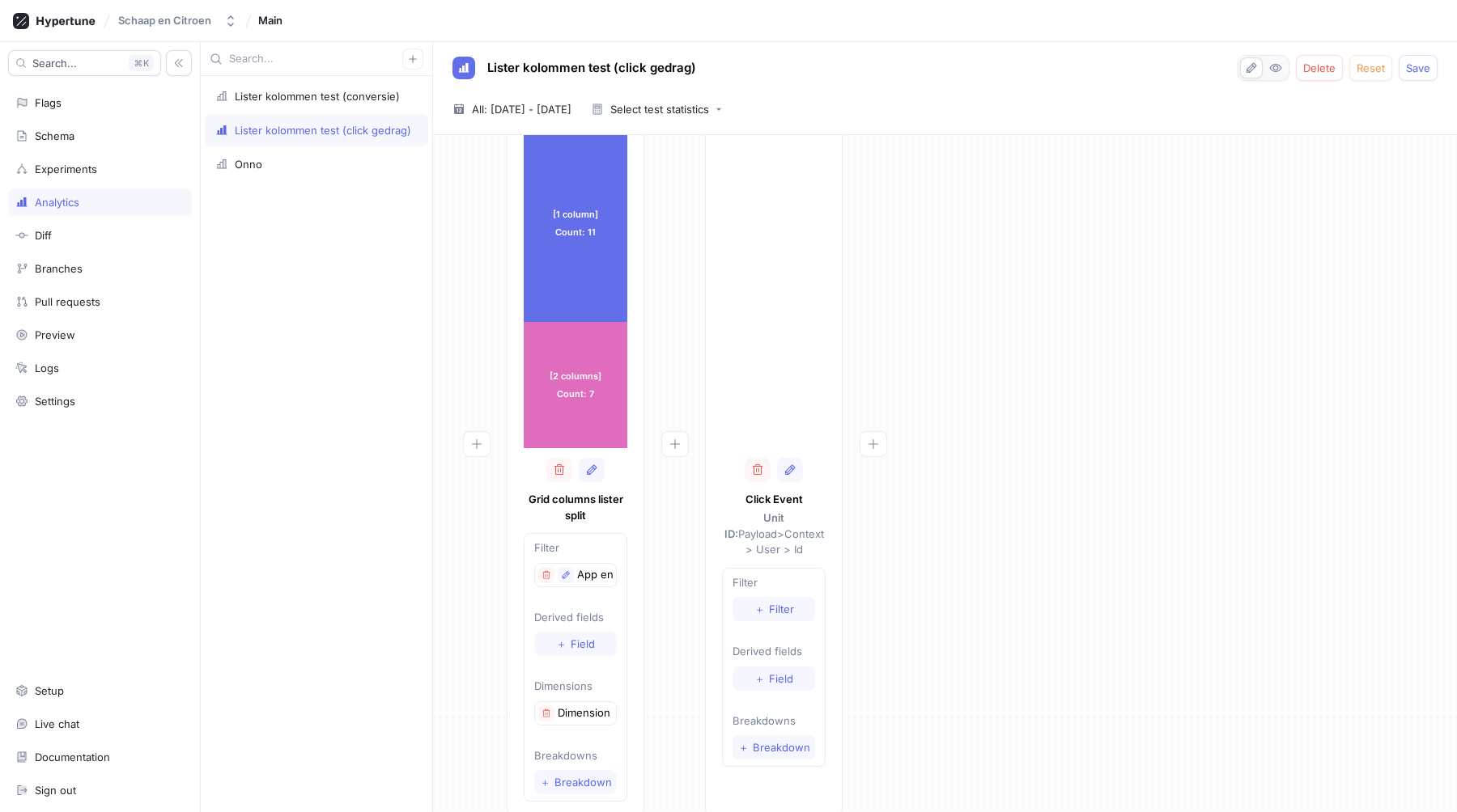
scroll to position [61, 0]
click at [787, 596] on button "＋ Filter" at bounding box center [774, 608] width 83 height 24
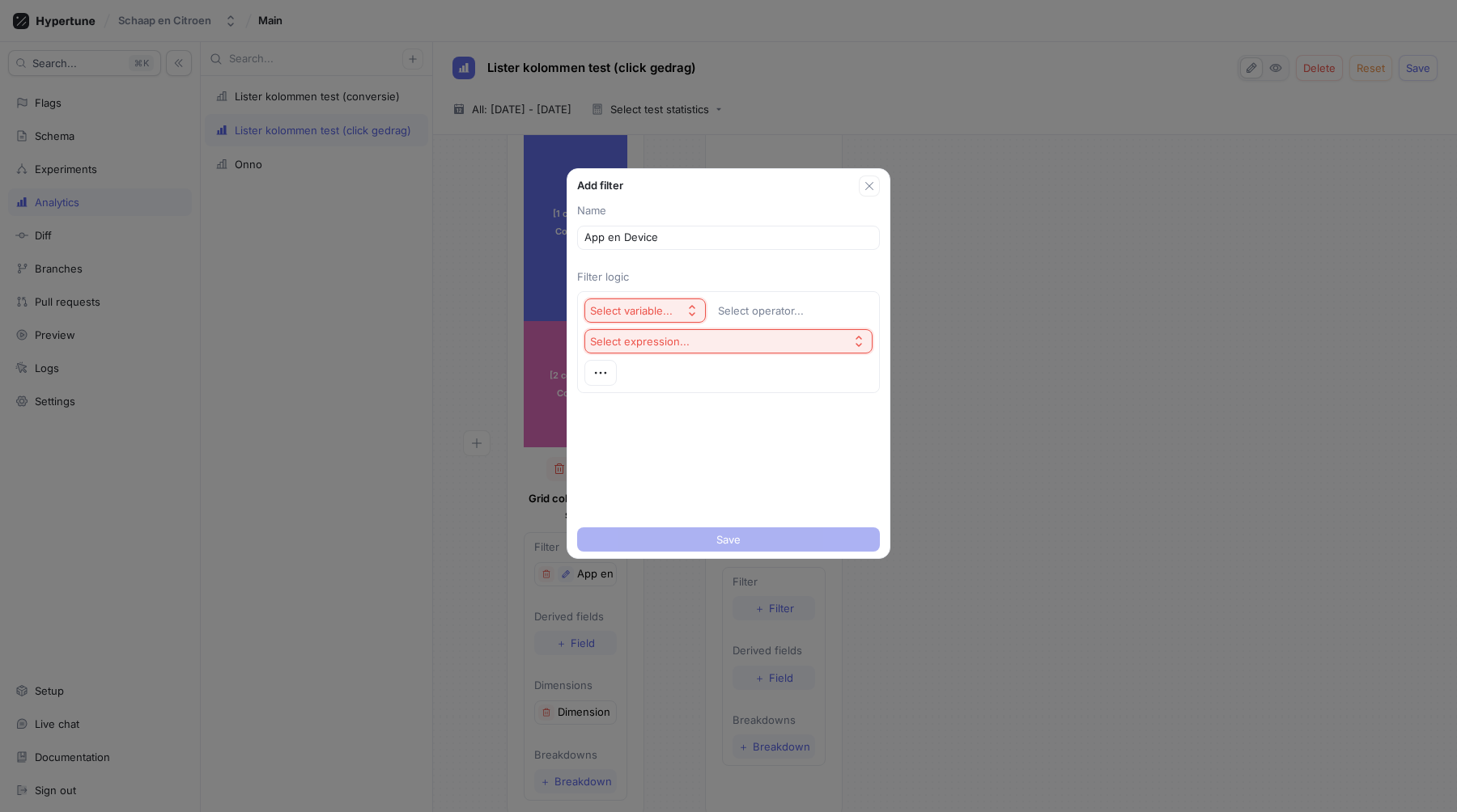
click at [683, 302] on button "Select variable..." at bounding box center [645, 310] width 121 height 24
type input "App en Device"
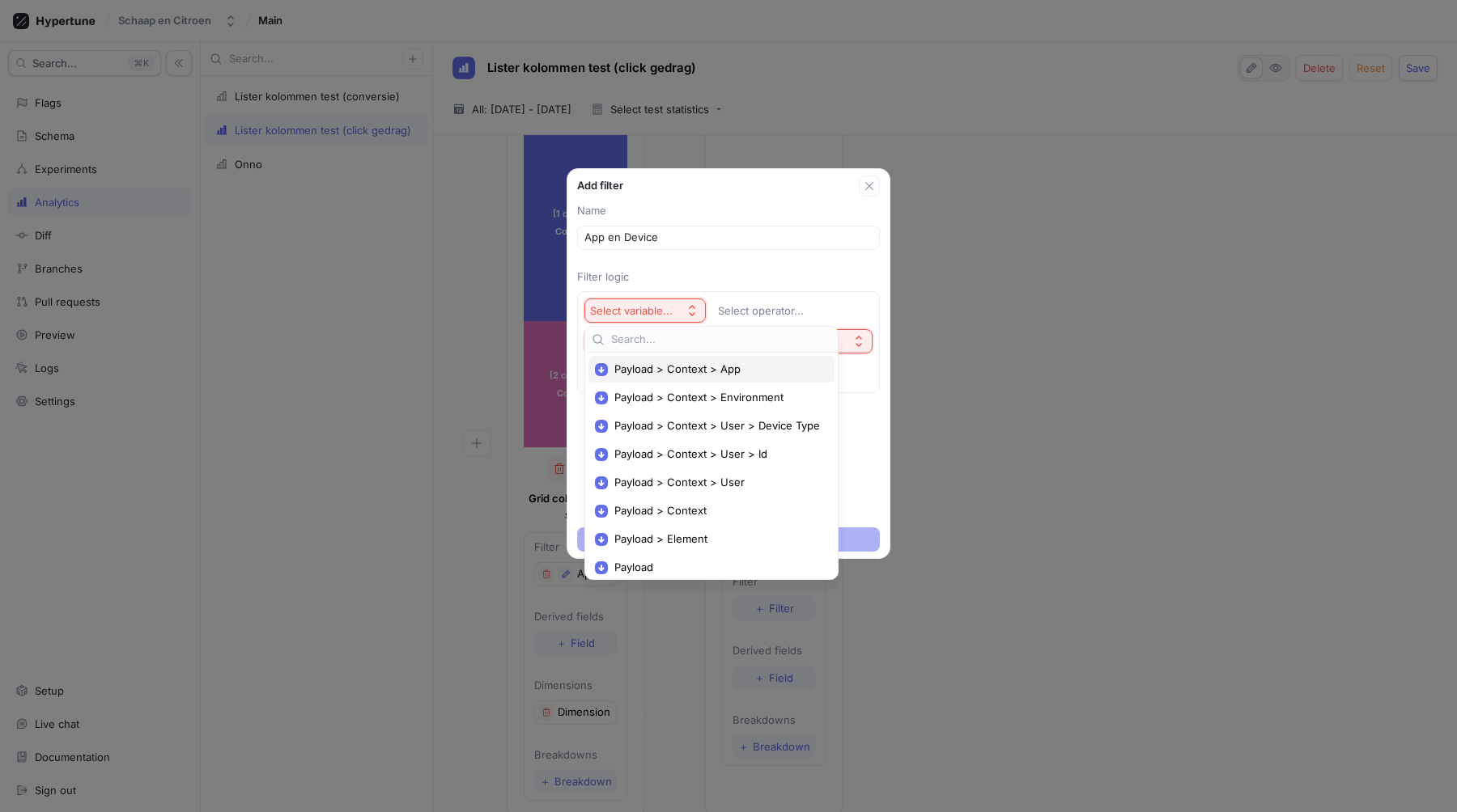
click at [729, 381] on div "Payload > Context > App" at bounding box center [711, 370] width 246 height 27
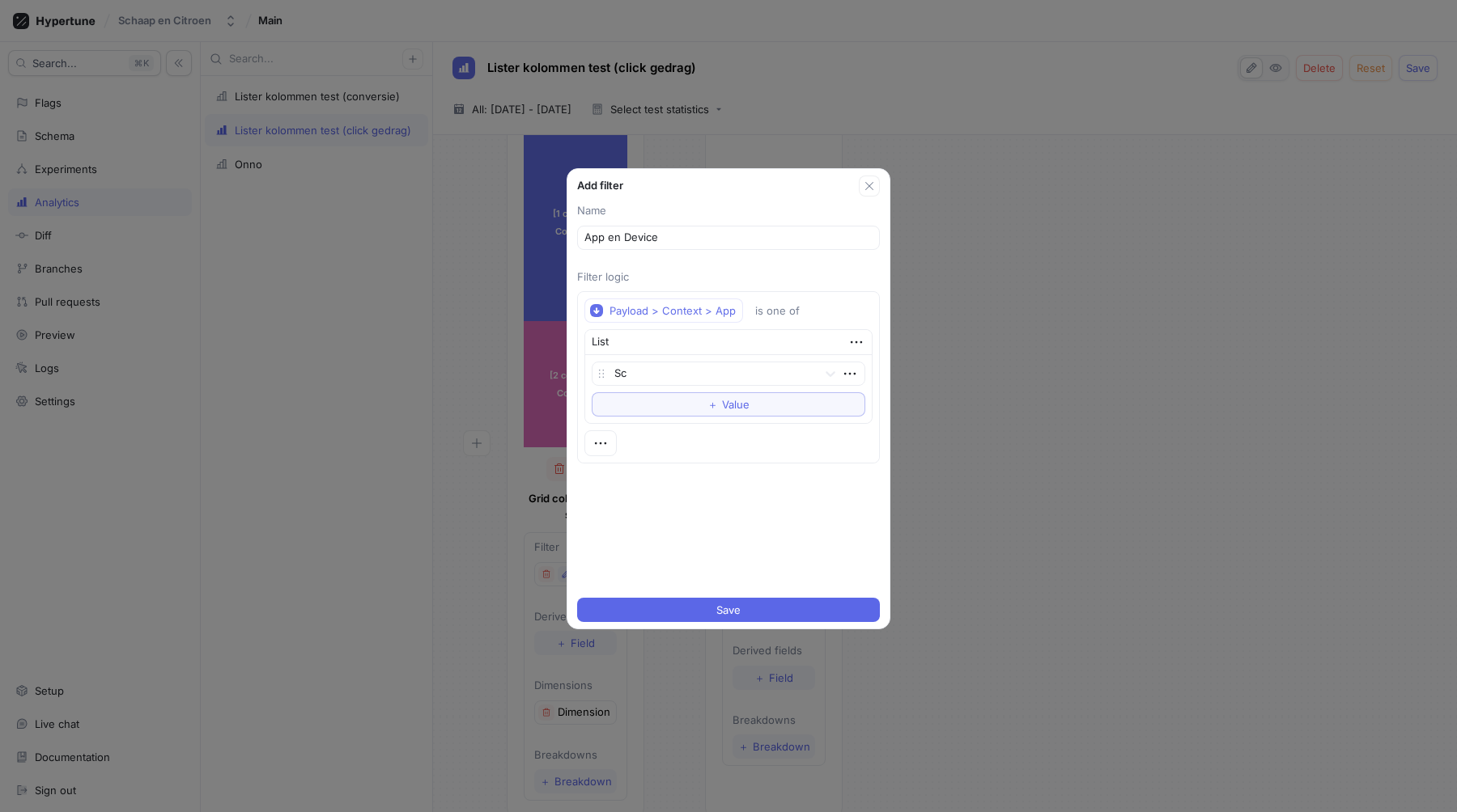
click at [621, 444] on div "Payload > Context > App is one of List Sc To pick up a draggable item, press th…" at bounding box center [728, 377] width 288 height 158
click at [615, 444] on div at bounding box center [600, 443] width 32 height 26
click at [603, 442] on icon "button" at bounding box center [600, 443] width 18 height 18
click at [623, 461] on div "&& AND" at bounding box center [664, 473] width 137 height 28
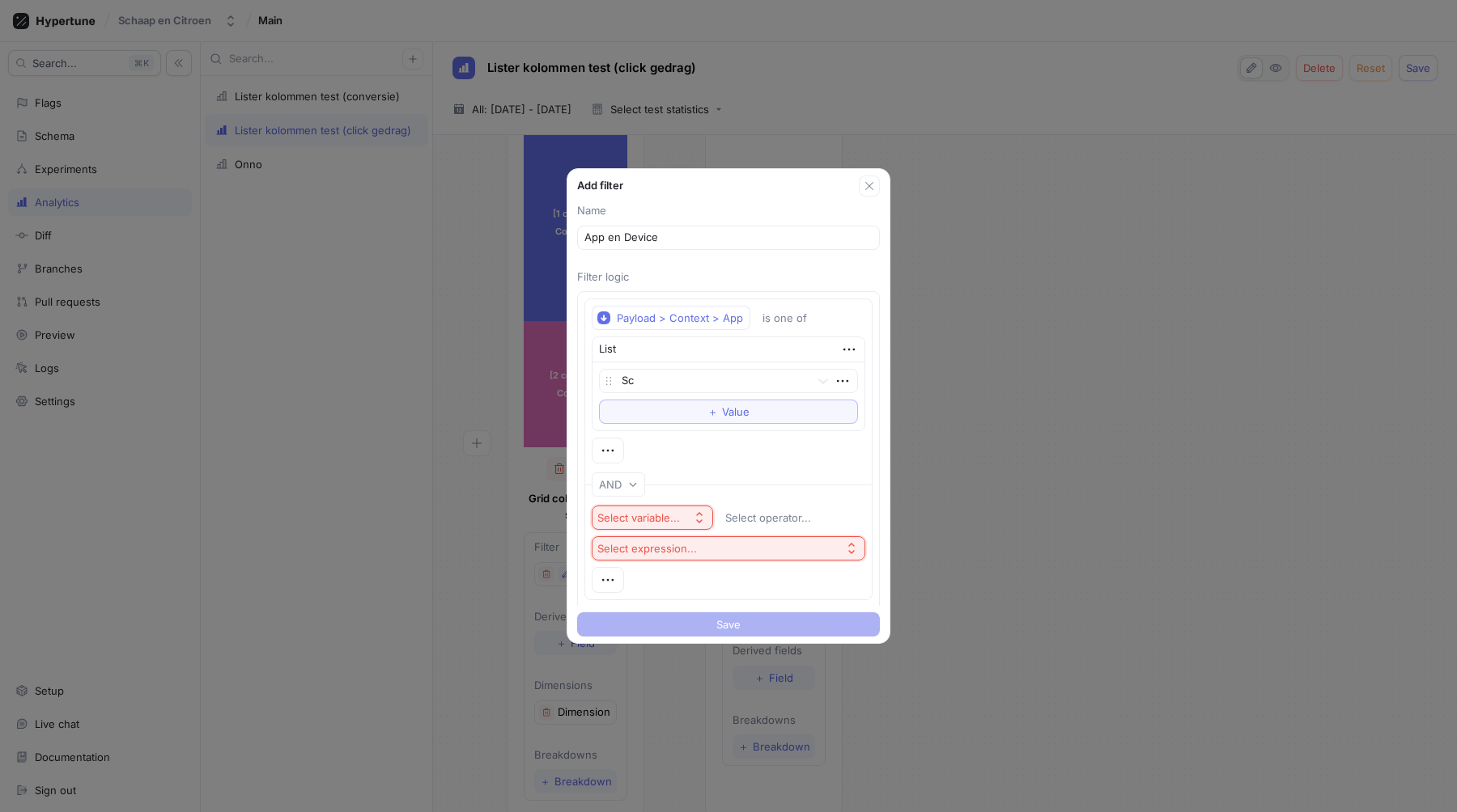
click at [665, 522] on div "Select variable..." at bounding box center [639, 518] width 83 height 13
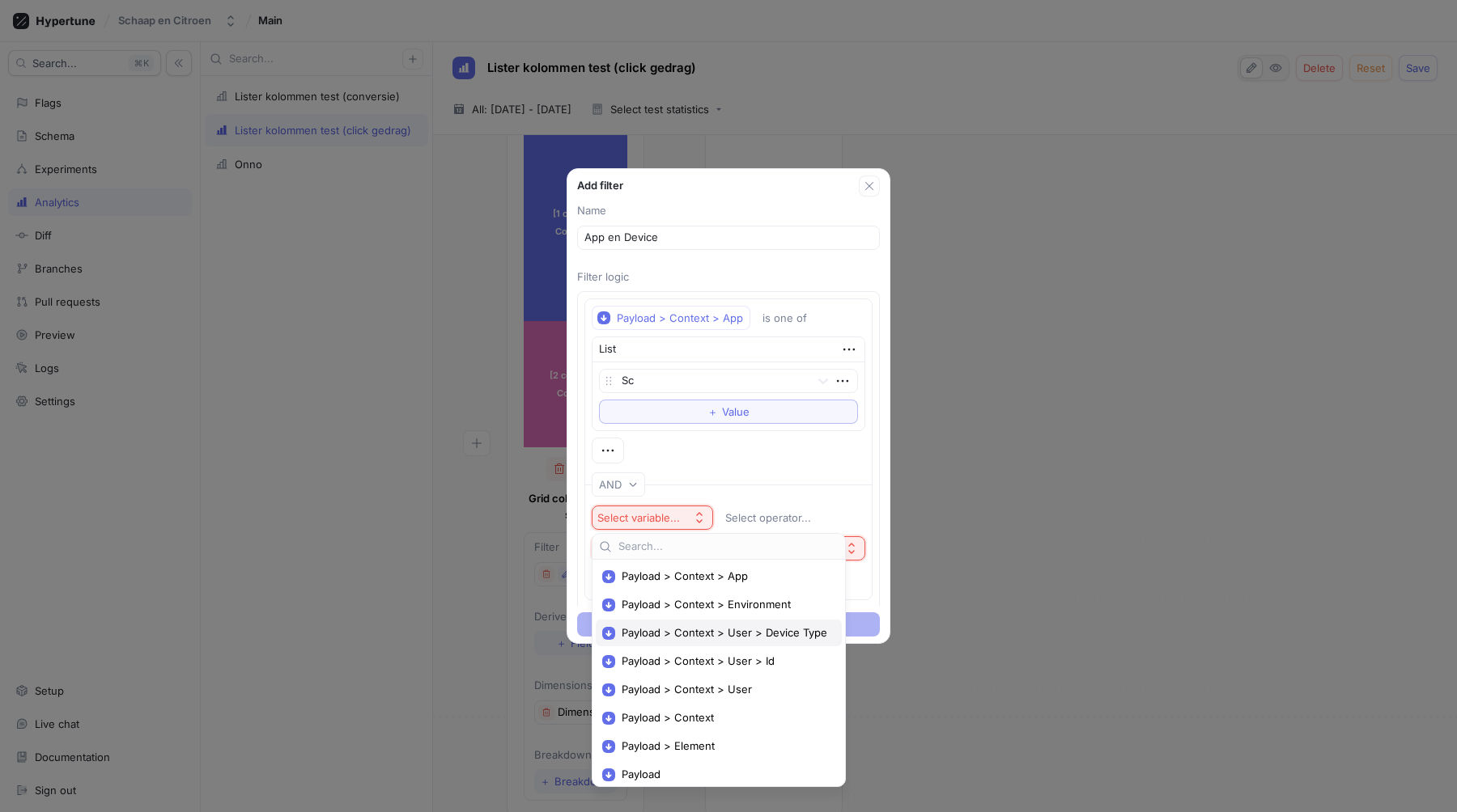
click at [715, 644] on div "Payload > Context > User > Device Type" at bounding box center [719, 633] width 246 height 27
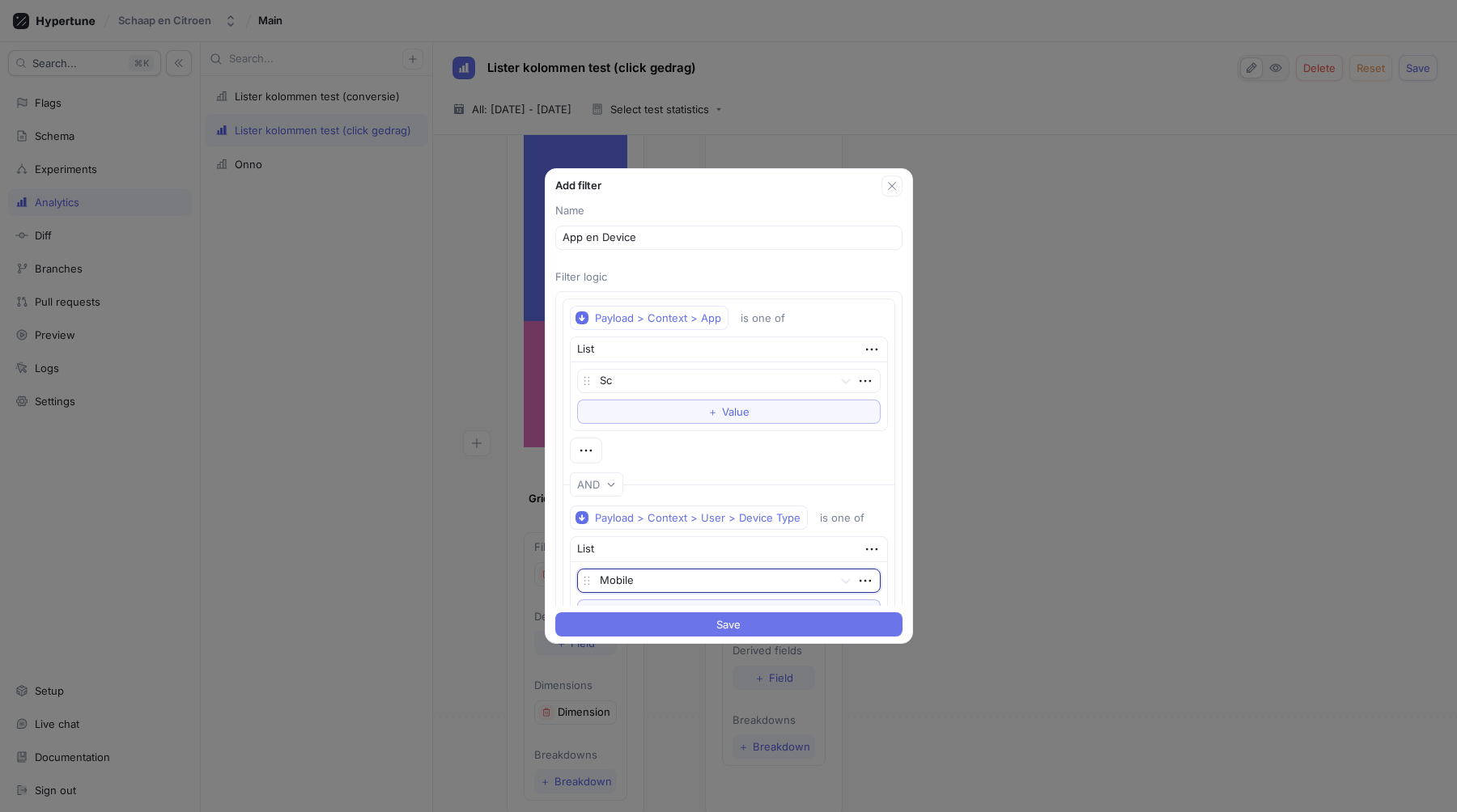
click at [718, 636] on button "Save" at bounding box center [729, 624] width 347 height 24
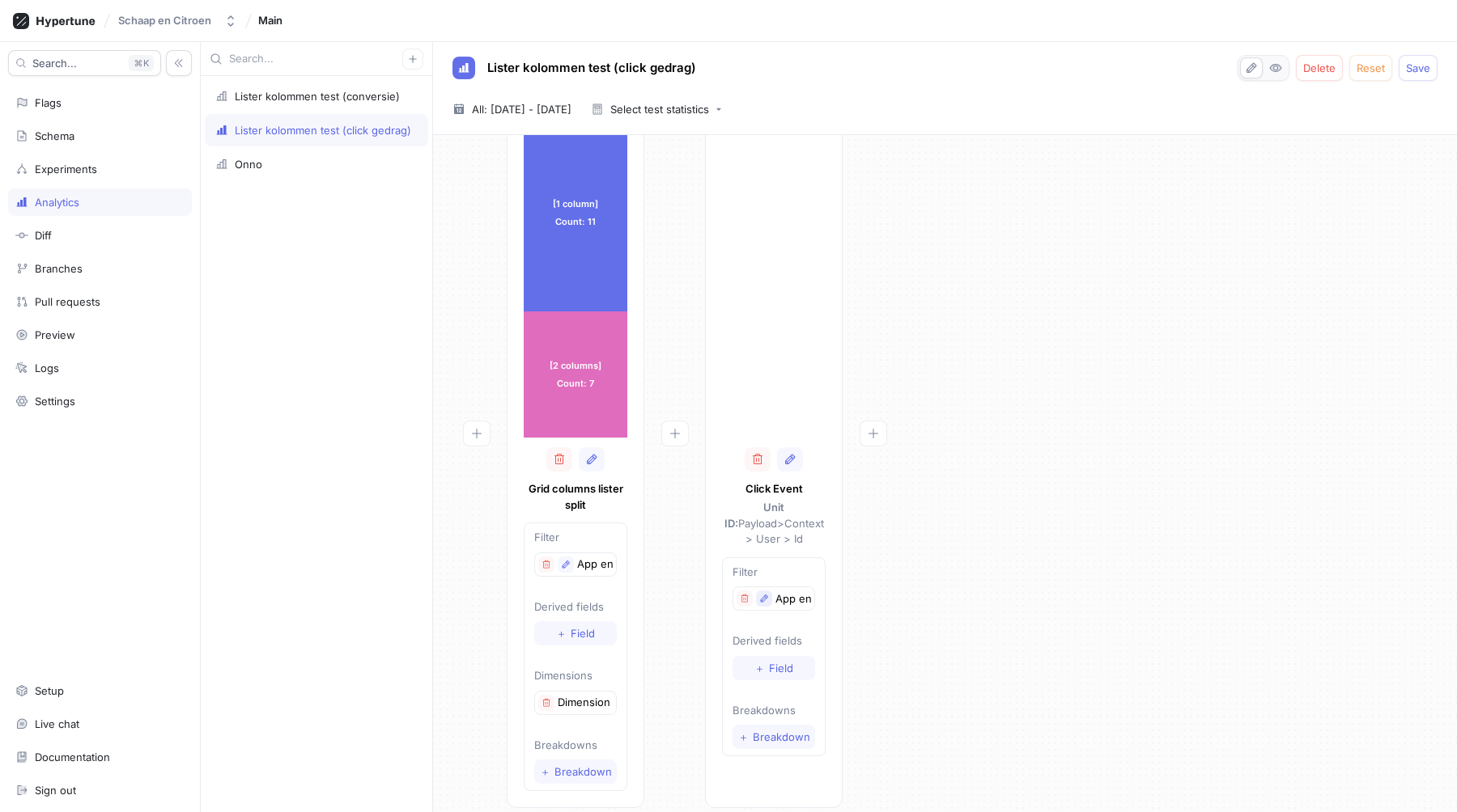
scroll to position [77, 0]
click at [769, 721] on button "＋ Breakdown" at bounding box center [774, 729] width 83 height 24
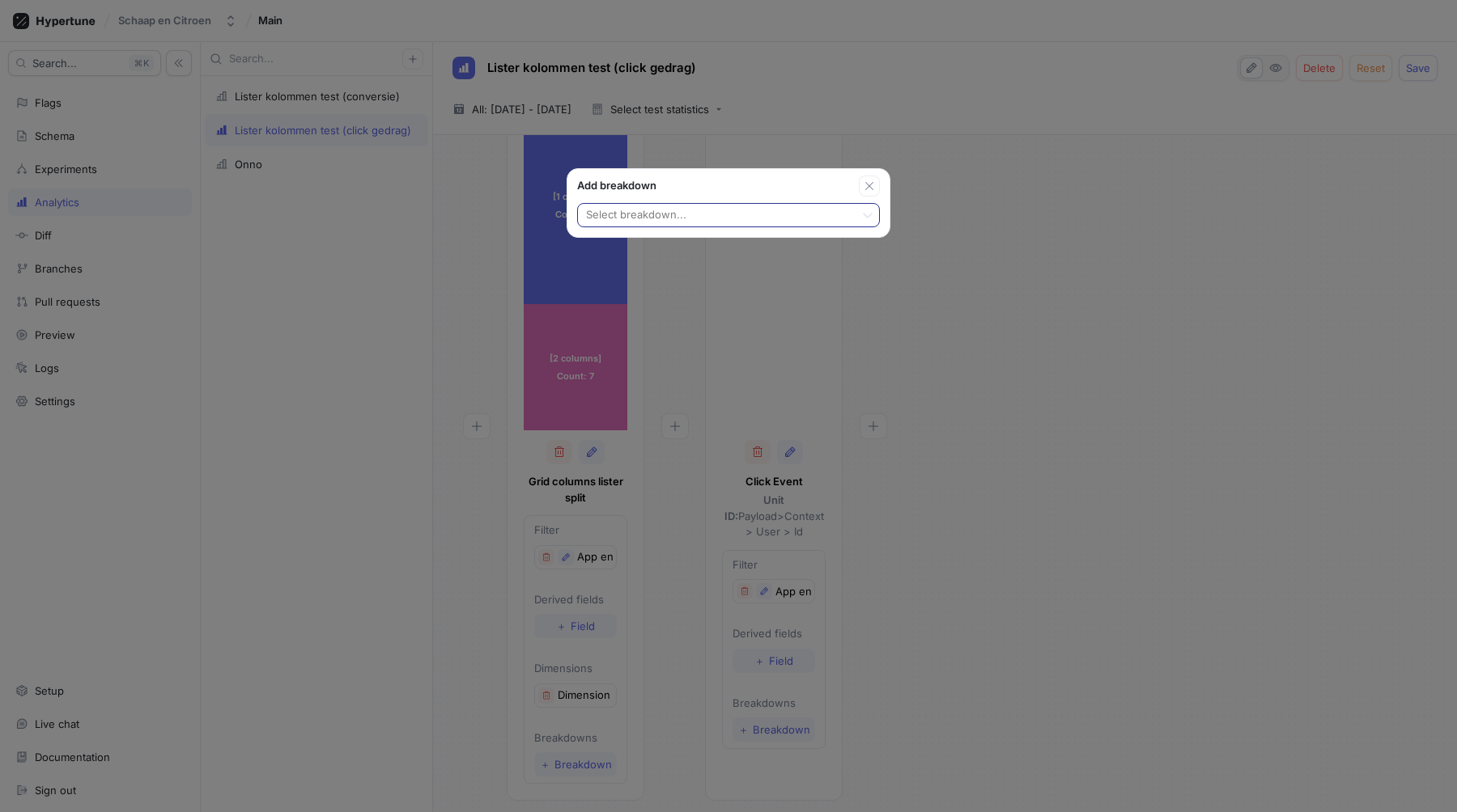
click at [790, 213] on div at bounding box center [715, 216] width 264 height 19
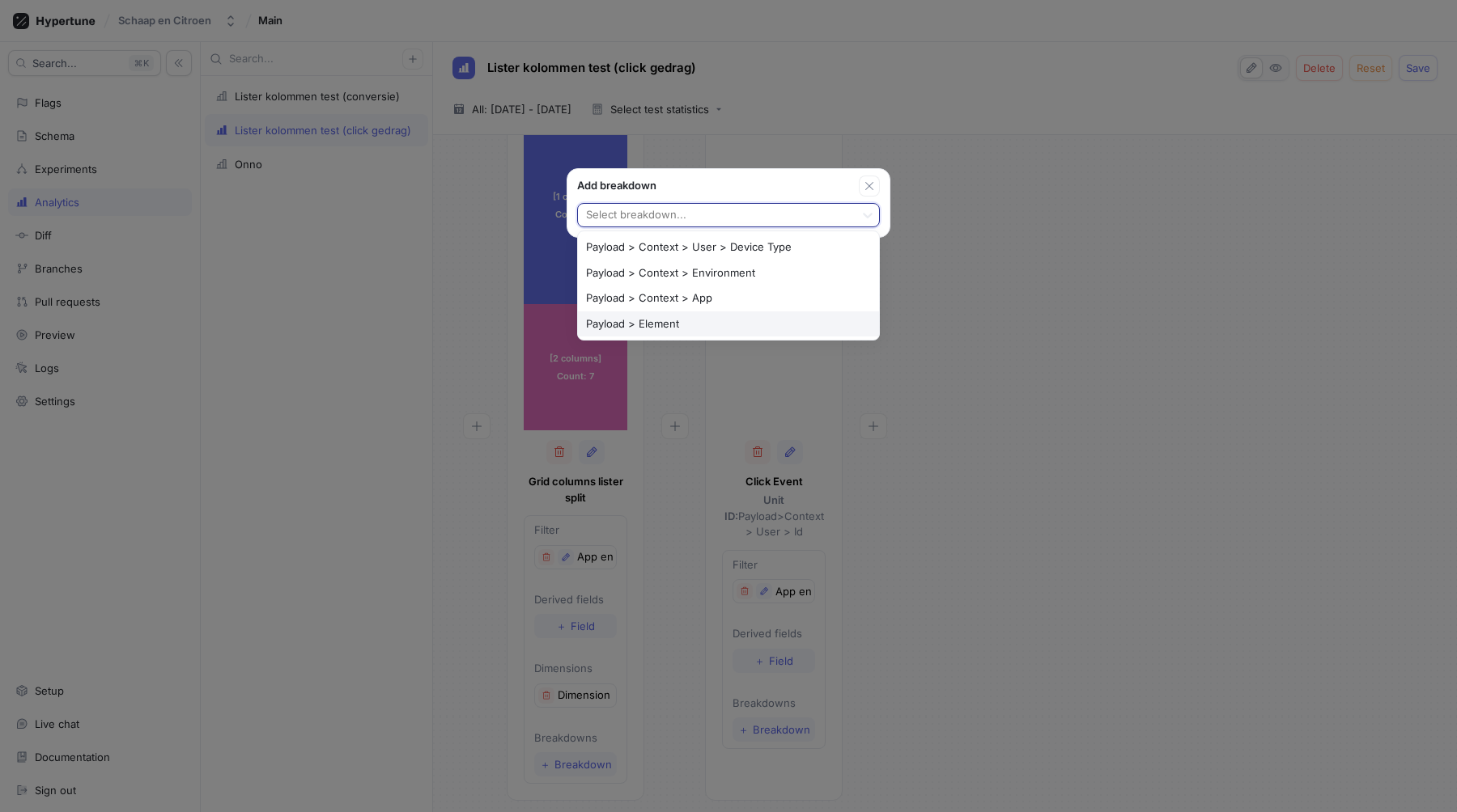
click at [718, 321] on div "Payload > Element" at bounding box center [728, 324] width 301 height 26
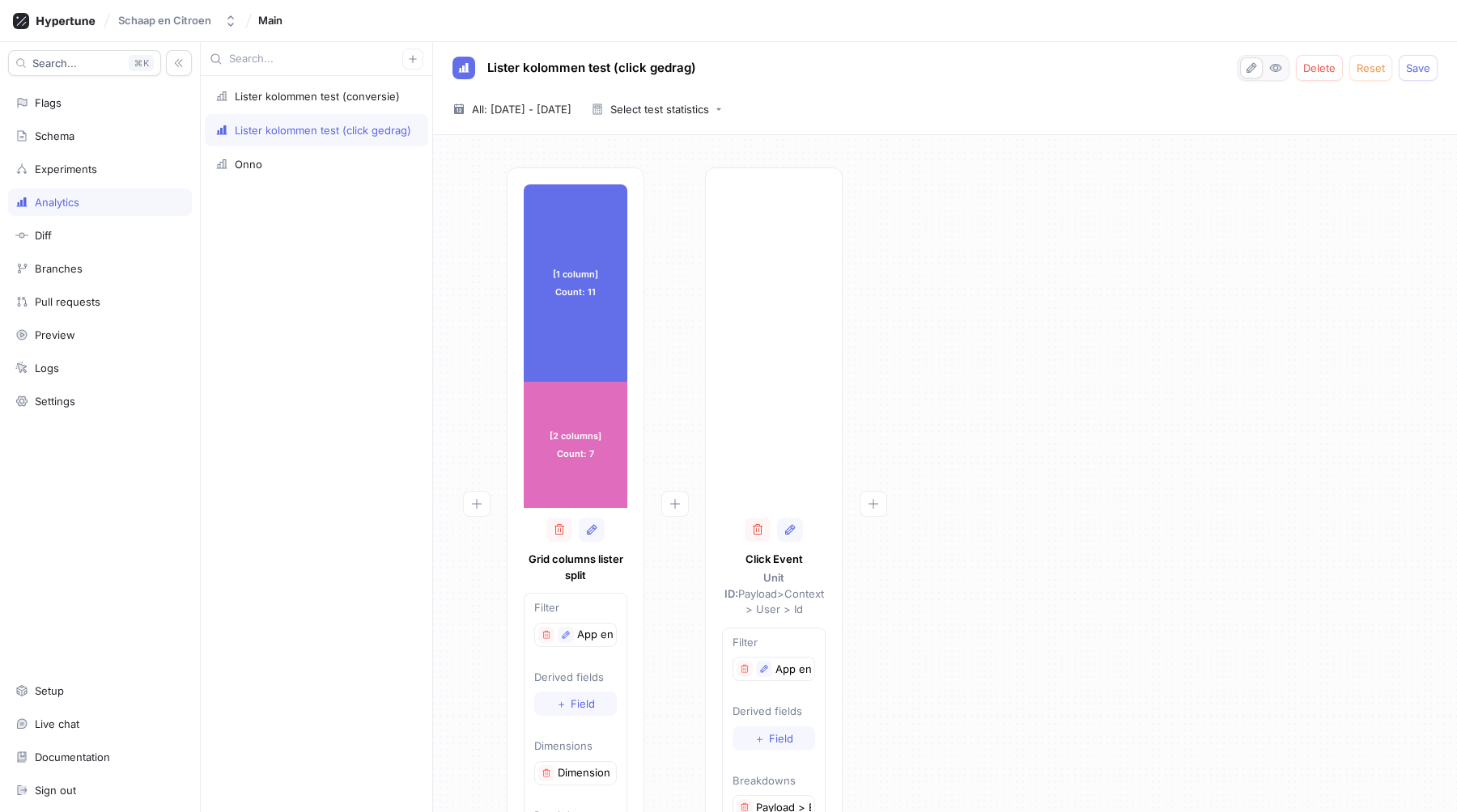
click at [1014, 395] on div "[1 column] Count: 11 [1 column] Count: 11 [2 columns] Count: 7 [2 columns] Coun…" at bounding box center [945, 528] width 998 height 721
click at [1409, 63] on span "Save" at bounding box center [1417, 68] width 24 height 10
click at [1139, 224] on div "[1 column] Count: 11 [1 column] Count: 11 [2 columns] Count: 7 [2 columns] Coun…" at bounding box center [945, 528] width 998 height 721
click at [354, 130] on div "Lister kolommen test (conversie)" at bounding box center [318, 130] width 165 height 13
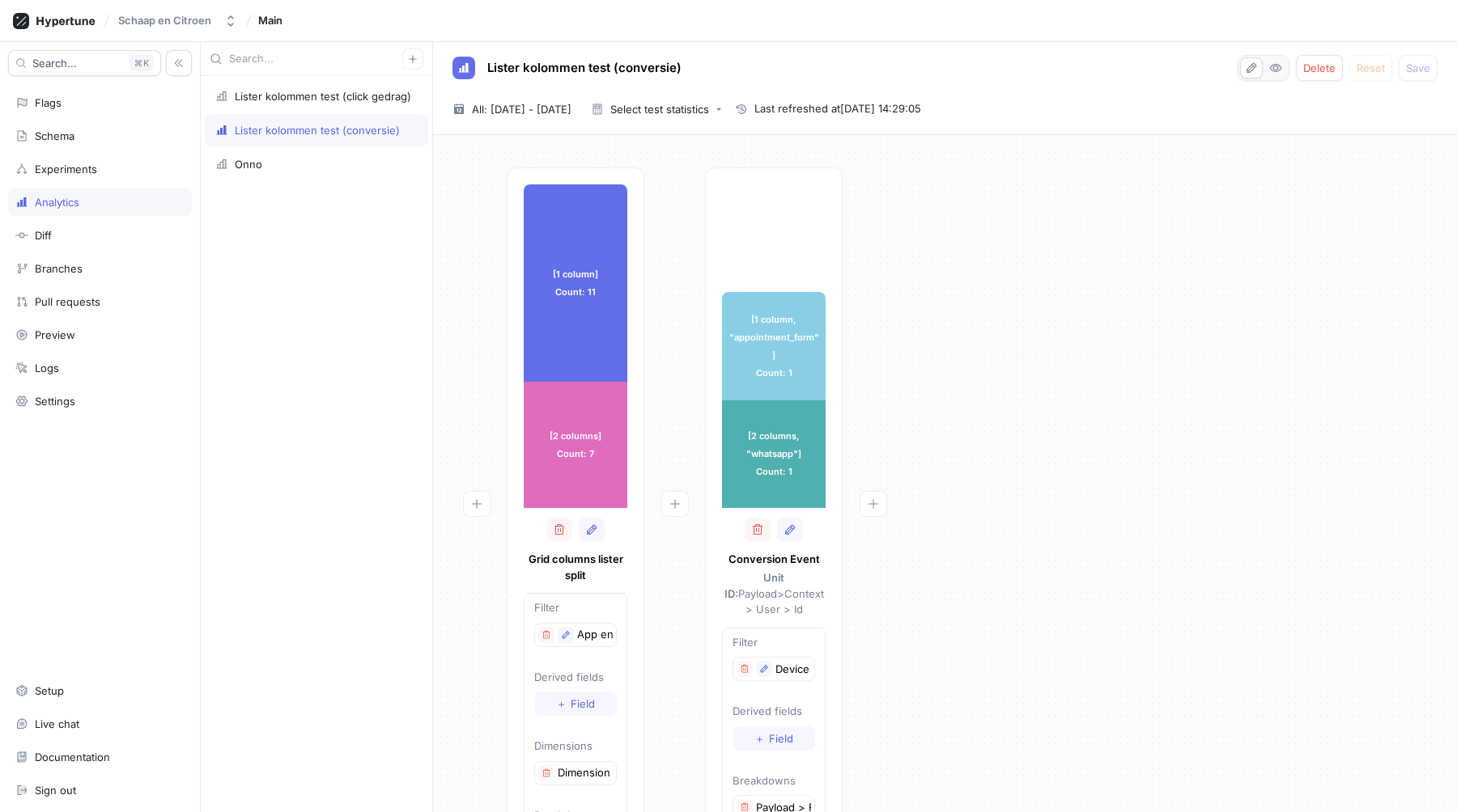
click at [1131, 361] on div "[1 column] Count: 11 [1 column] Count: 11 [2 columns] Count: 7 [2 columns] Coun…" at bounding box center [945, 528] width 998 height 721
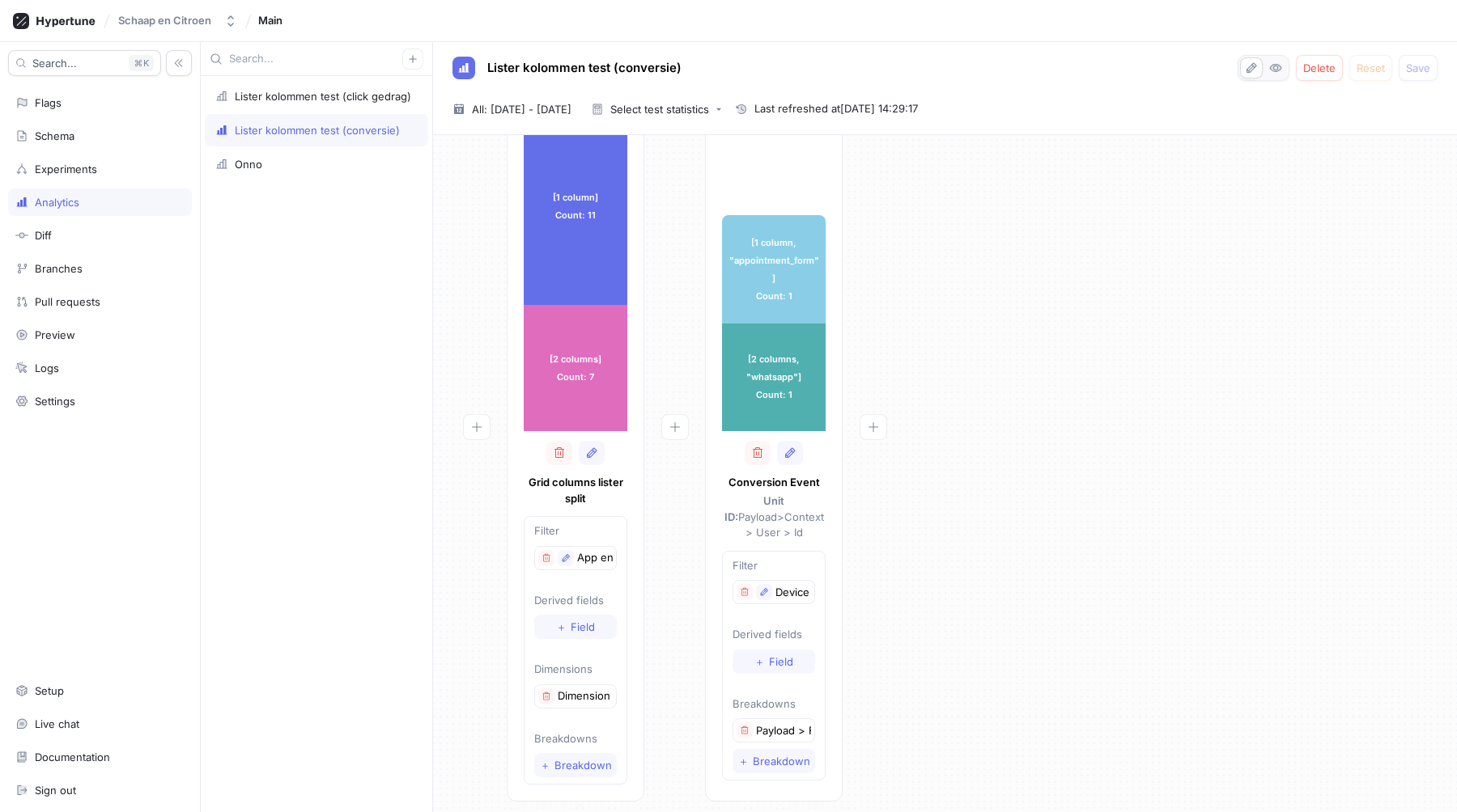
scroll to position [89, 0]
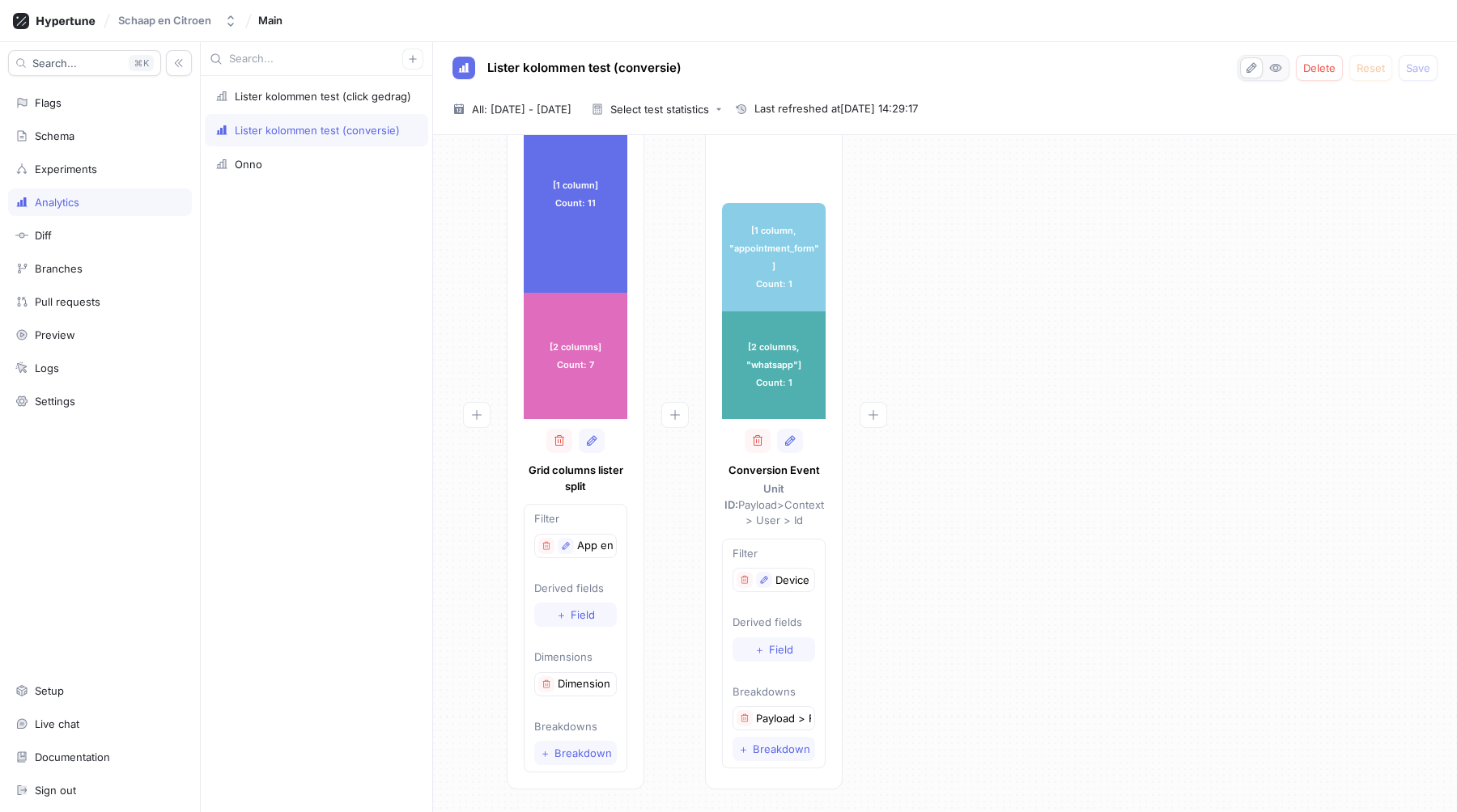
click at [1063, 374] on div "[1 column] Count: 11 [1 column] Count: 11 [2 columns] Count: 7 [2 columns] Coun…" at bounding box center [945, 439] width 998 height 721
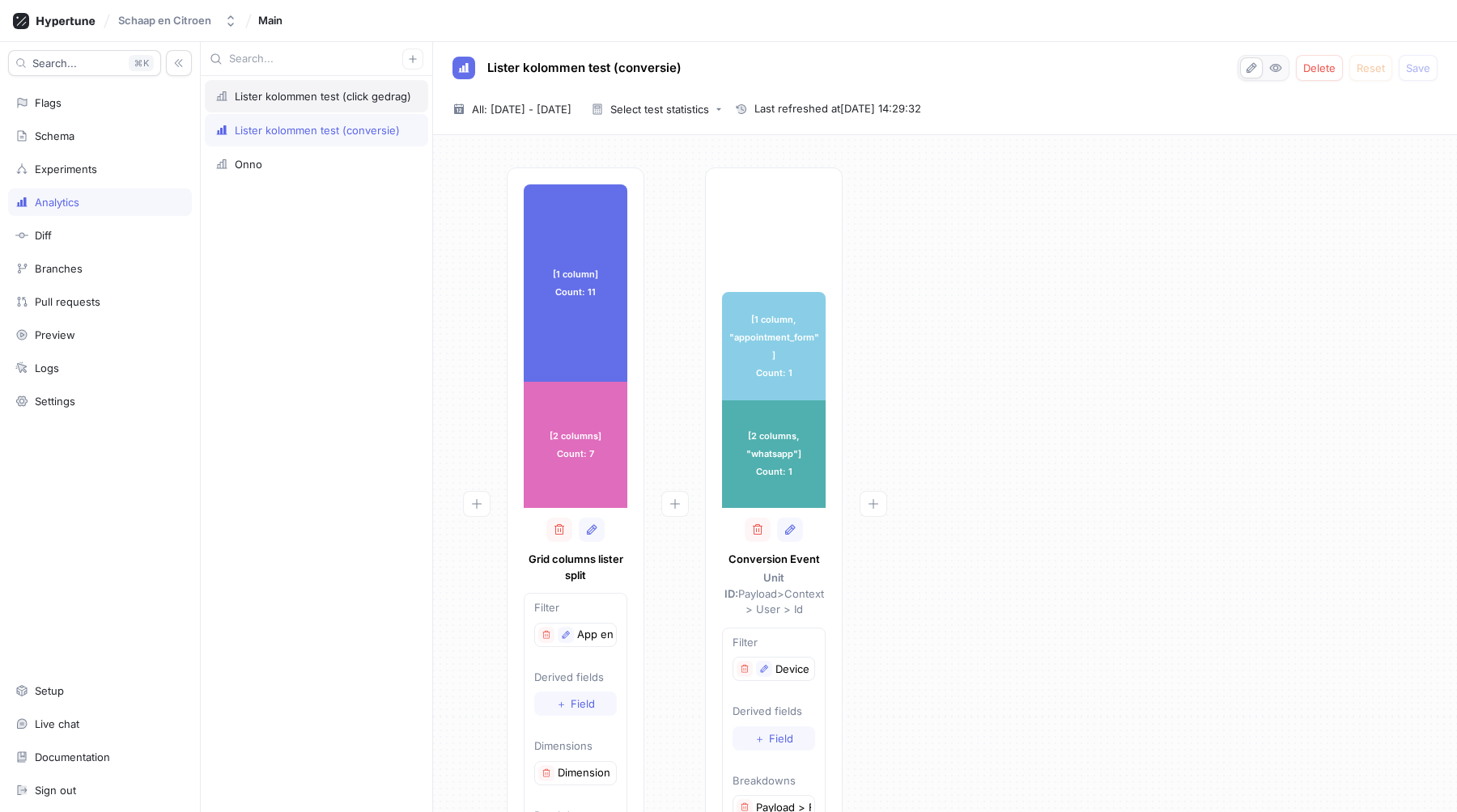
click at [273, 90] on div "Lister kolommen test (click gedrag)" at bounding box center [323, 96] width 176 height 13
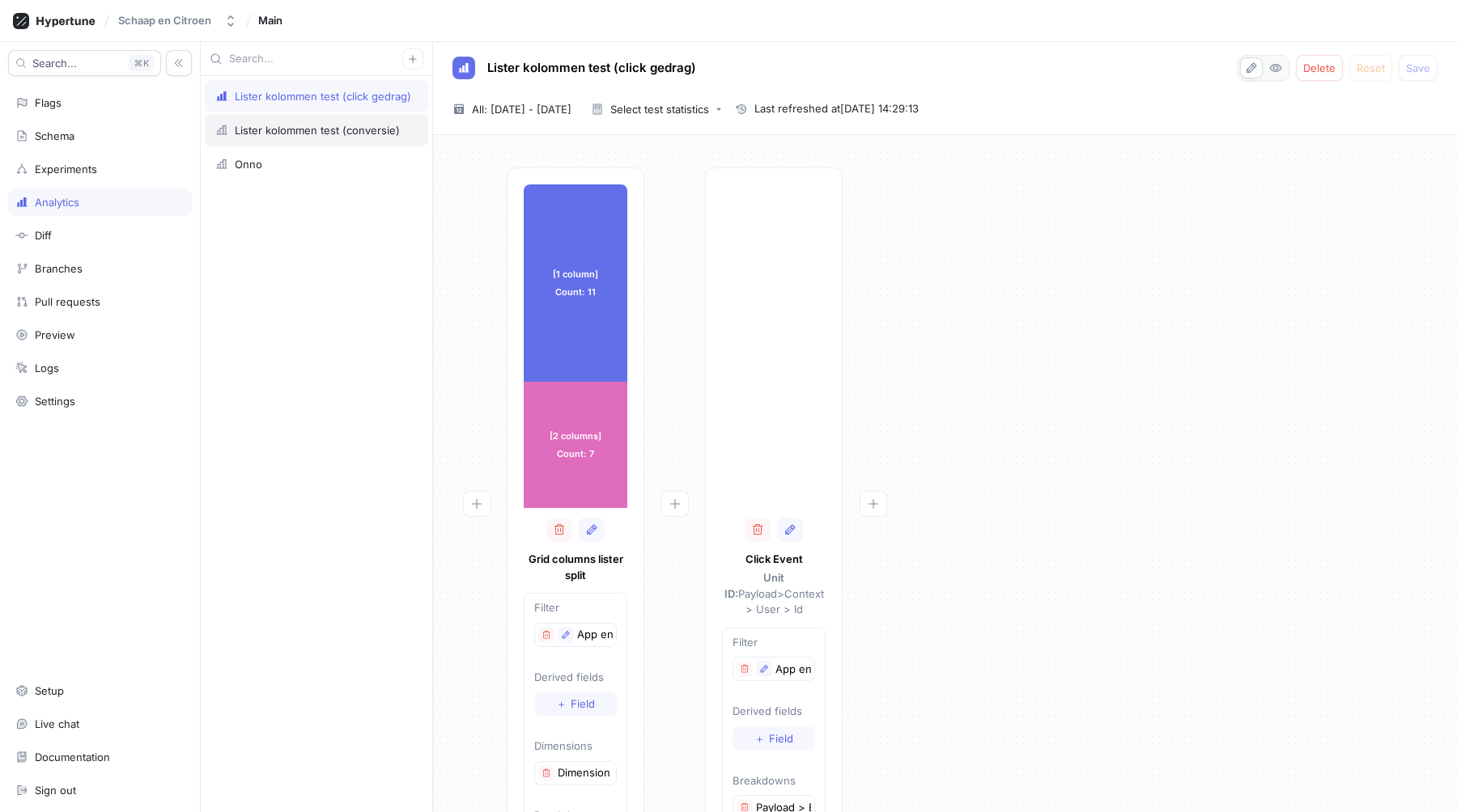
click at [341, 143] on div "Lister kolommen test (conversie)" at bounding box center [316, 130] width 223 height 32
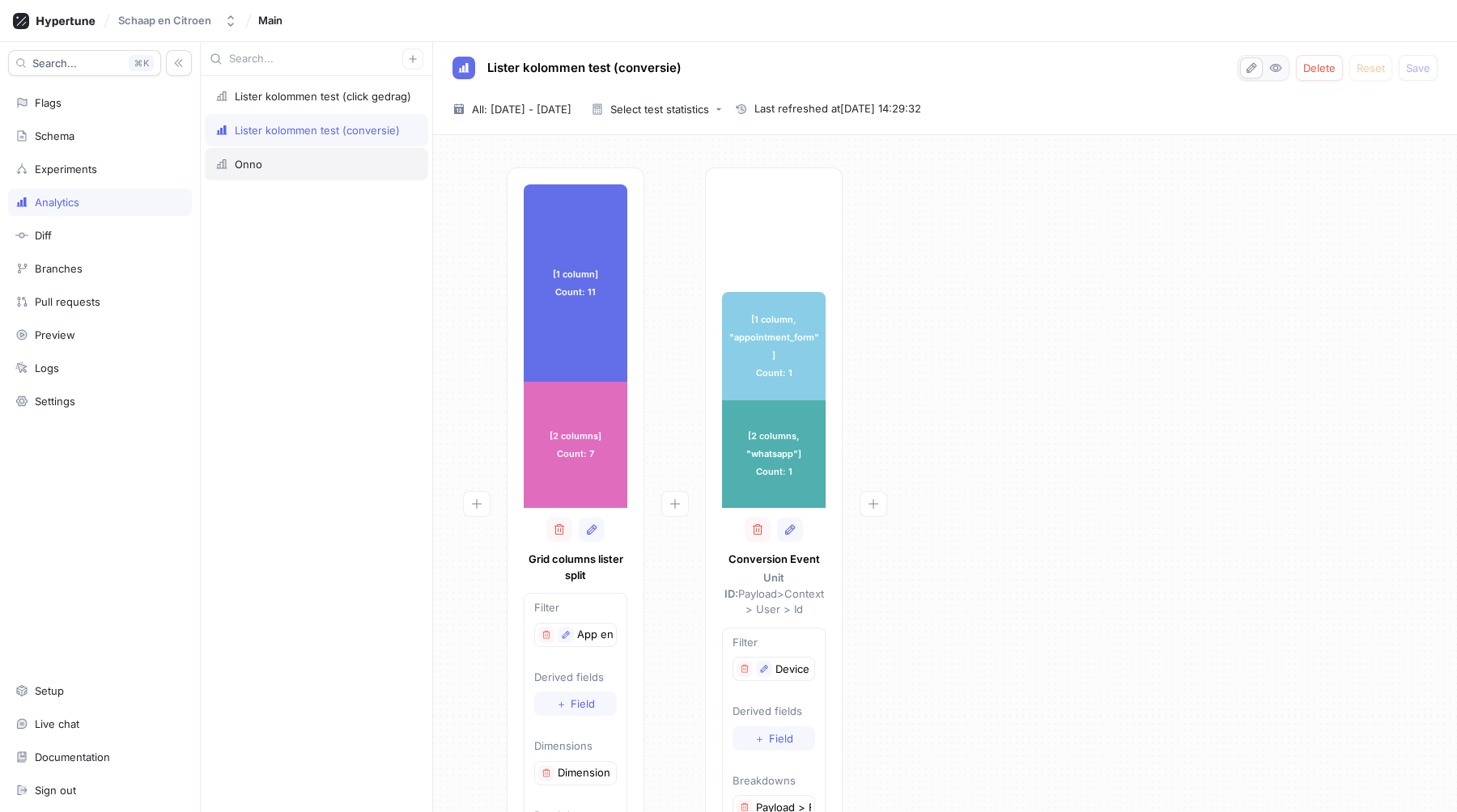
click at [308, 167] on div "Onno" at bounding box center [316, 163] width 202 height 13
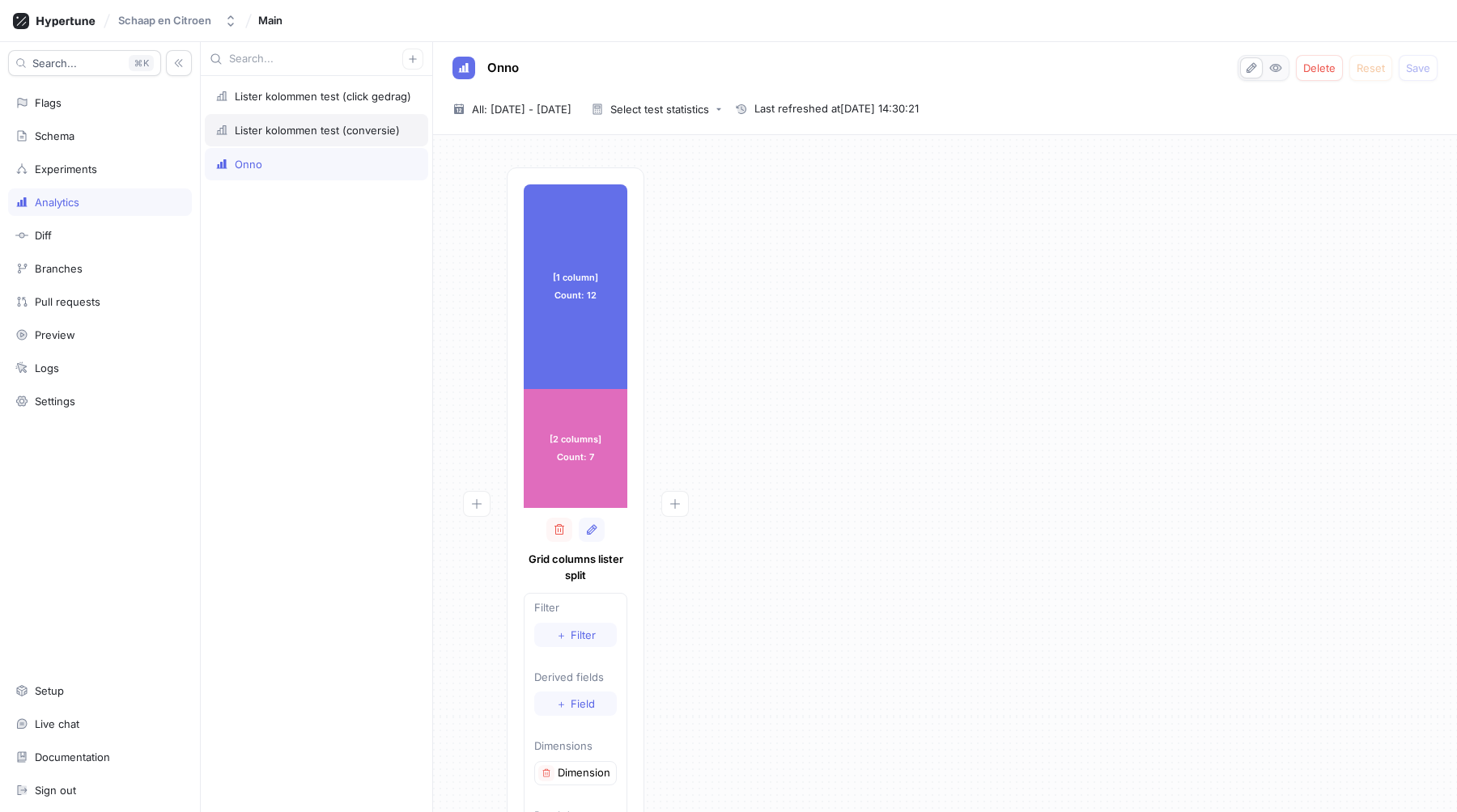
click at [326, 131] on div "Lister kolommen test (conversie)" at bounding box center [318, 130] width 165 height 13
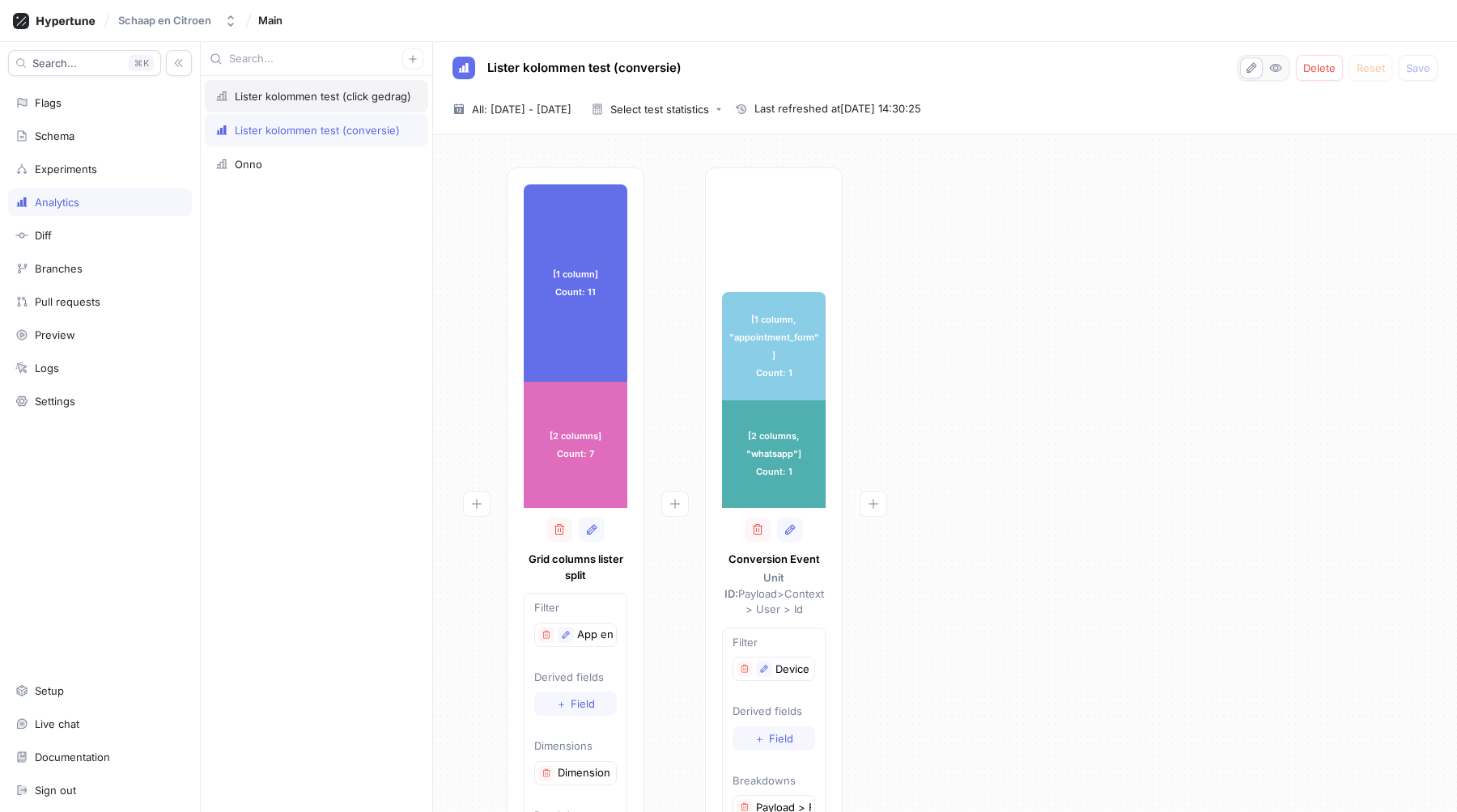
click at [275, 97] on div "Lister kolommen test (click gedrag)" at bounding box center [323, 96] width 176 height 13
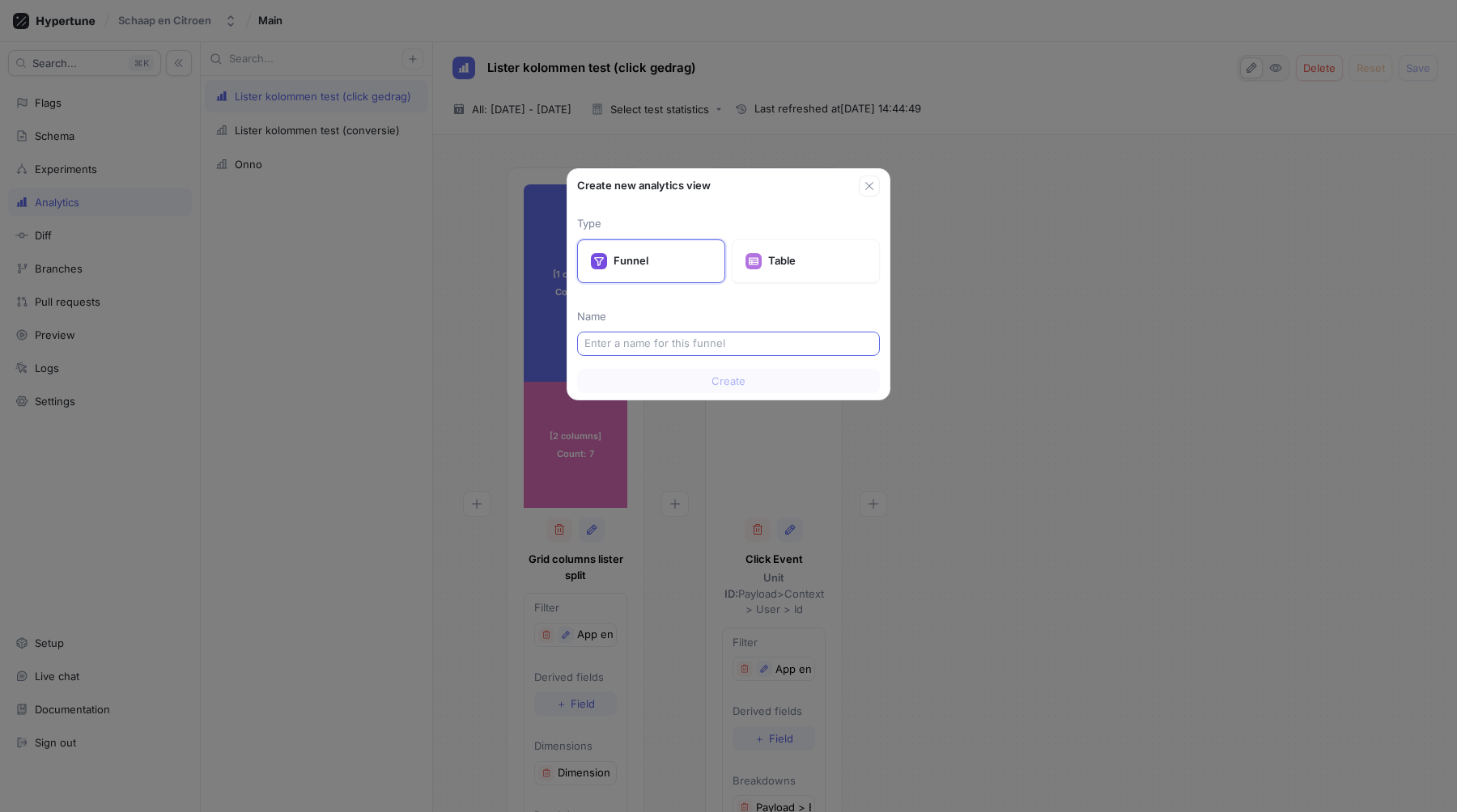
click at [687, 333] on div at bounding box center [728, 344] width 303 height 24
click at [683, 345] on input "text" at bounding box center [728, 344] width 288 height 16
type input "test"
click at [696, 374] on button "Create" at bounding box center [728, 381] width 303 height 24
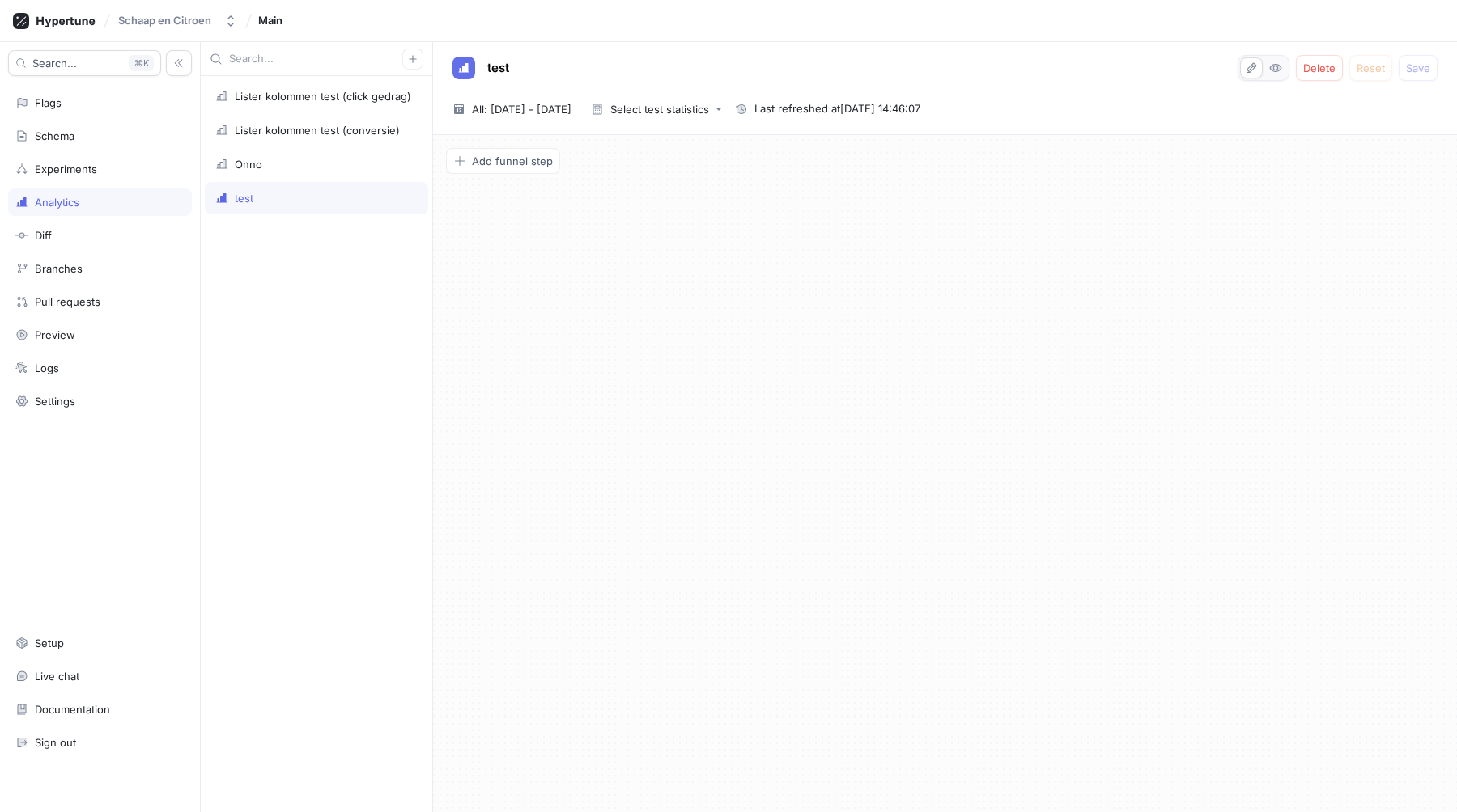
click at [522, 139] on div "Add funnel step" at bounding box center [945, 473] width 1024 height 677
click at [518, 151] on button "Add funnel step" at bounding box center [502, 161] width 114 height 26
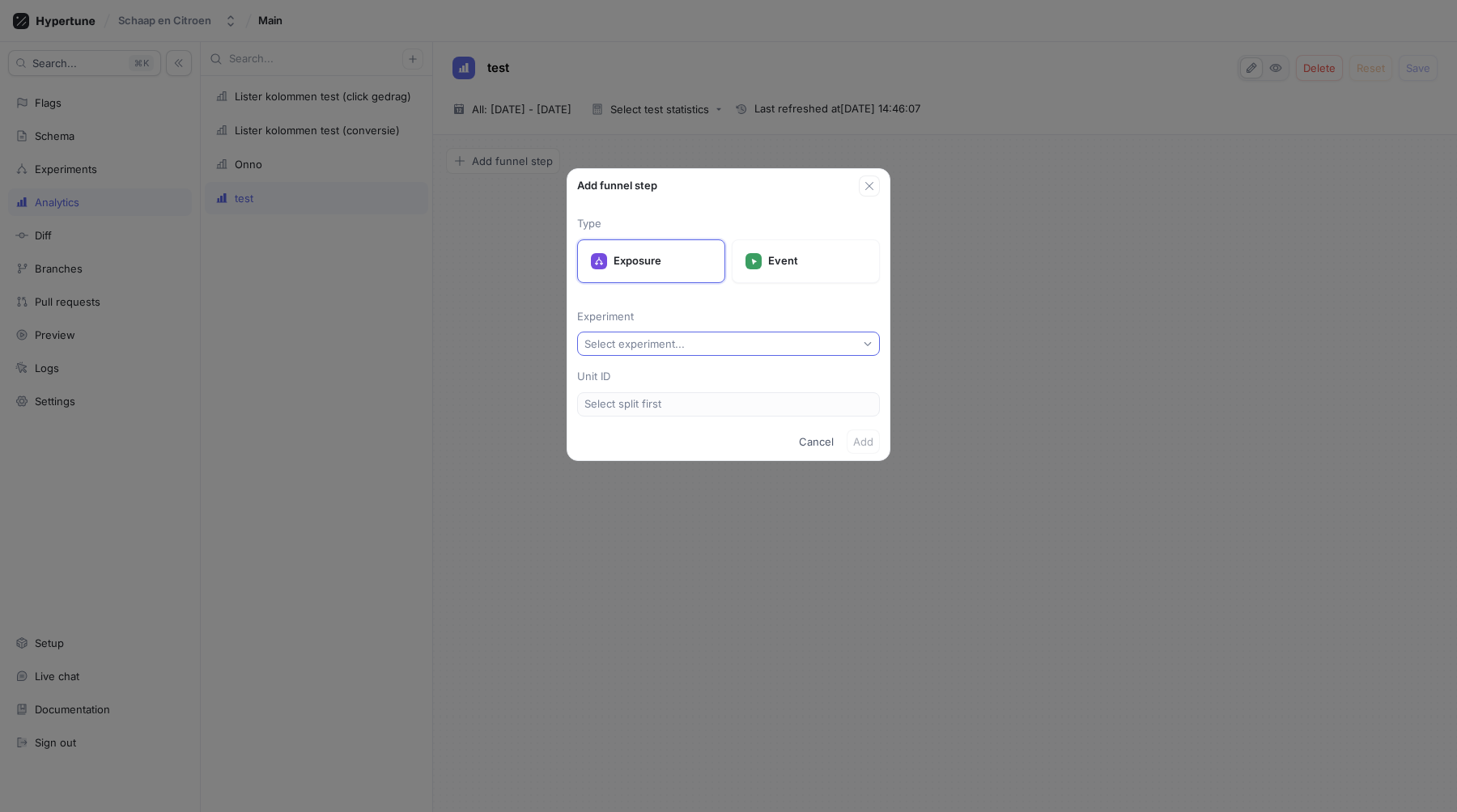
click at [656, 339] on div "Select experiment..." at bounding box center [634, 345] width 100 height 13
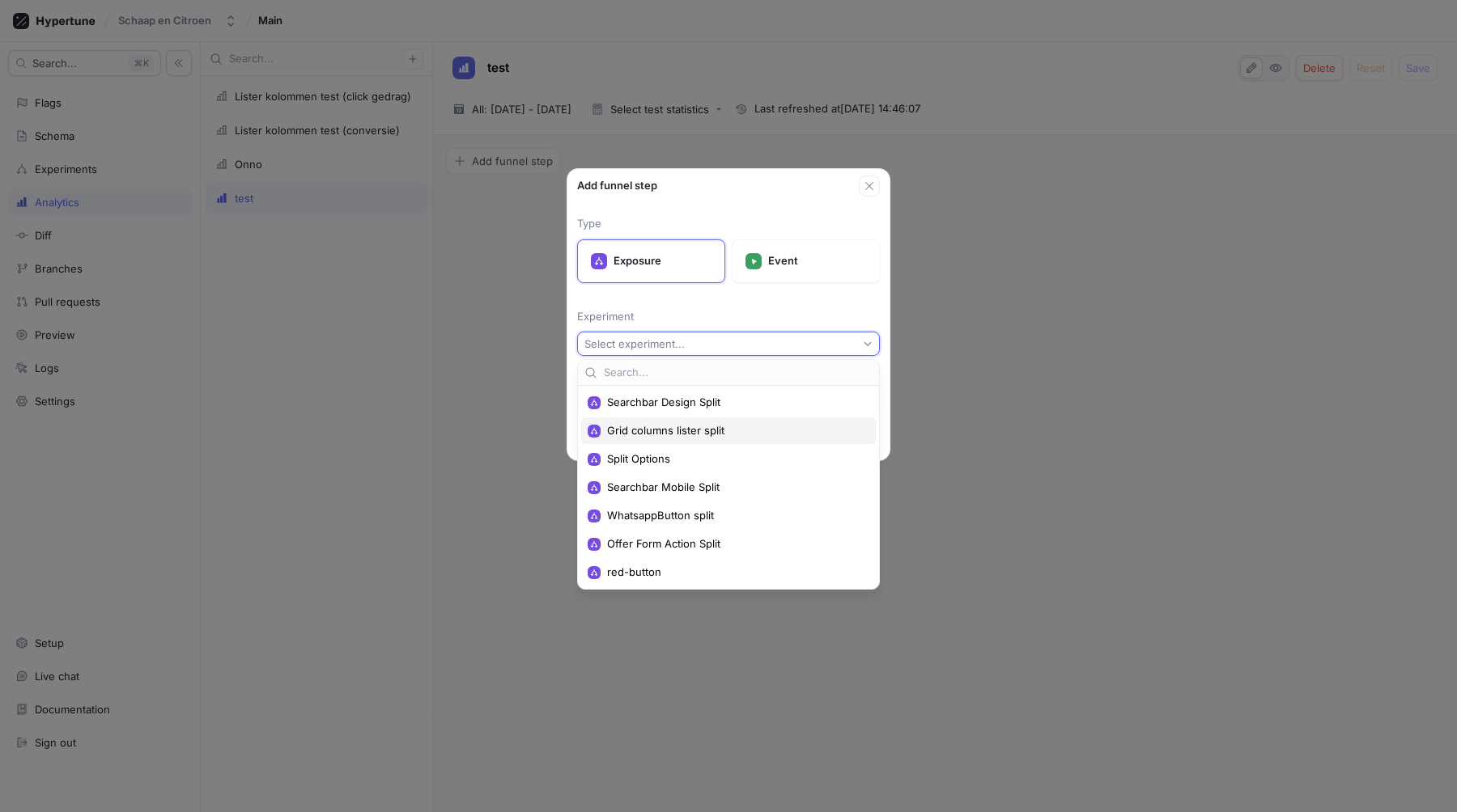
click at [684, 428] on span "Grid columns lister split" at bounding box center [734, 430] width 254 height 13
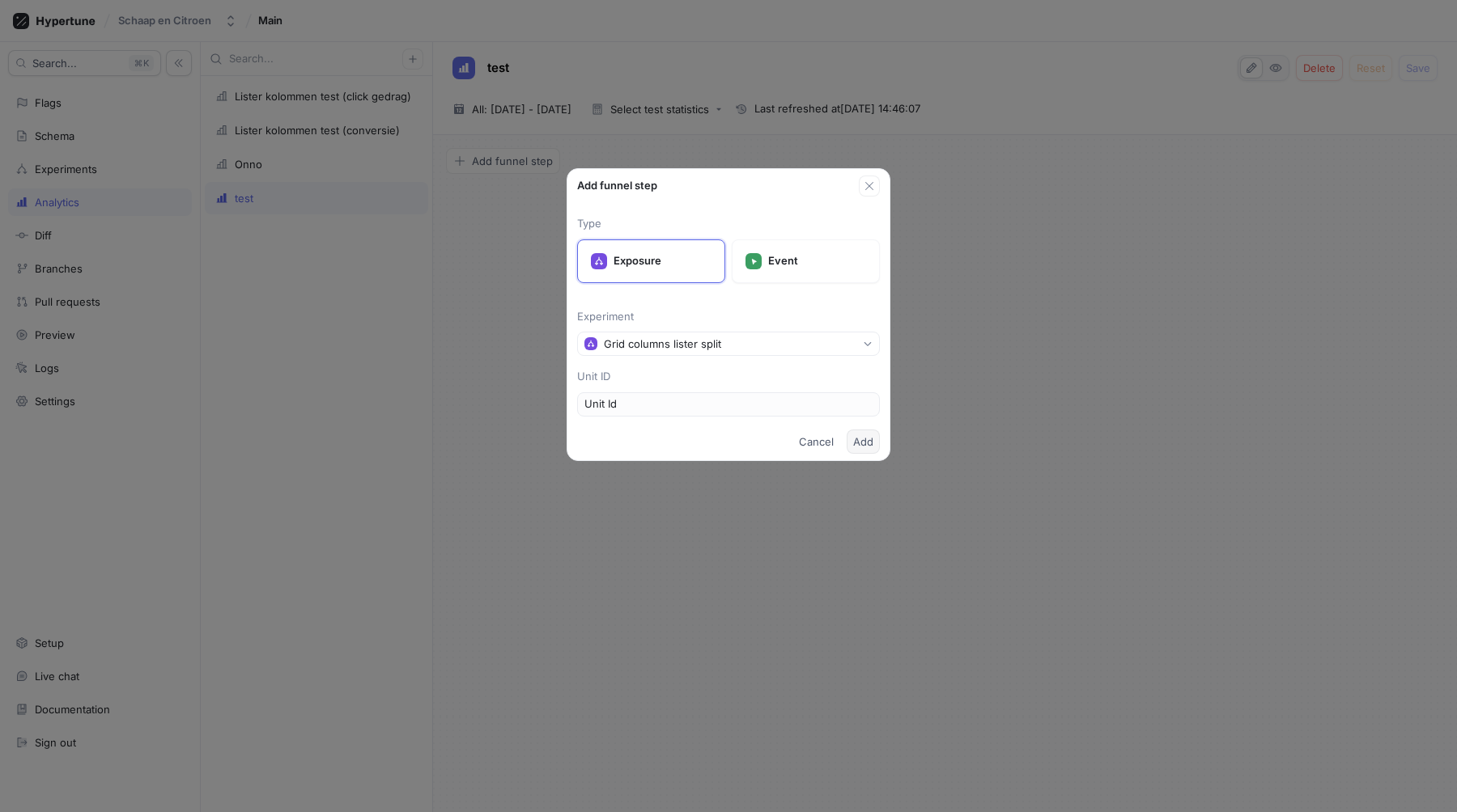
click at [867, 438] on span "Add" at bounding box center [863, 442] width 20 height 10
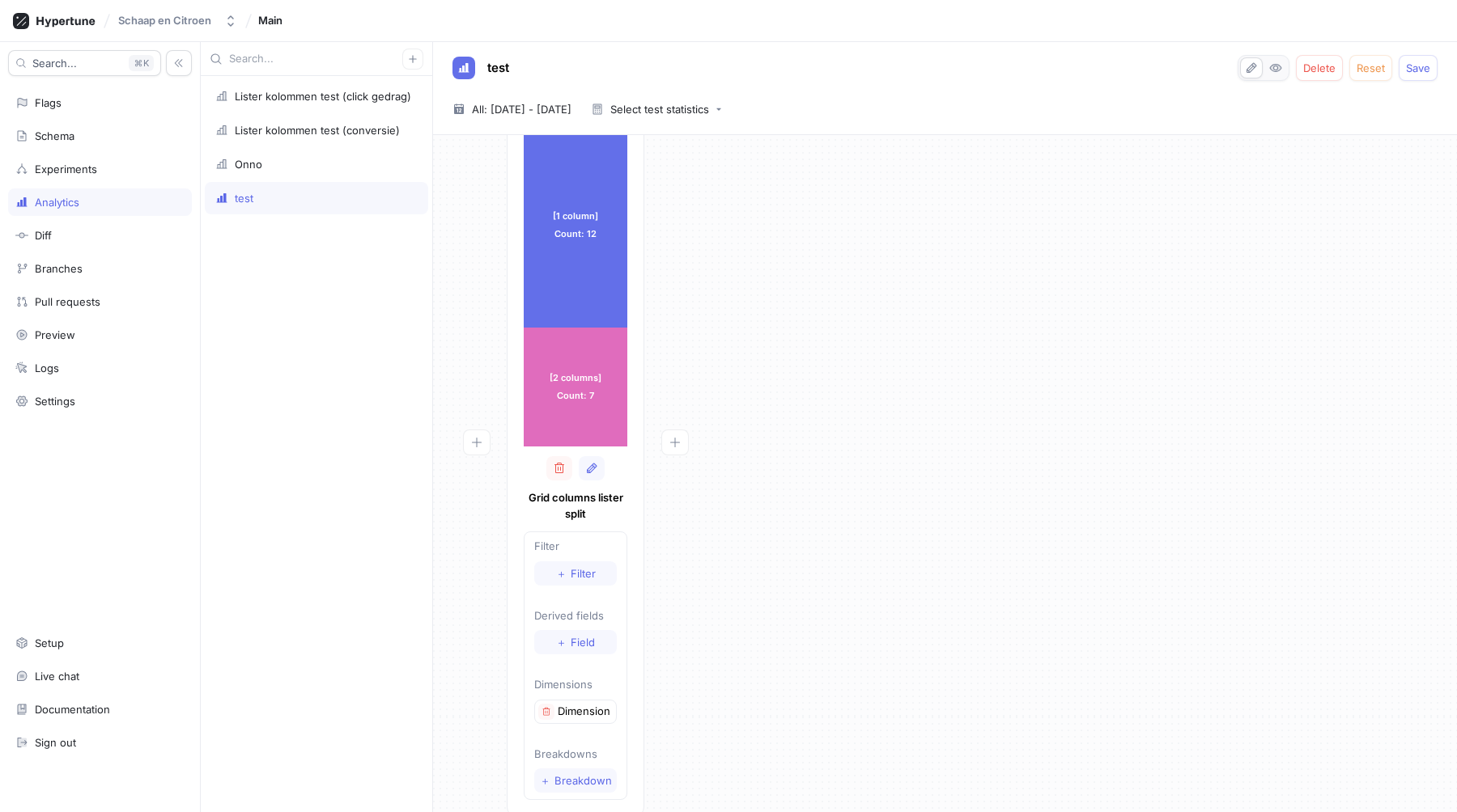
scroll to position [84, 0]
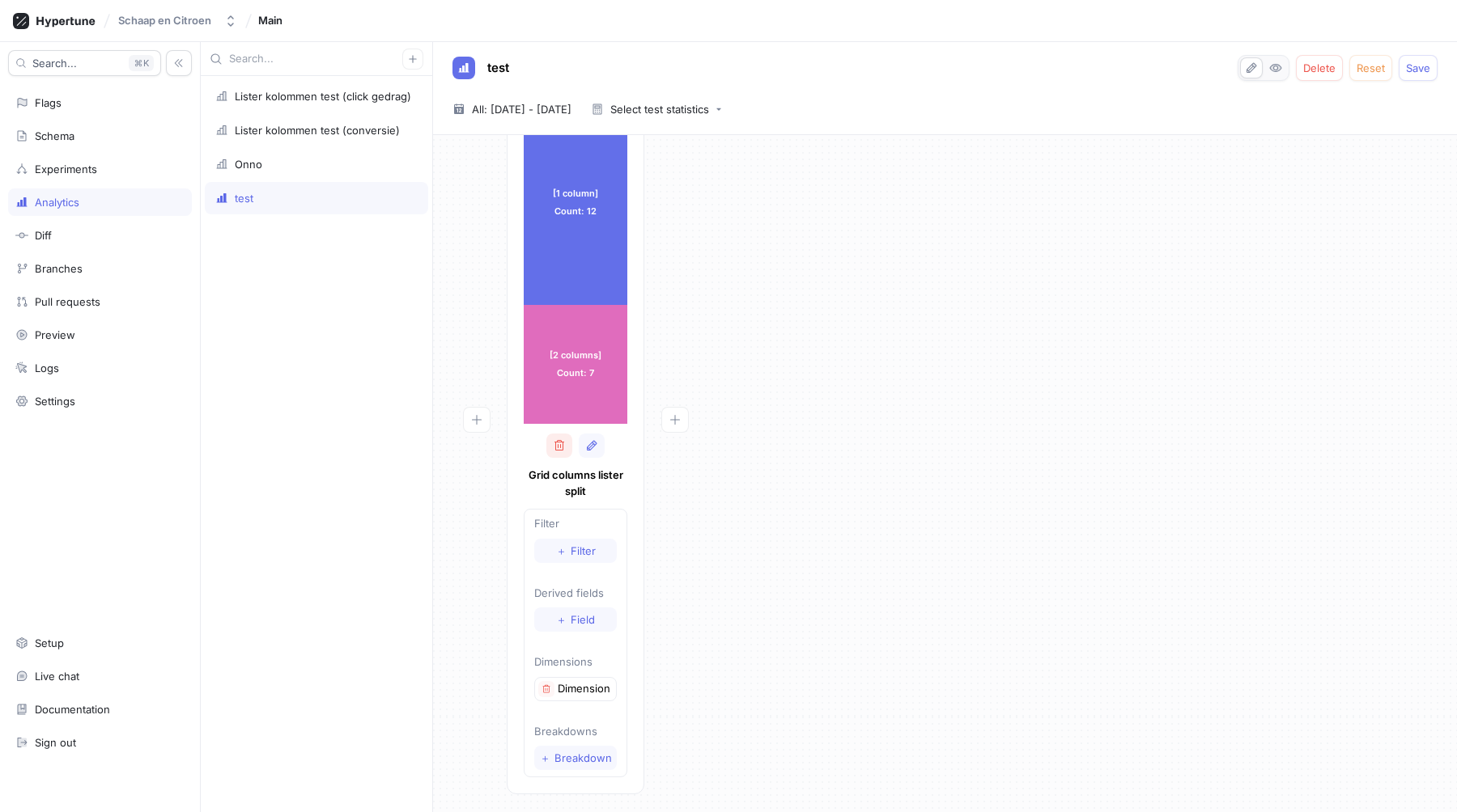
click at [549, 451] on button "button" at bounding box center [559, 446] width 26 height 24
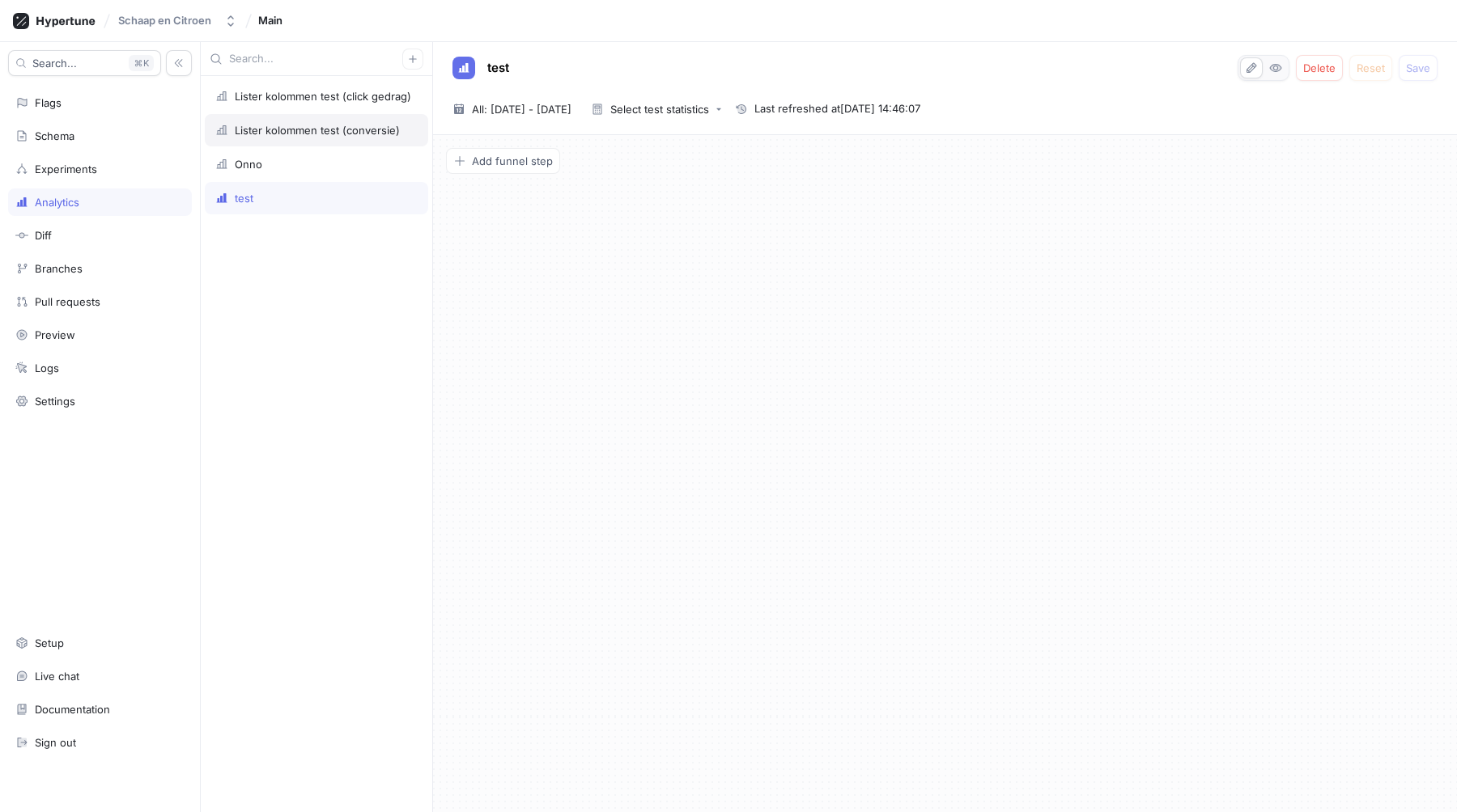
click at [278, 128] on div "Lister kolommen test (conversie)" at bounding box center [318, 130] width 165 height 13
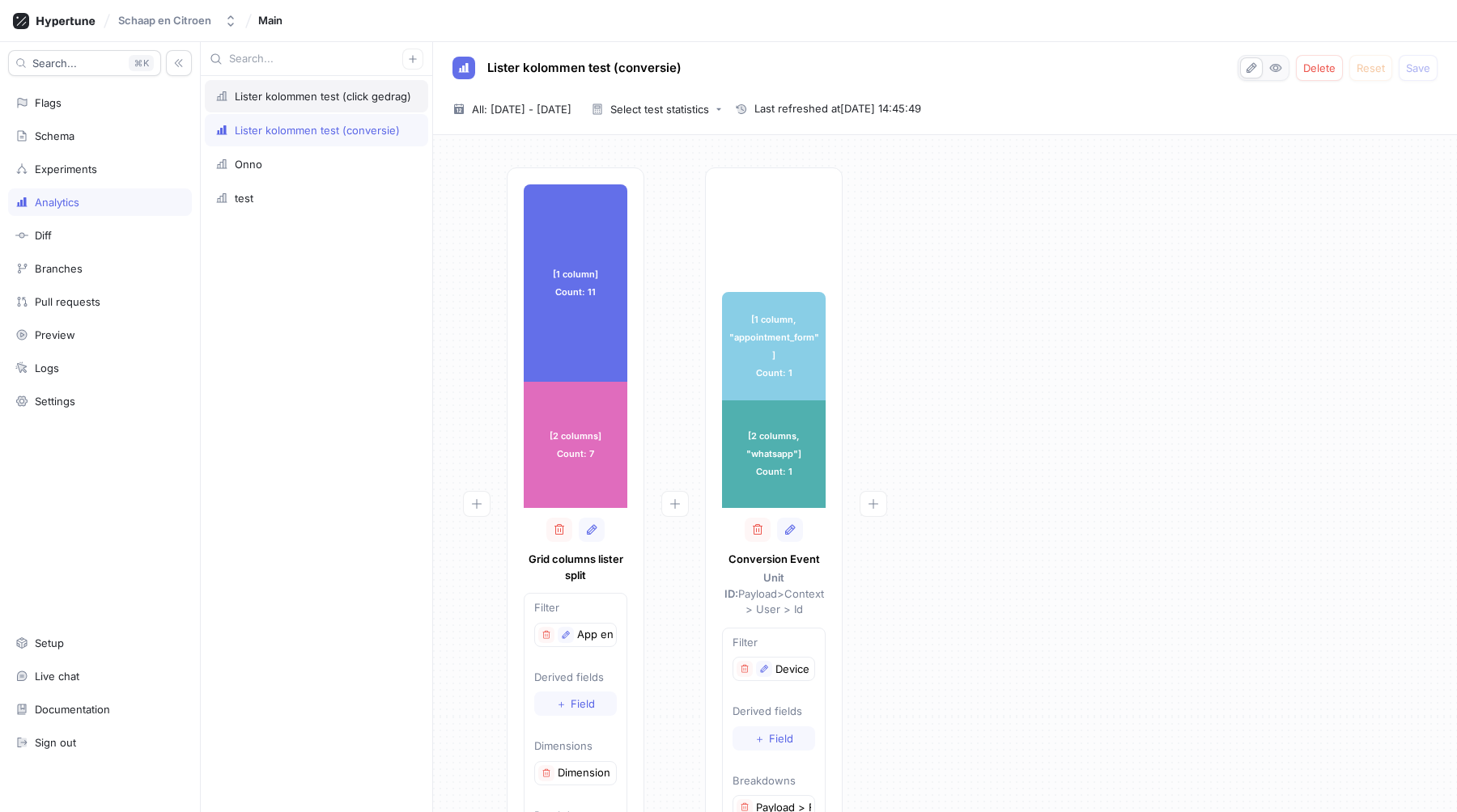
click at [301, 105] on div "Lister kolommen test (click gedrag)" at bounding box center [316, 96] width 223 height 32
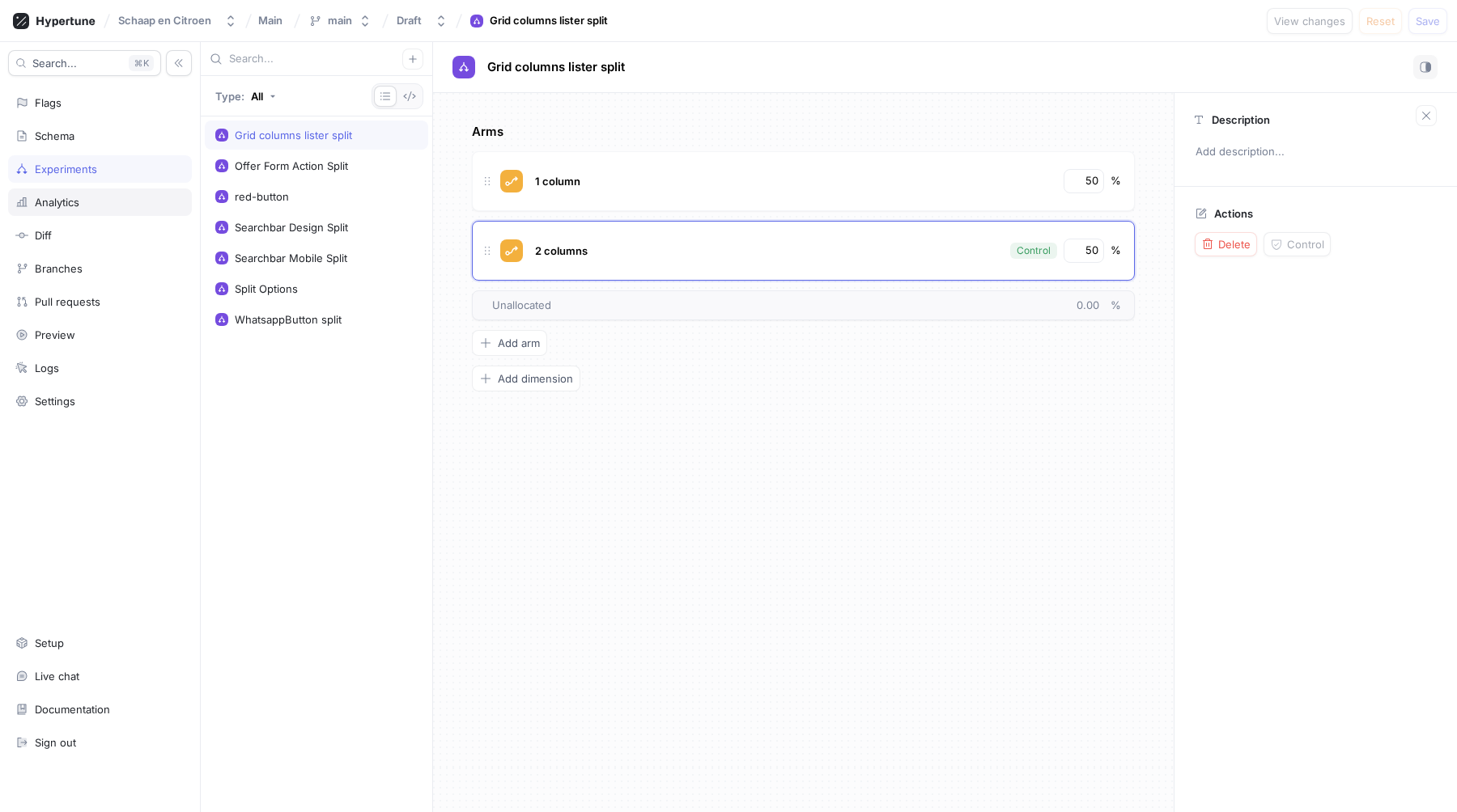
click at [56, 215] on div "Analytics" at bounding box center [100, 202] width 184 height 28
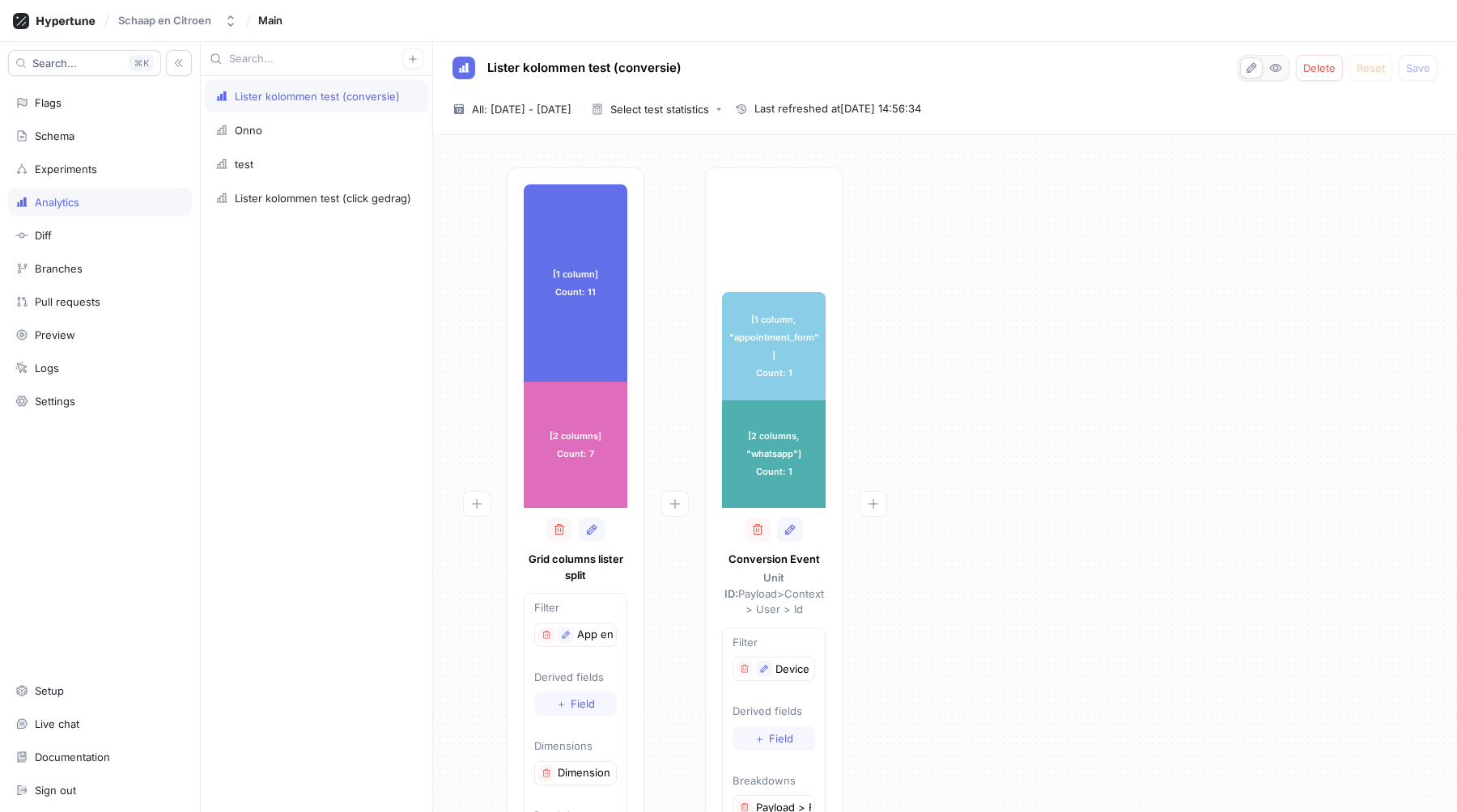
click at [1107, 367] on div "[1 column] Count: 11 [1 column] Count: 11 [2 columns] Count: 7 [2 columns] Coun…" at bounding box center [945, 528] width 998 height 721
click at [282, 194] on div "Lister kolommen test (click gedrag)" at bounding box center [323, 198] width 176 height 13
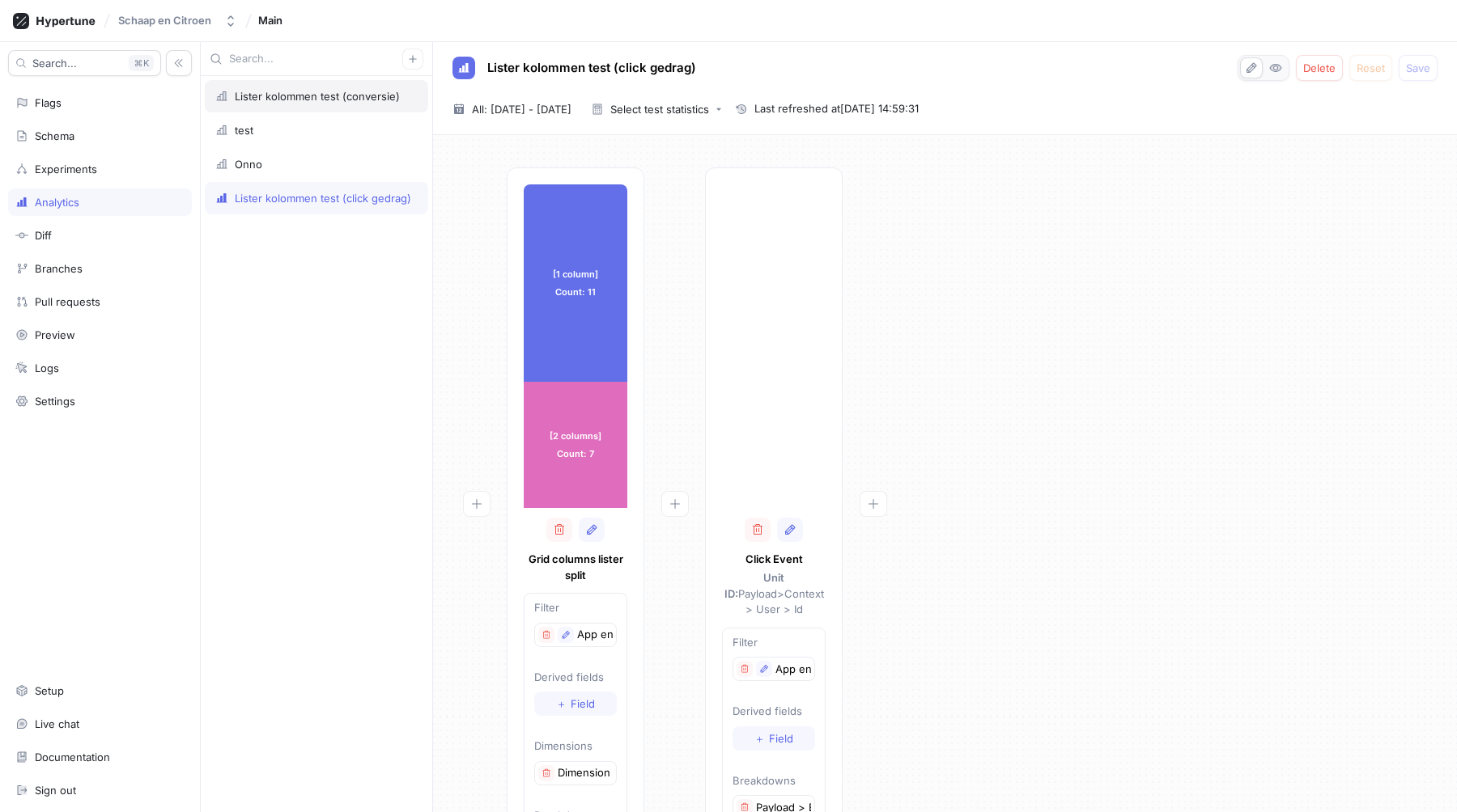
click at [300, 99] on div "Lister kolommen test (conversie)" at bounding box center [318, 96] width 165 height 13
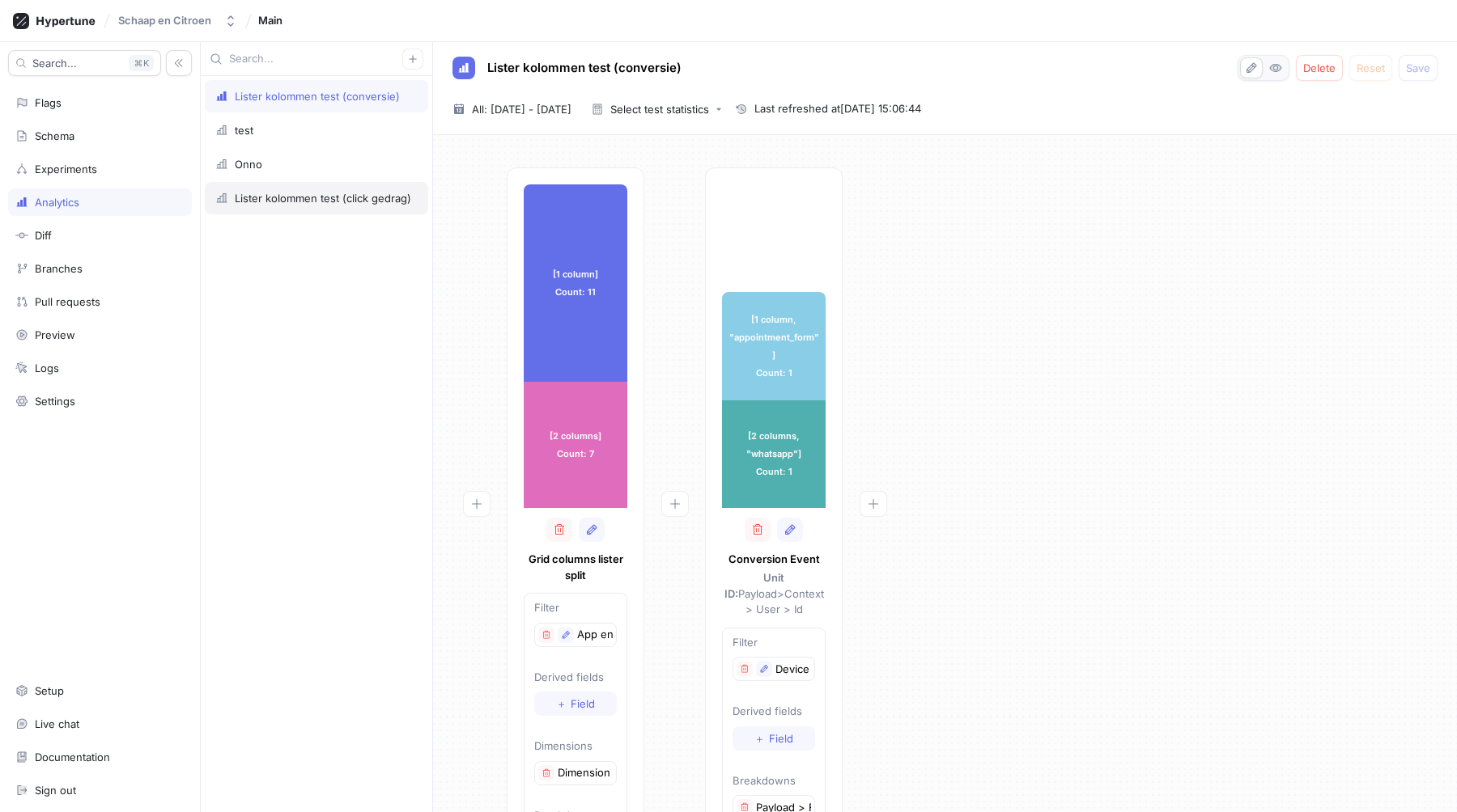
click at [292, 208] on div "Lister kolommen test (click gedrag)" at bounding box center [316, 198] width 223 height 32
click at [291, 194] on div "Lister kolommen test (click gedrag)" at bounding box center [323, 198] width 176 height 13
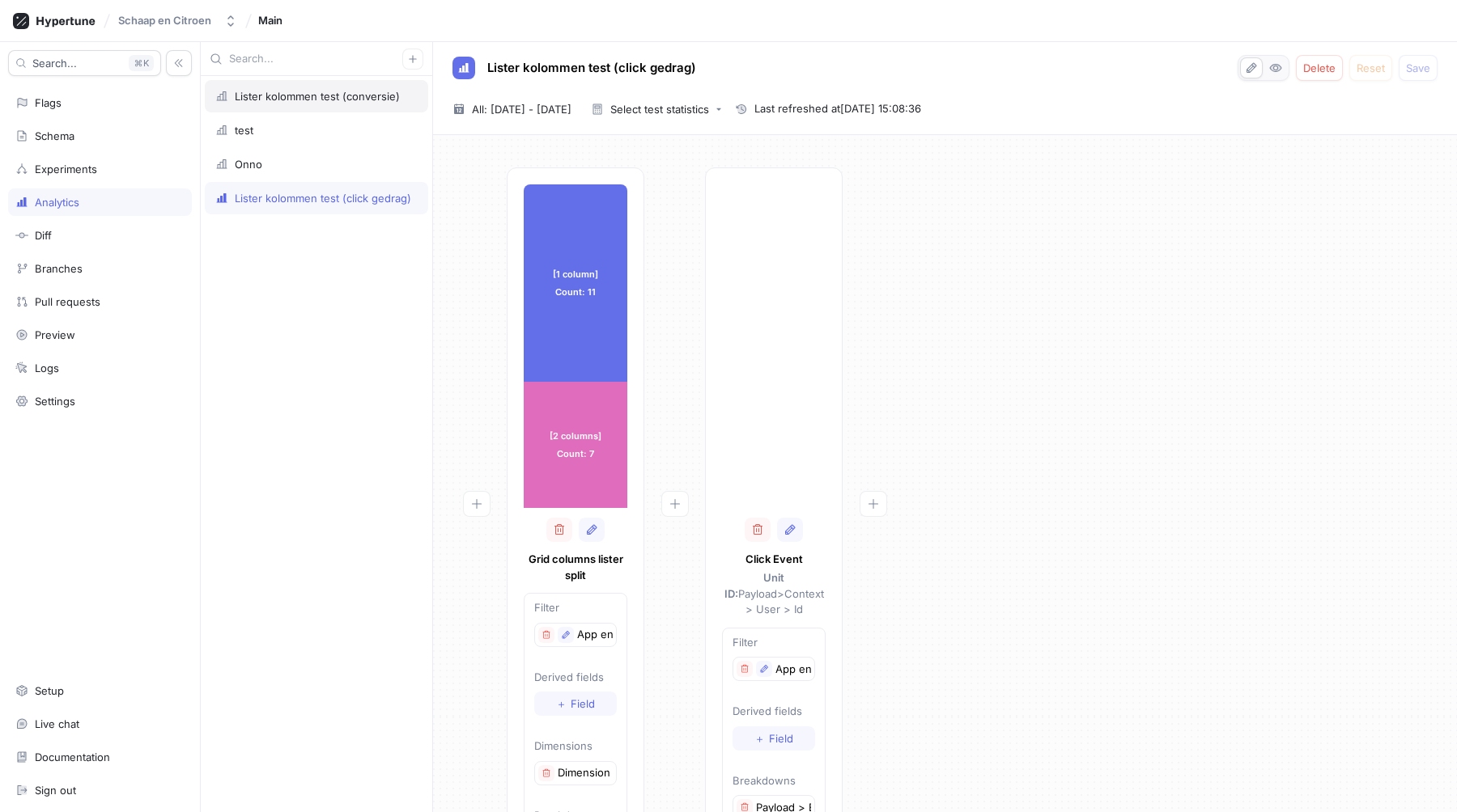
click at [338, 97] on div "Lister kolommen test (conversie)" at bounding box center [318, 96] width 165 height 13
